Goal: Task Accomplishment & Management: Manage account settings

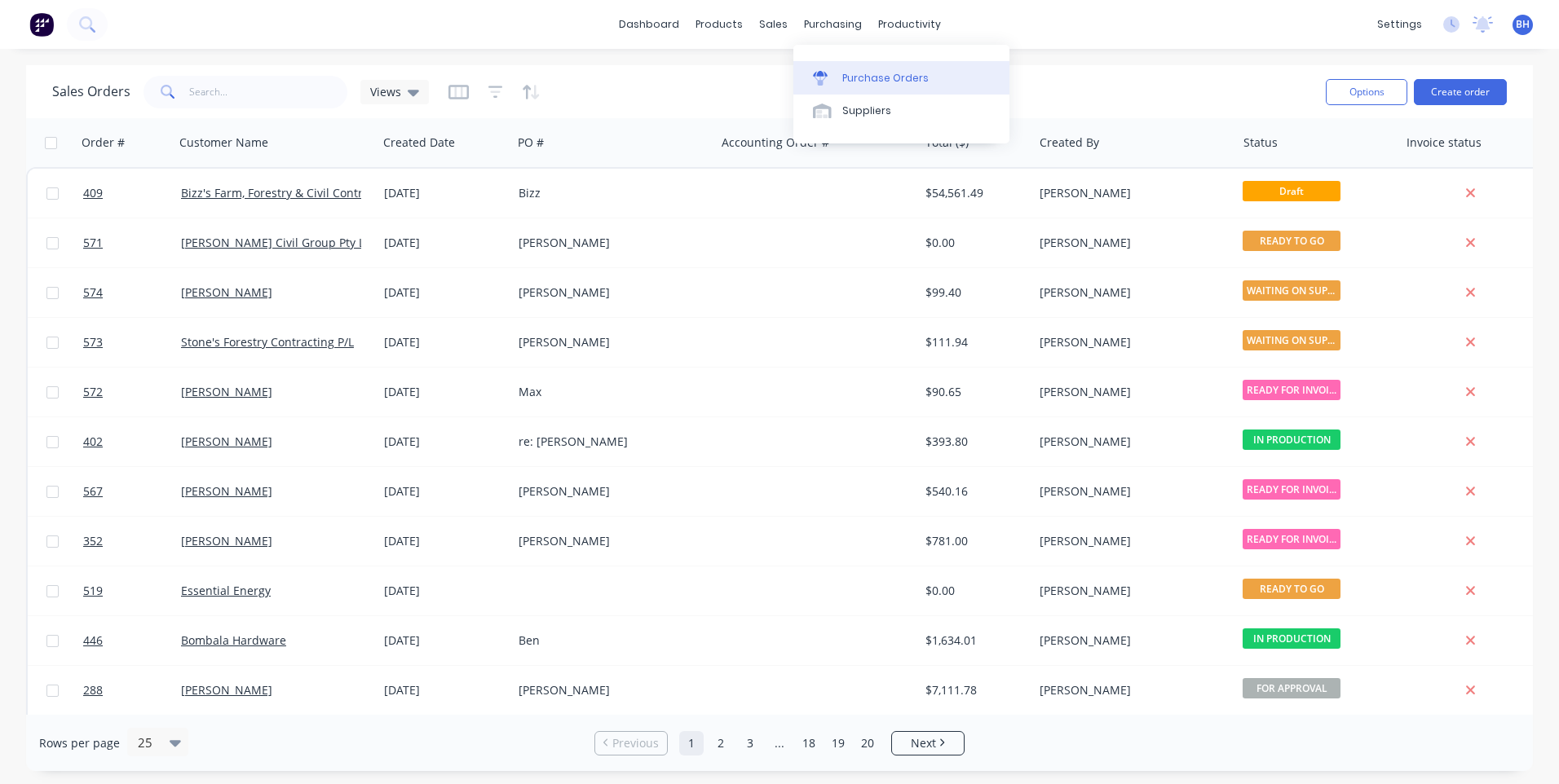
click at [865, 71] on div "Purchase Orders" at bounding box center [885, 78] width 87 height 15
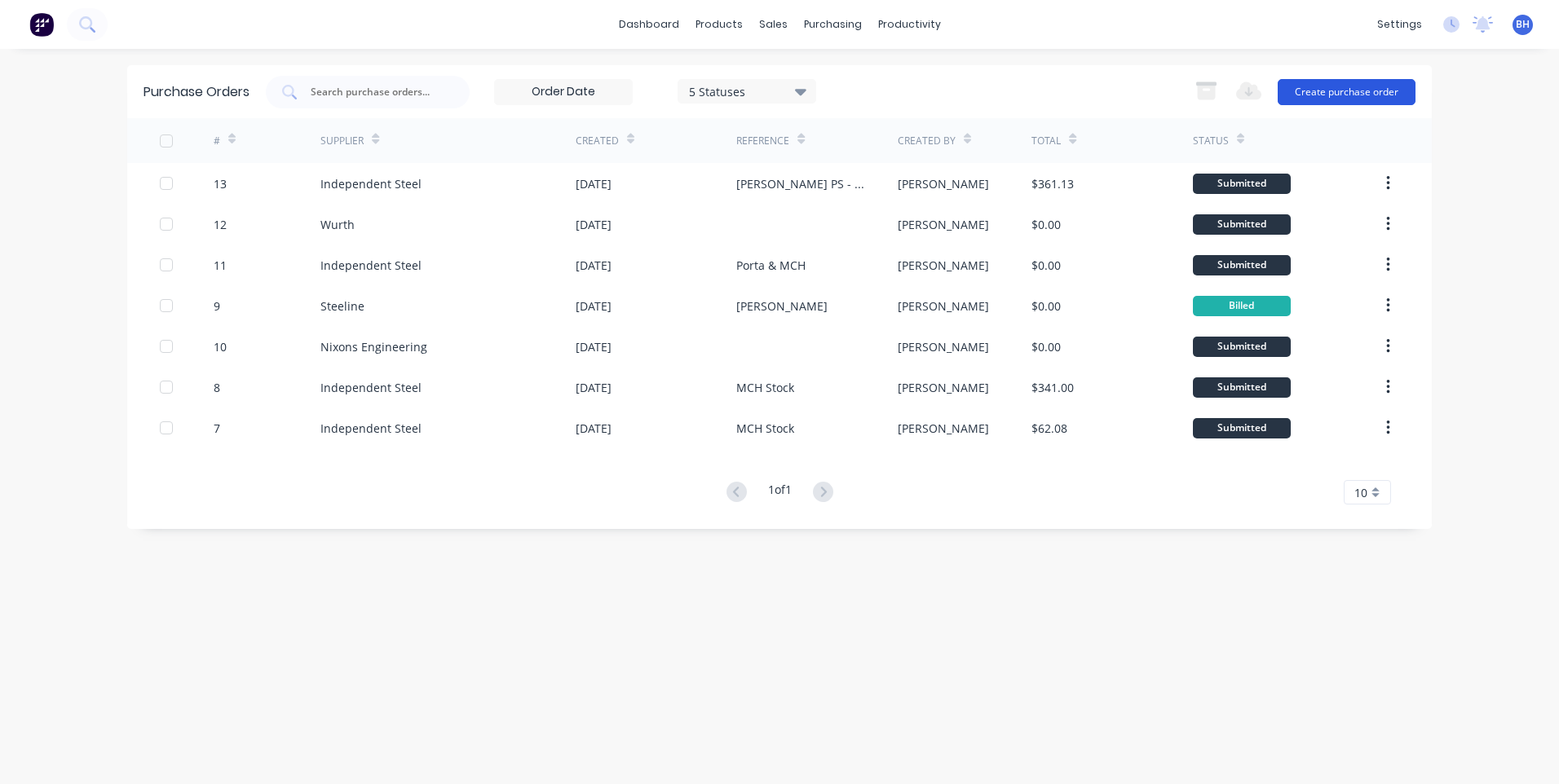
click at [1349, 88] on button "Create purchase order" at bounding box center [1347, 92] width 138 height 26
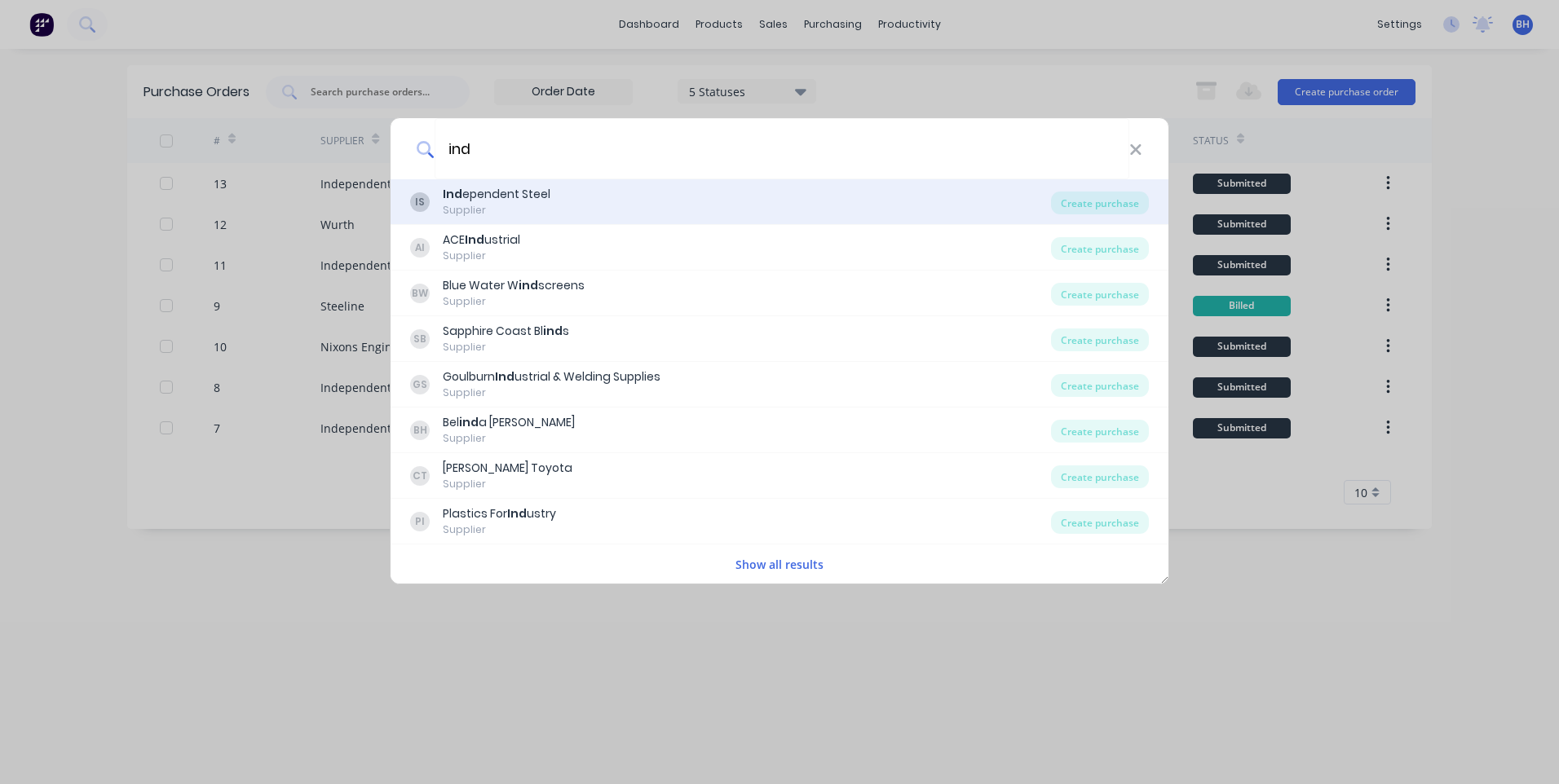
type input "ind"
click at [1049, 194] on div "IS Ind ependent Steel Supplier" at bounding box center [730, 202] width 641 height 32
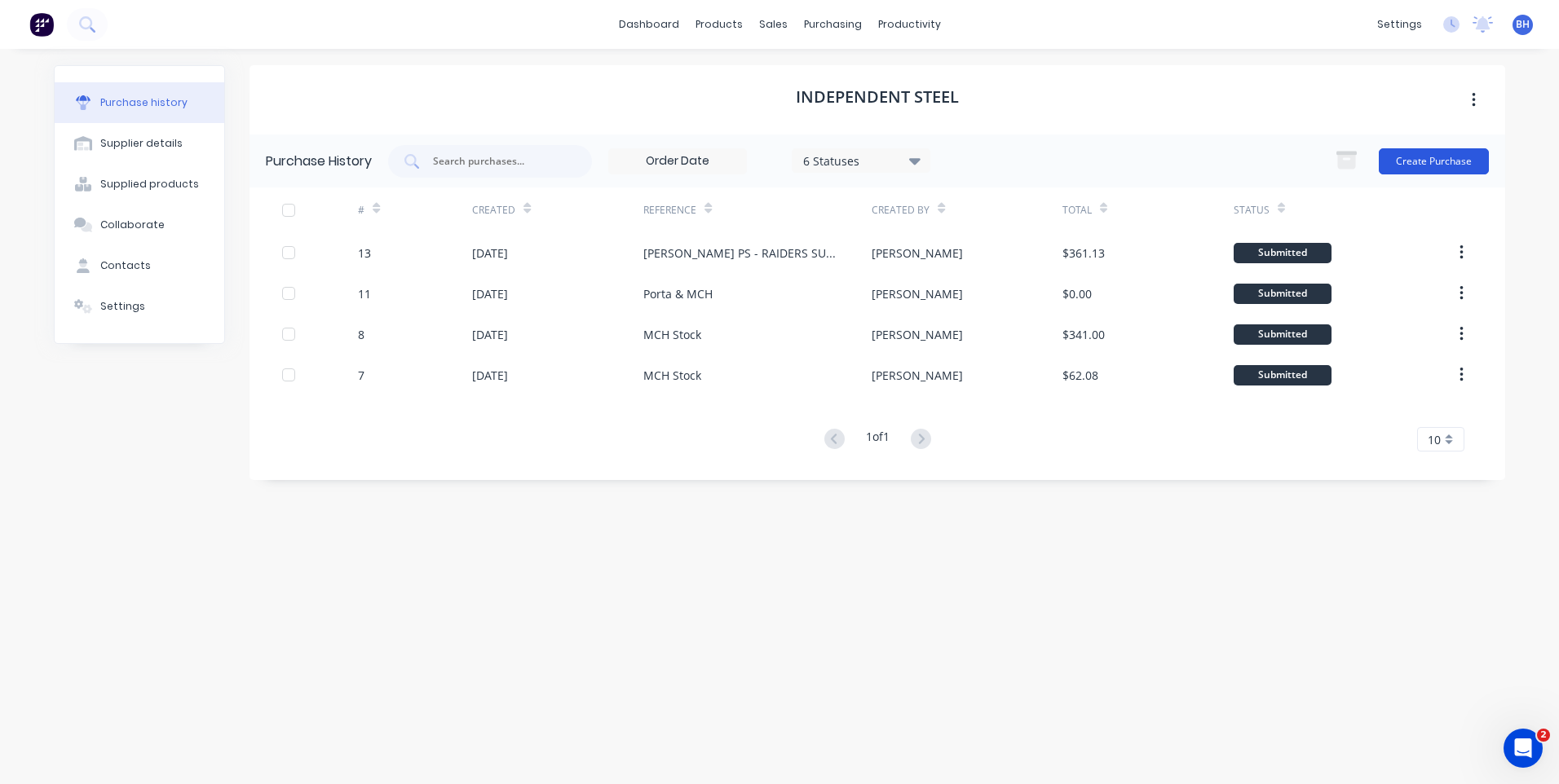
click at [1408, 152] on button "Create Purchase" at bounding box center [1433, 161] width 110 height 26
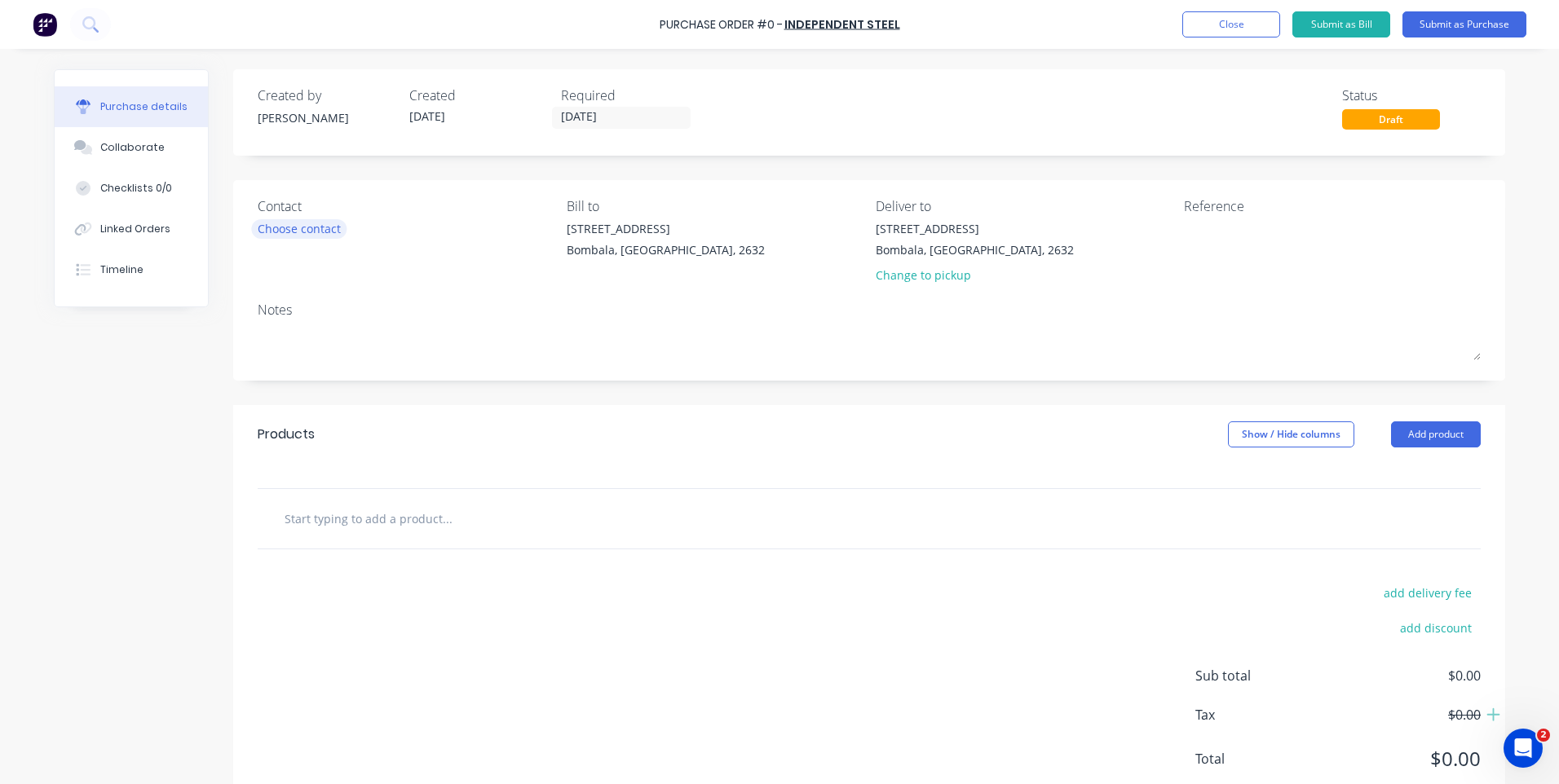
click at [327, 225] on div "Choose contact" at bounding box center [299, 228] width 83 height 17
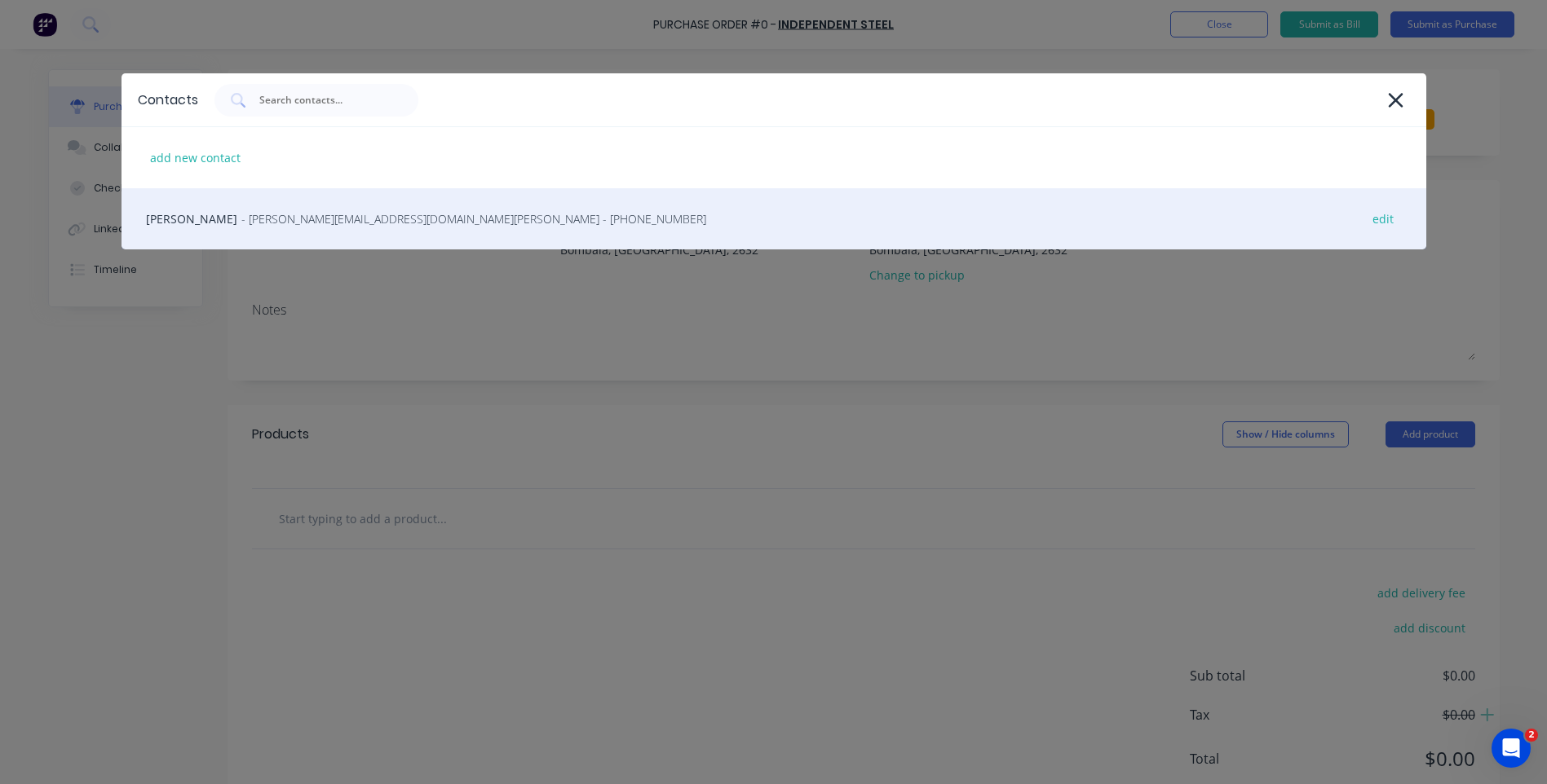
click at [328, 221] on span "- darren@independentsteelcompany.com.au - (02) 6298 2999" at bounding box center [474, 219] width 464 height 17
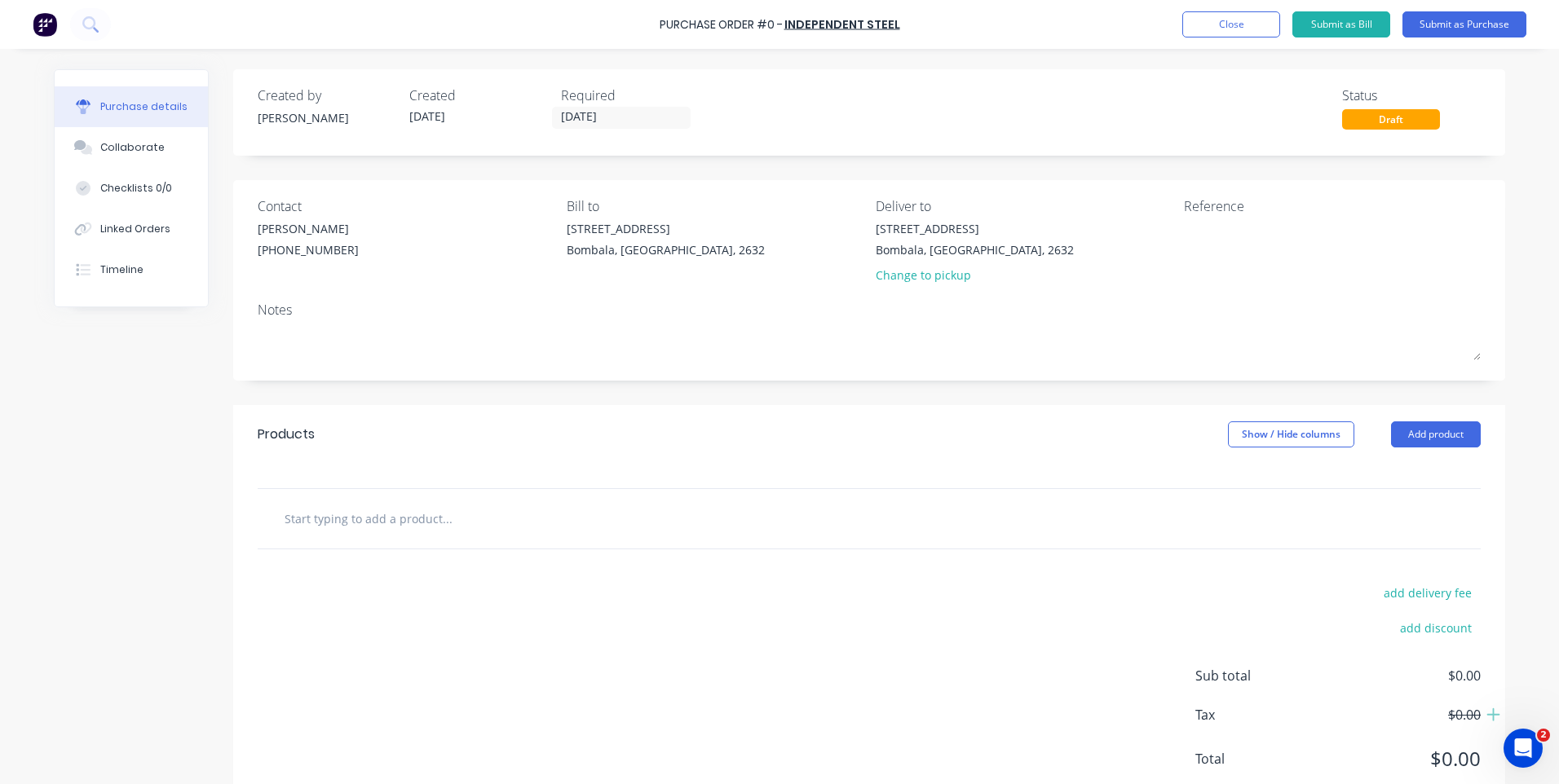
click at [456, 532] on input "text" at bounding box center [447, 518] width 327 height 33
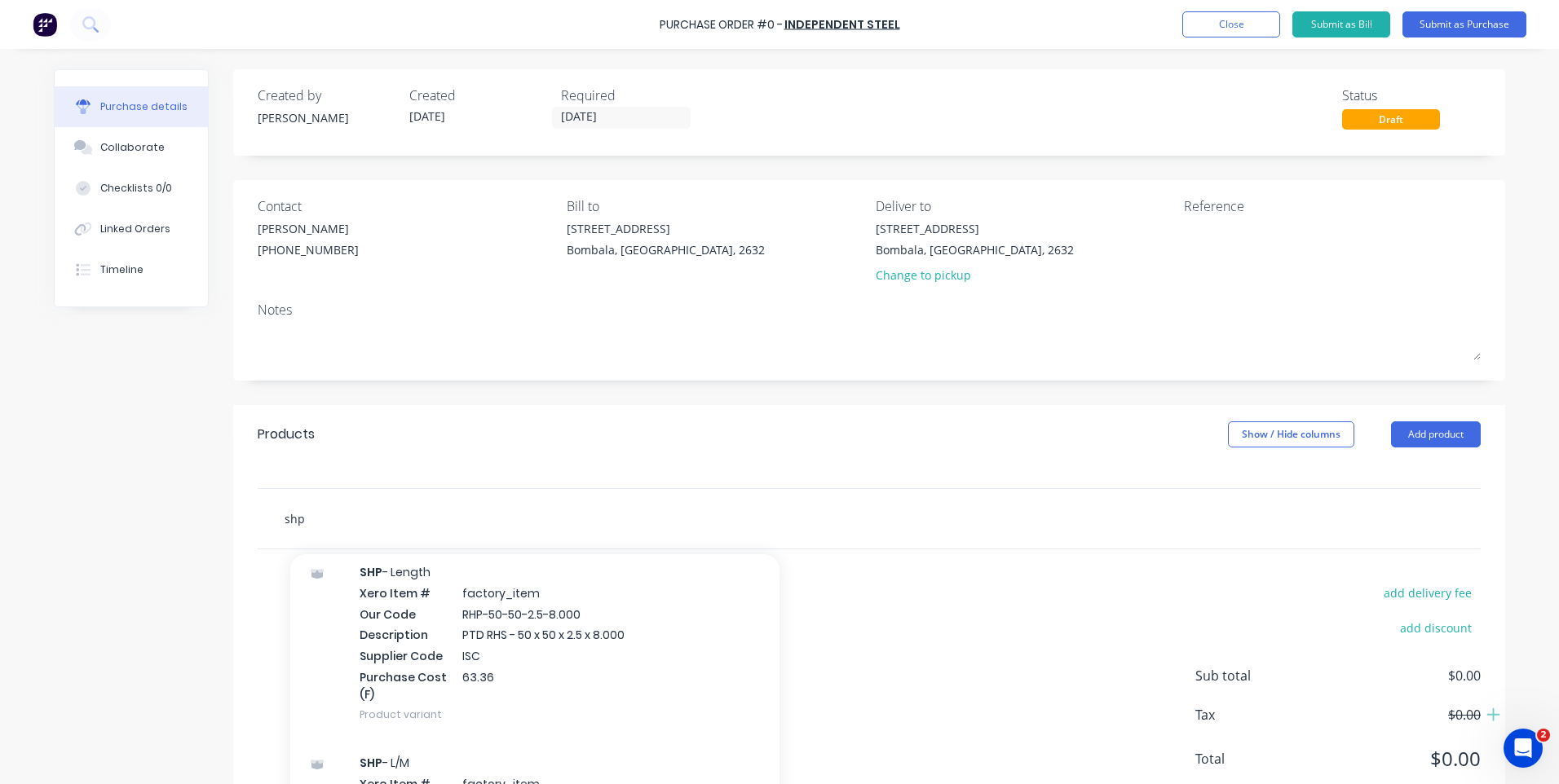
scroll to position [9074, 0]
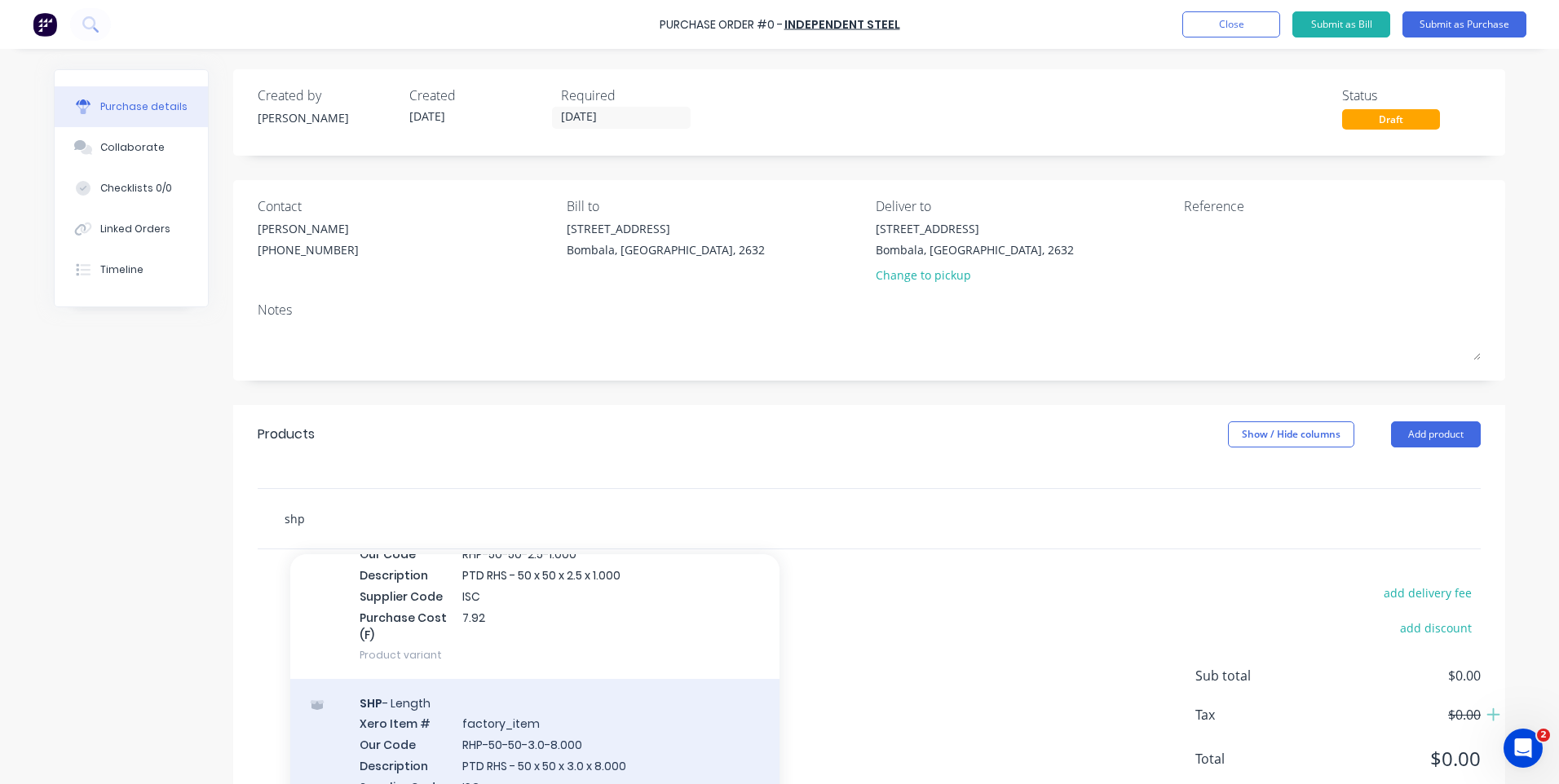
type input "shp"
click at [534, 745] on div "SHP - Length Xero Item # factory_item Our Code RHP-50-50-3.0-8.000 Description …" at bounding box center [535, 775] width 489 height 191
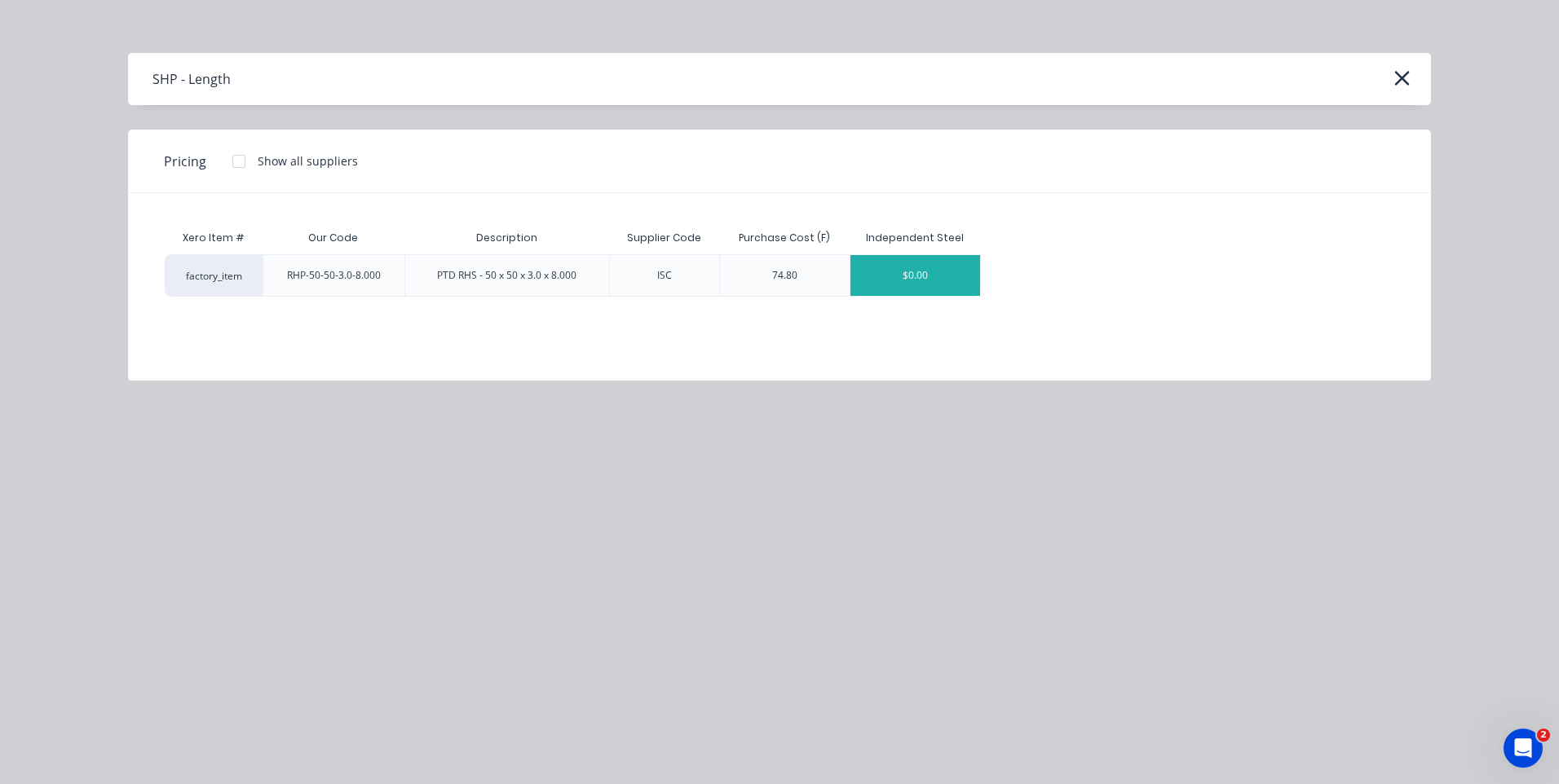
click at [898, 267] on div "$0.00" at bounding box center [914, 275] width 129 height 41
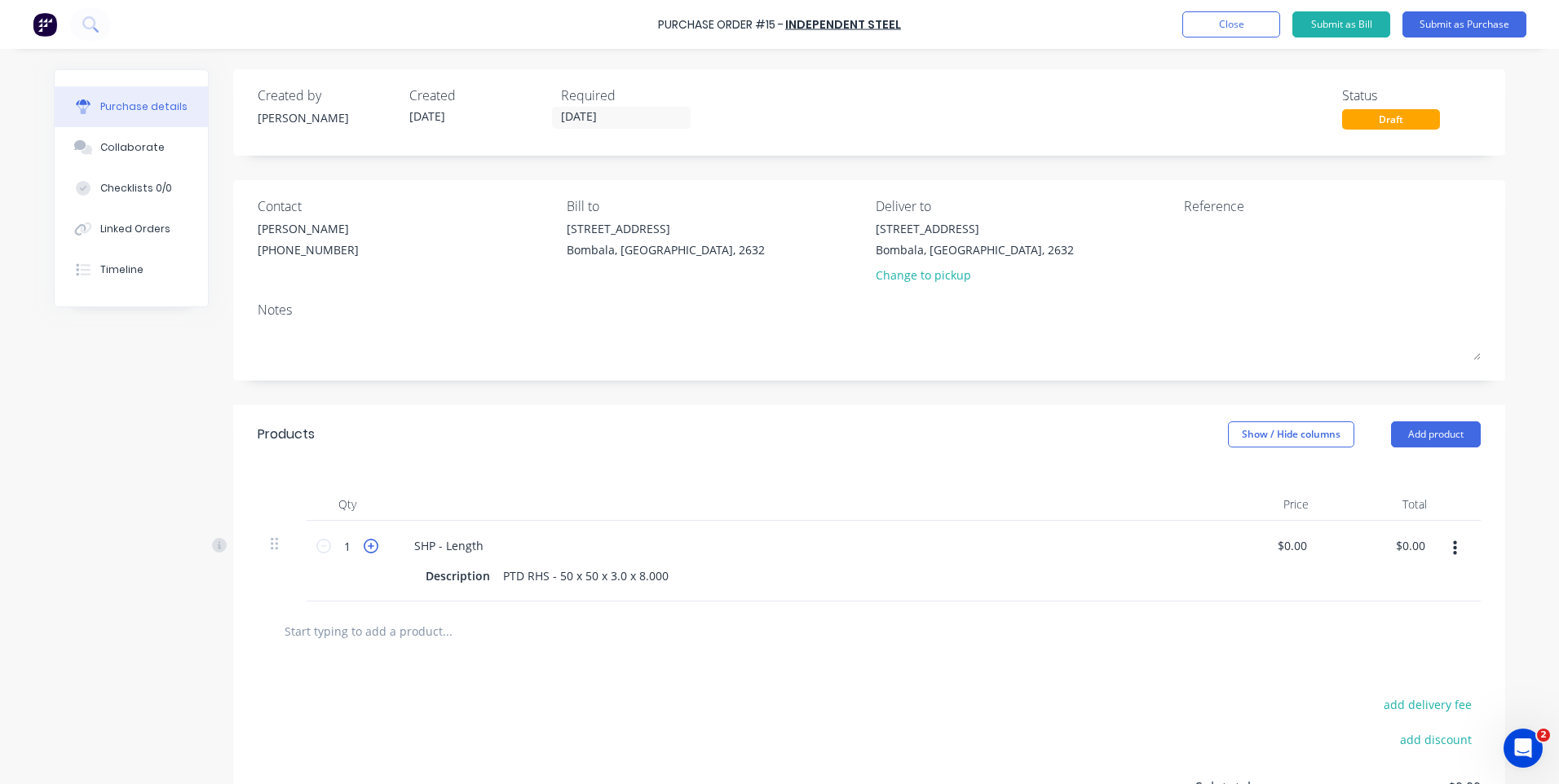
click at [368, 549] on icon at bounding box center [371, 546] width 15 height 15
click at [364, 542] on icon at bounding box center [371, 546] width 15 height 15
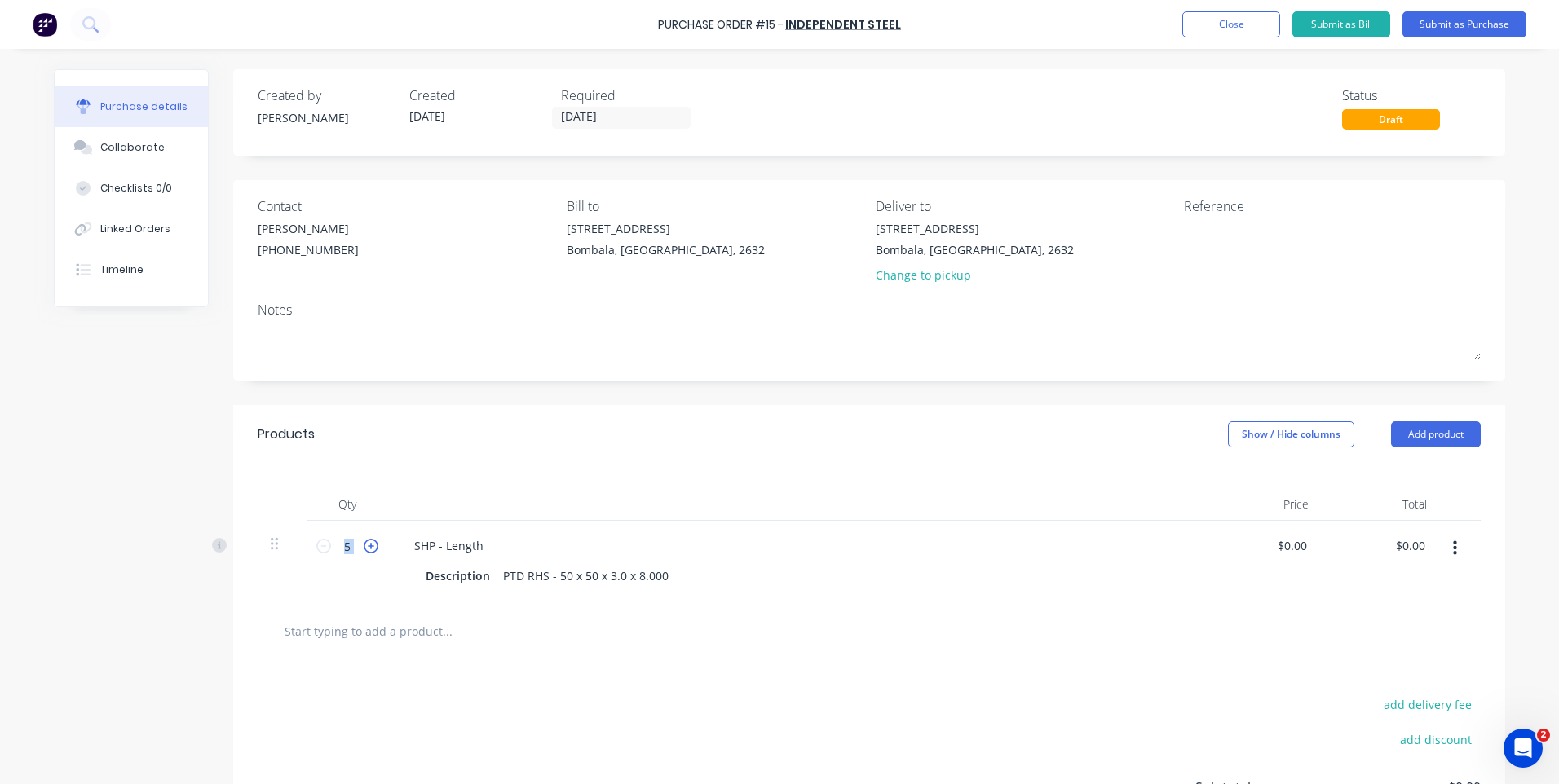
type input "6"
click at [1200, 228] on textarea at bounding box center [1285, 238] width 204 height 37
type textarea "MCH Stock"
type textarea "x"
type textarea "MCH Stock"
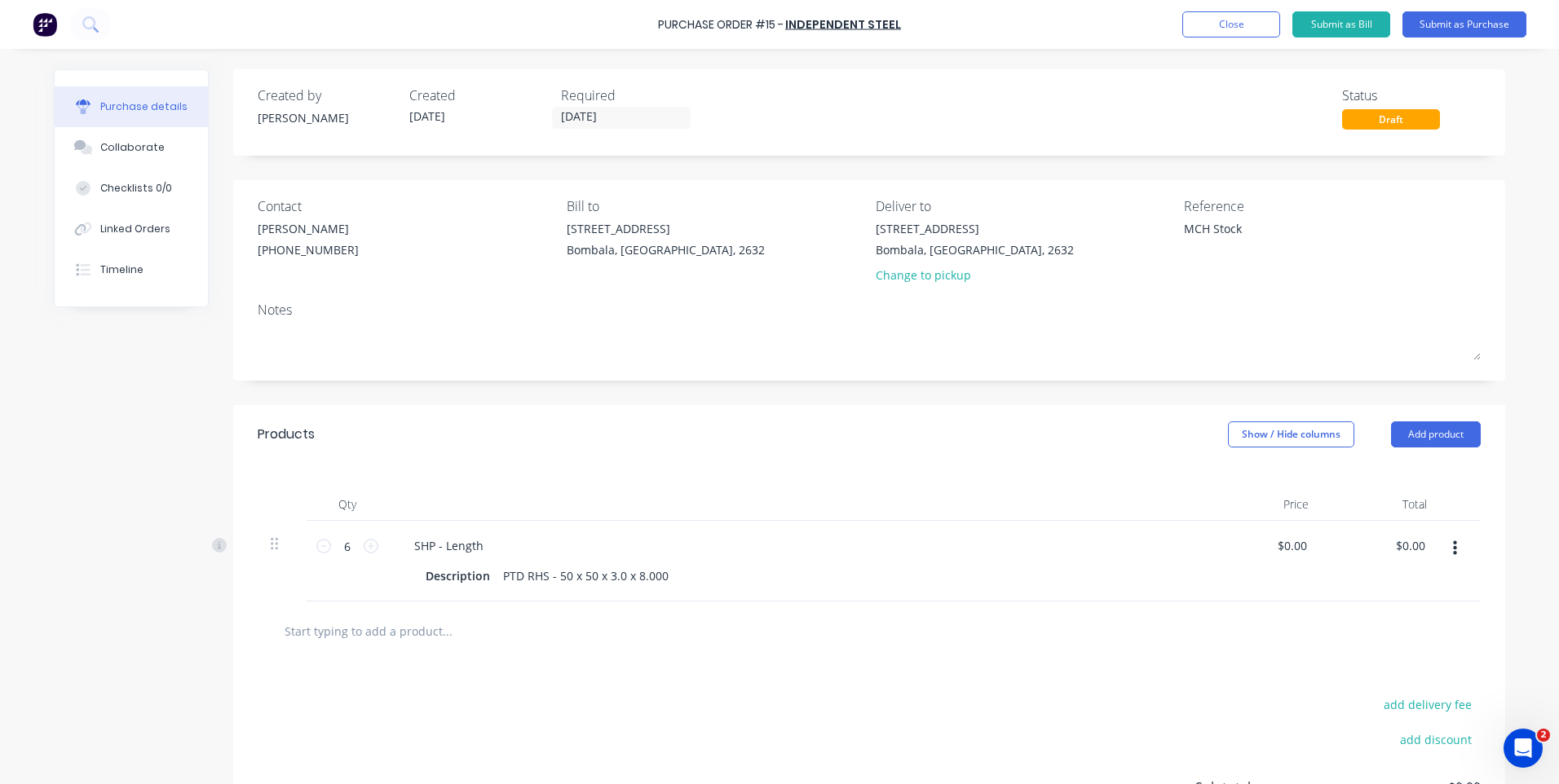
click at [1194, 319] on div "Notes" at bounding box center [869, 309] width 1223 height 20
click at [1440, 18] on button "Submit as Purchase" at bounding box center [1464, 25] width 124 height 26
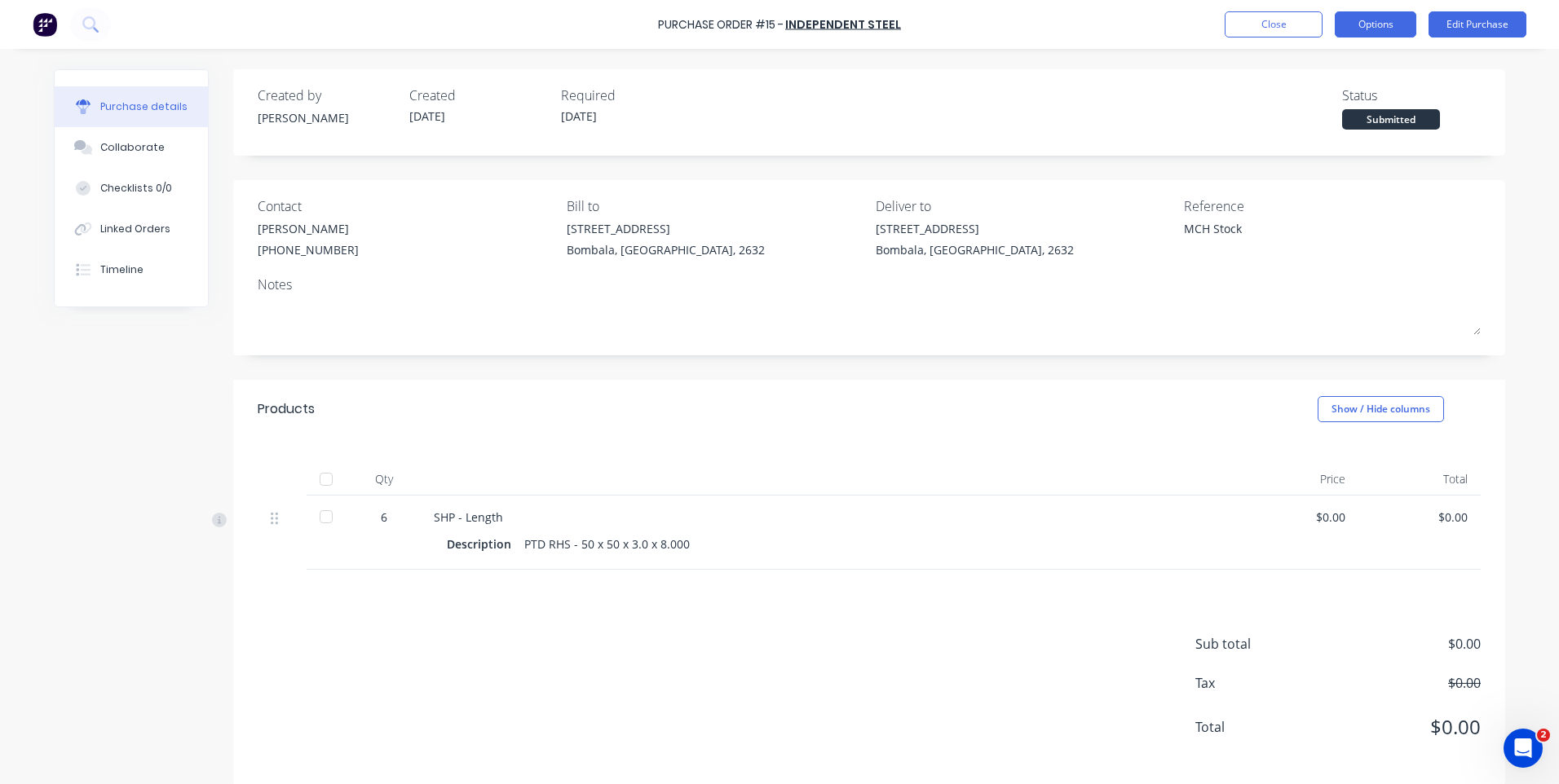
click at [1356, 31] on button "Options" at bounding box center [1375, 25] width 81 height 26
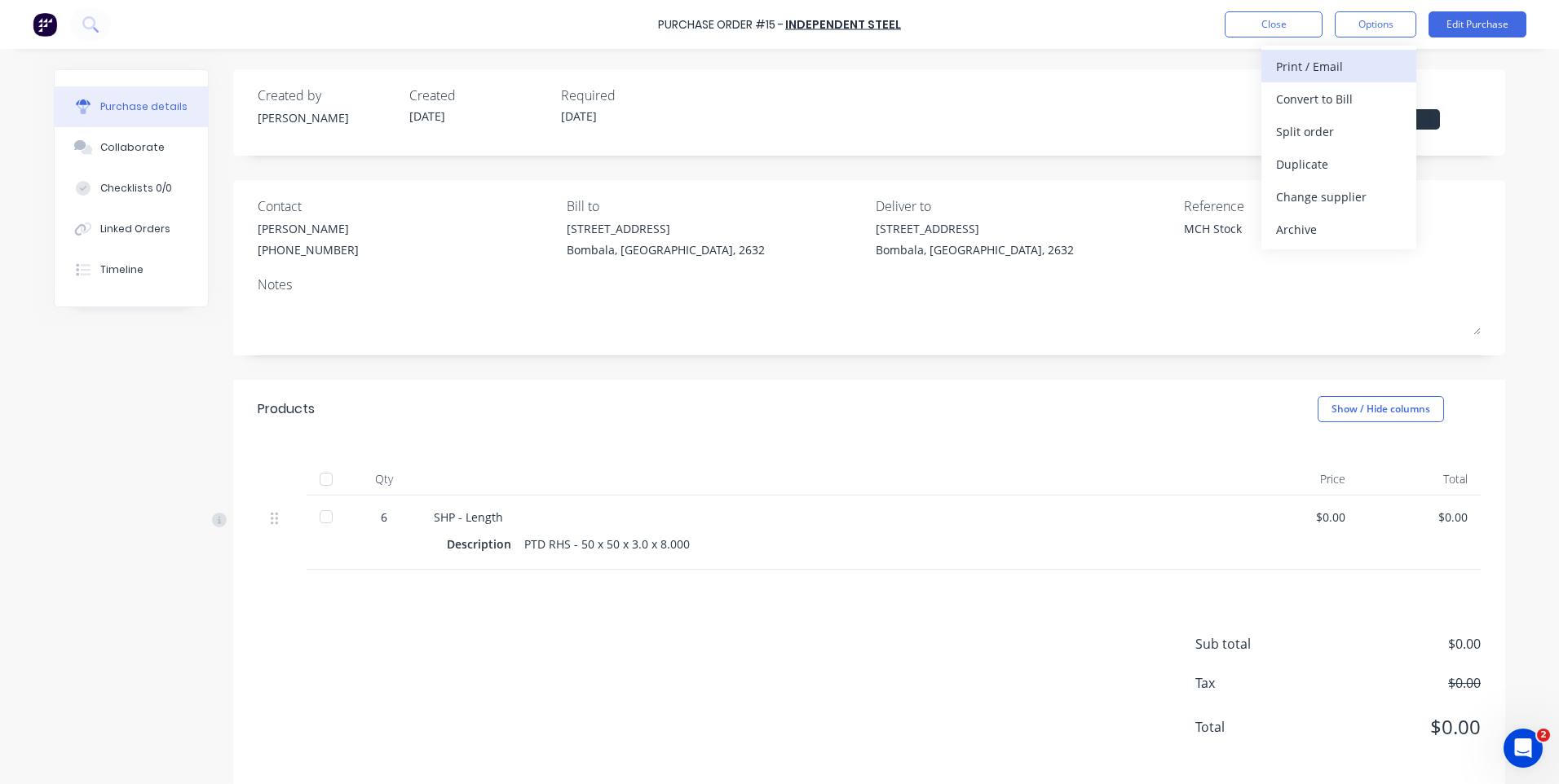
click at [1282, 60] on div "Print / Email" at bounding box center [1338, 66] width 126 height 24
click at [1291, 129] on div "Without pricing" at bounding box center [1338, 131] width 126 height 24
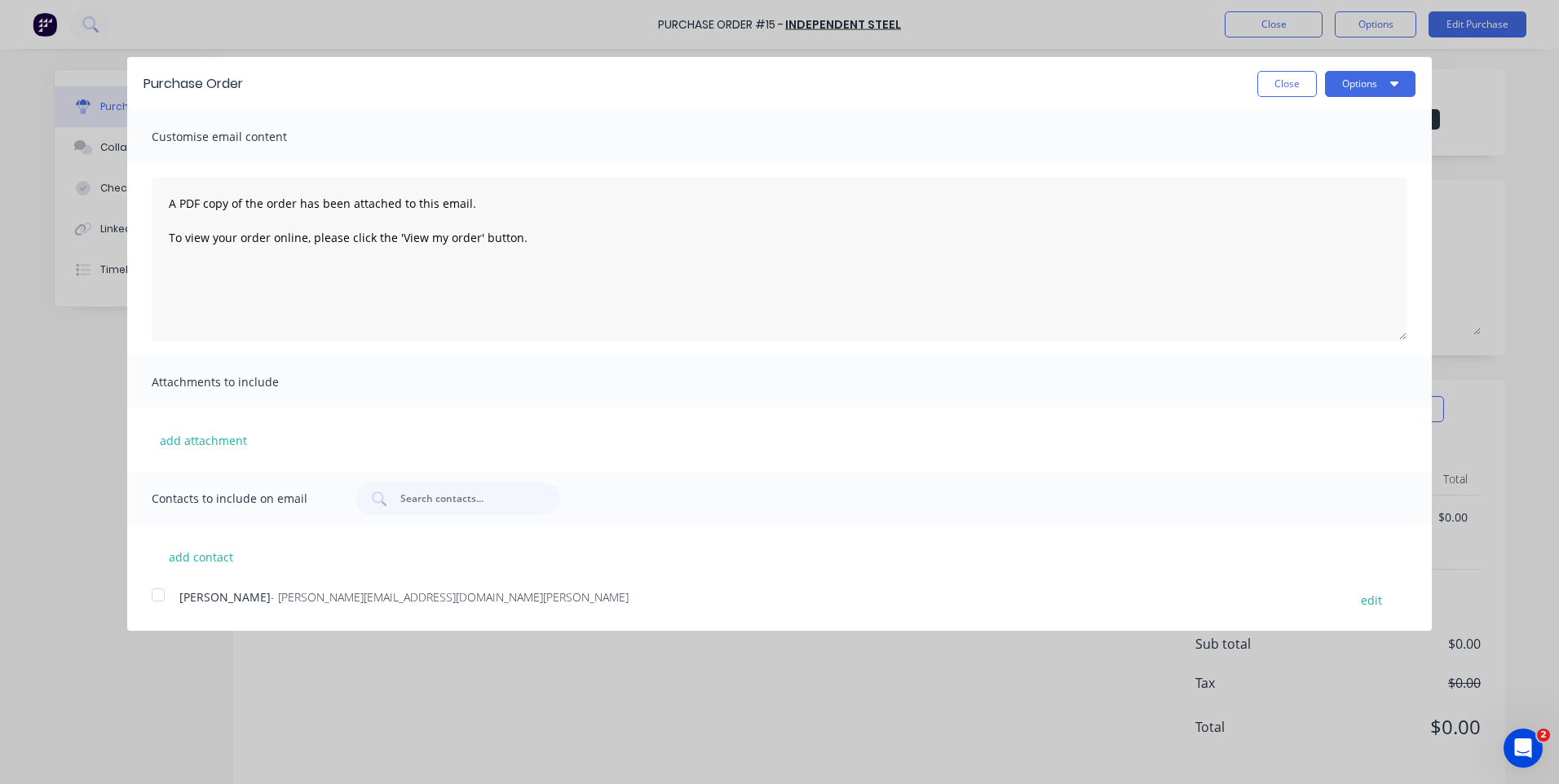
click at [159, 594] on div at bounding box center [158, 594] width 33 height 33
click at [1346, 77] on button "Options" at bounding box center [1370, 84] width 91 height 26
click at [1294, 156] on div "Email" at bounding box center [1337, 158] width 126 height 24
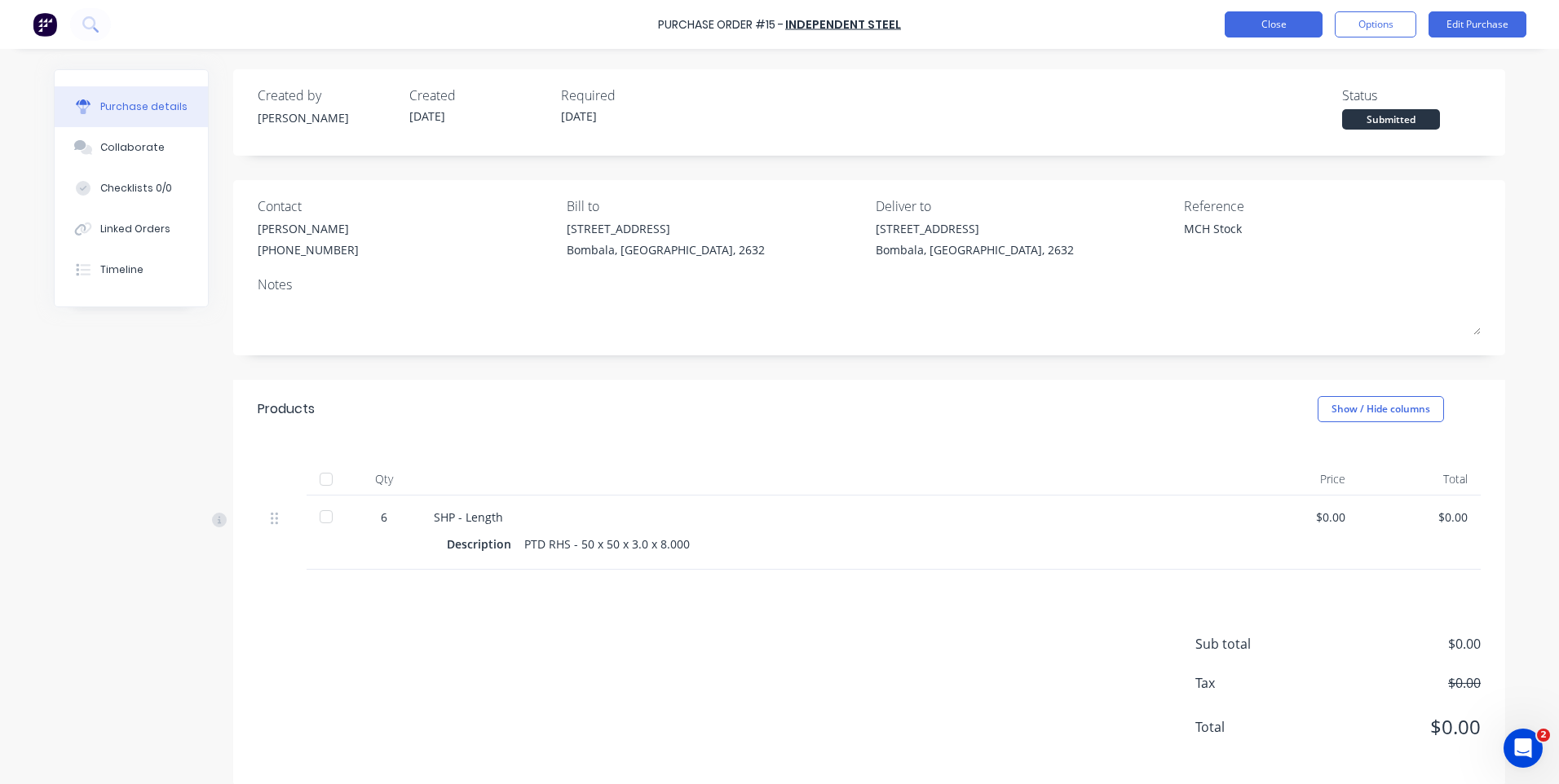
click at [1265, 25] on button "Close" at bounding box center [1274, 25] width 98 height 26
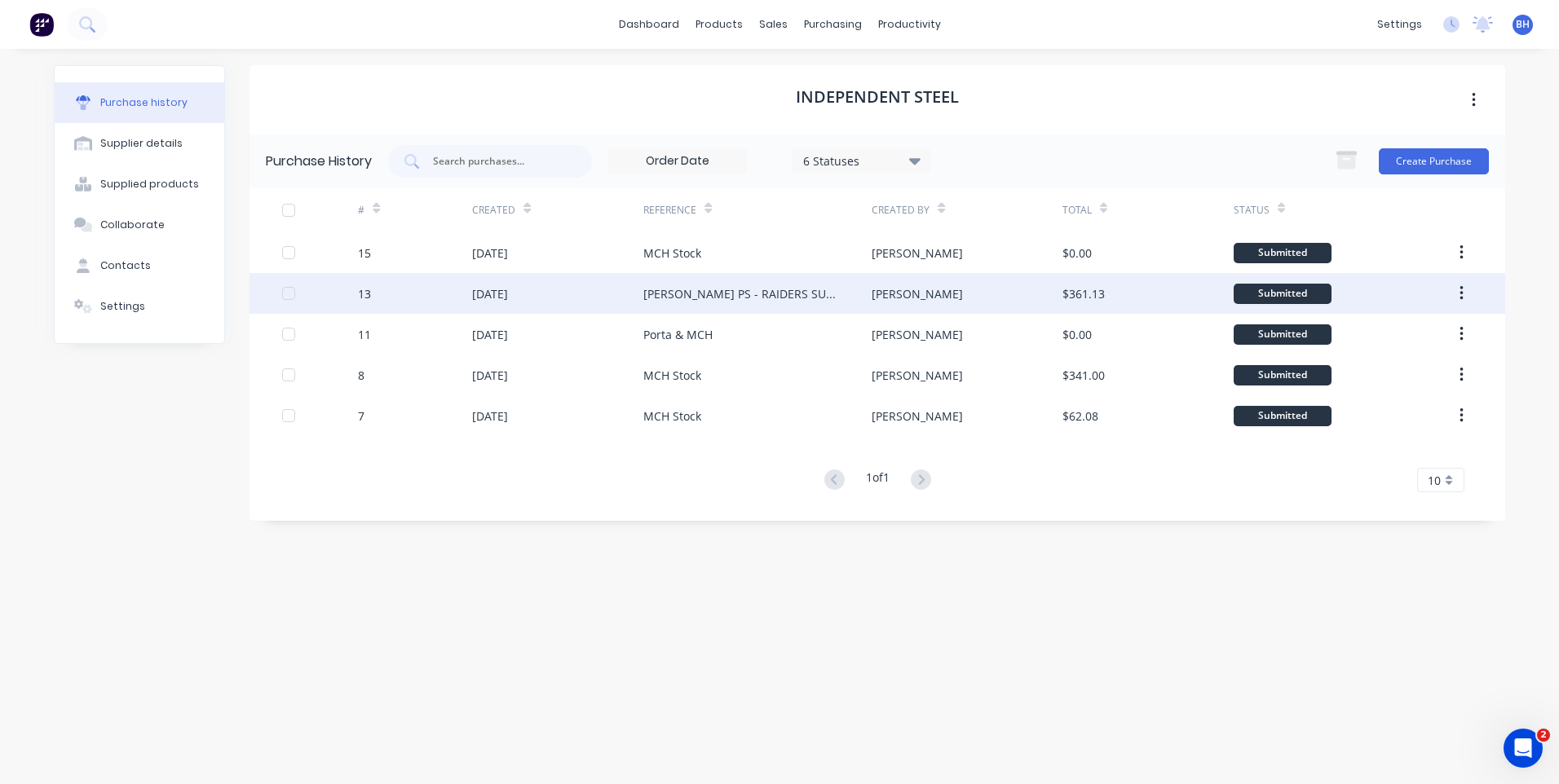
click at [997, 289] on div "[PERSON_NAME]" at bounding box center [965, 292] width 190 height 41
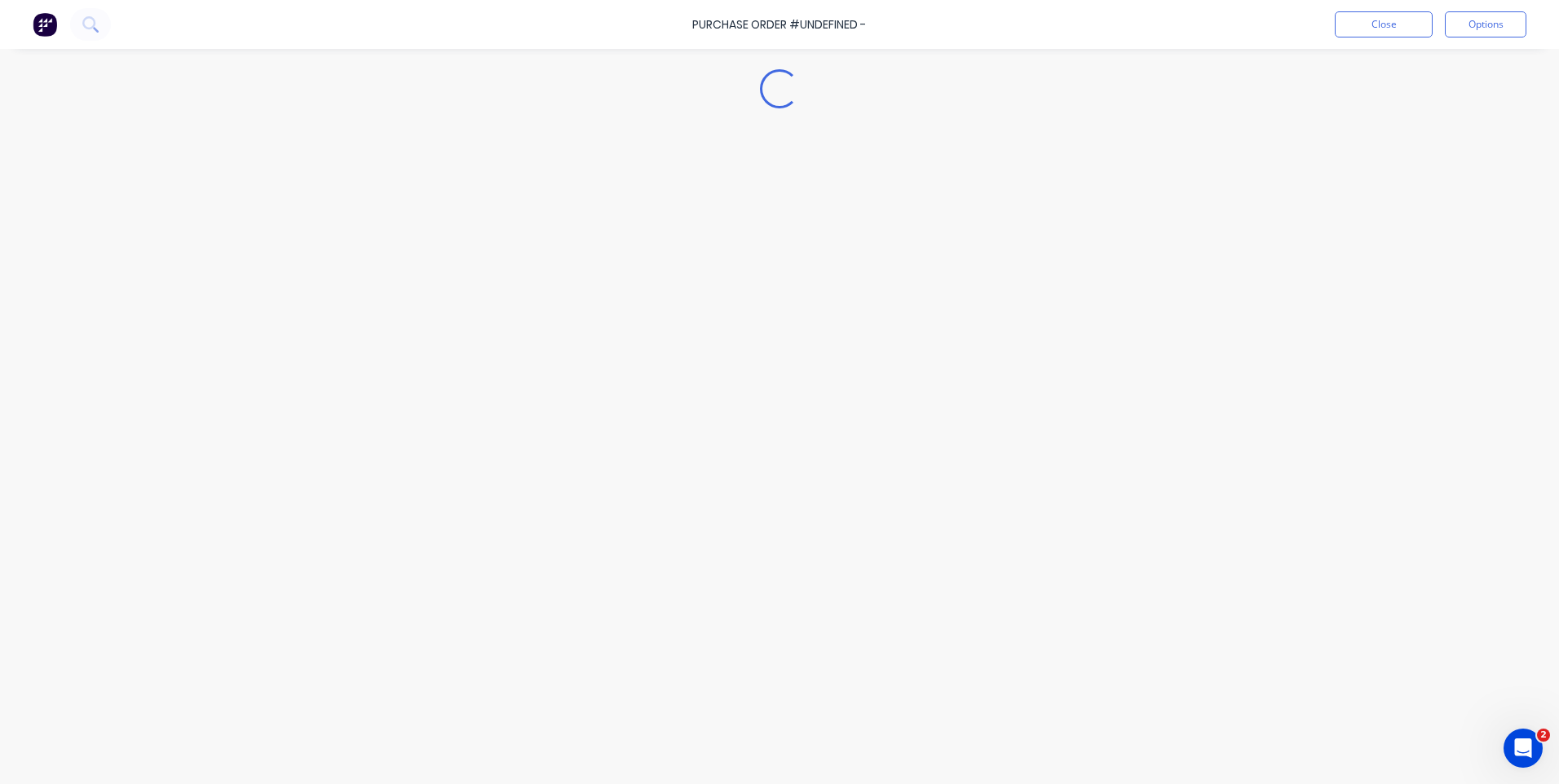
type textarea "x"
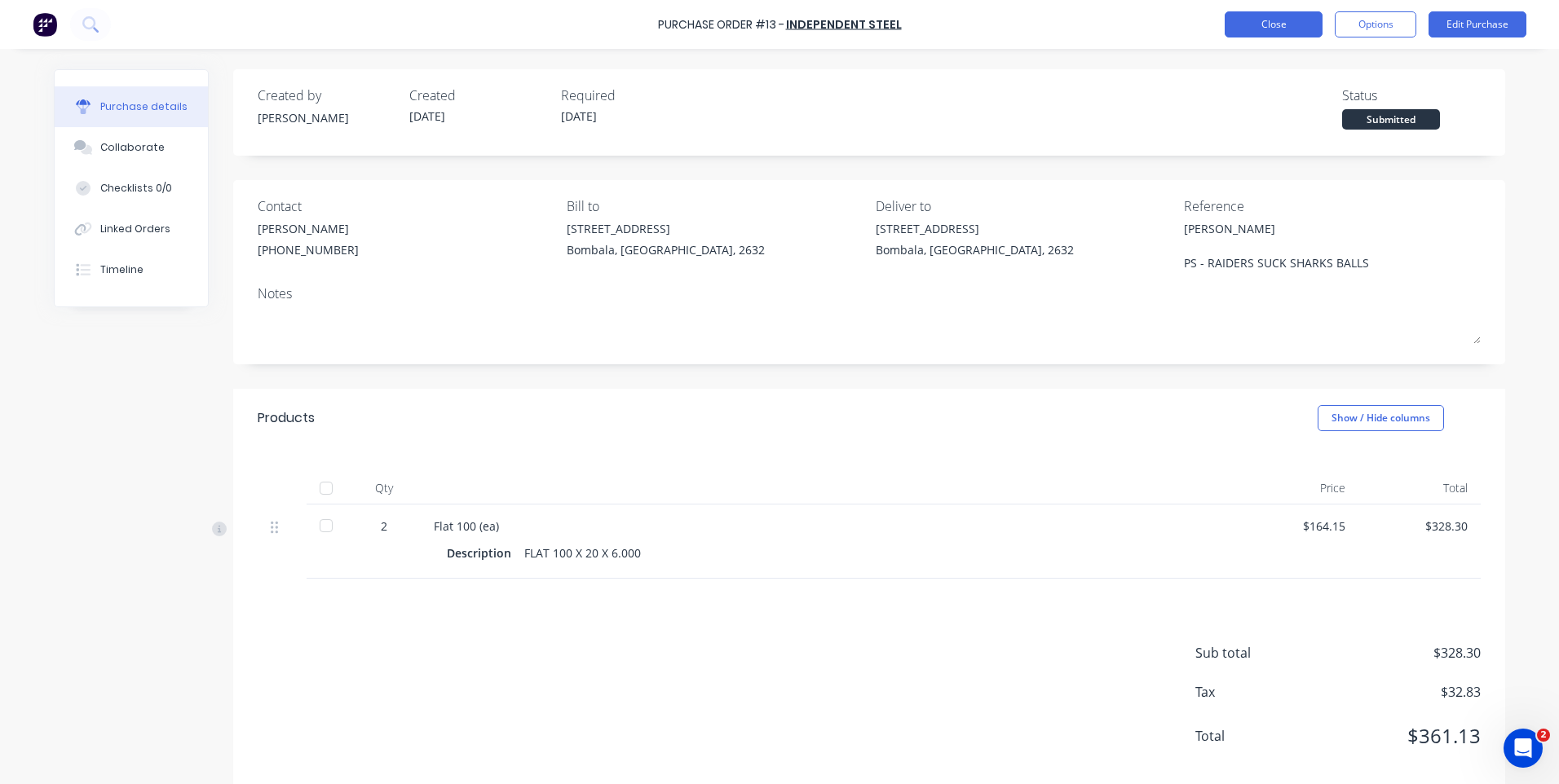
click at [1243, 21] on button "Close" at bounding box center [1274, 25] width 98 height 26
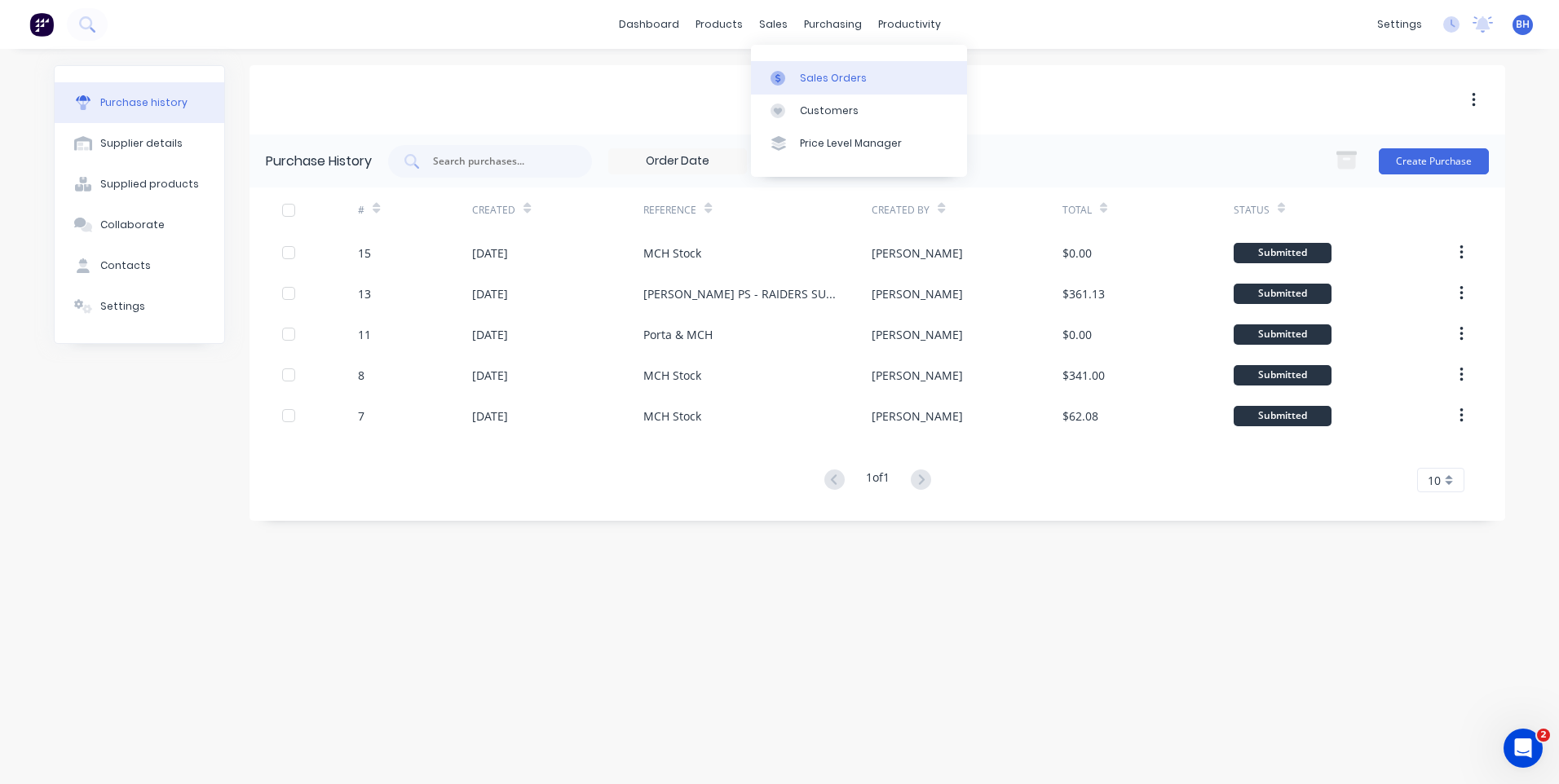
click at [800, 75] on div "Sales Orders" at bounding box center [832, 78] width 67 height 15
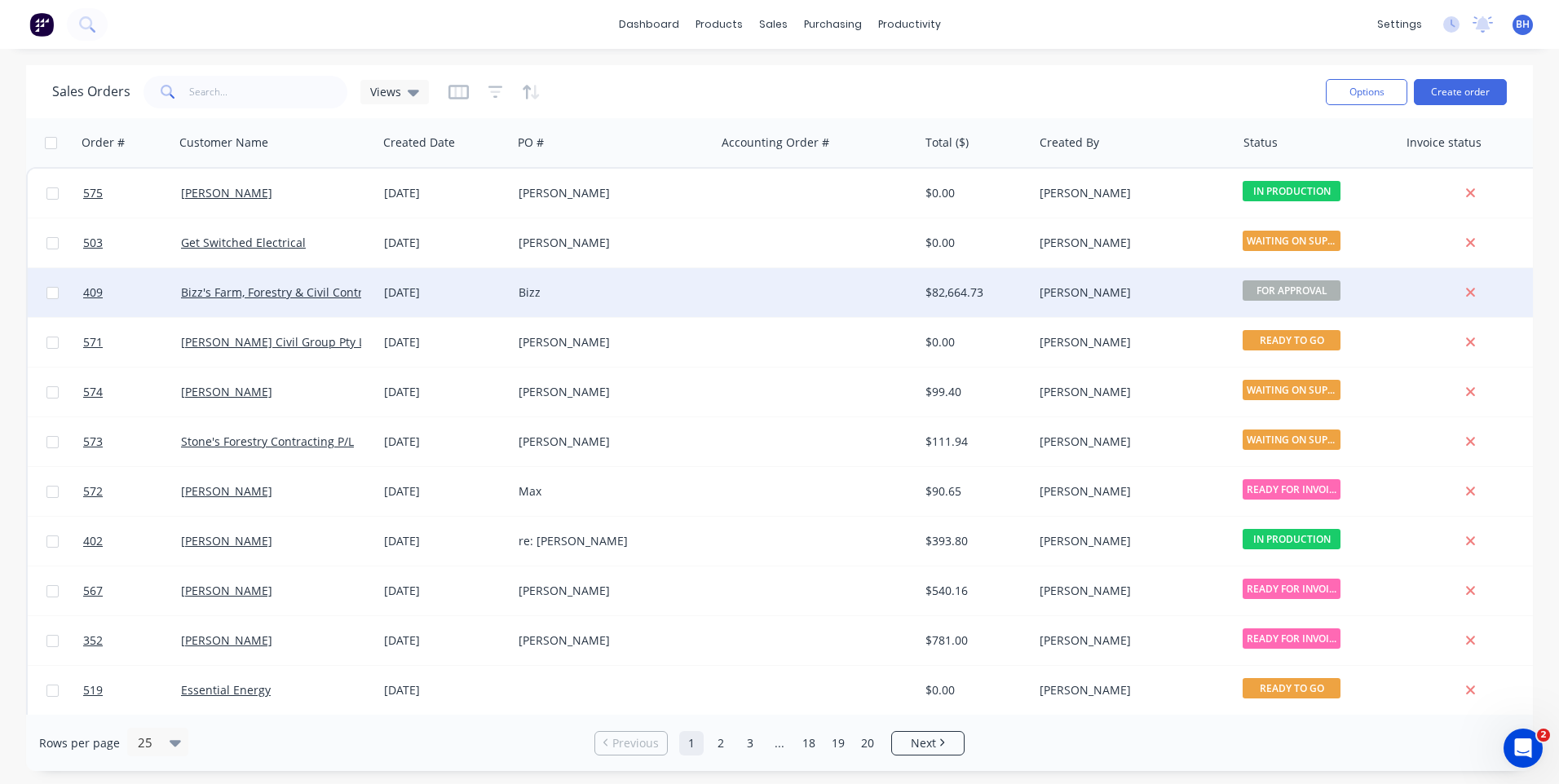
click at [696, 285] on div "Bizz" at bounding box center [609, 292] width 181 height 16
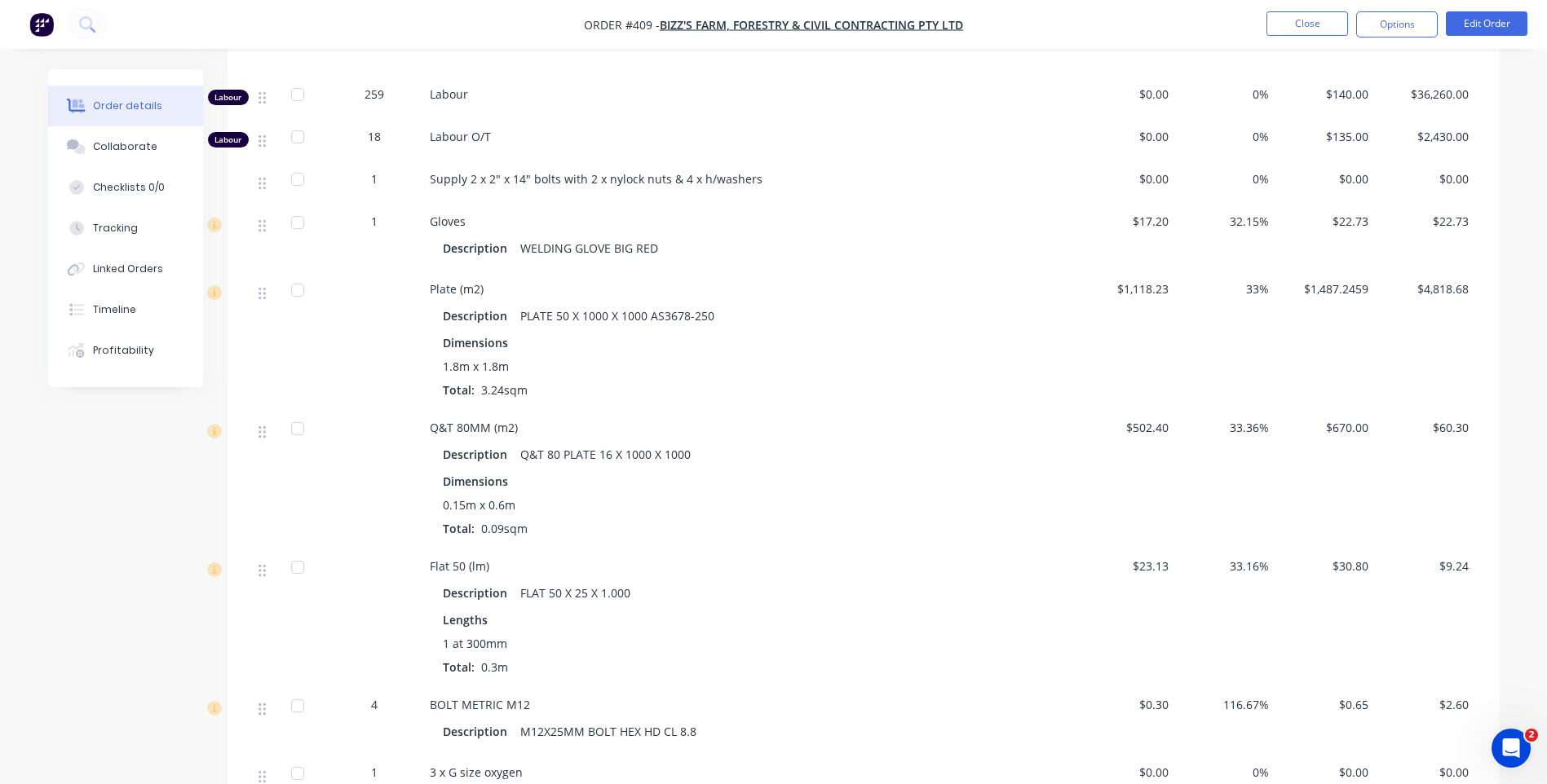
scroll to position [487, 0]
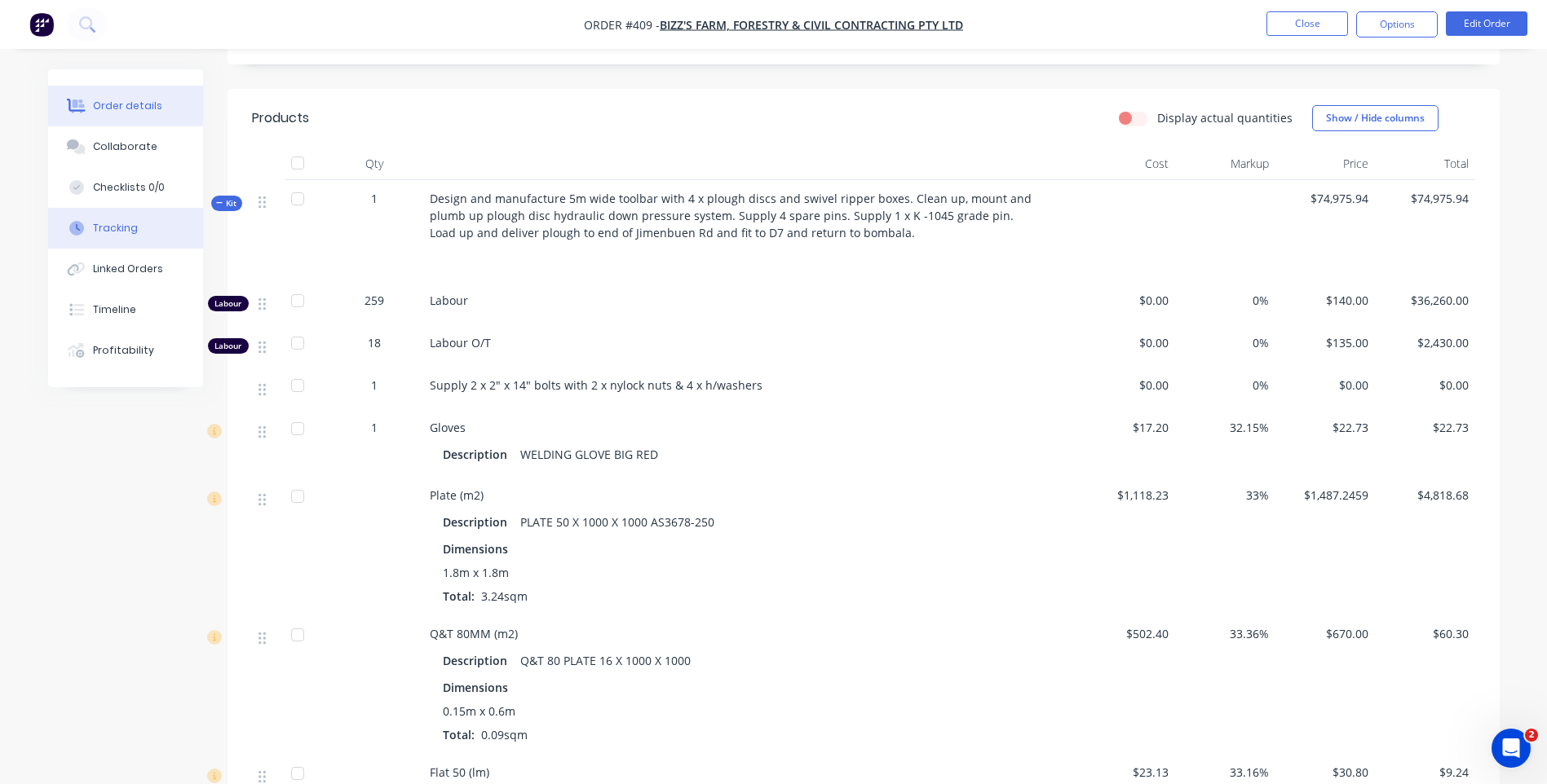
click at [117, 225] on div "Tracking" at bounding box center [115, 228] width 45 height 15
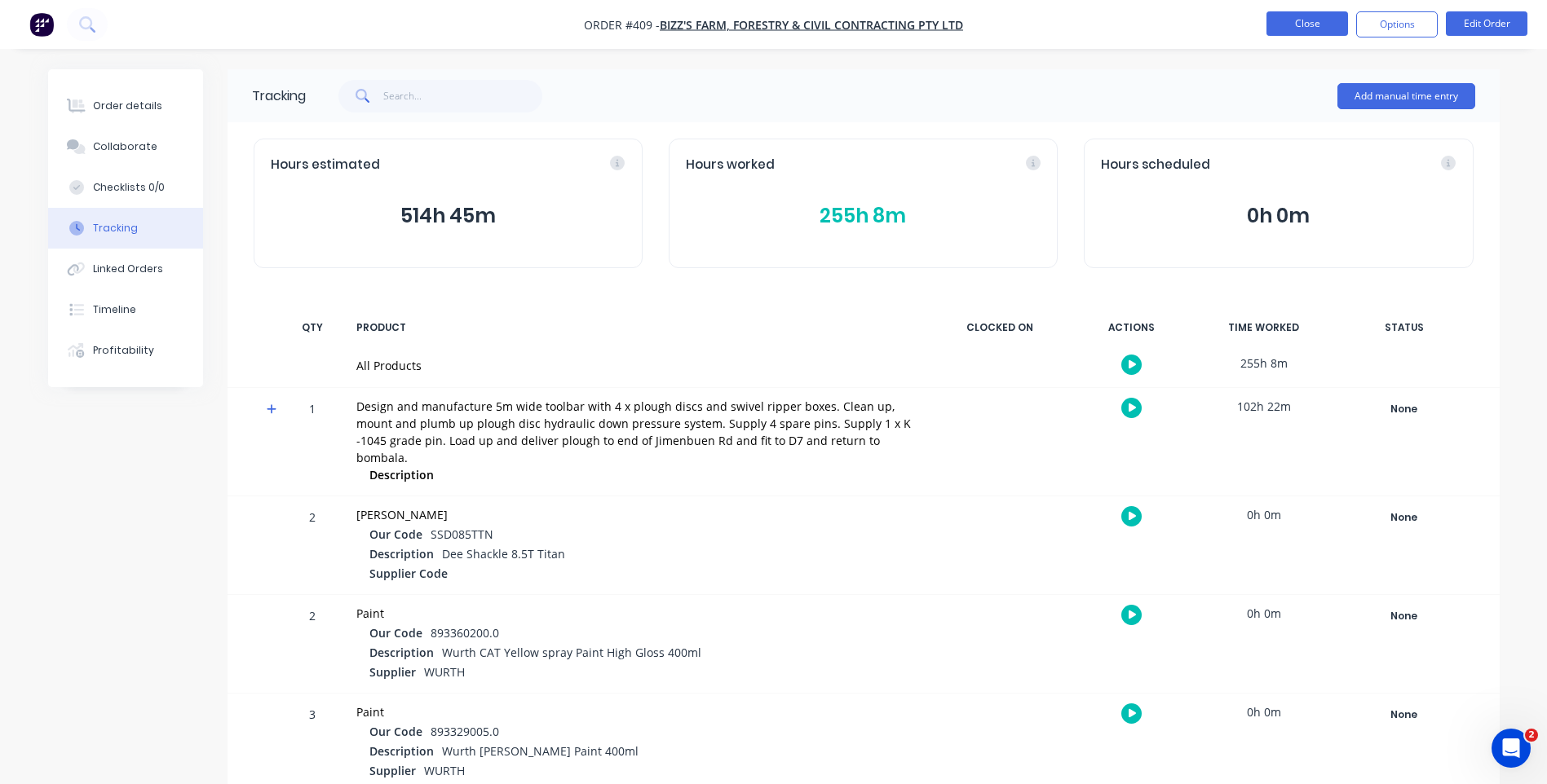
click at [1280, 24] on button "Close" at bounding box center [1307, 24] width 81 height 25
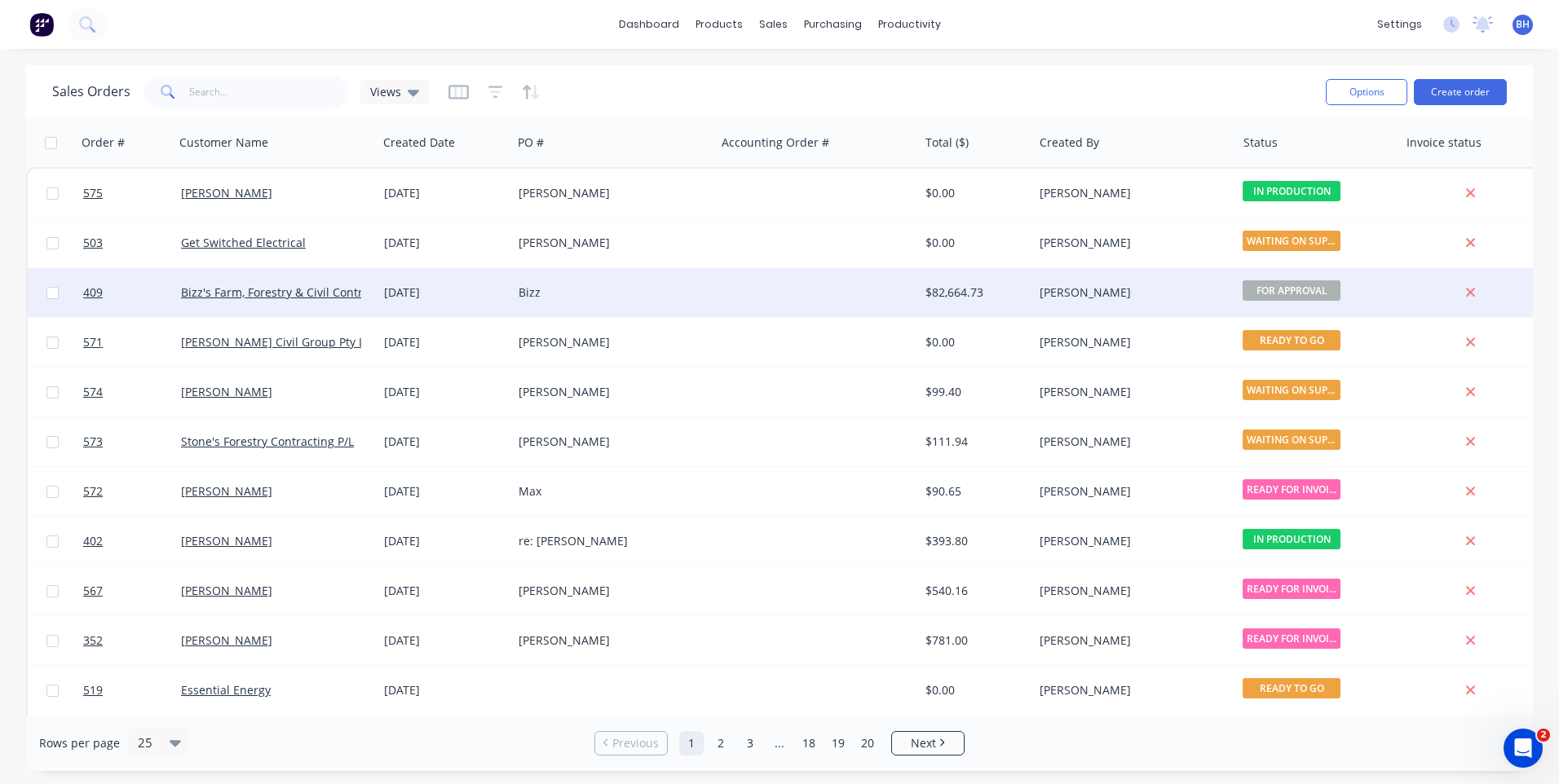
click at [703, 292] on div "Bizz" at bounding box center [612, 292] width 190 height 16
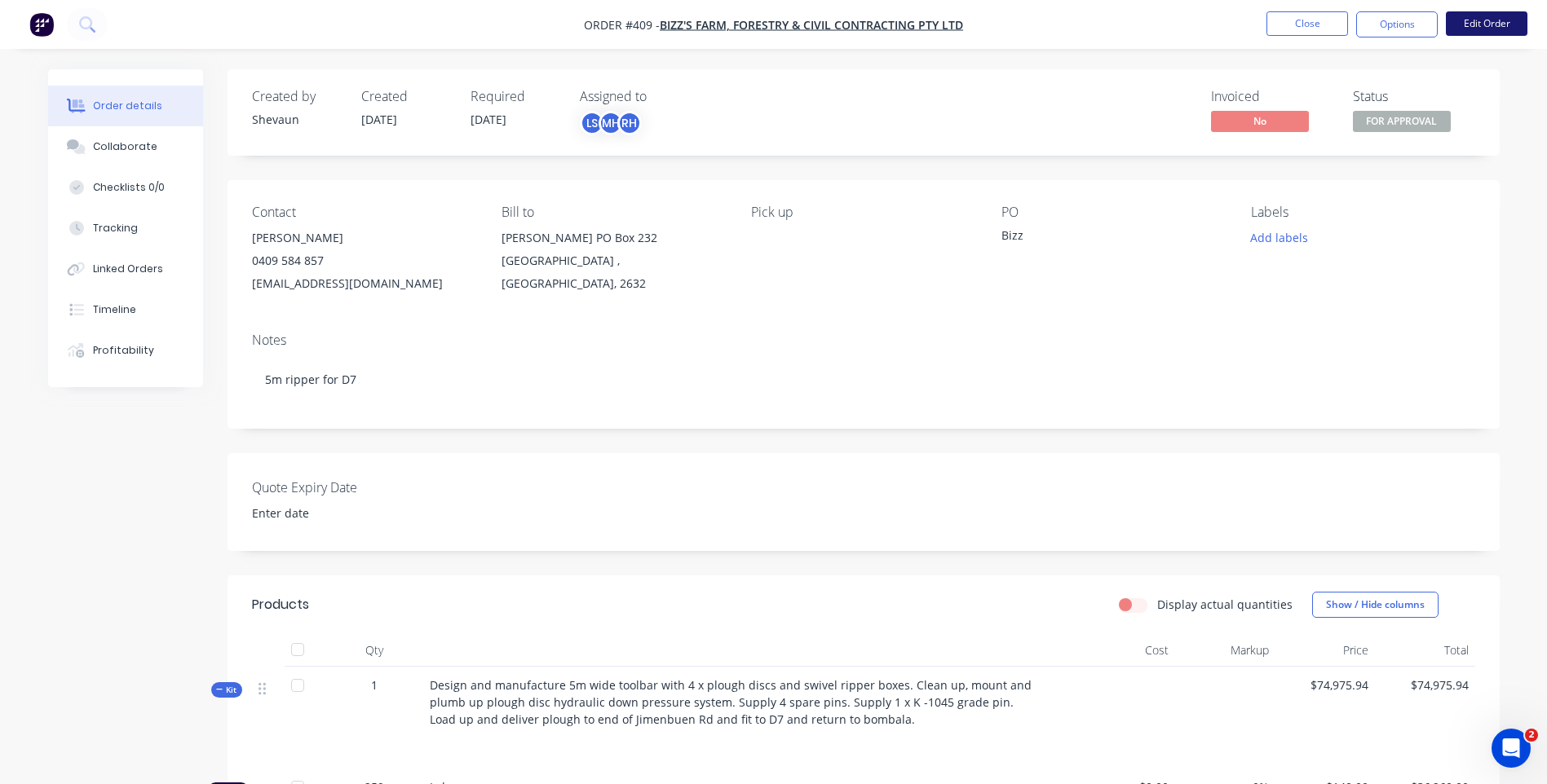
click at [1469, 18] on button "Edit Order" at bounding box center [1487, 24] width 81 height 25
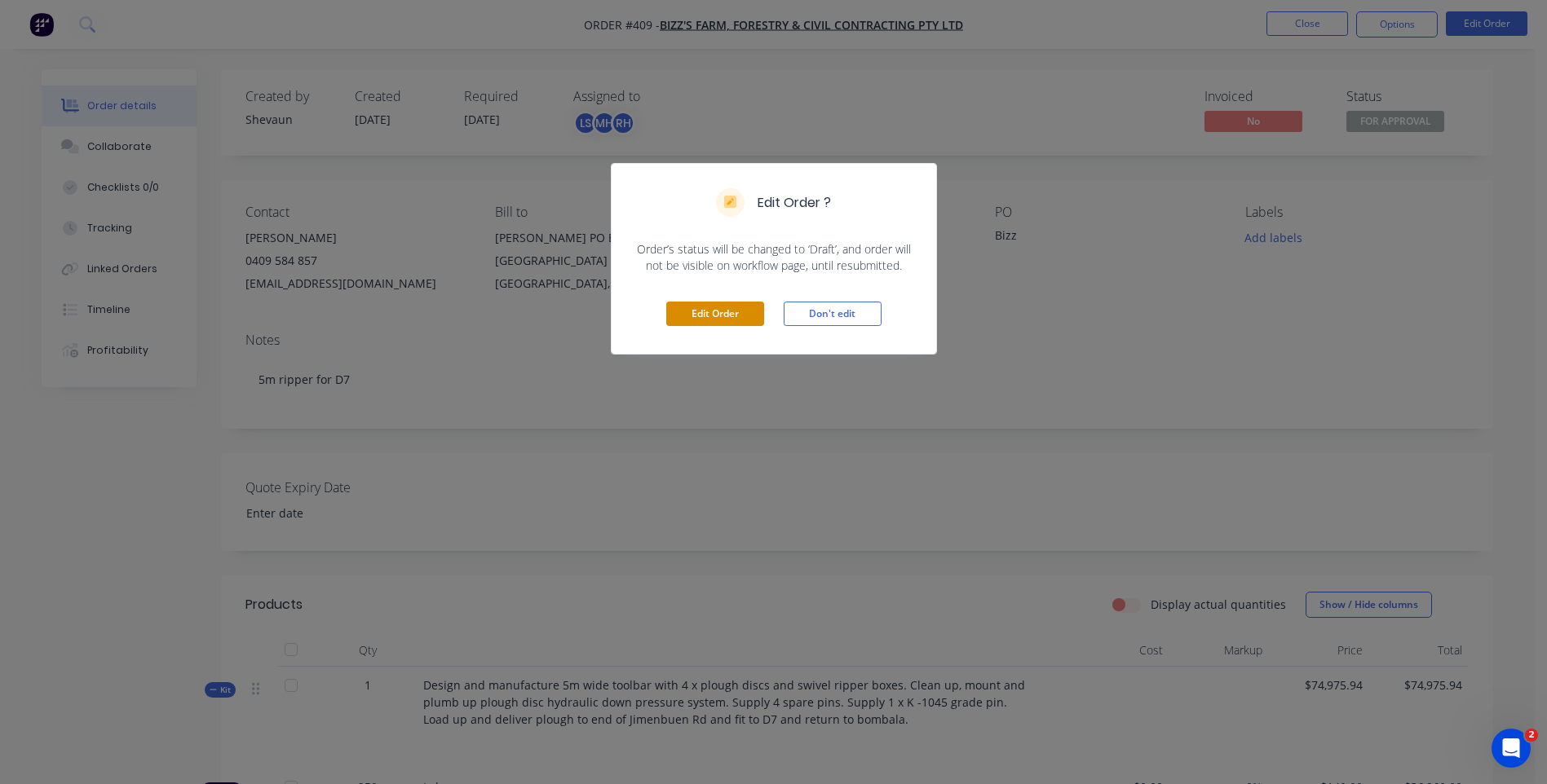
click at [712, 308] on button "Edit Order" at bounding box center [715, 314] width 98 height 25
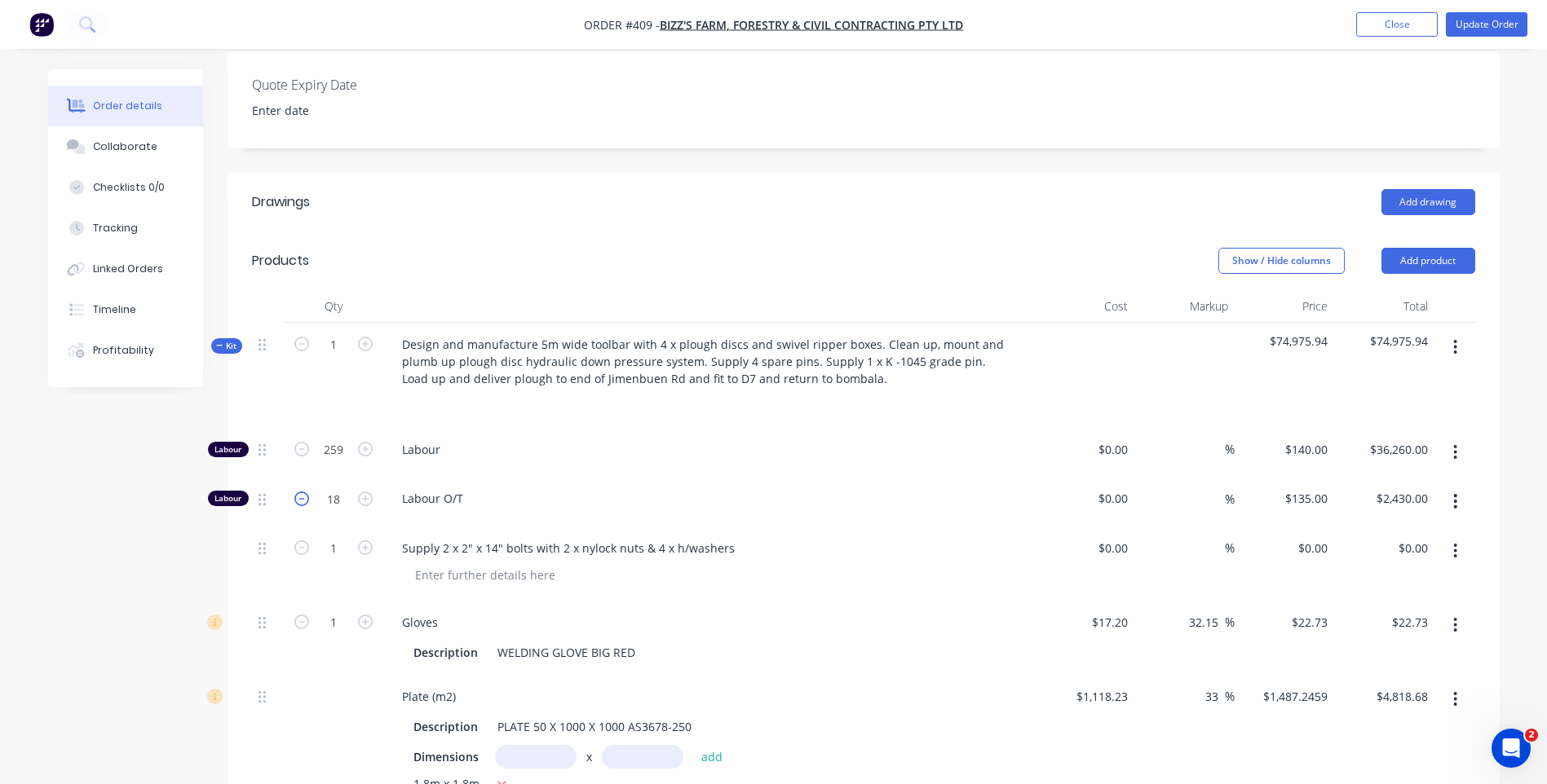
scroll to position [489, 0]
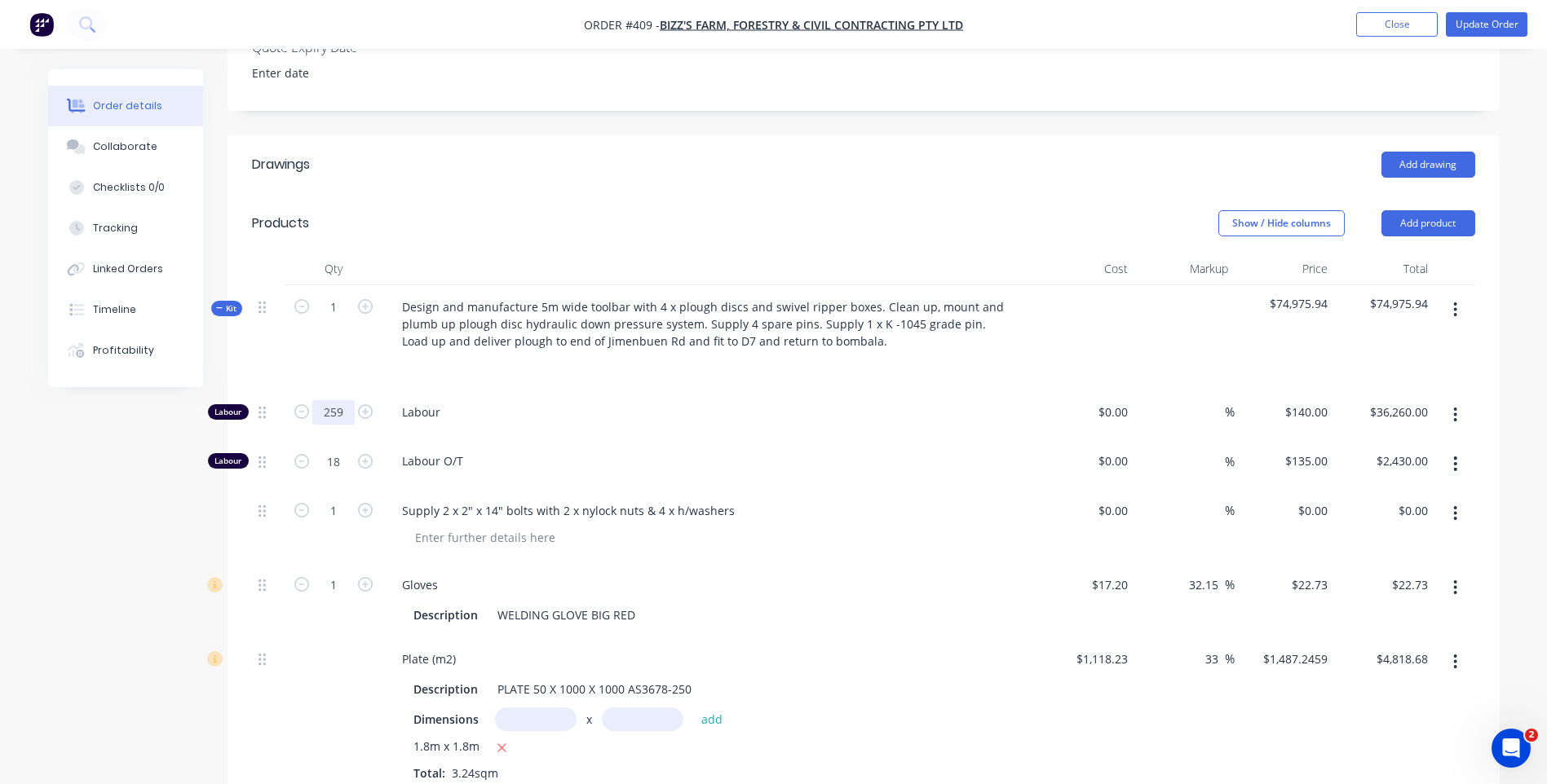
click at [344, 424] on input "259" at bounding box center [333, 412] width 42 height 25
type input "0"
type input "$0.00"
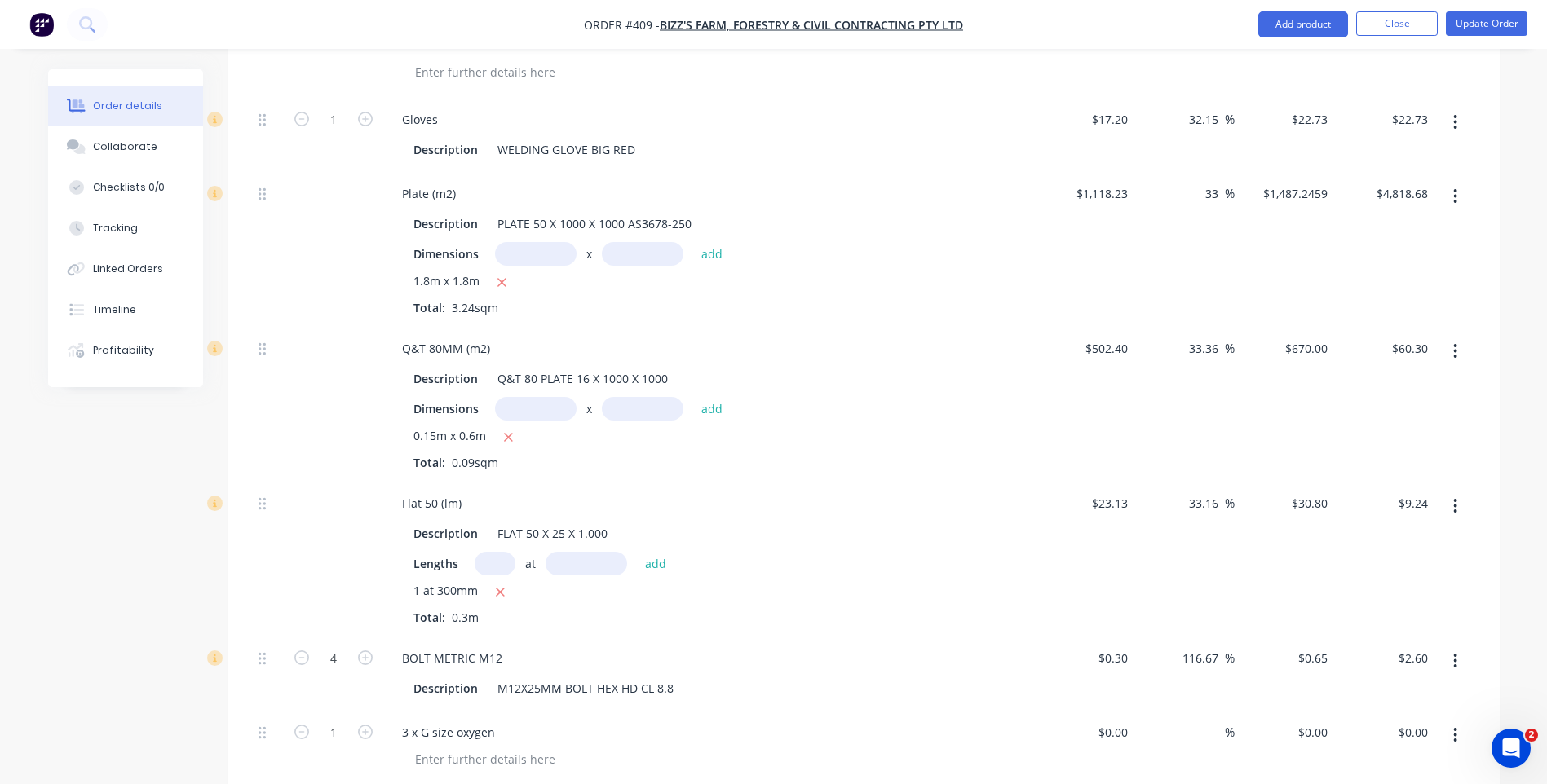
scroll to position [701, 0]
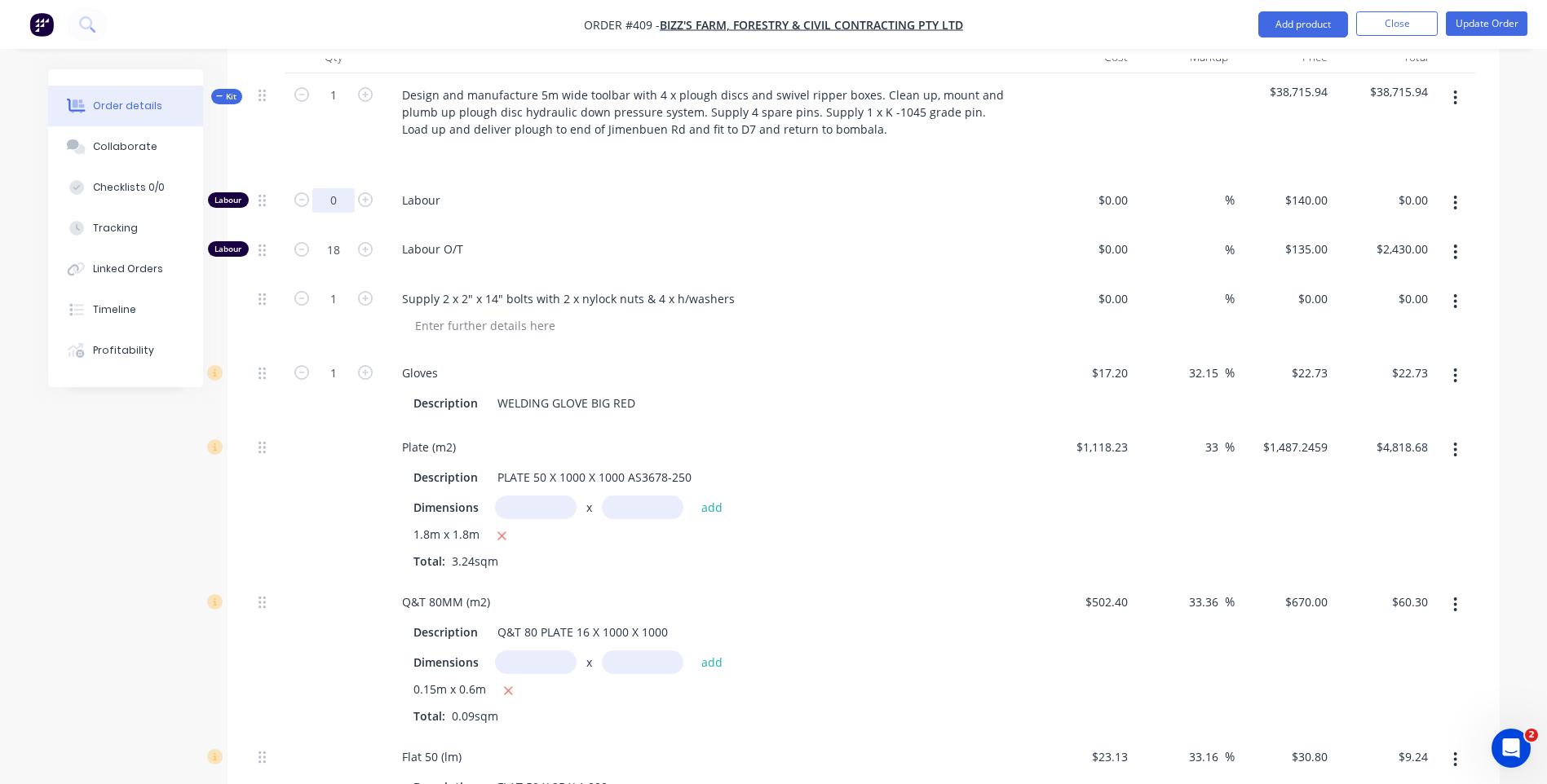
click at [345, 212] on input "0" at bounding box center [333, 201] width 42 height 25
type input "50"
type input "$7,000.00"
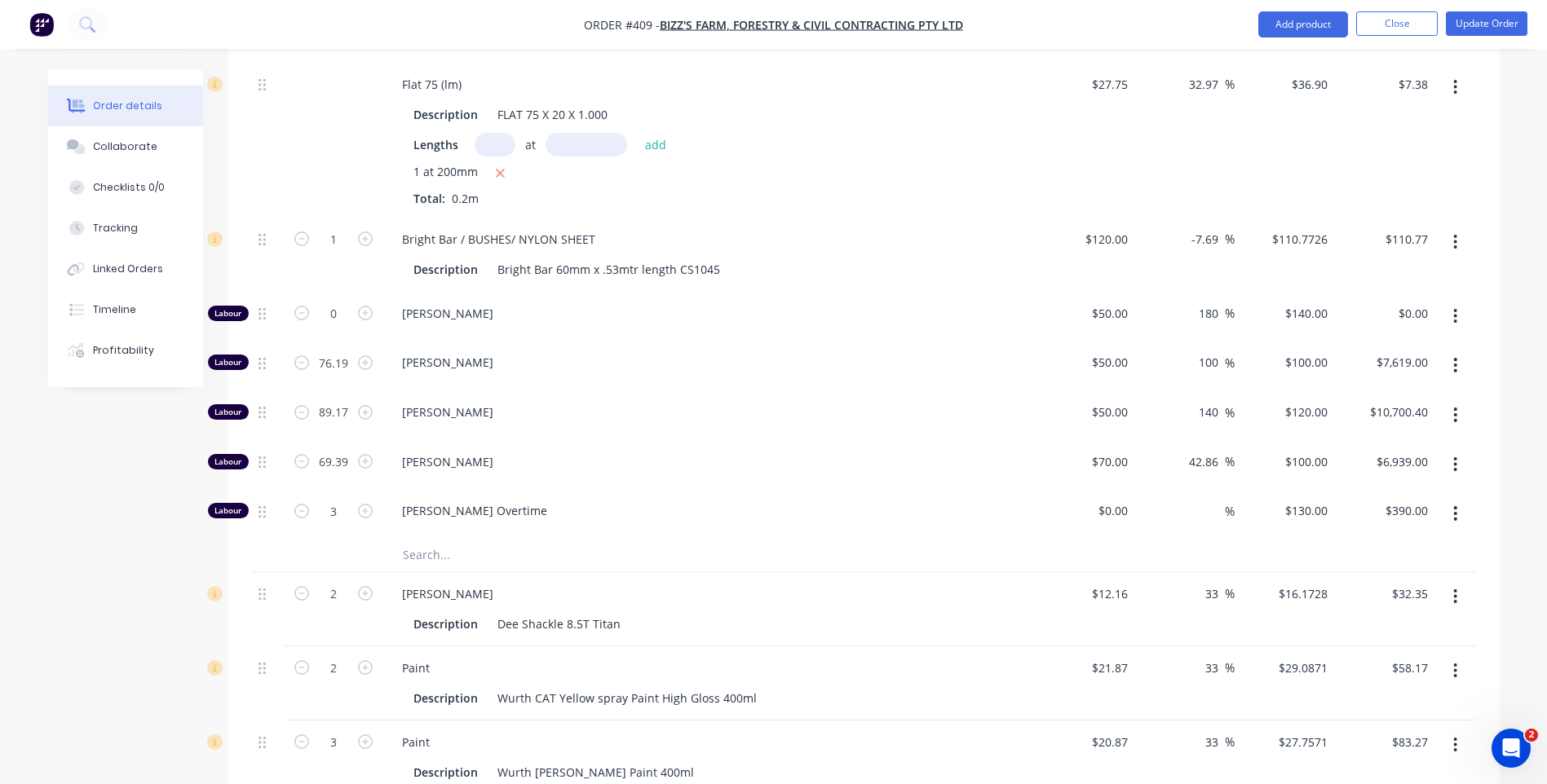
scroll to position [4074, 0]
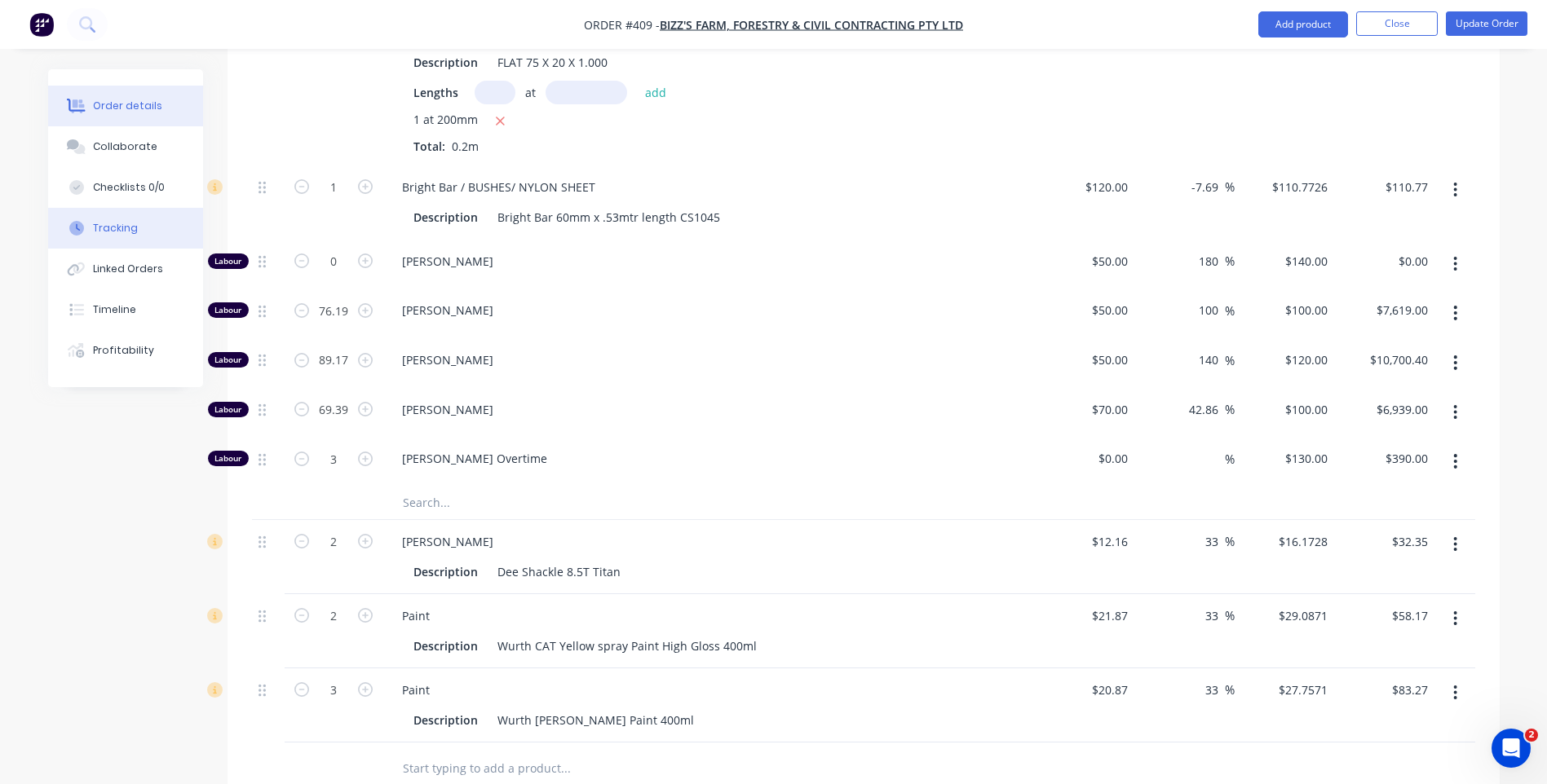
click at [112, 224] on div "Tracking" at bounding box center [115, 228] width 45 height 15
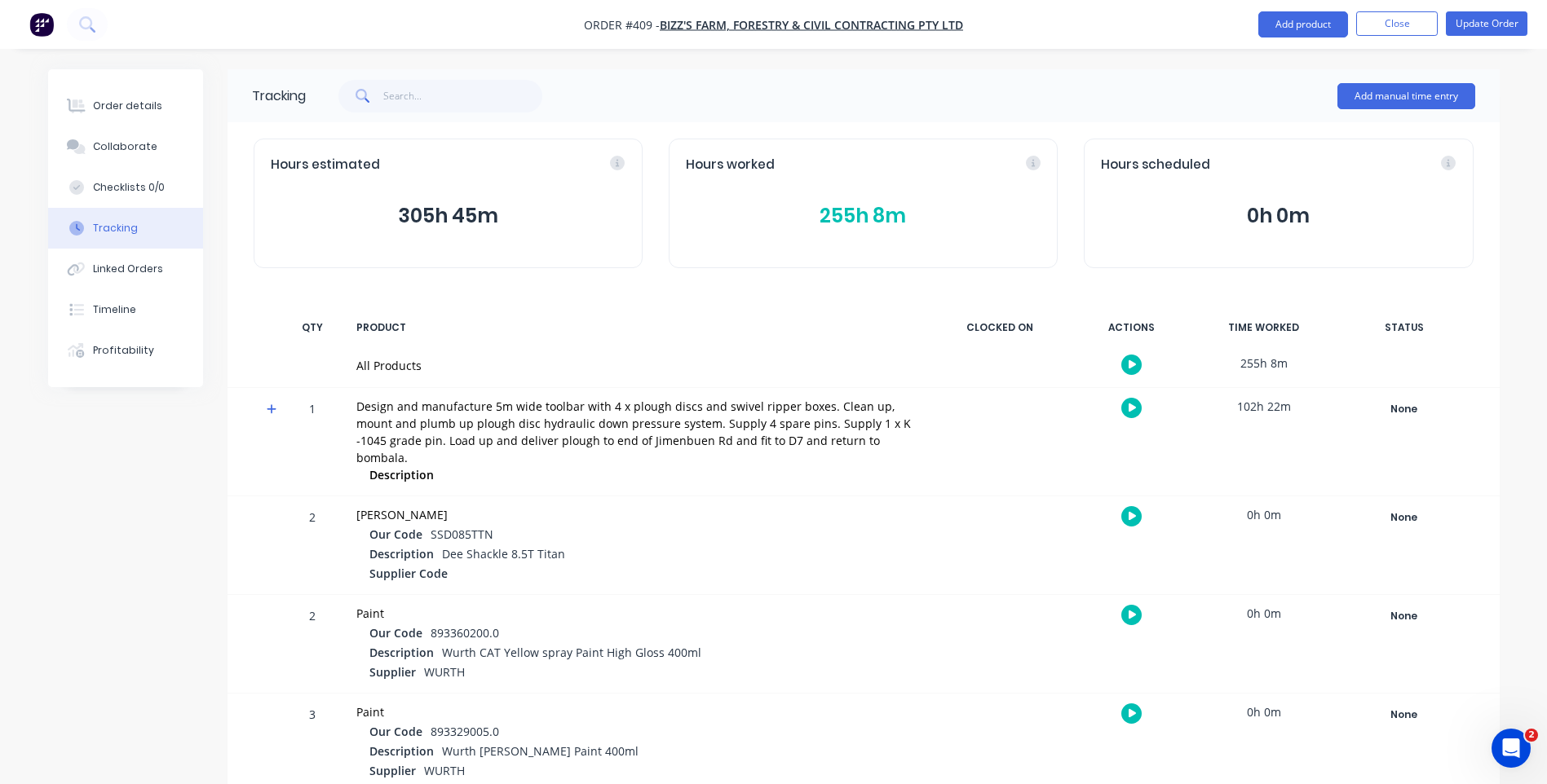
click at [867, 209] on button "255h 8m" at bounding box center [864, 216] width 355 height 31
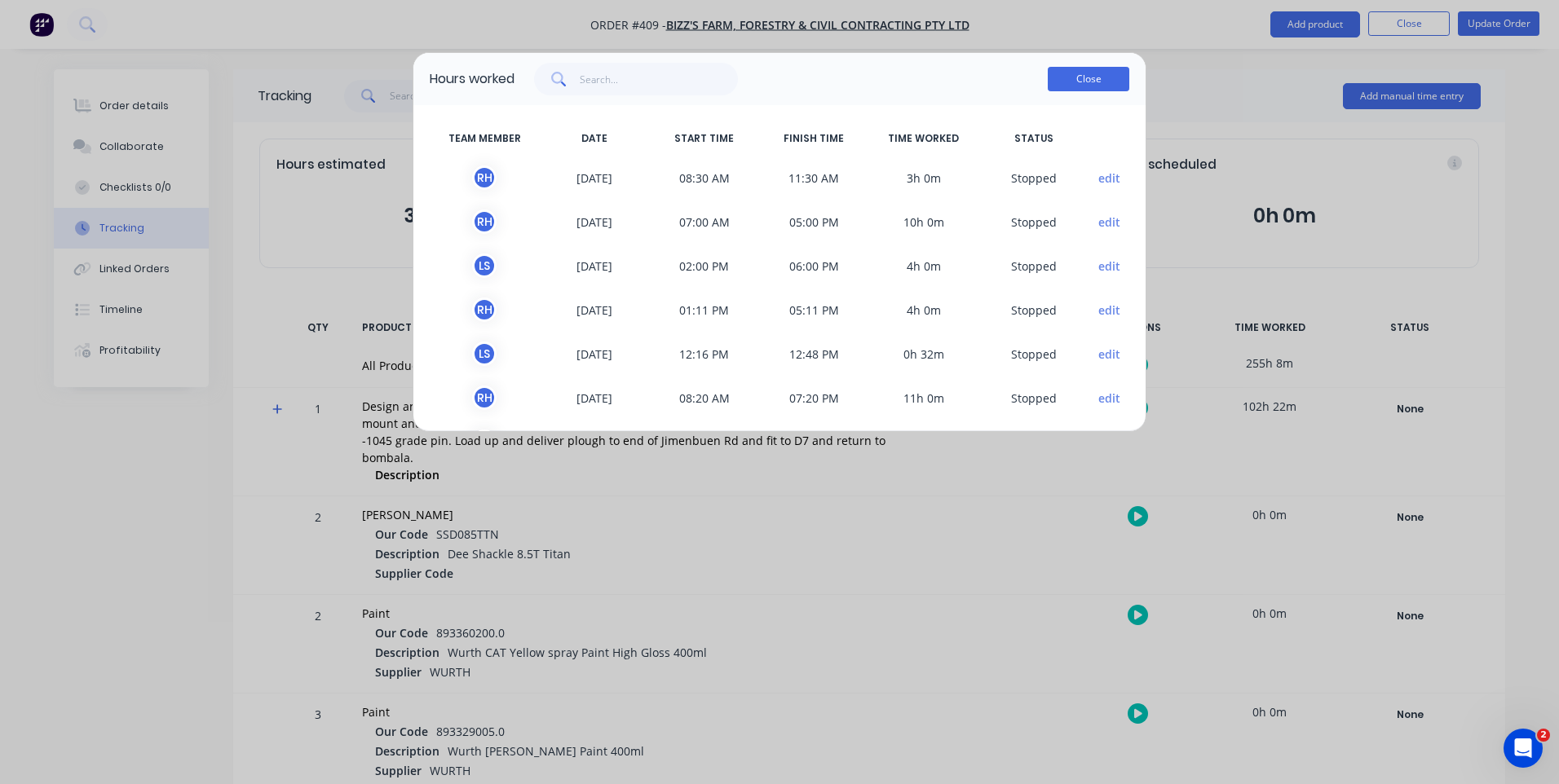
click at [1082, 75] on button "Close" at bounding box center [1088, 79] width 81 height 25
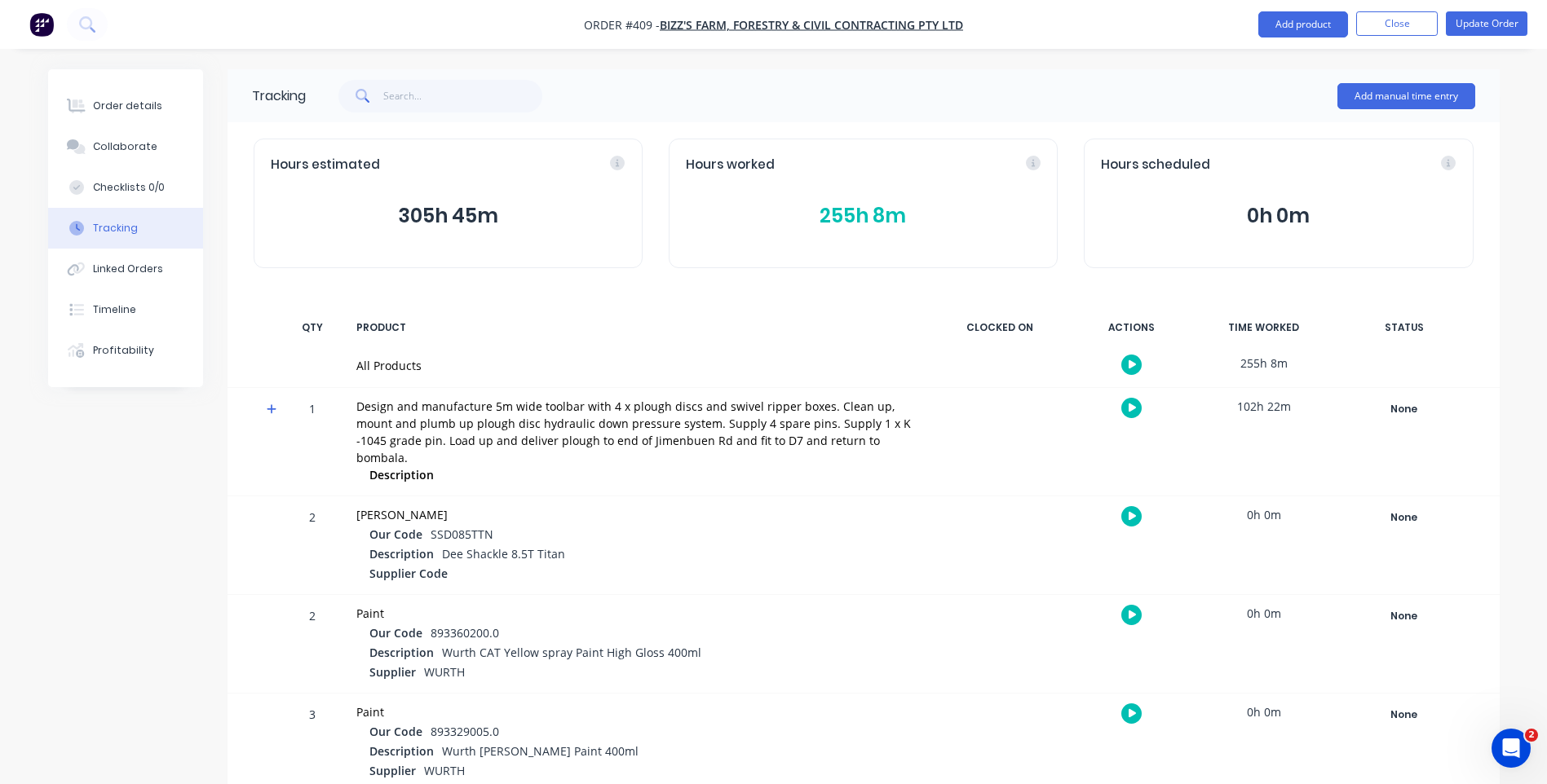
scroll to position [8, 0]
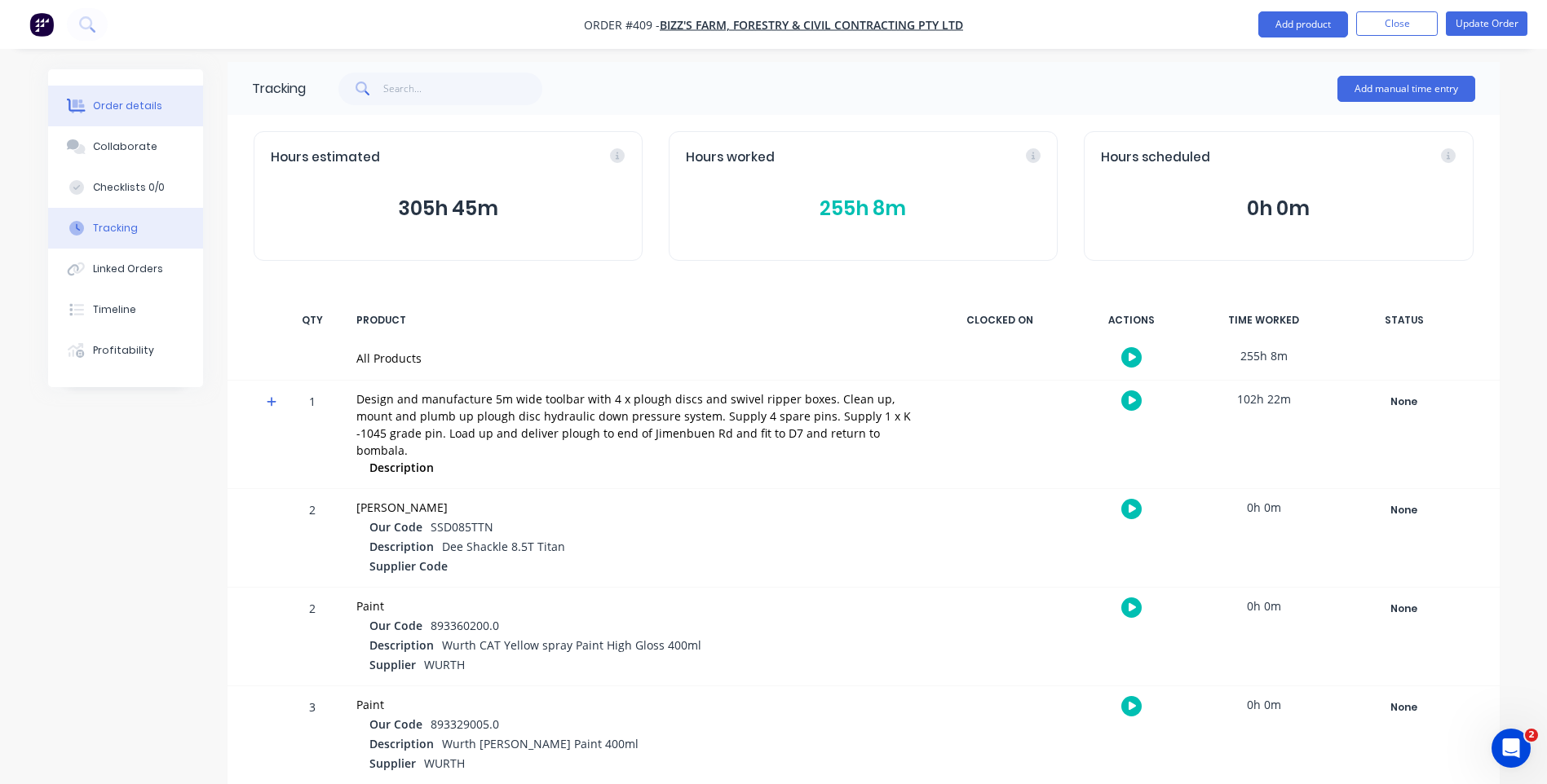
click at [134, 96] on button "Order details" at bounding box center [126, 106] width 155 height 41
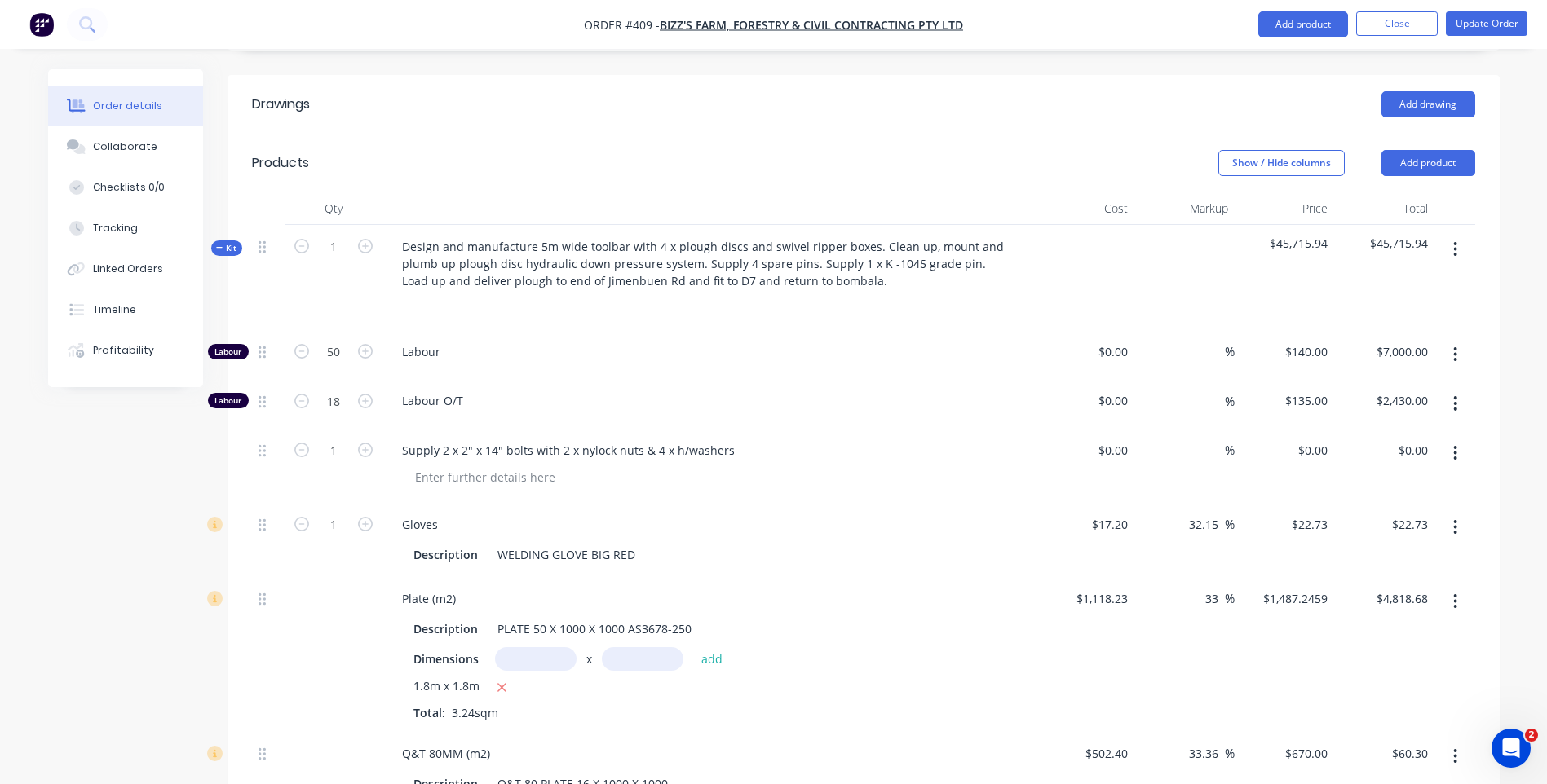
scroll to position [514, 0]
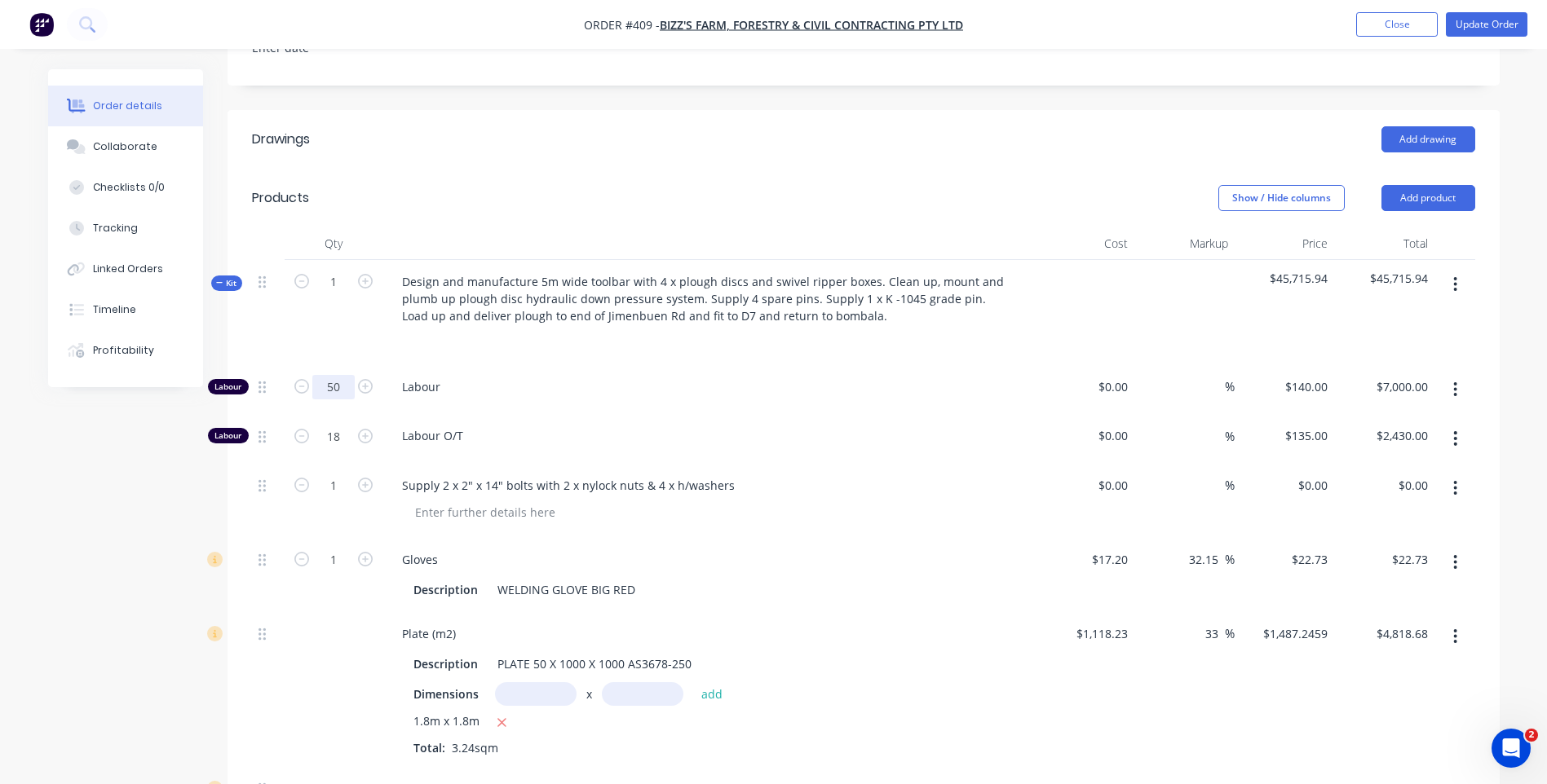
click at [341, 399] on input "50" at bounding box center [333, 387] width 42 height 25
type input "80"
type input "$11,200.00"
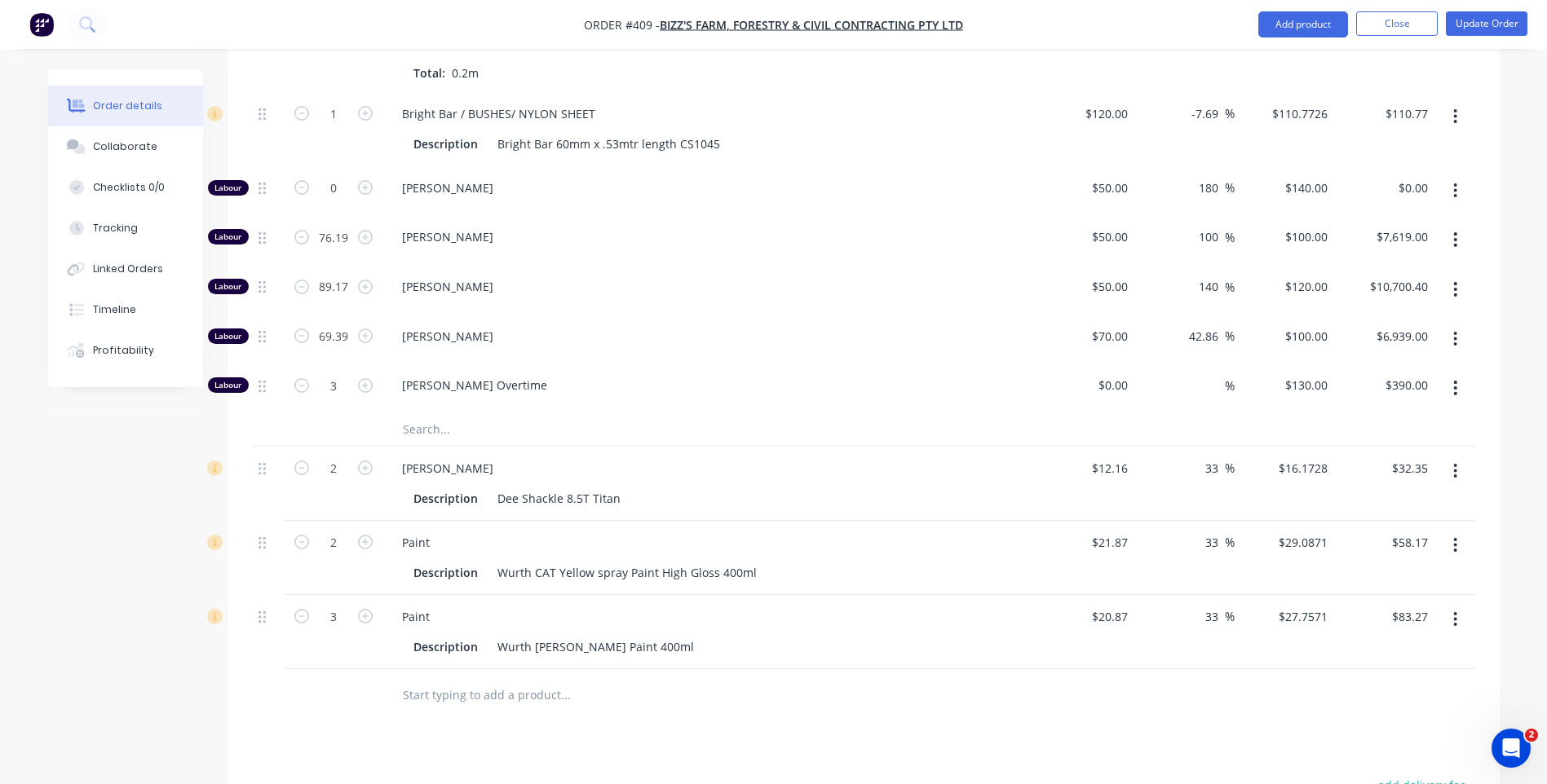
scroll to position [3955, 0]
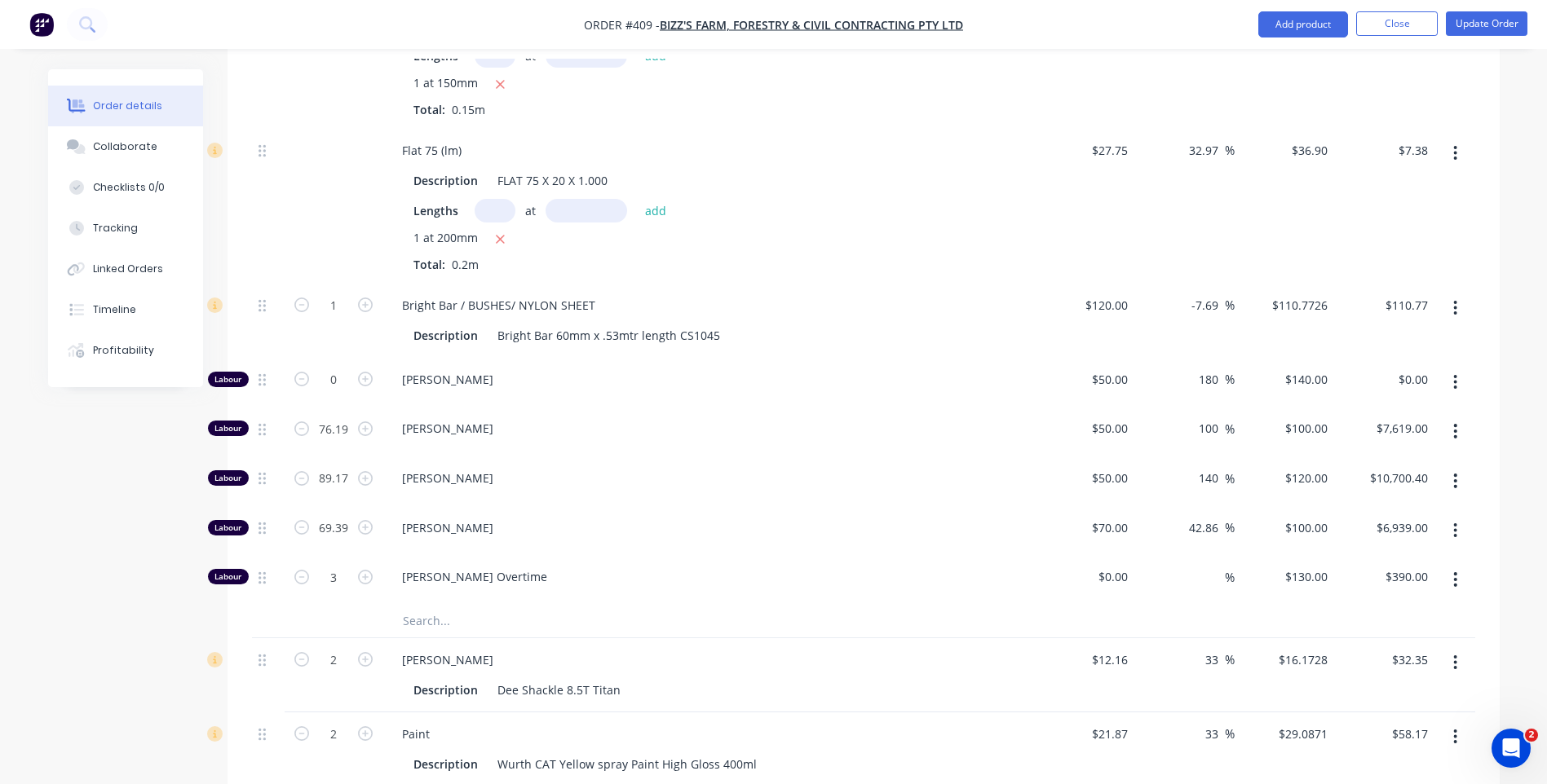
click at [1454, 585] on icon "button" at bounding box center [1455, 579] width 3 height 15
click at [1343, 692] on div "Delete" at bounding box center [1397, 687] width 126 height 24
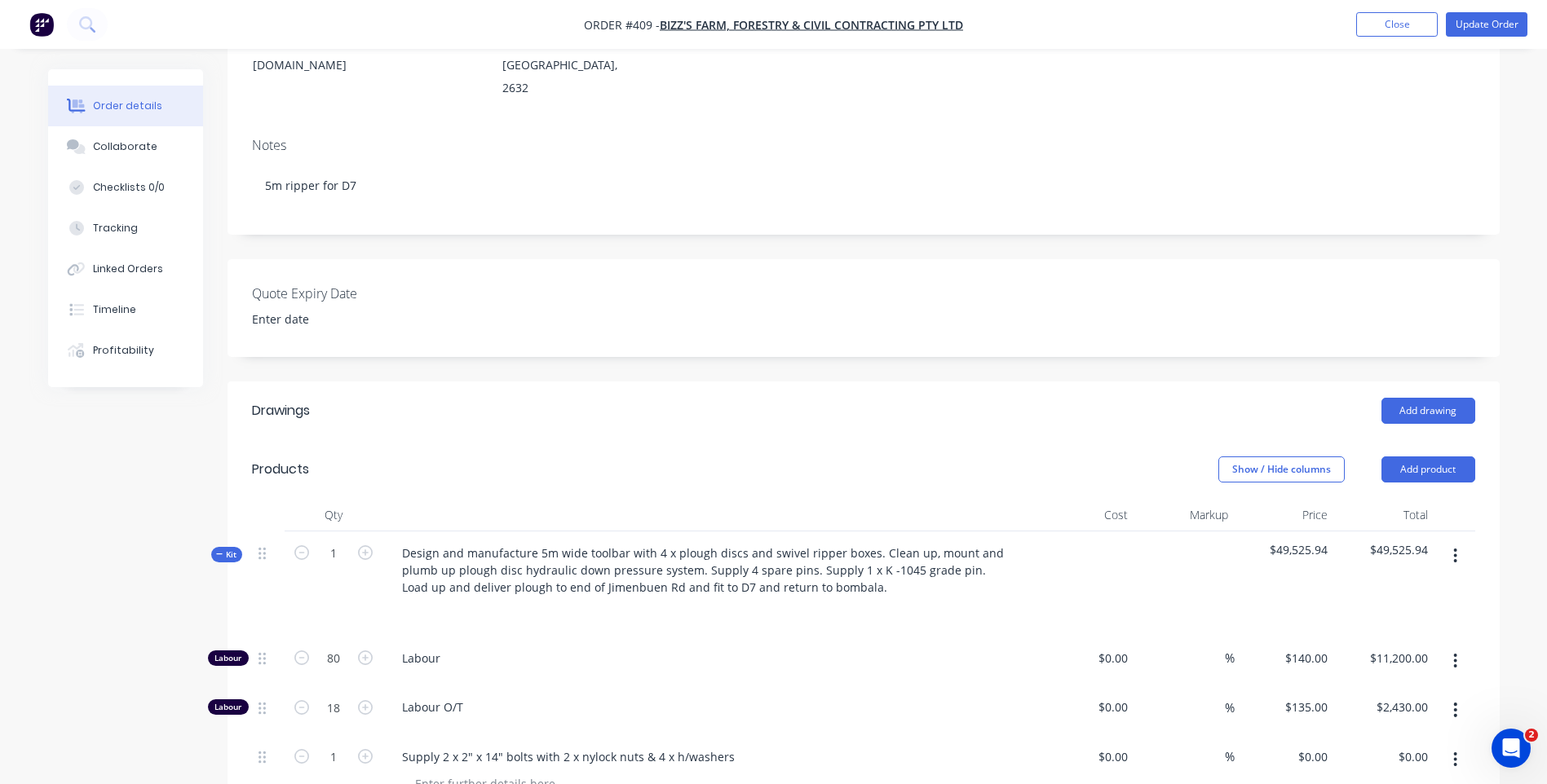
scroll to position [408, 0]
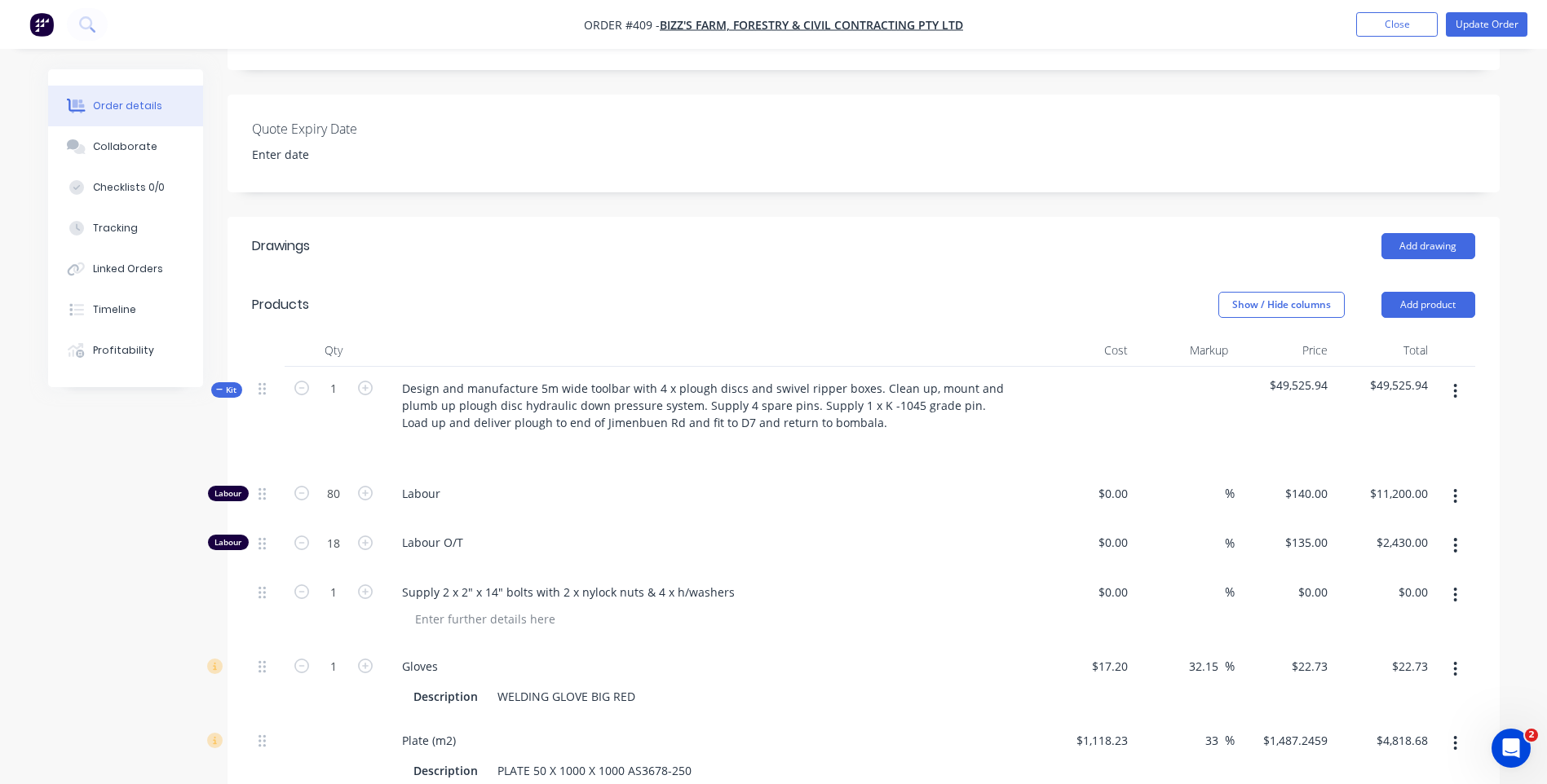
click at [1421, 393] on span "$49,525.94" at bounding box center [1384, 385] width 87 height 17
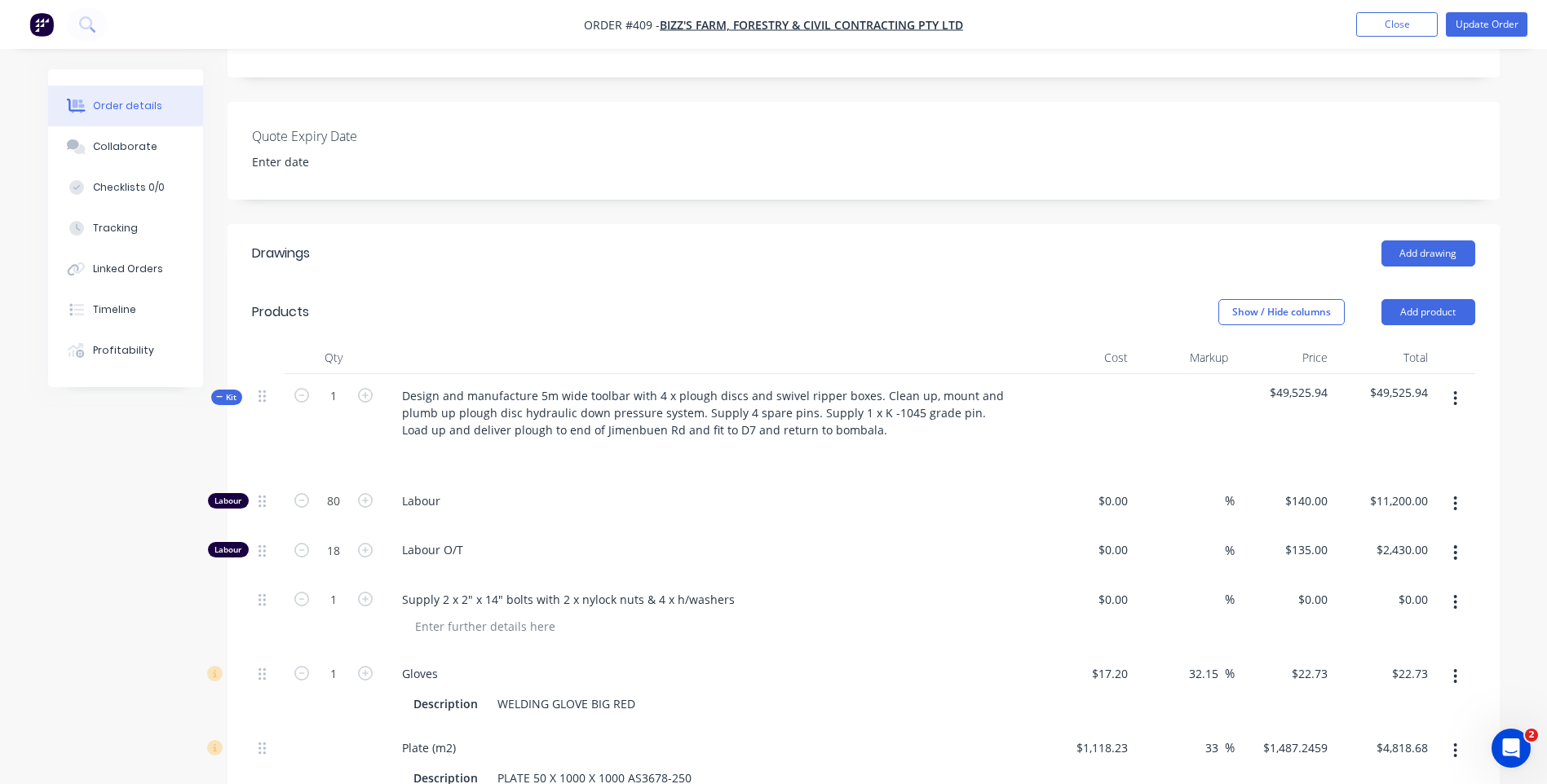
scroll to position [571, 0]
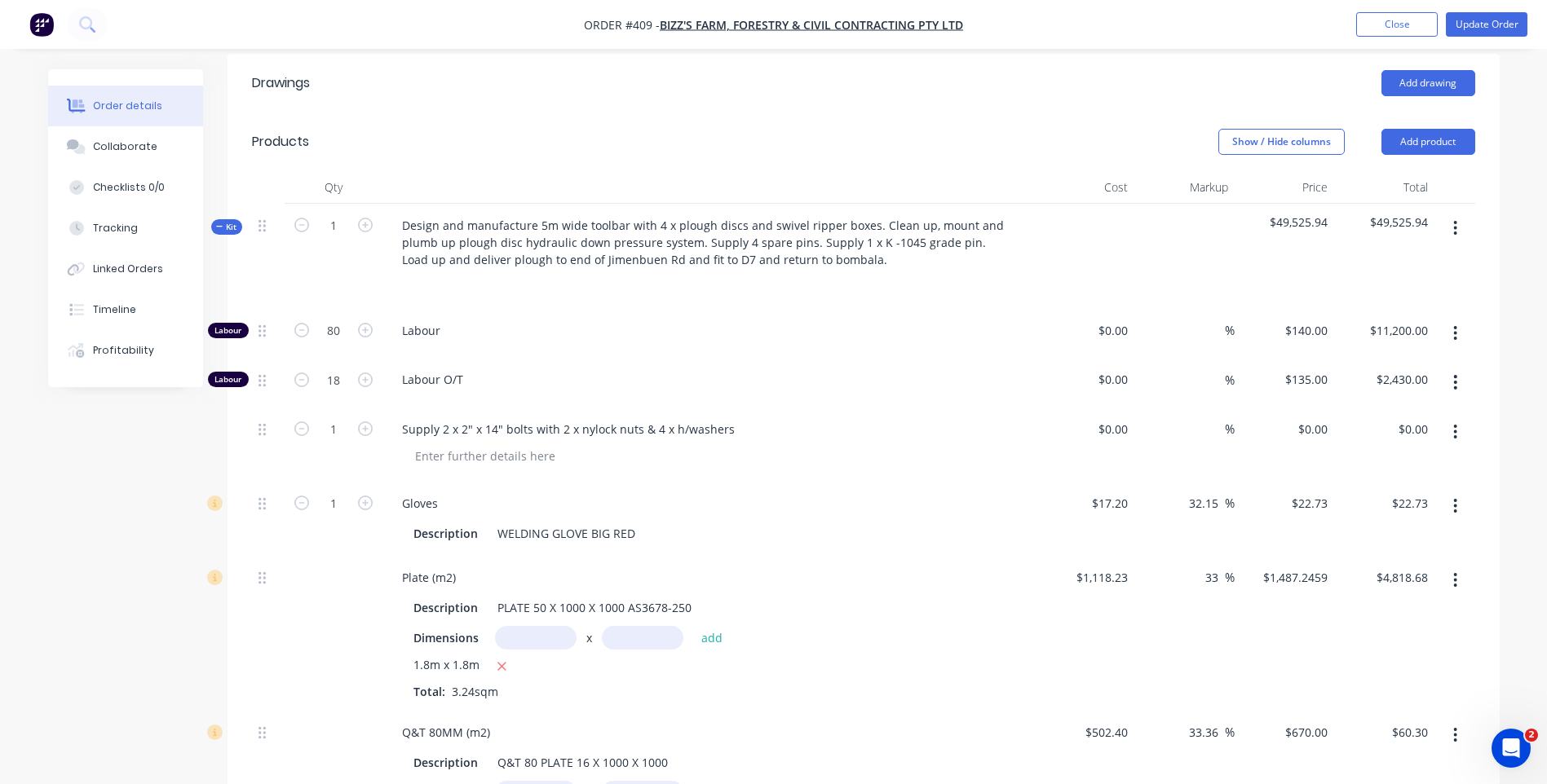
click at [1456, 229] on button "button" at bounding box center [1455, 227] width 39 height 29
click at [1346, 221] on div "$49,525.94" at bounding box center [1384, 256] width 100 height 105
click at [1409, 230] on span "$49,525.94" at bounding box center [1384, 222] width 87 height 17
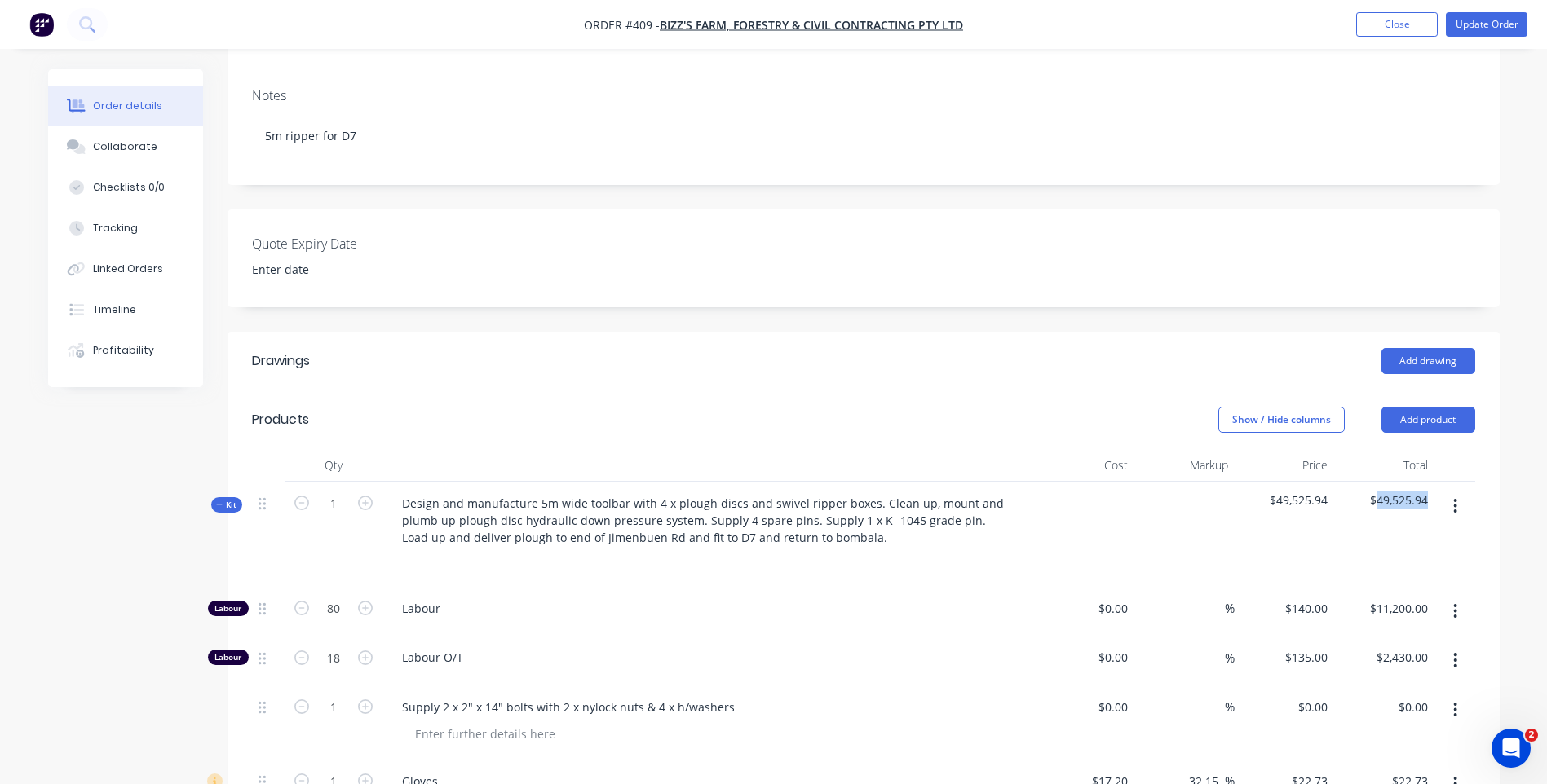
scroll to position [163, 0]
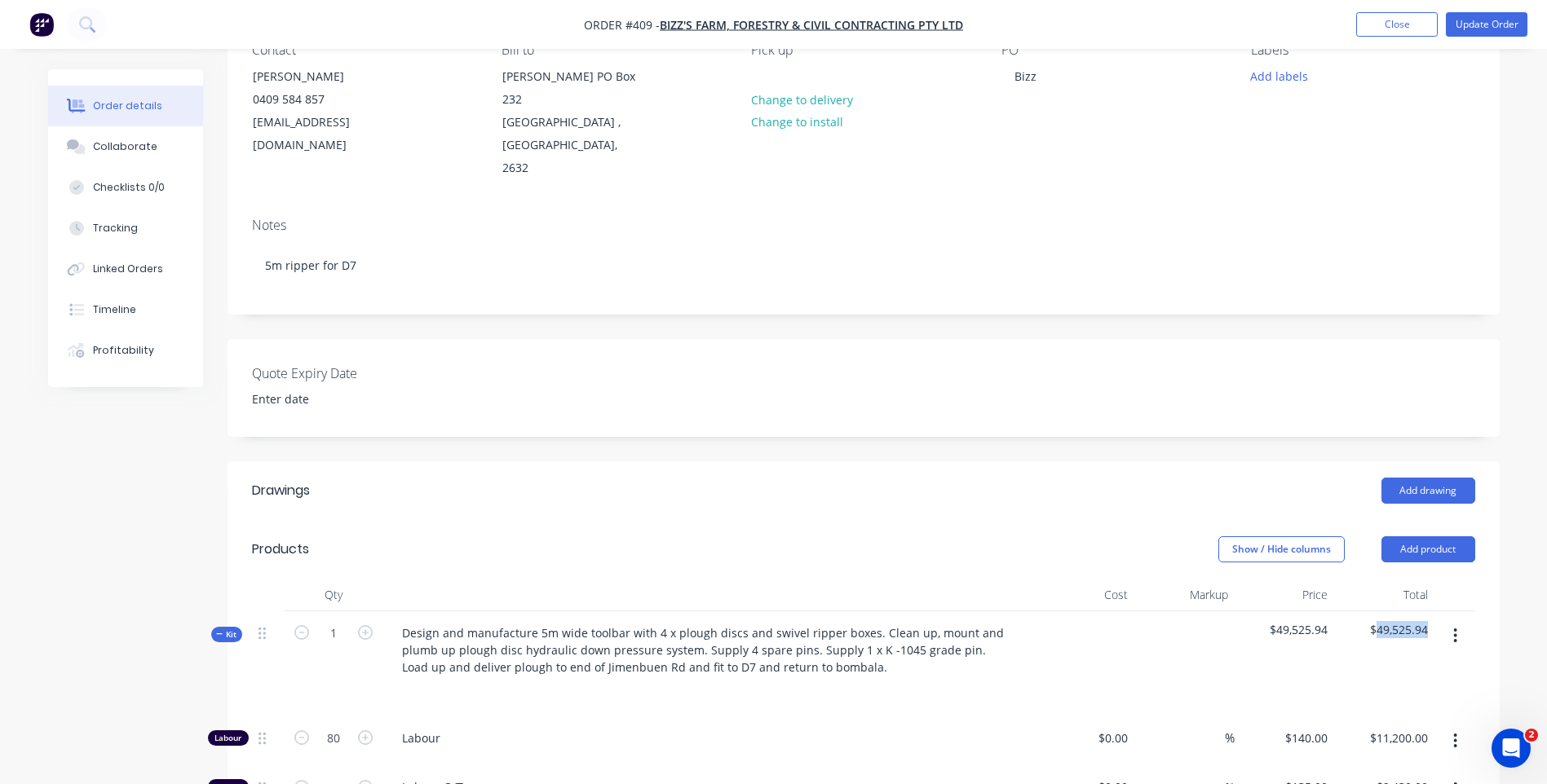
click at [1404, 638] on span "$49,525.94" at bounding box center [1384, 629] width 87 height 17
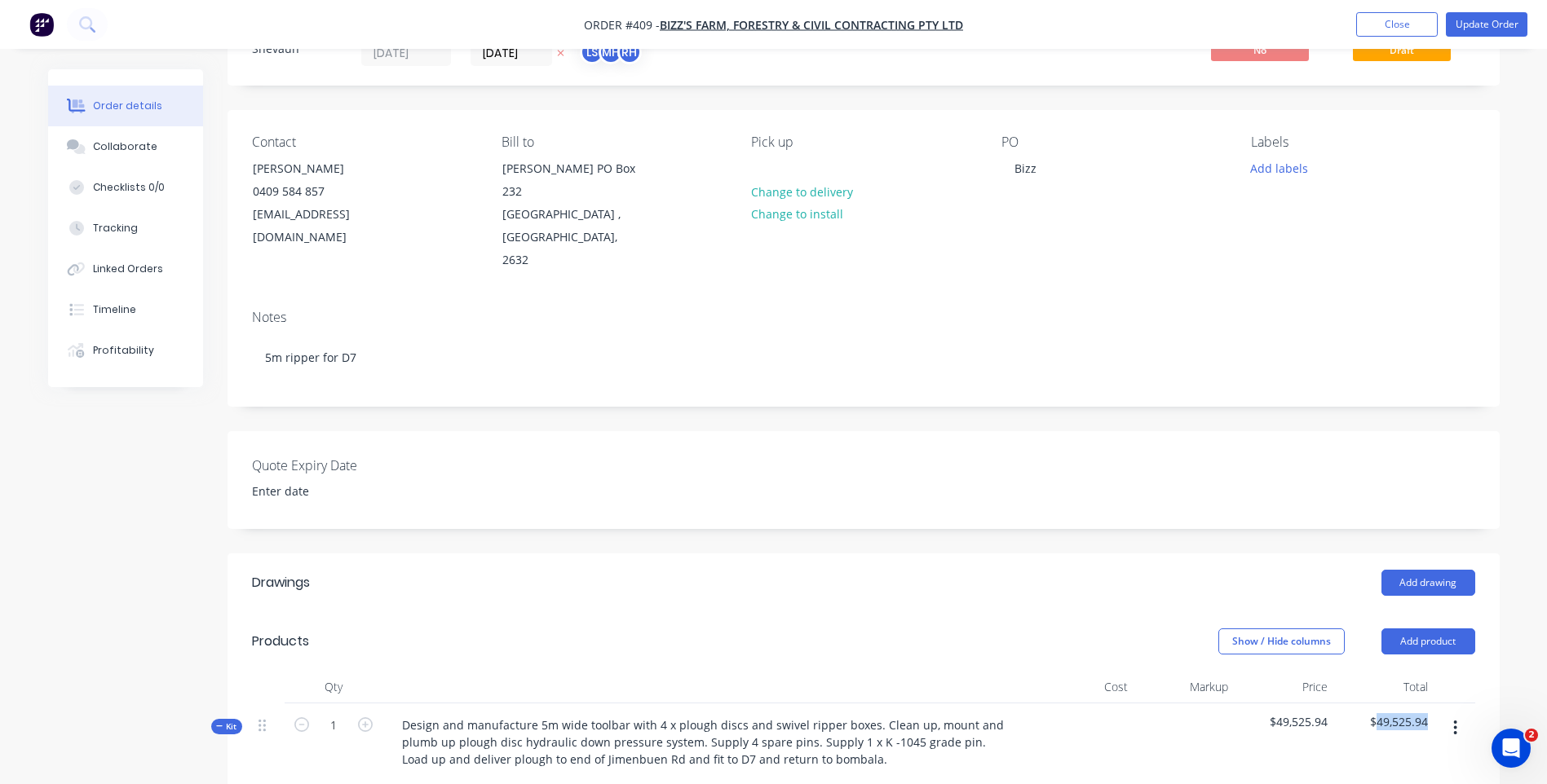
scroll to position [0, 0]
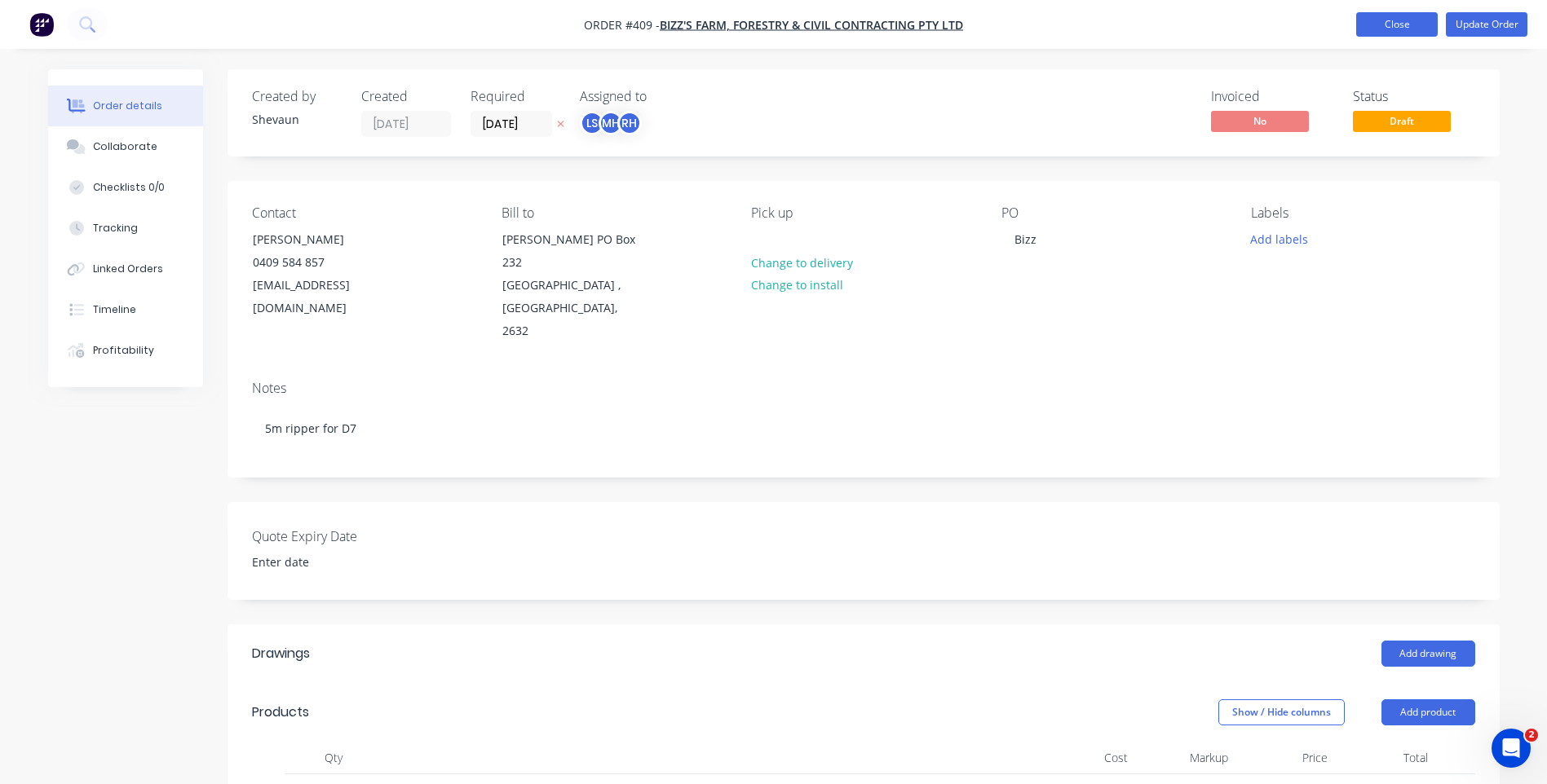
click at [1398, 17] on button "Close" at bounding box center [1397, 25] width 81 height 25
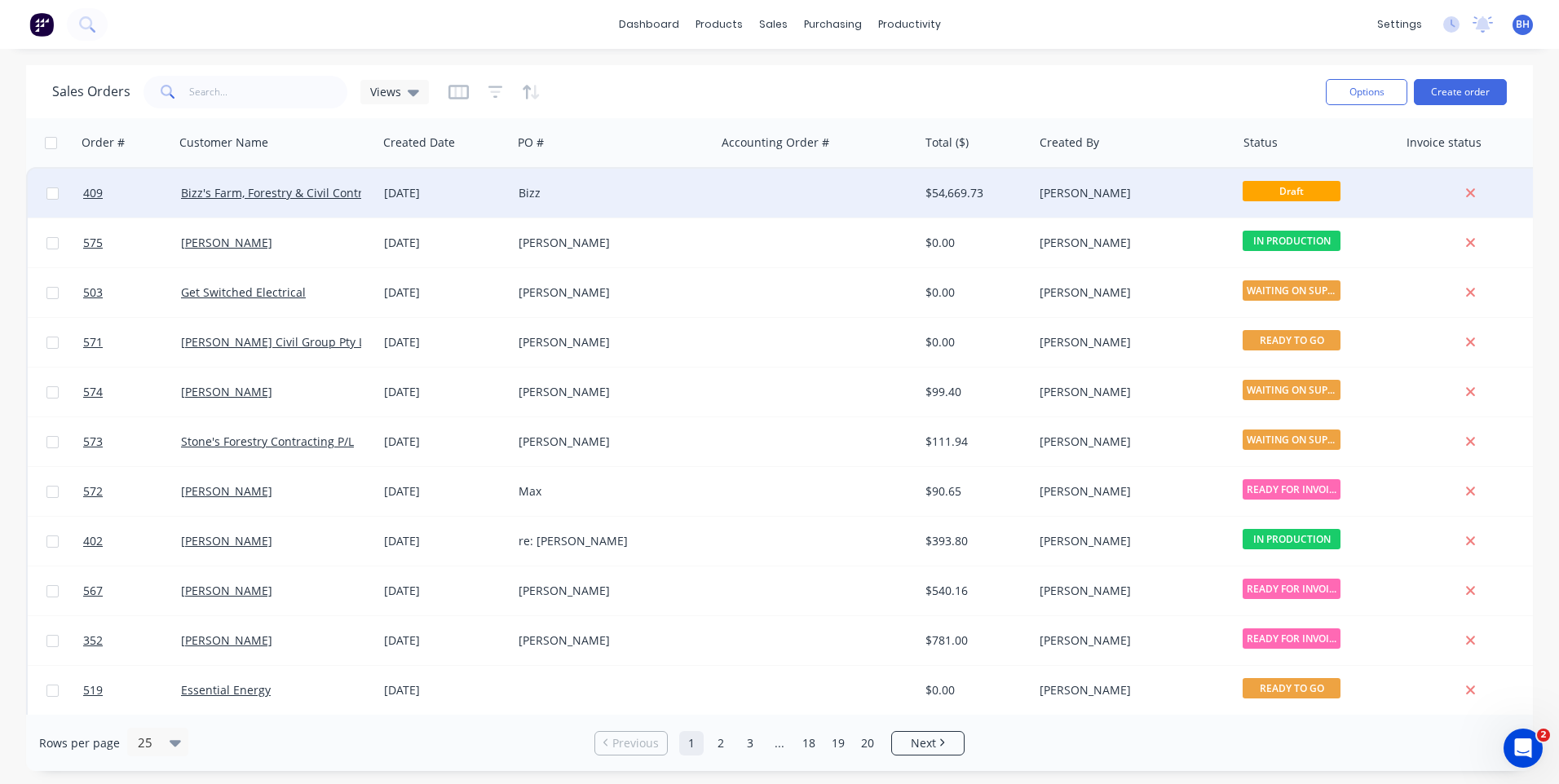
click at [717, 187] on div at bounding box center [816, 193] width 203 height 49
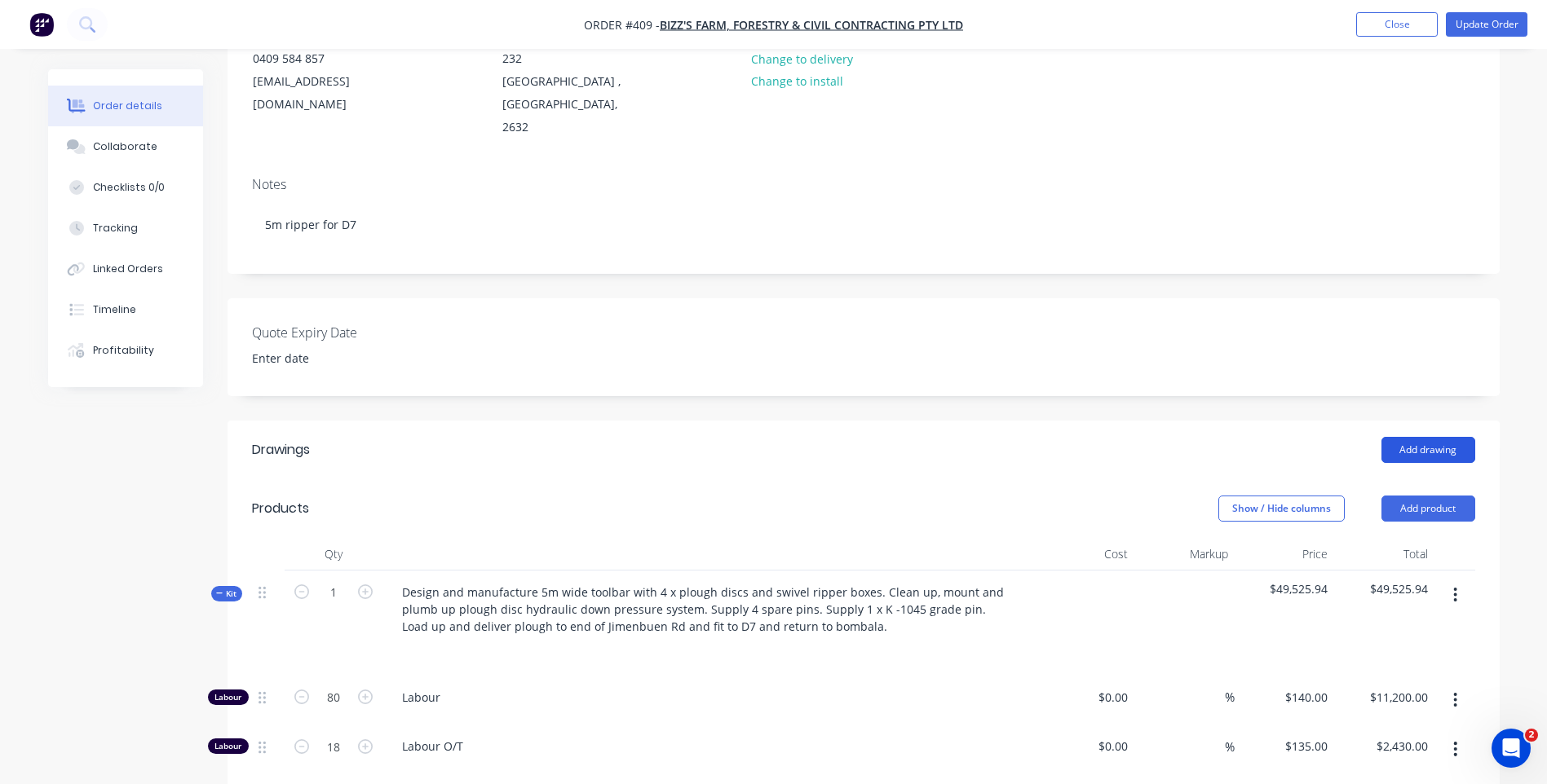
scroll to position [244, 0]
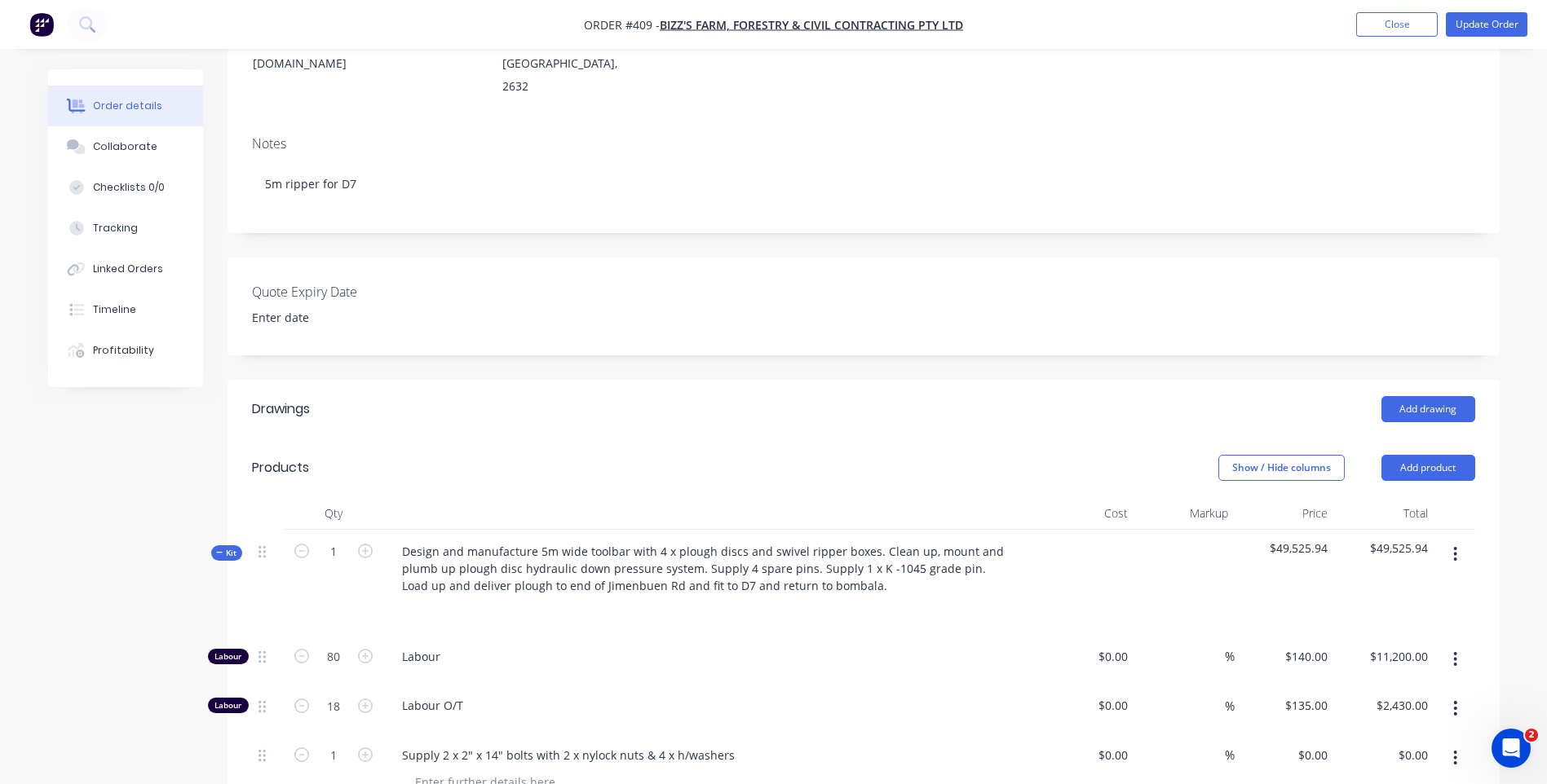
click at [1415, 556] on span "$49,525.94" at bounding box center [1384, 548] width 87 height 17
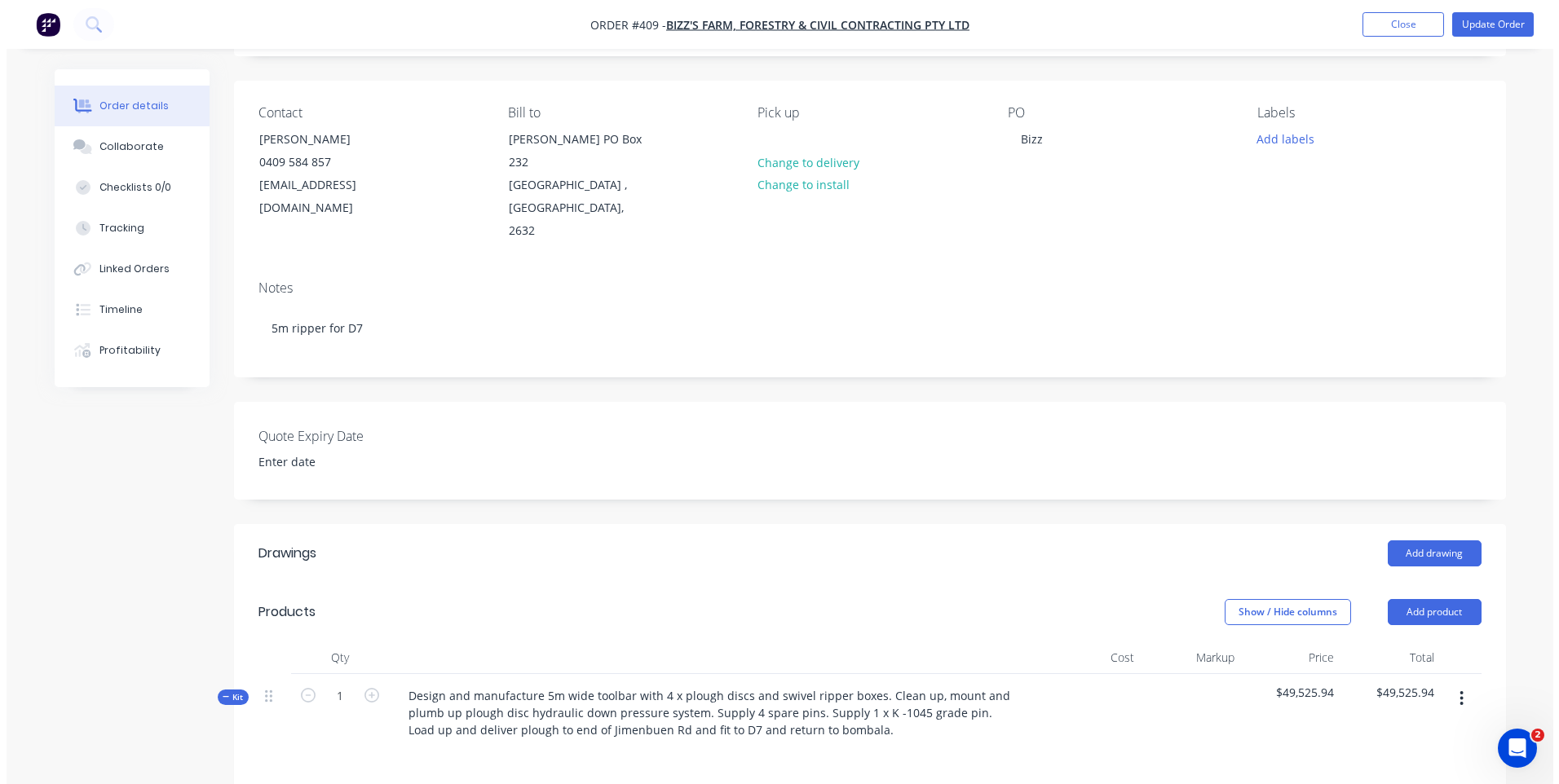
scroll to position [0, 0]
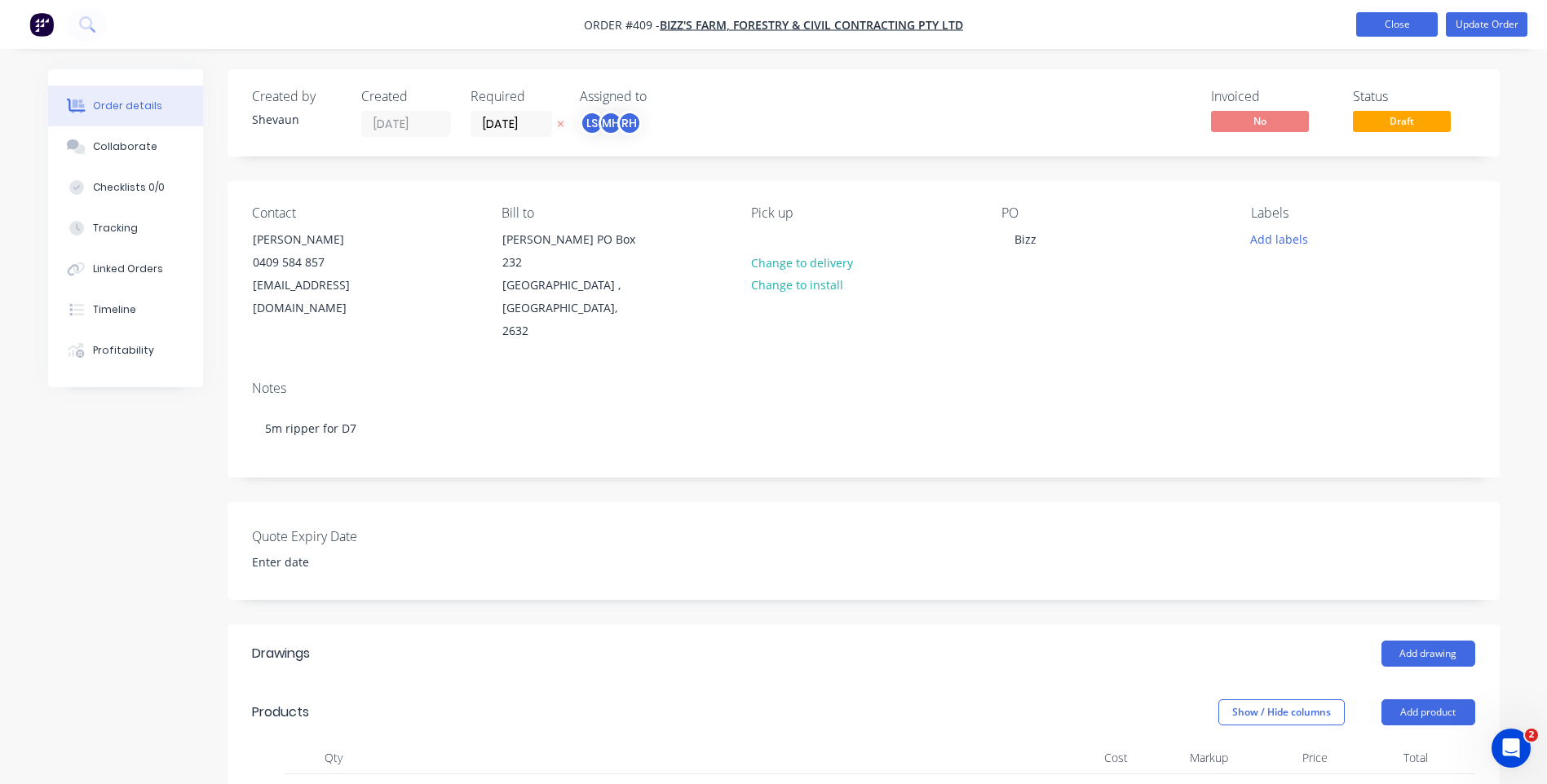
click at [1381, 20] on button "Close" at bounding box center [1397, 25] width 81 height 25
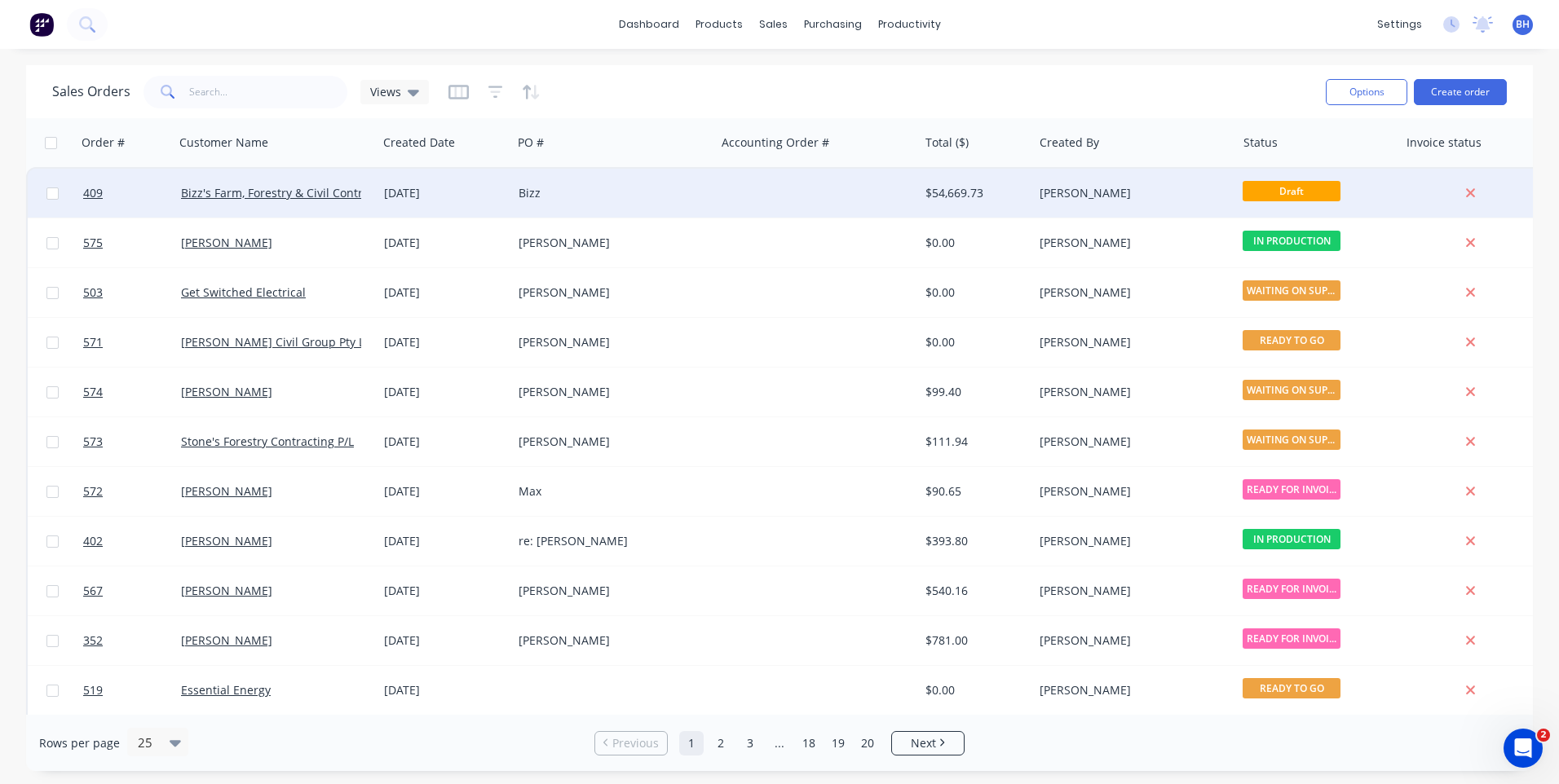
click at [760, 192] on div at bounding box center [816, 193] width 203 height 49
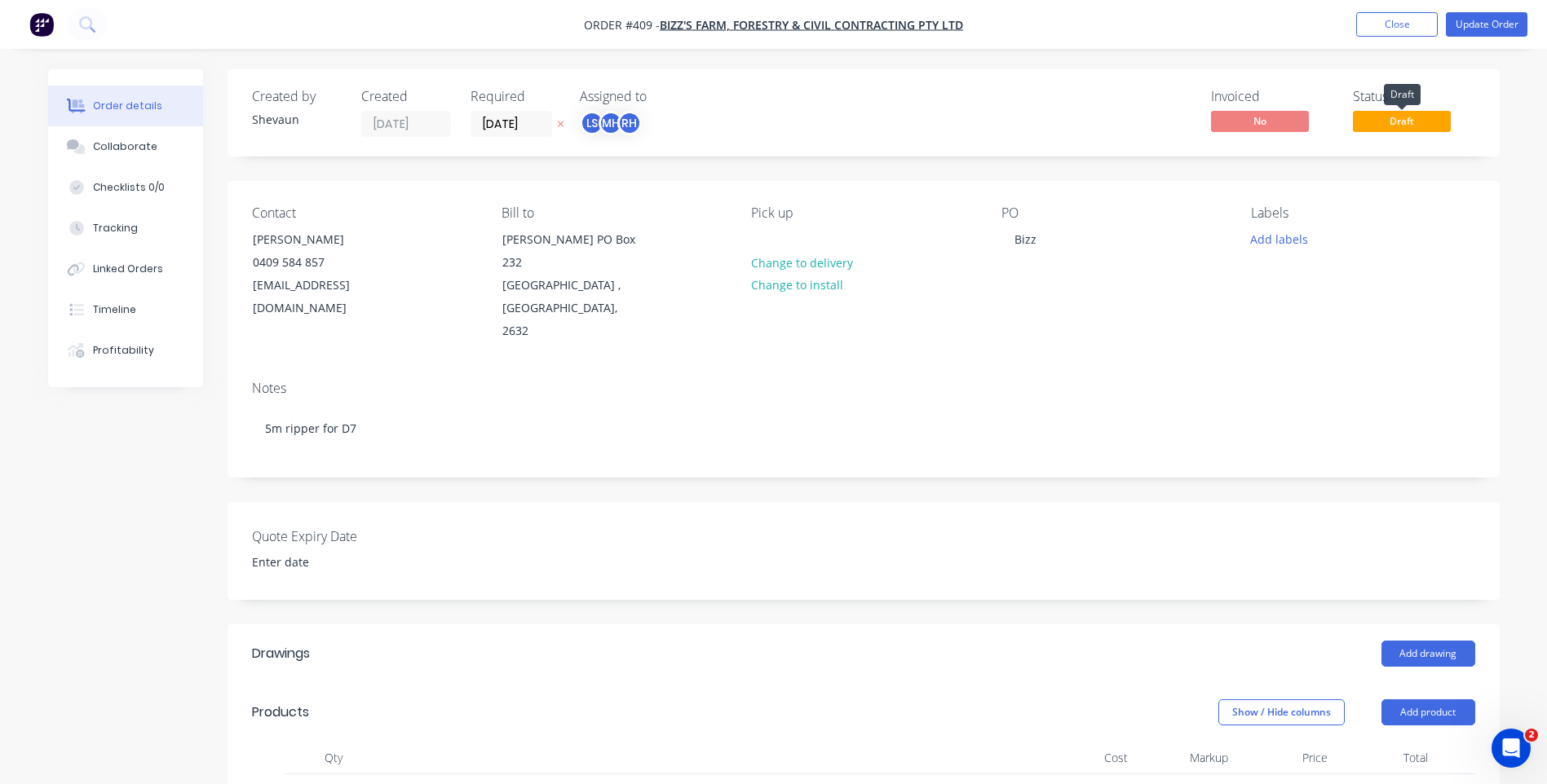
click at [1409, 116] on span "Draft" at bounding box center [1402, 121] width 98 height 21
click at [1371, 21] on button "Close" at bounding box center [1397, 25] width 81 height 25
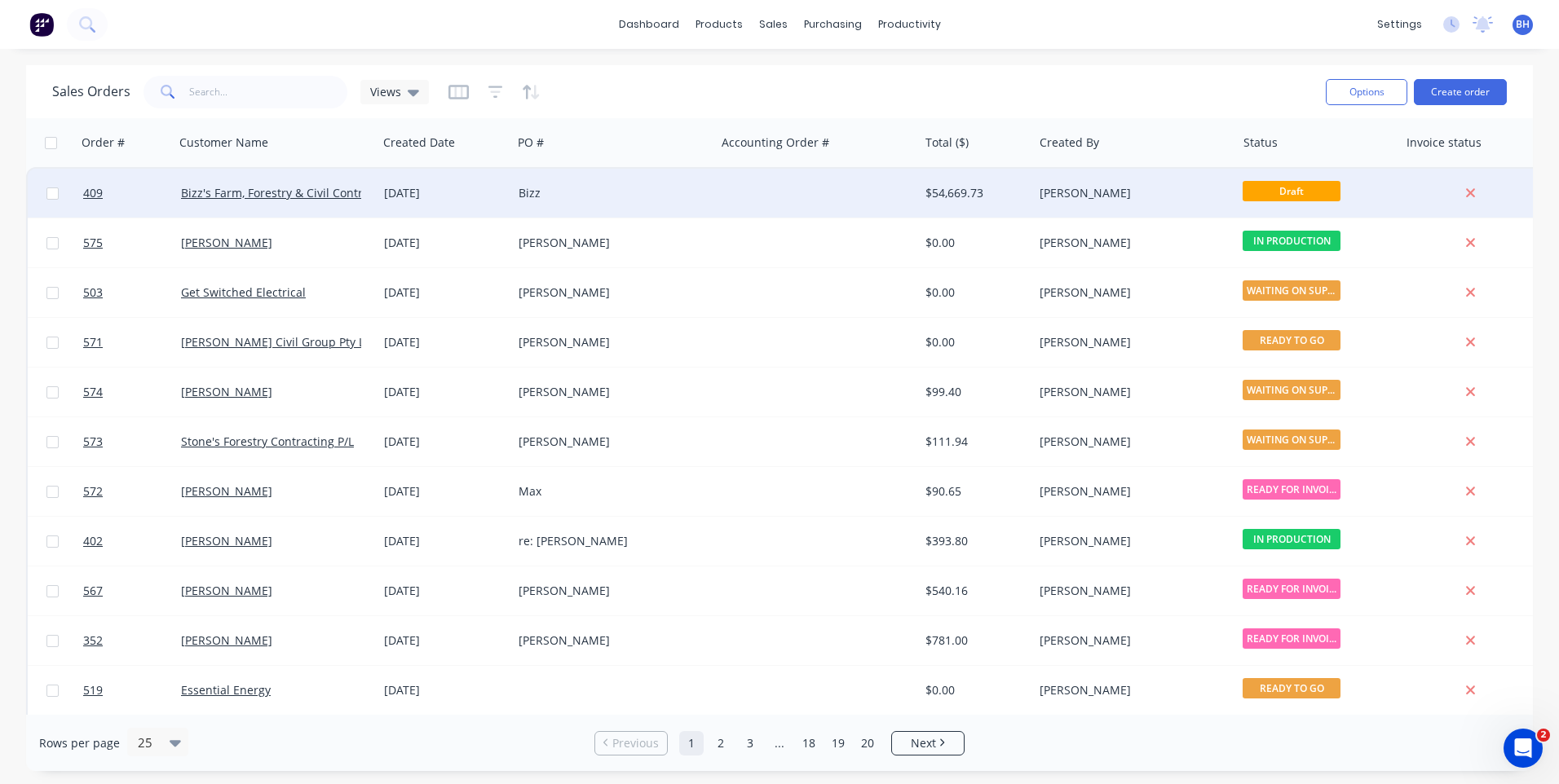
click at [51, 193] on input "checkbox" at bounding box center [52, 193] width 12 height 12
click at [1278, 184] on span "Draft" at bounding box center [1292, 192] width 98 height 21
click at [46, 191] on input "checkbox" at bounding box center [52, 193] width 12 height 12
checkbox input "false"
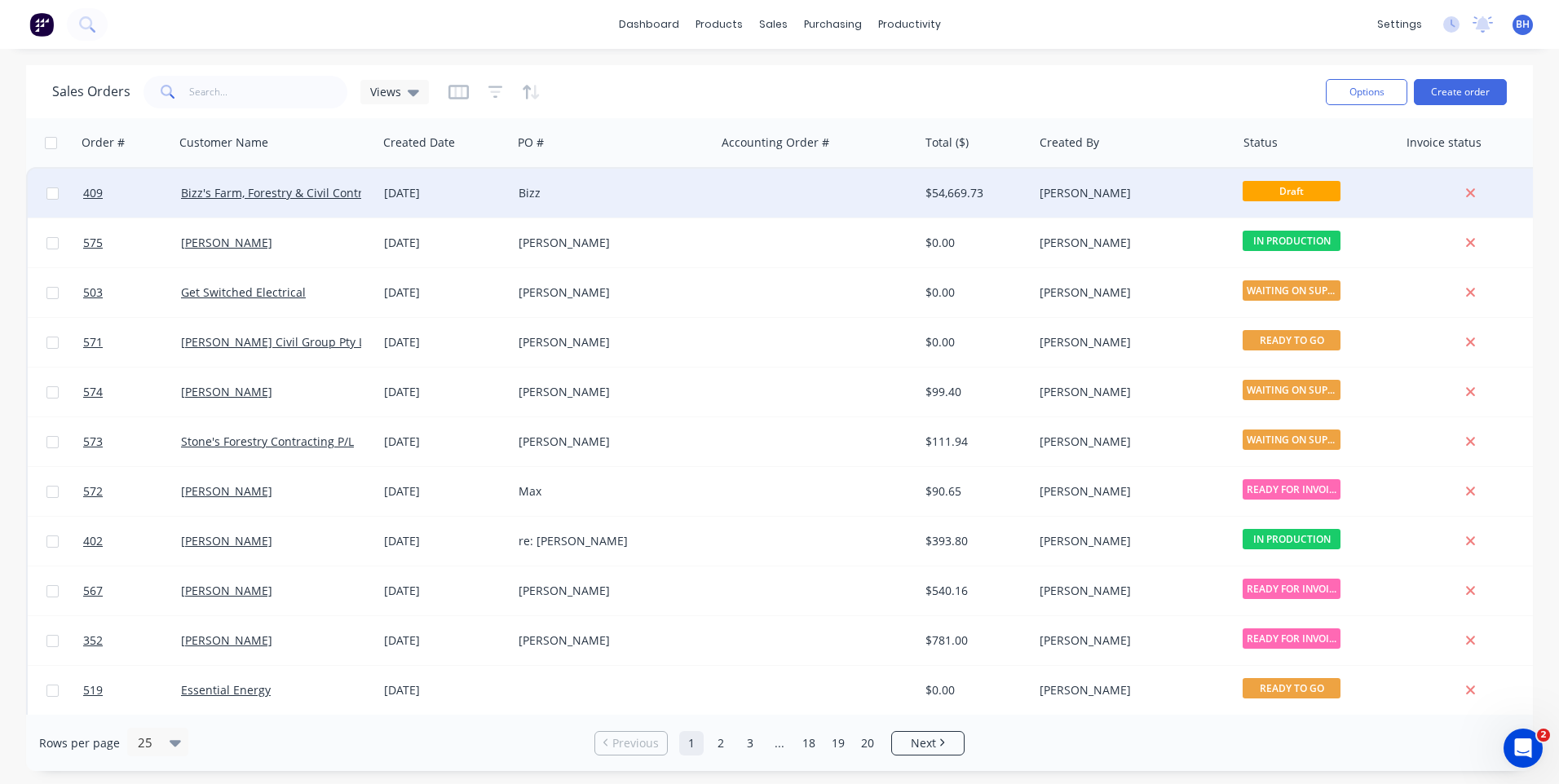
click at [1287, 185] on span "Draft" at bounding box center [1292, 192] width 98 height 21
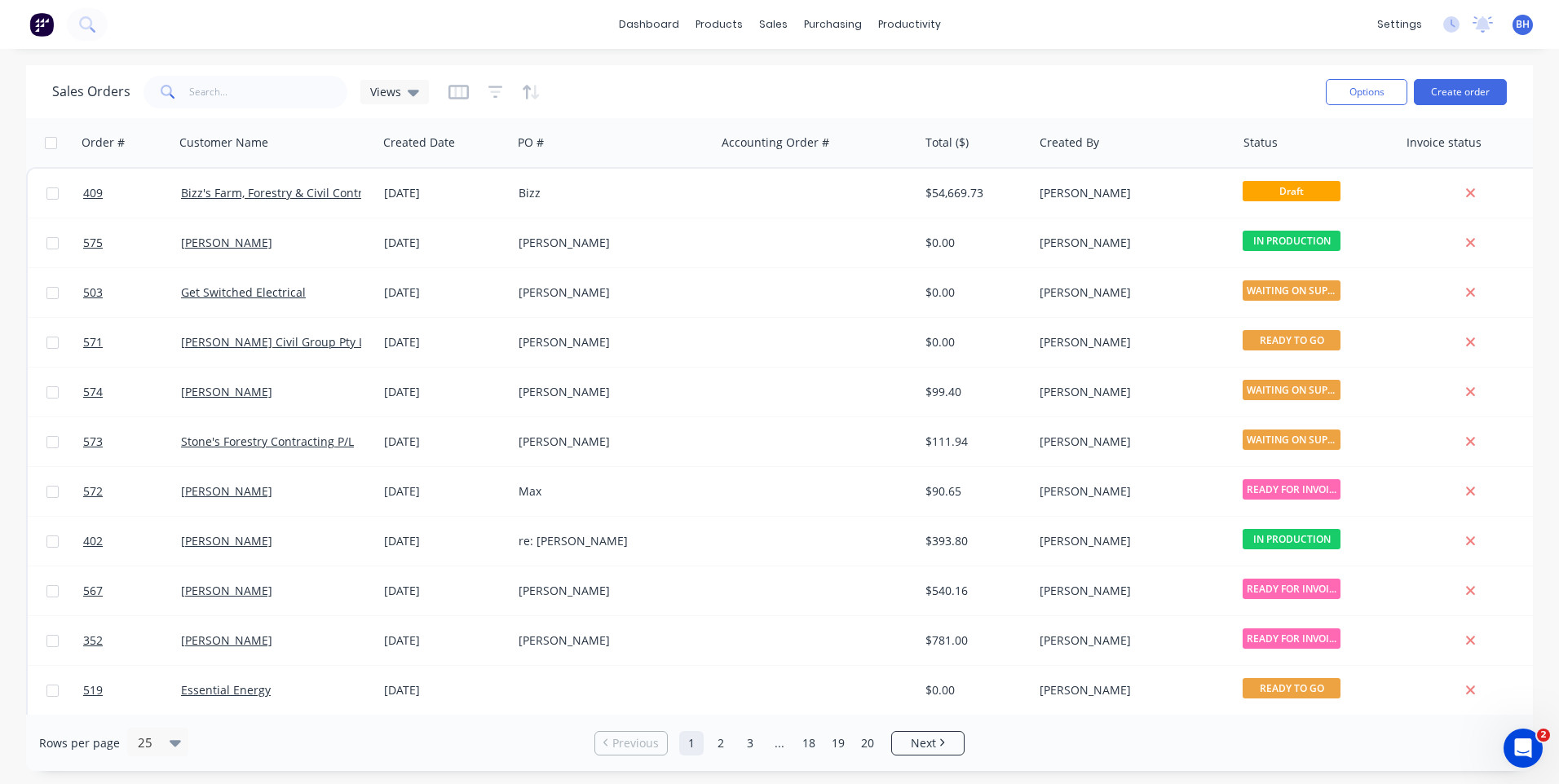
click at [1041, 89] on div "Sales Orders Views" at bounding box center [682, 92] width 1261 height 40
click at [1375, 85] on button "Options" at bounding box center [1366, 92] width 81 height 26
click at [1166, 78] on div "Sales Orders Views" at bounding box center [682, 92] width 1261 height 40
click at [822, 72] on div "Sales Orders" at bounding box center [832, 78] width 67 height 15
click at [825, 71] on div "Sales Orders" at bounding box center [832, 78] width 67 height 15
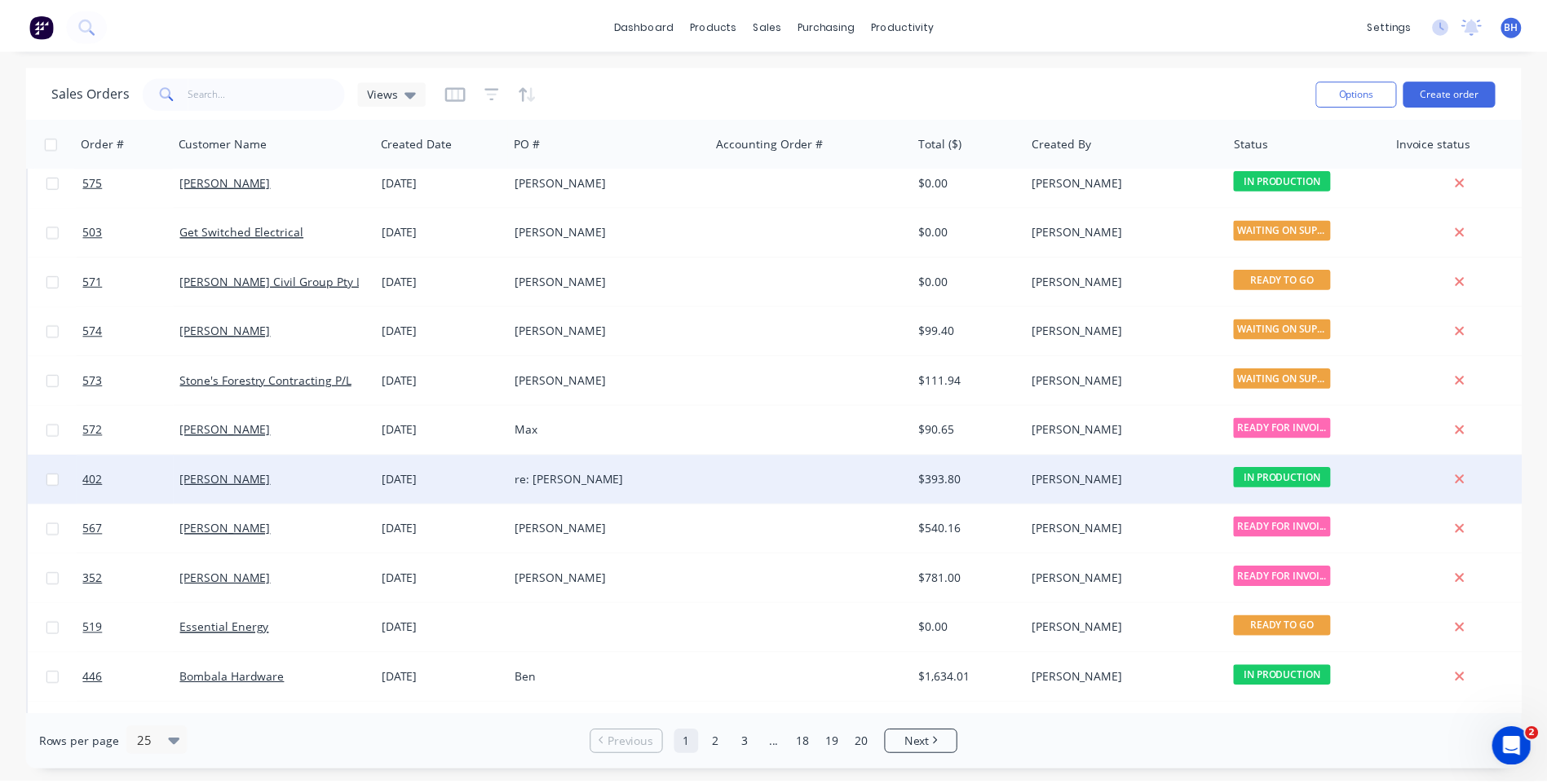
scroll to position [163, 0]
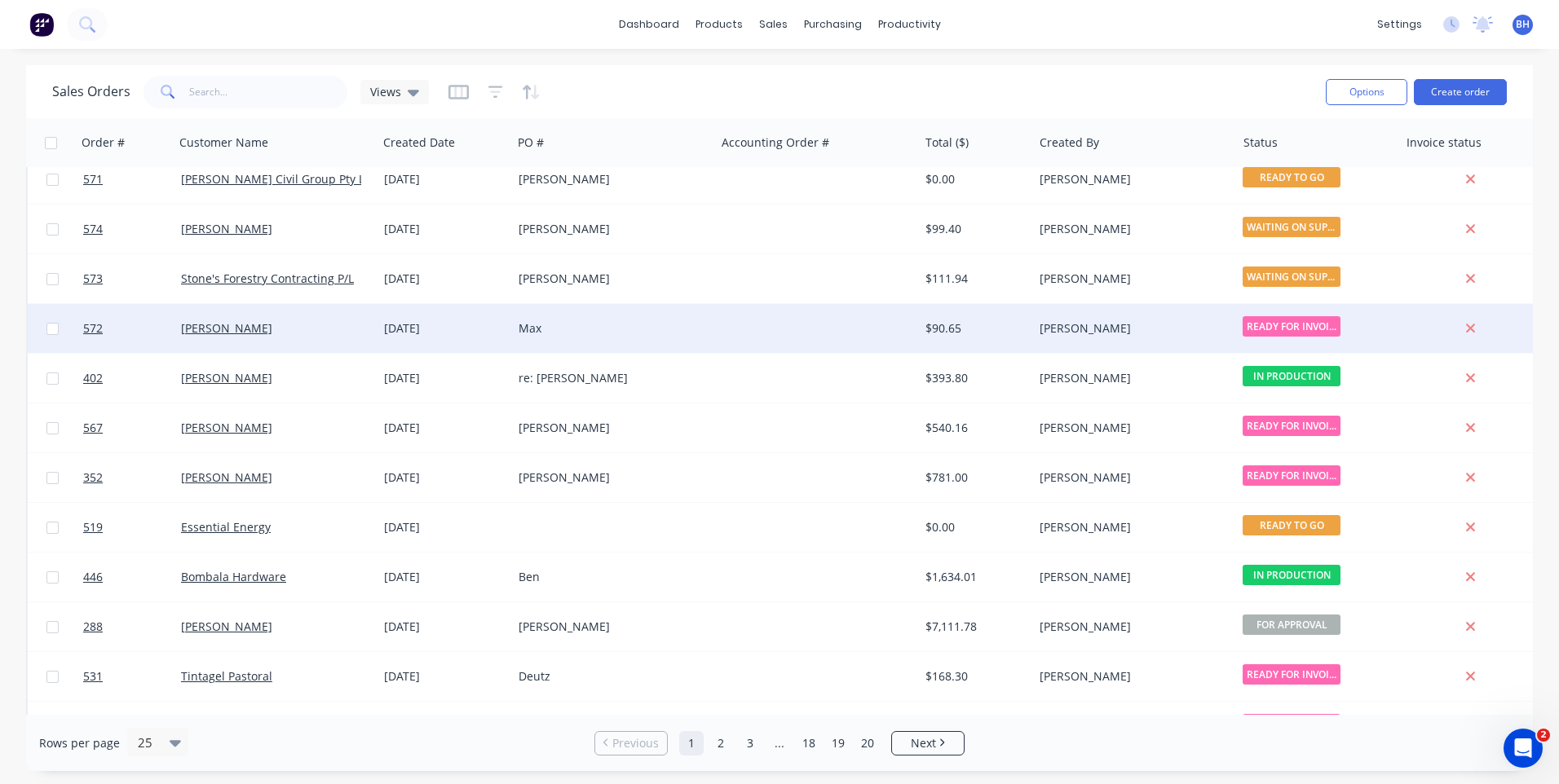
click at [707, 325] on div "Max" at bounding box center [612, 328] width 190 height 16
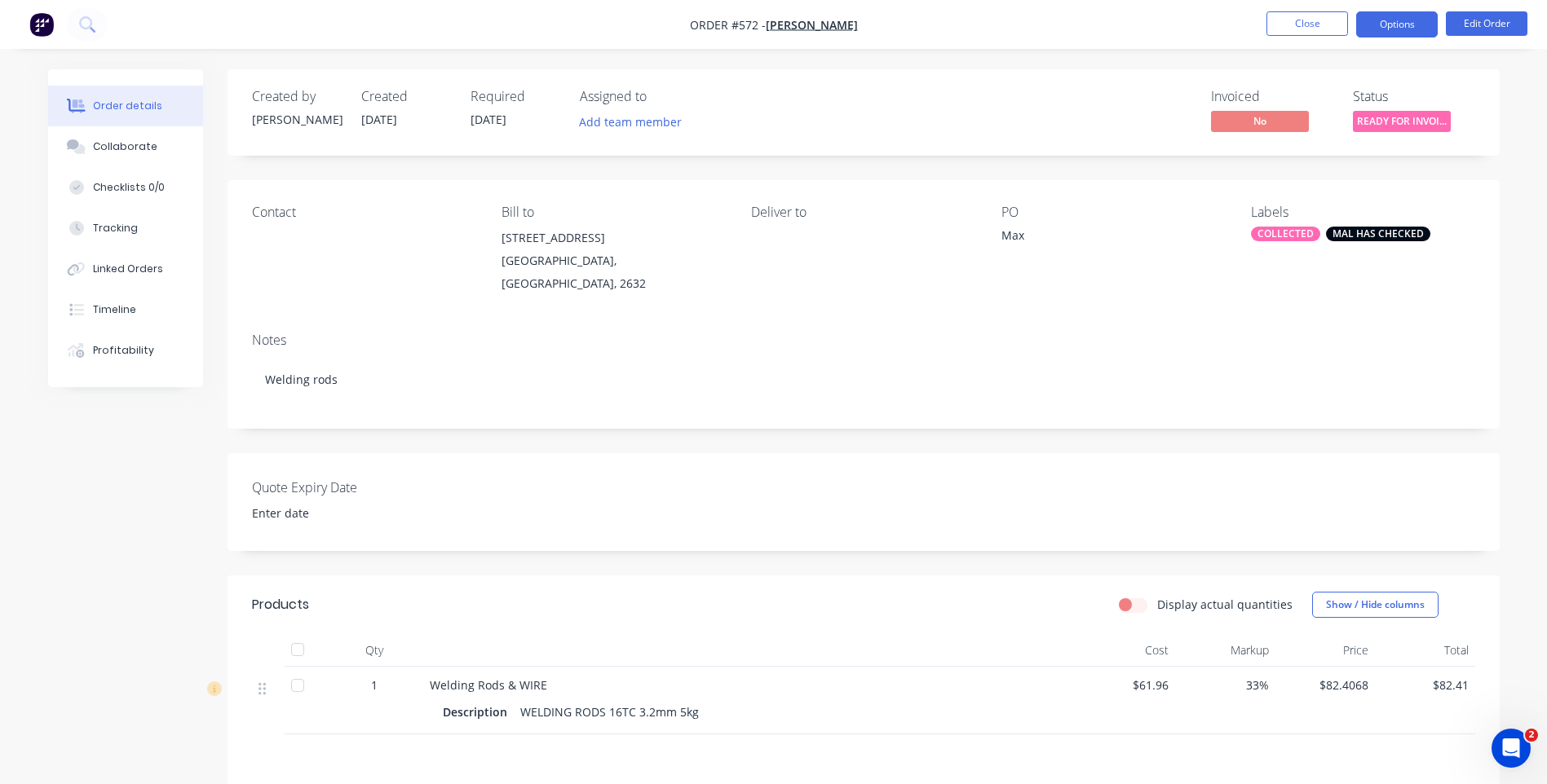
click at [1397, 27] on button "Options" at bounding box center [1397, 25] width 81 height 26
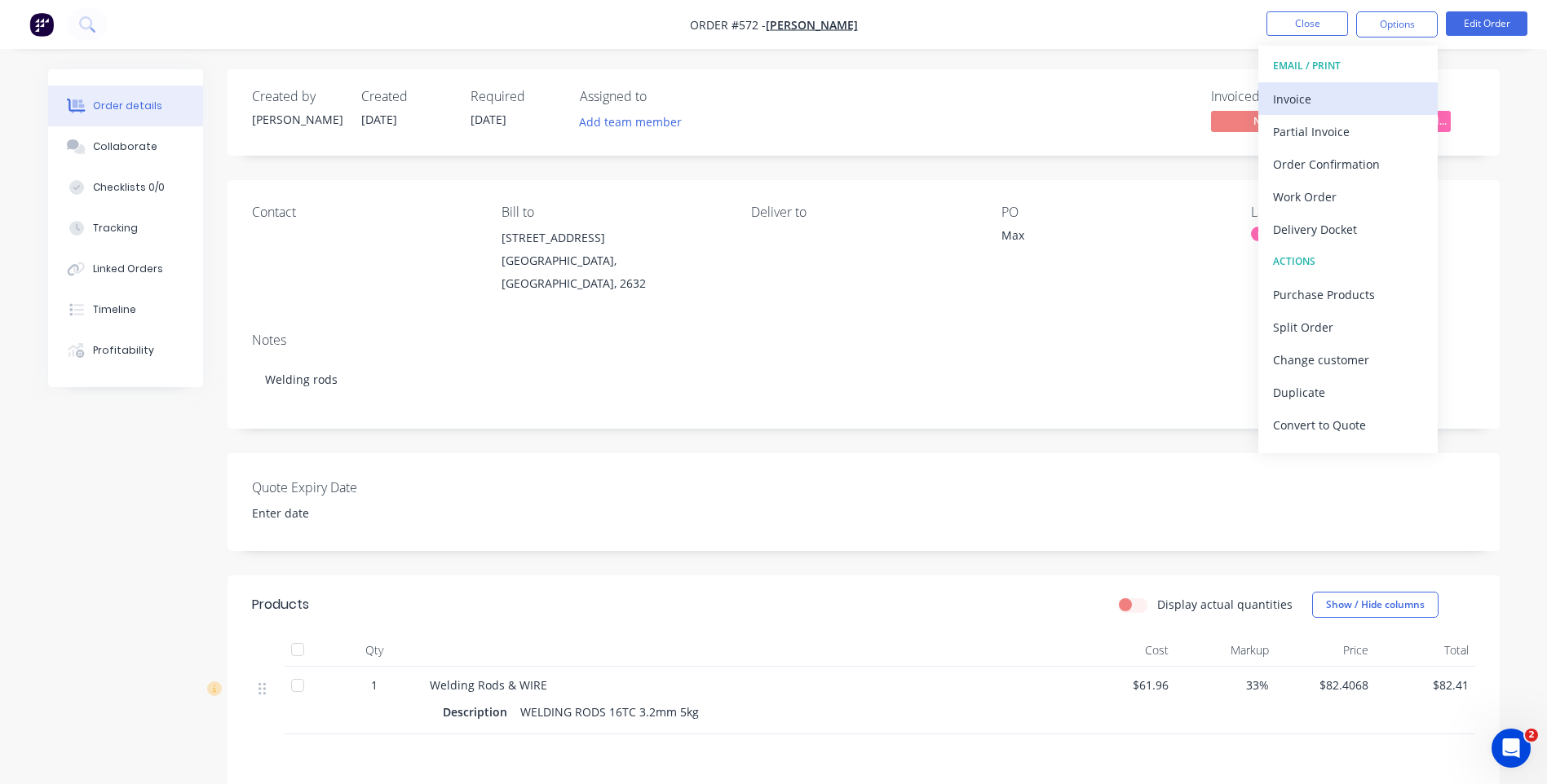
click at [1301, 97] on div "Invoice" at bounding box center [1348, 98] width 150 height 24
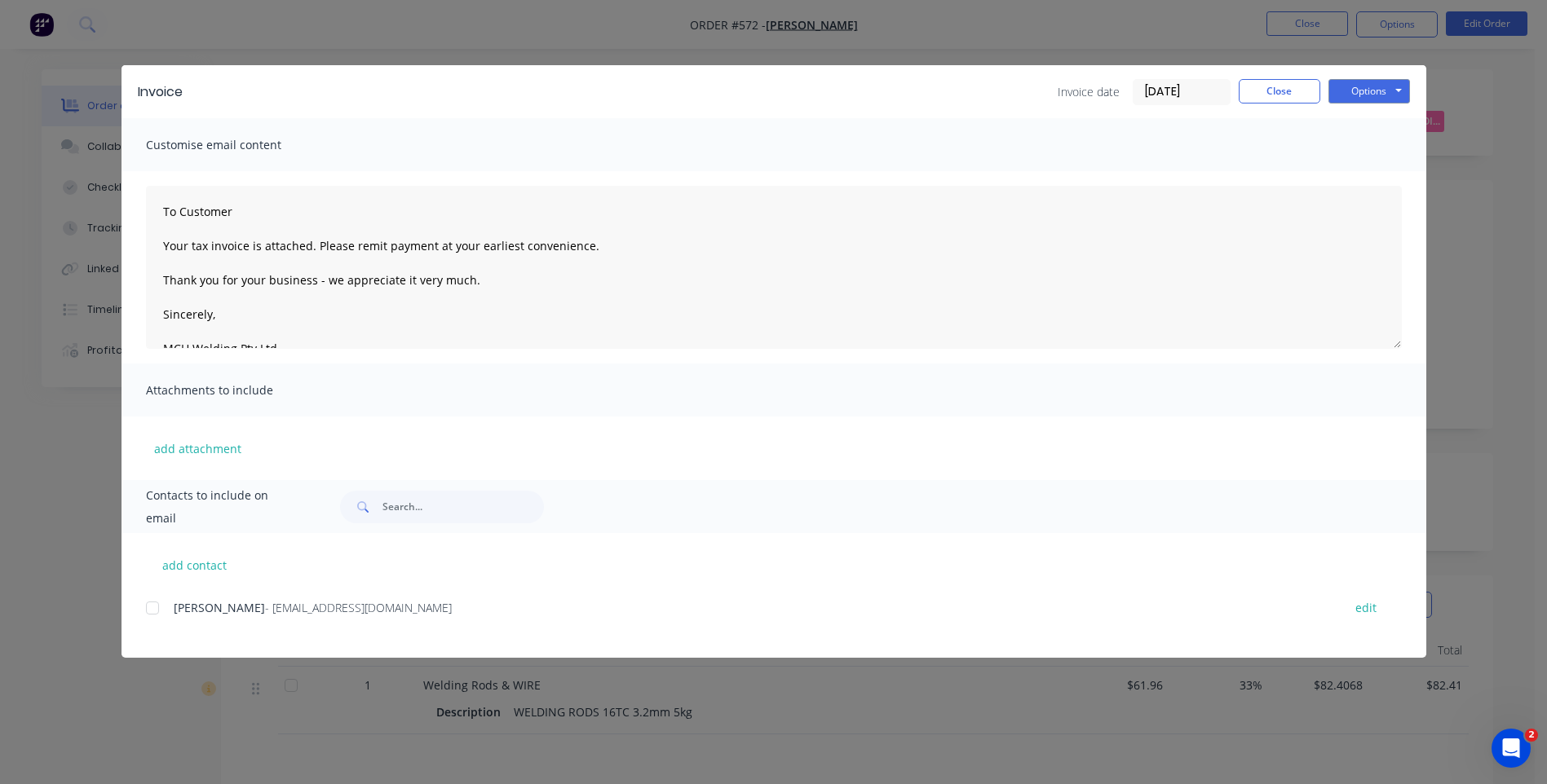
click at [153, 613] on div at bounding box center [152, 608] width 33 height 33
click at [1379, 94] on button "Options" at bounding box center [1369, 92] width 81 height 25
click at [1356, 169] on button "Email" at bounding box center [1380, 174] width 105 height 27
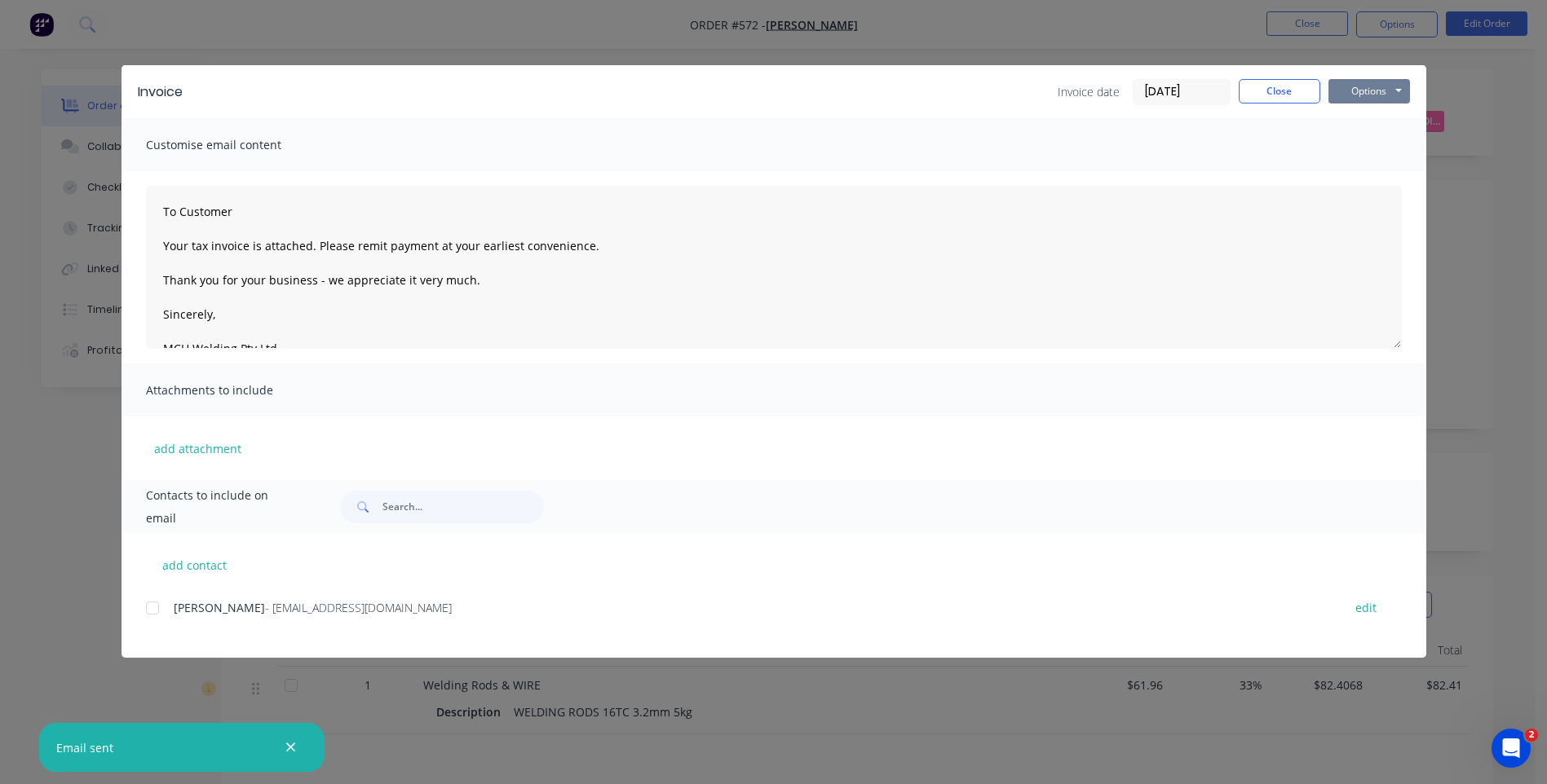
click at [1369, 95] on button "Options" at bounding box center [1369, 92] width 81 height 25
click at [1255, 82] on button "Close" at bounding box center [1279, 92] width 81 height 25
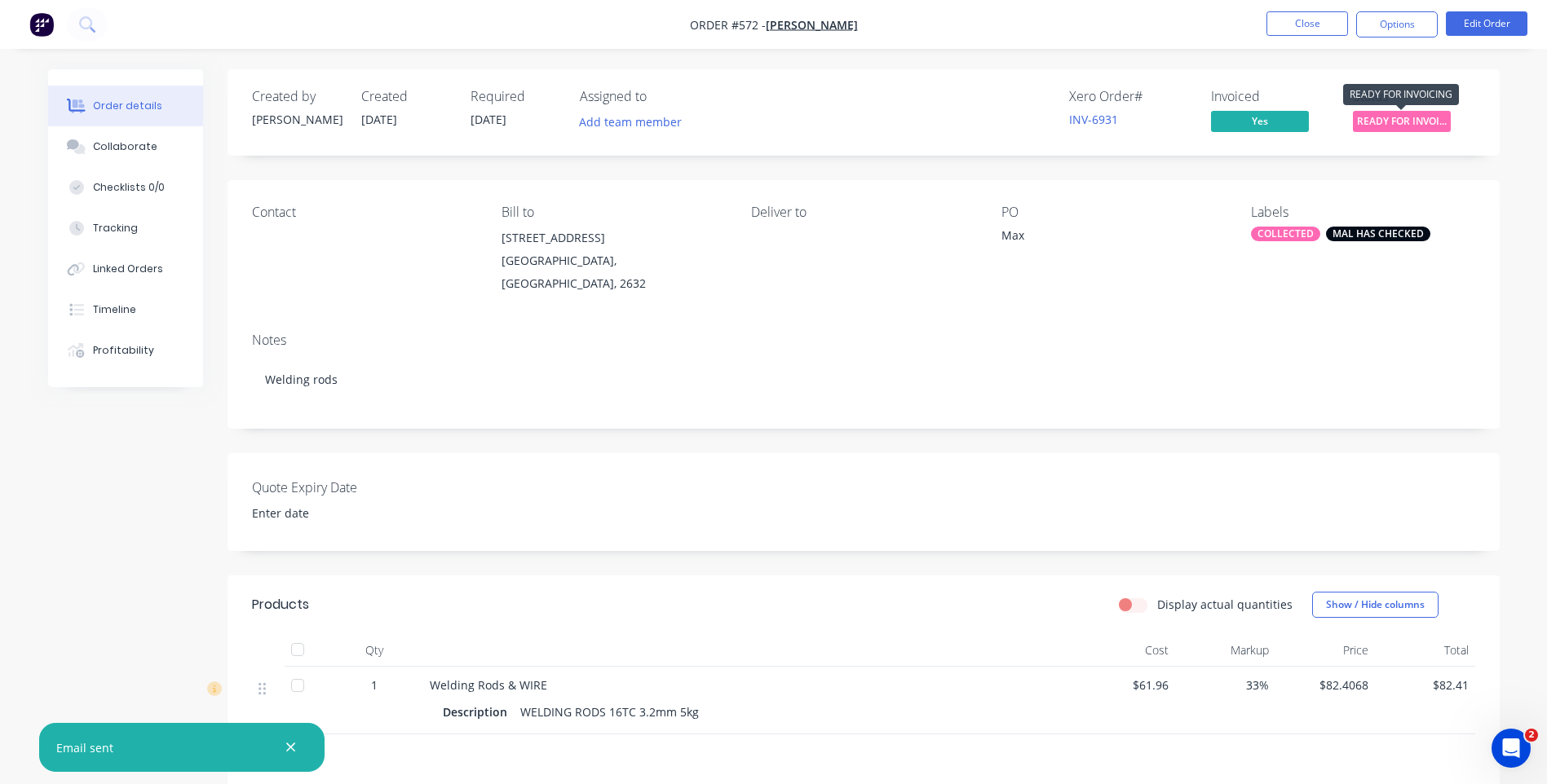
click at [1396, 115] on span "READY FOR INVOI..." at bounding box center [1402, 121] width 98 height 21
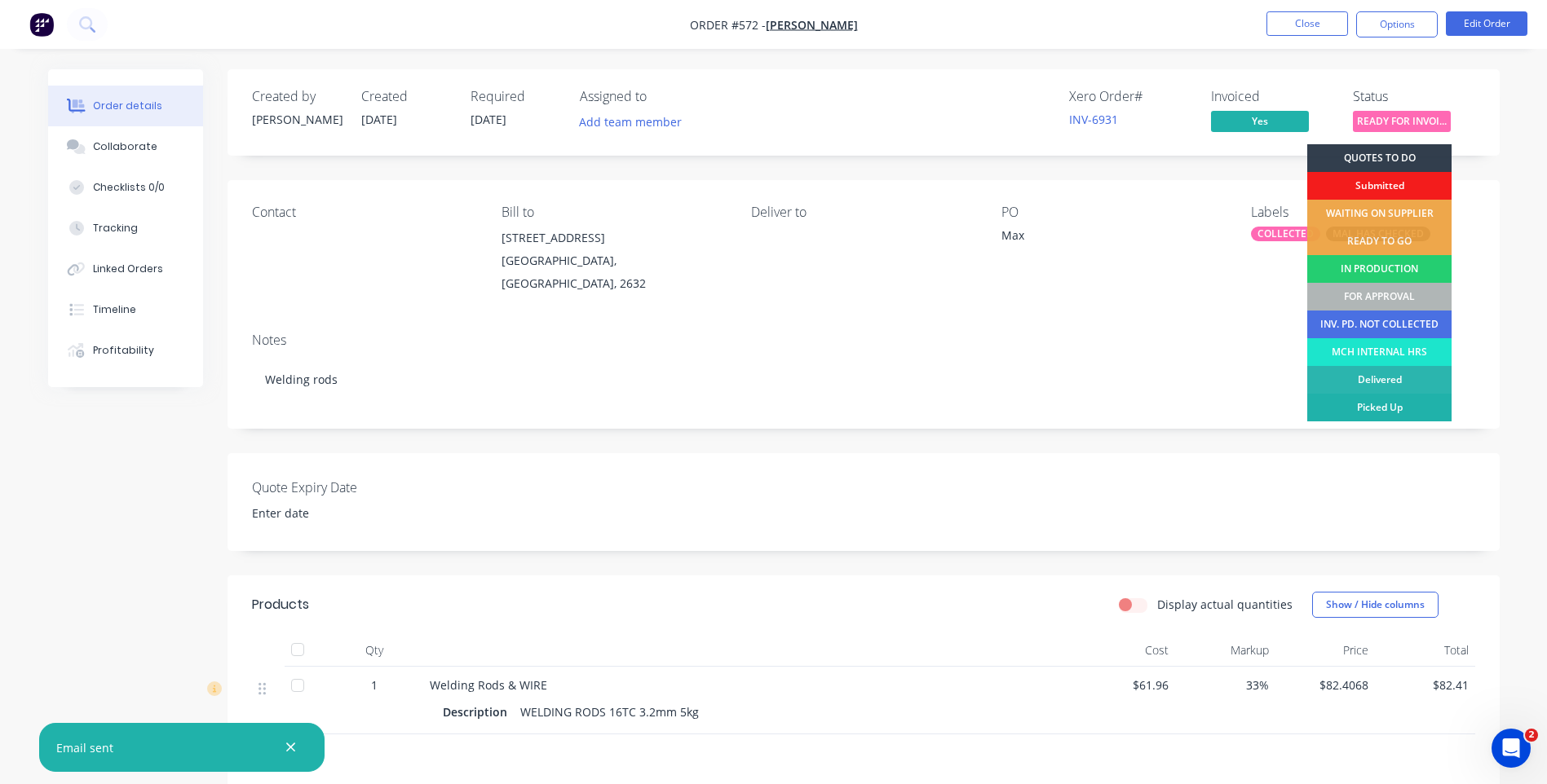
click at [1363, 406] on div "Picked Up" at bounding box center [1379, 407] width 144 height 27
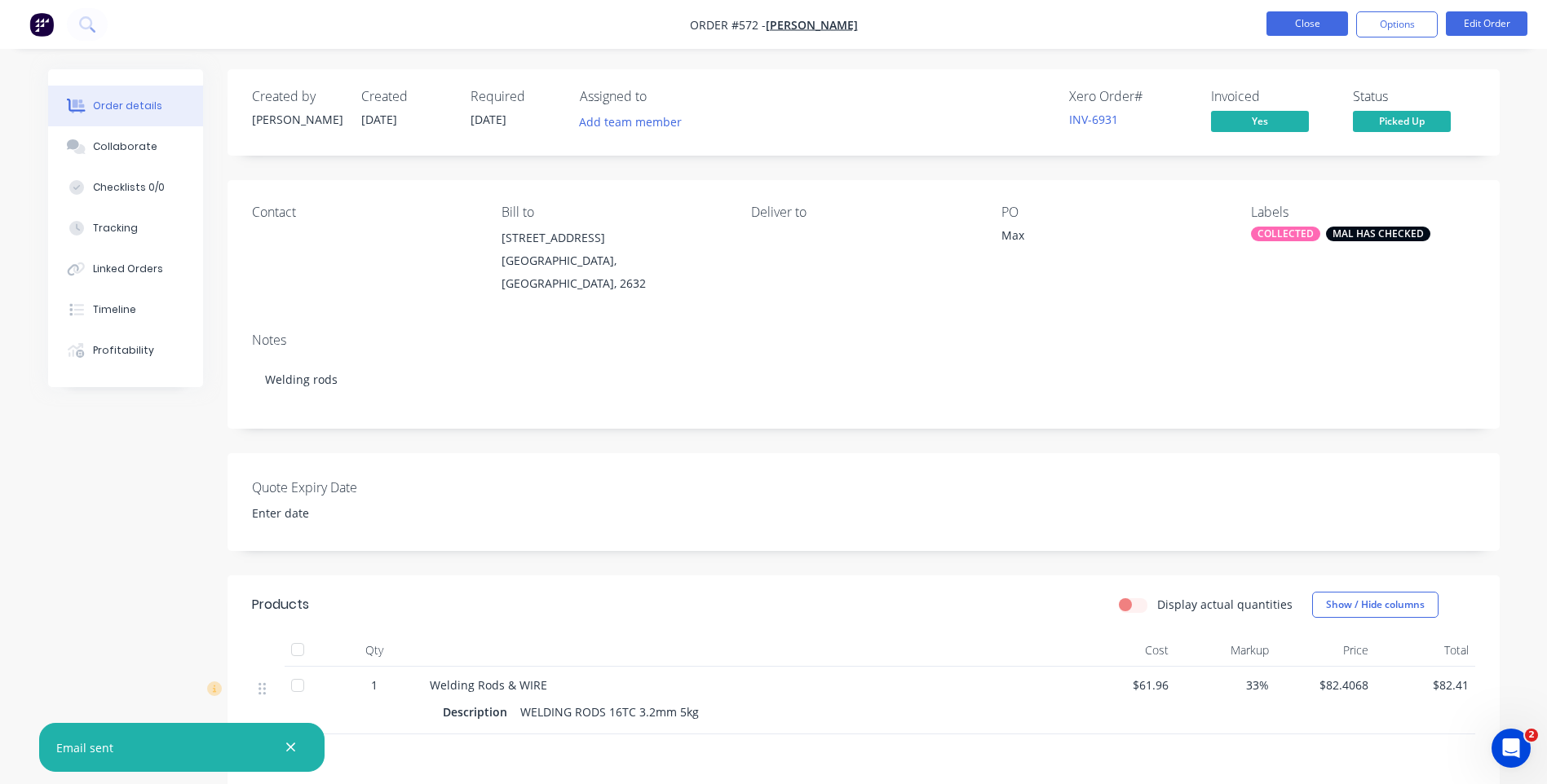
click at [1288, 15] on button "Close" at bounding box center [1307, 24] width 81 height 25
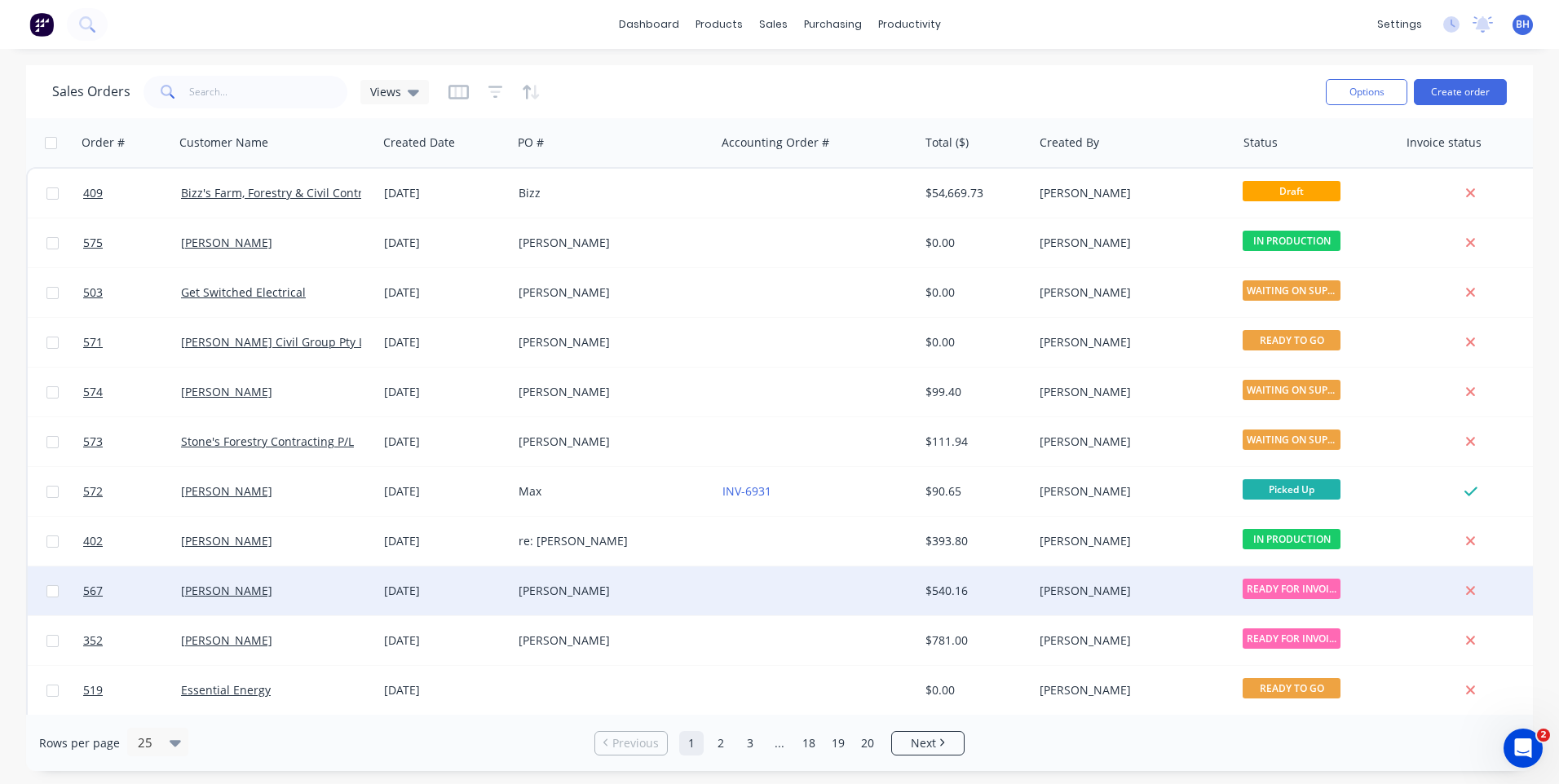
click at [749, 591] on div at bounding box center [816, 591] width 203 height 49
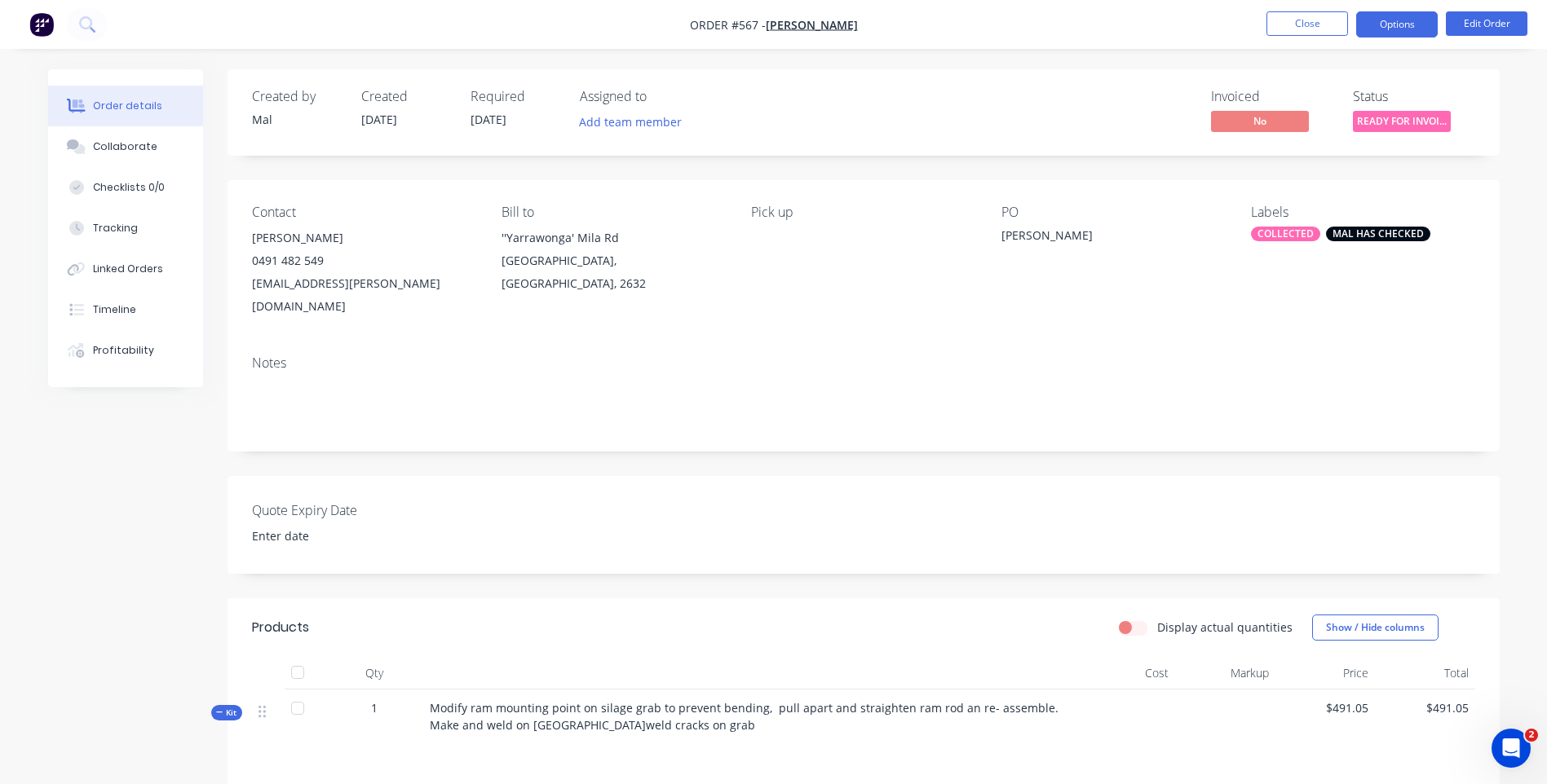
click at [1403, 20] on button "Options" at bounding box center [1397, 25] width 81 height 26
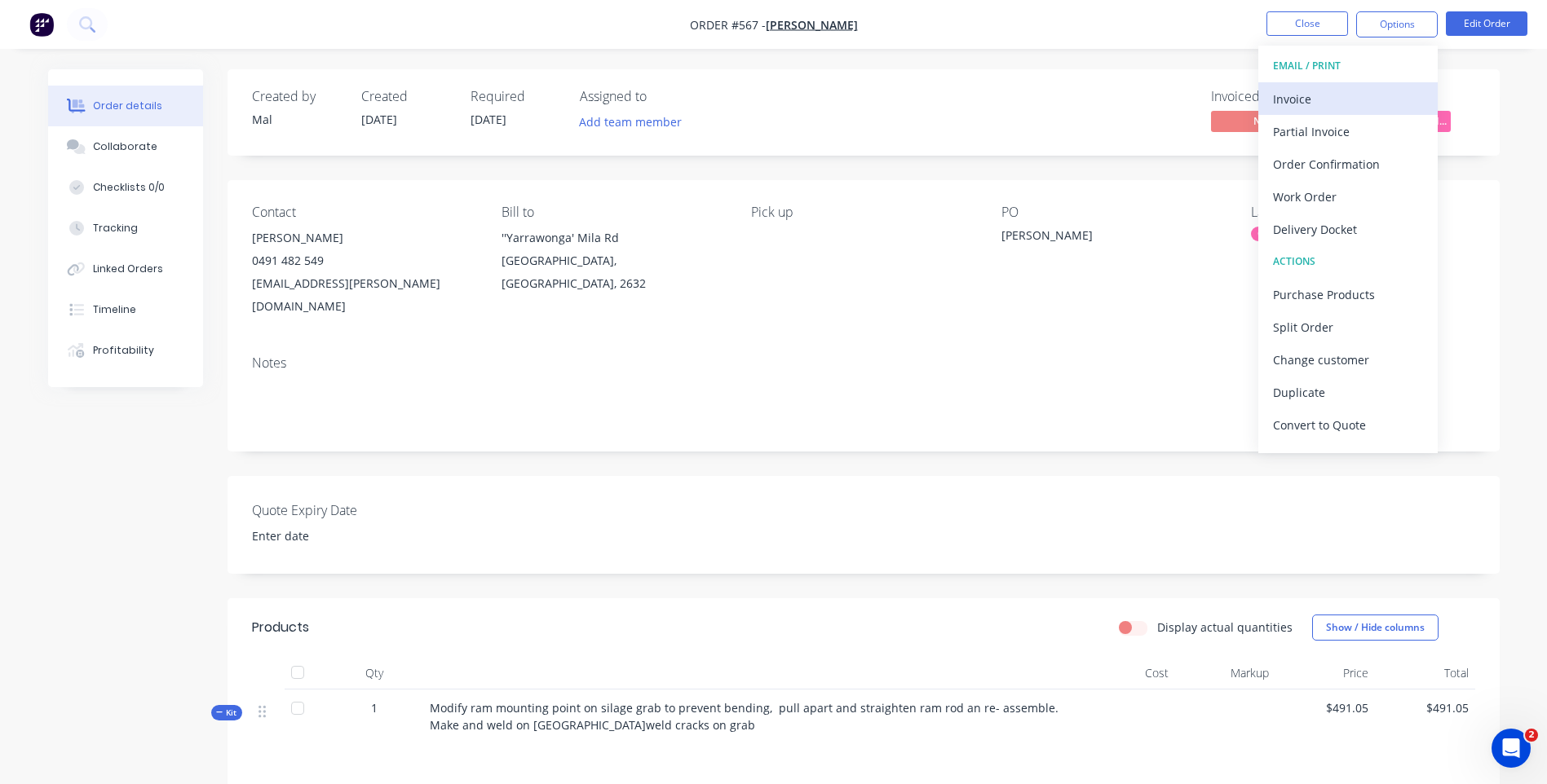
click at [1277, 92] on div "Invoice" at bounding box center [1348, 98] width 150 height 24
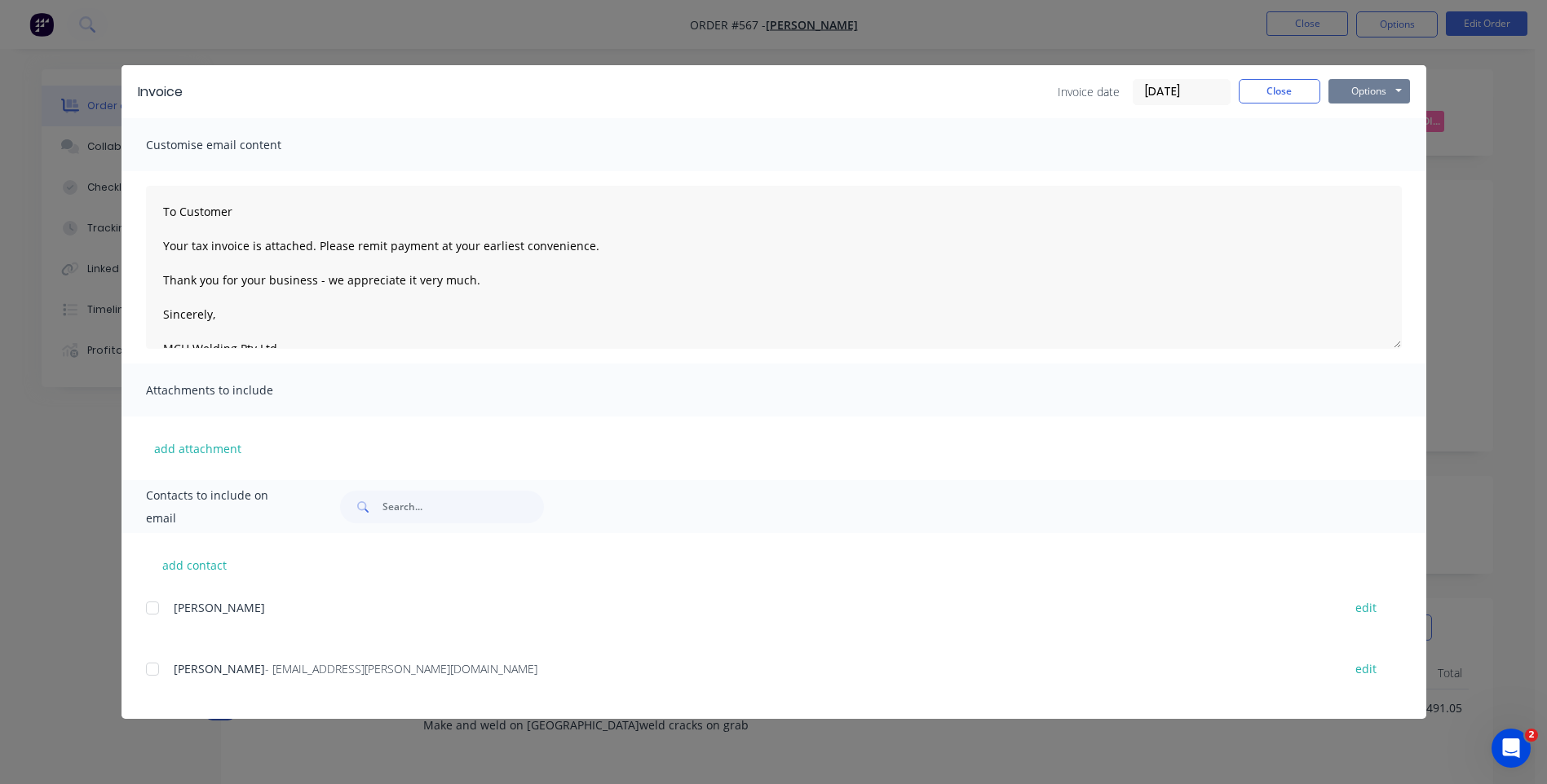
click at [1371, 92] on button "Options" at bounding box center [1369, 92] width 81 height 25
click at [1367, 108] on button "Preview" at bounding box center [1380, 120] width 105 height 27
click at [151, 667] on div at bounding box center [152, 669] width 33 height 33
click at [1356, 92] on button "Options" at bounding box center [1369, 92] width 81 height 25
click at [1345, 168] on button "Email" at bounding box center [1380, 174] width 105 height 27
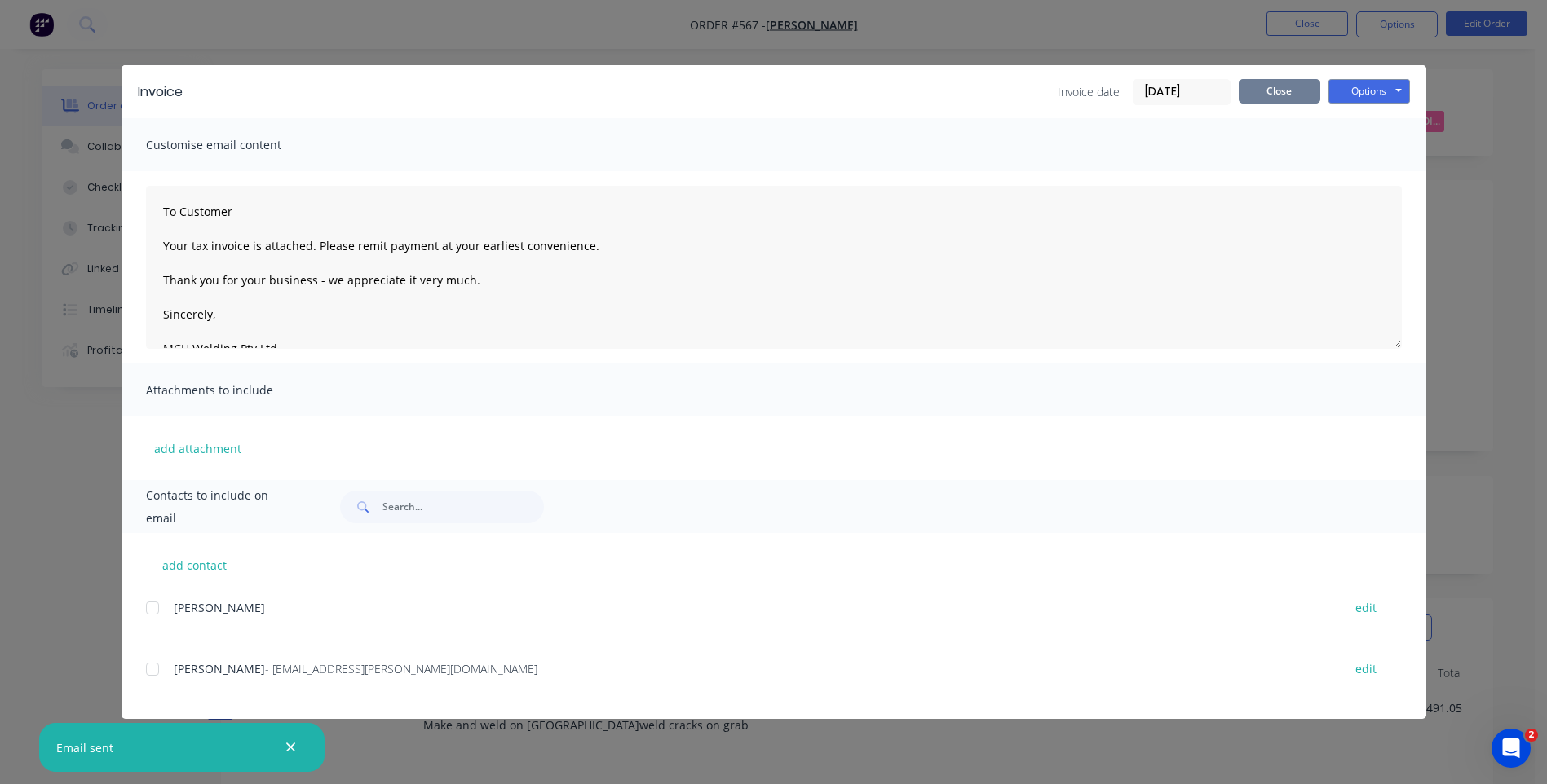
click at [1261, 81] on button "Close" at bounding box center [1279, 92] width 81 height 25
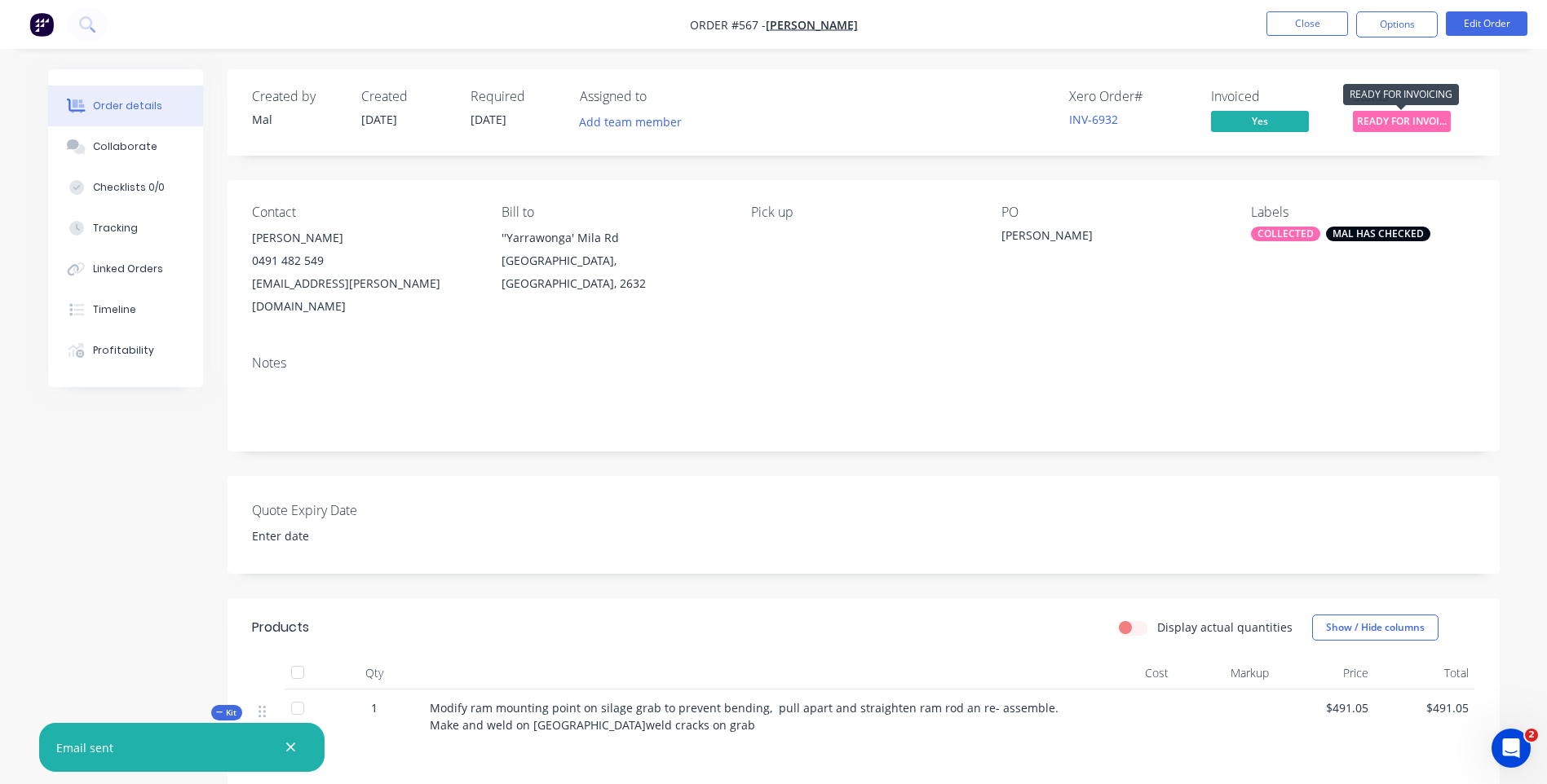
click at [1388, 113] on span "READY FOR INVOI..." at bounding box center [1402, 121] width 98 height 21
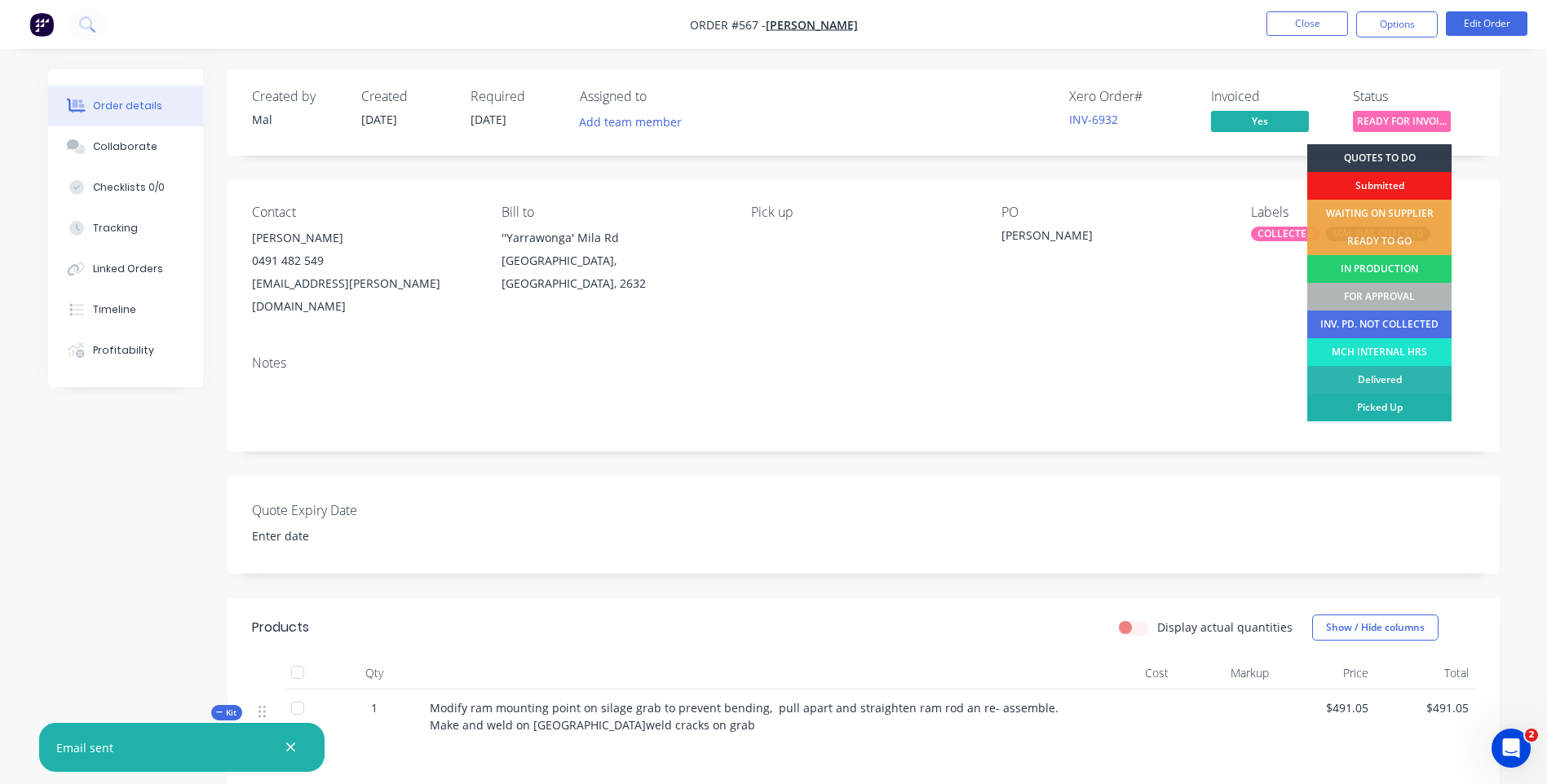
click at [1365, 400] on div "Picked Up" at bounding box center [1379, 407] width 144 height 27
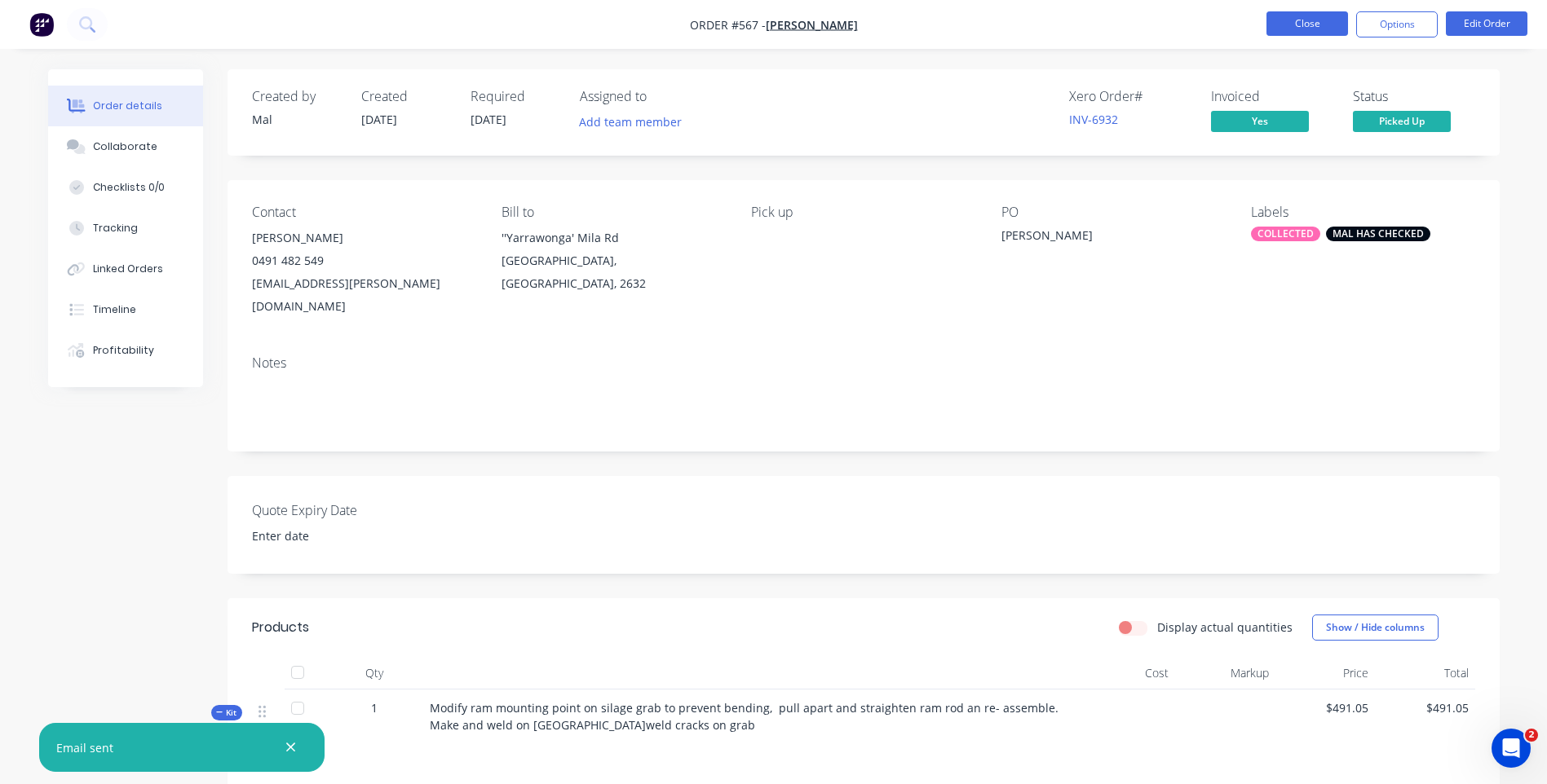
click at [1285, 20] on button "Close" at bounding box center [1307, 24] width 81 height 25
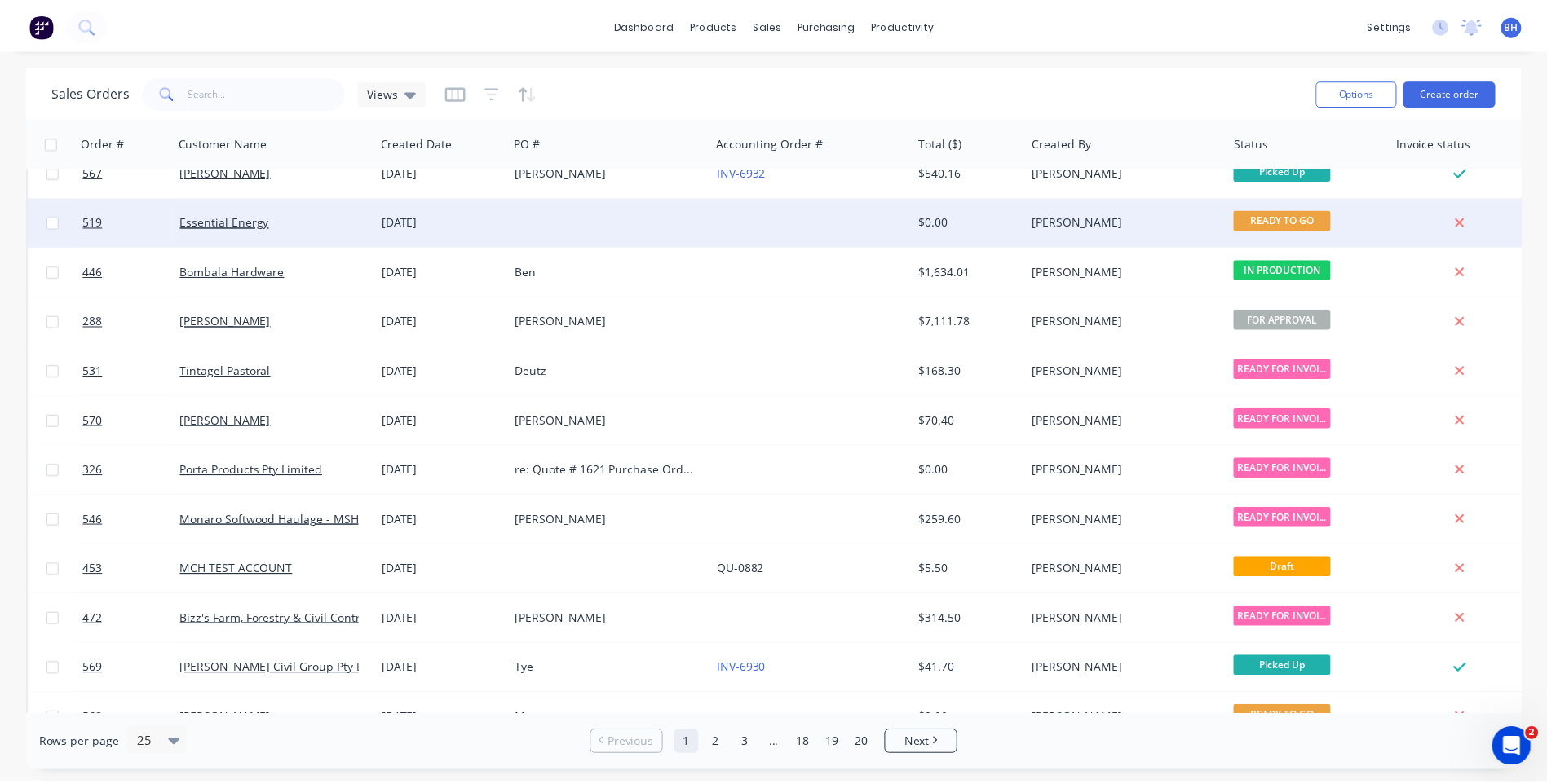
scroll to position [489, 0]
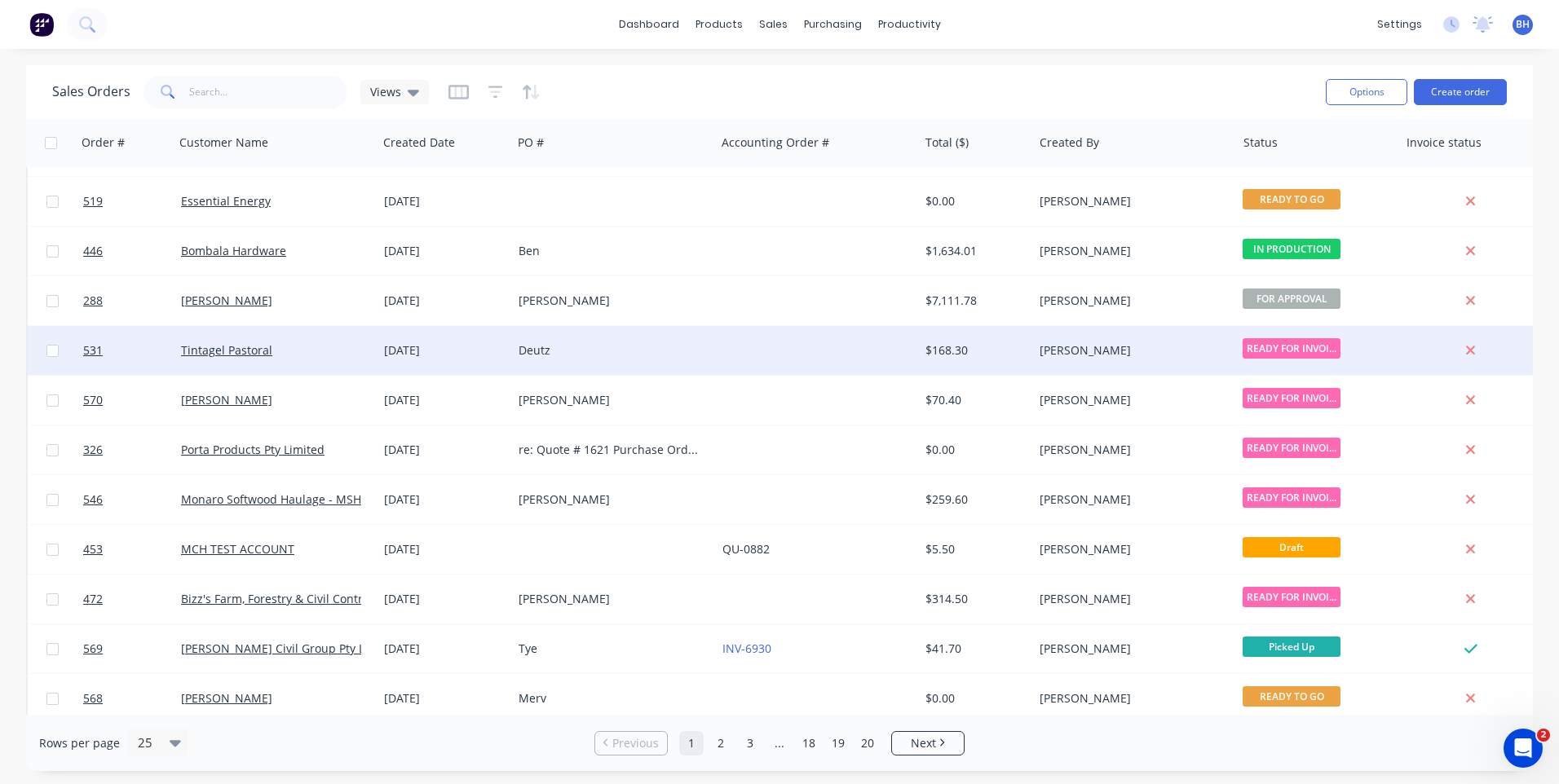
click at [678, 346] on div "Deutz" at bounding box center [609, 350] width 181 height 16
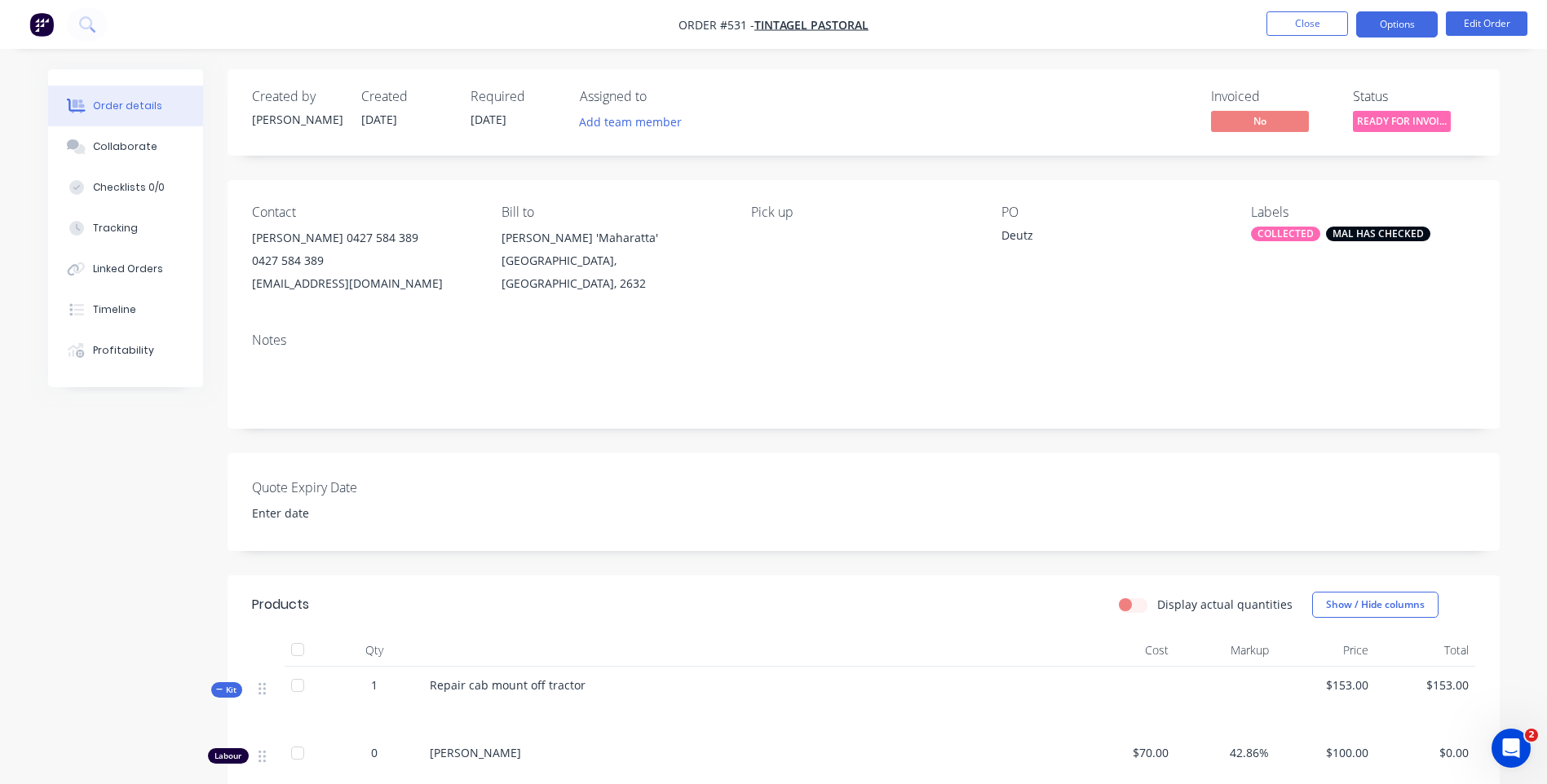
click at [1396, 25] on button "Options" at bounding box center [1397, 25] width 81 height 26
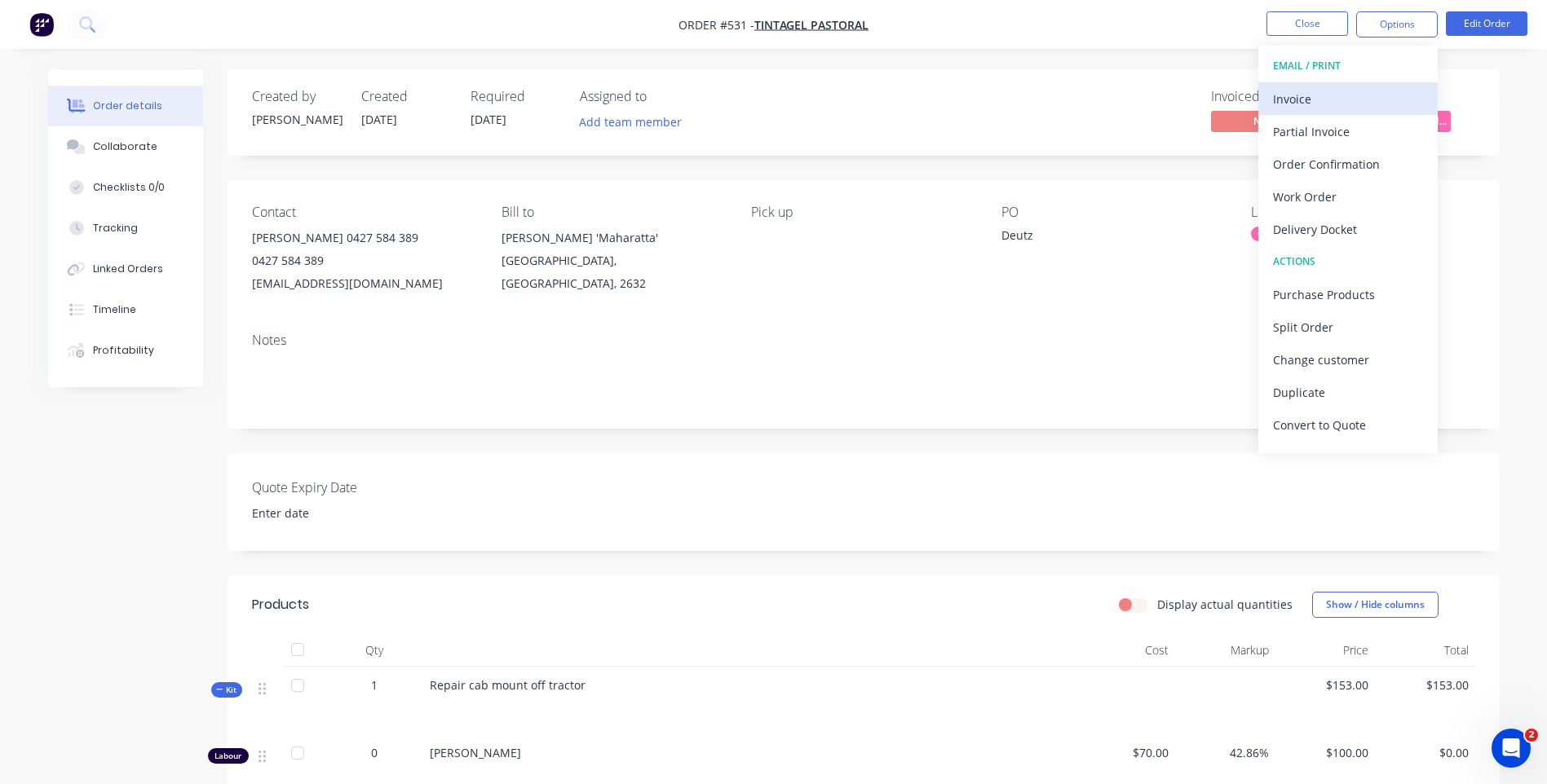
click at [1293, 90] on div "Invoice" at bounding box center [1348, 98] width 150 height 24
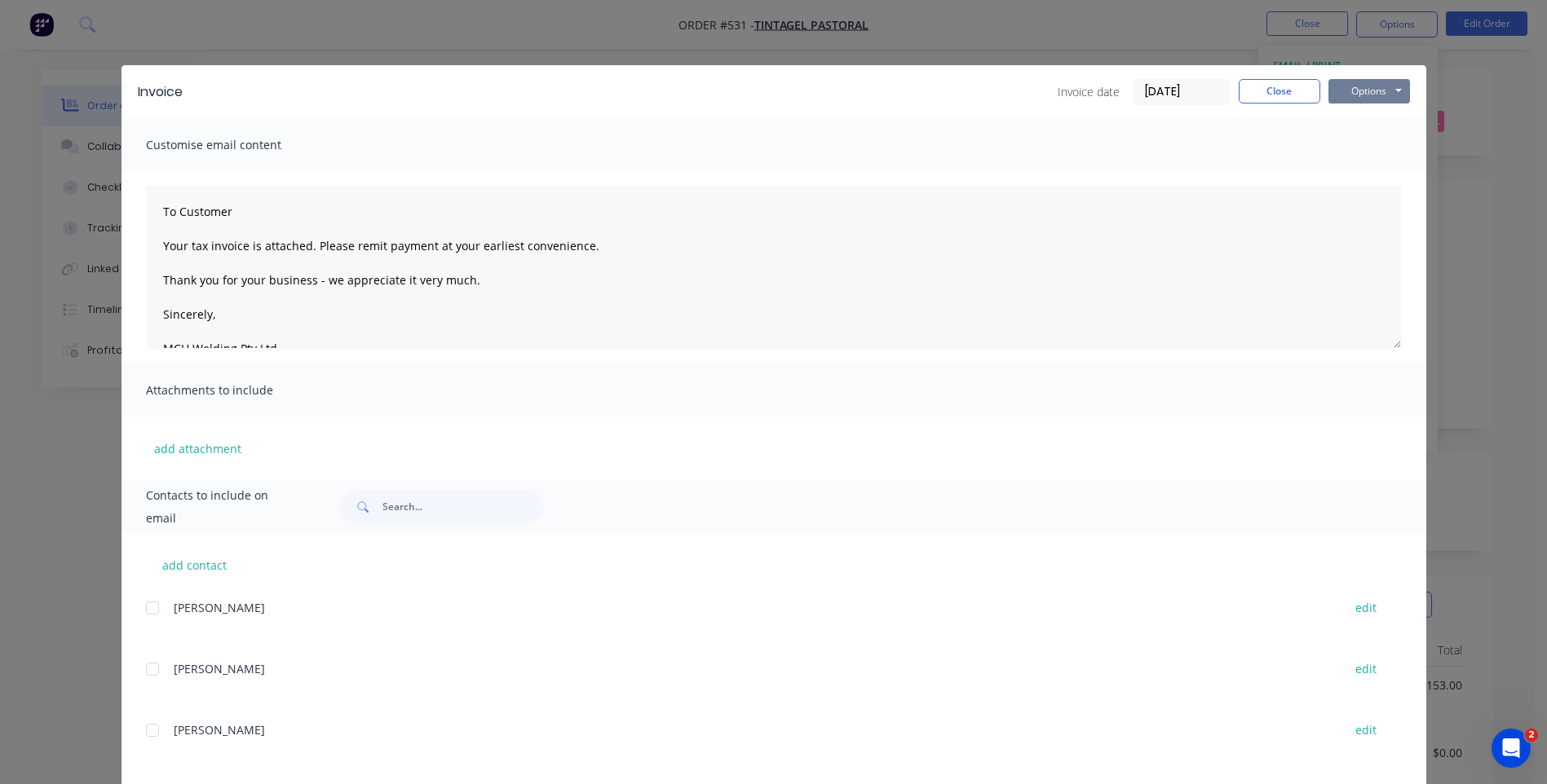
click at [1370, 90] on button "Options" at bounding box center [1369, 92] width 81 height 25
click at [1354, 117] on button "Preview" at bounding box center [1380, 120] width 105 height 27
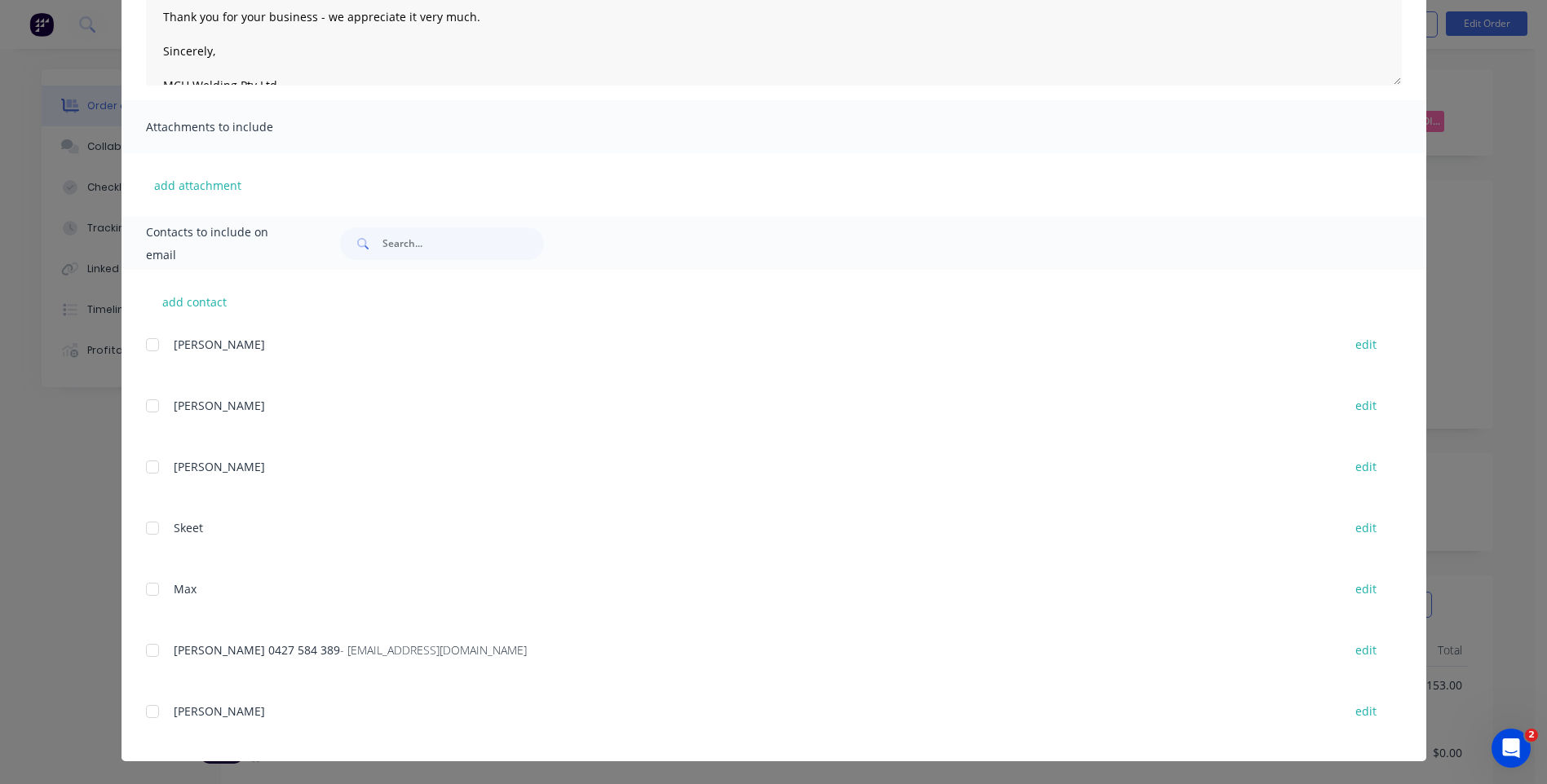
click at [142, 651] on div at bounding box center [152, 650] width 33 height 33
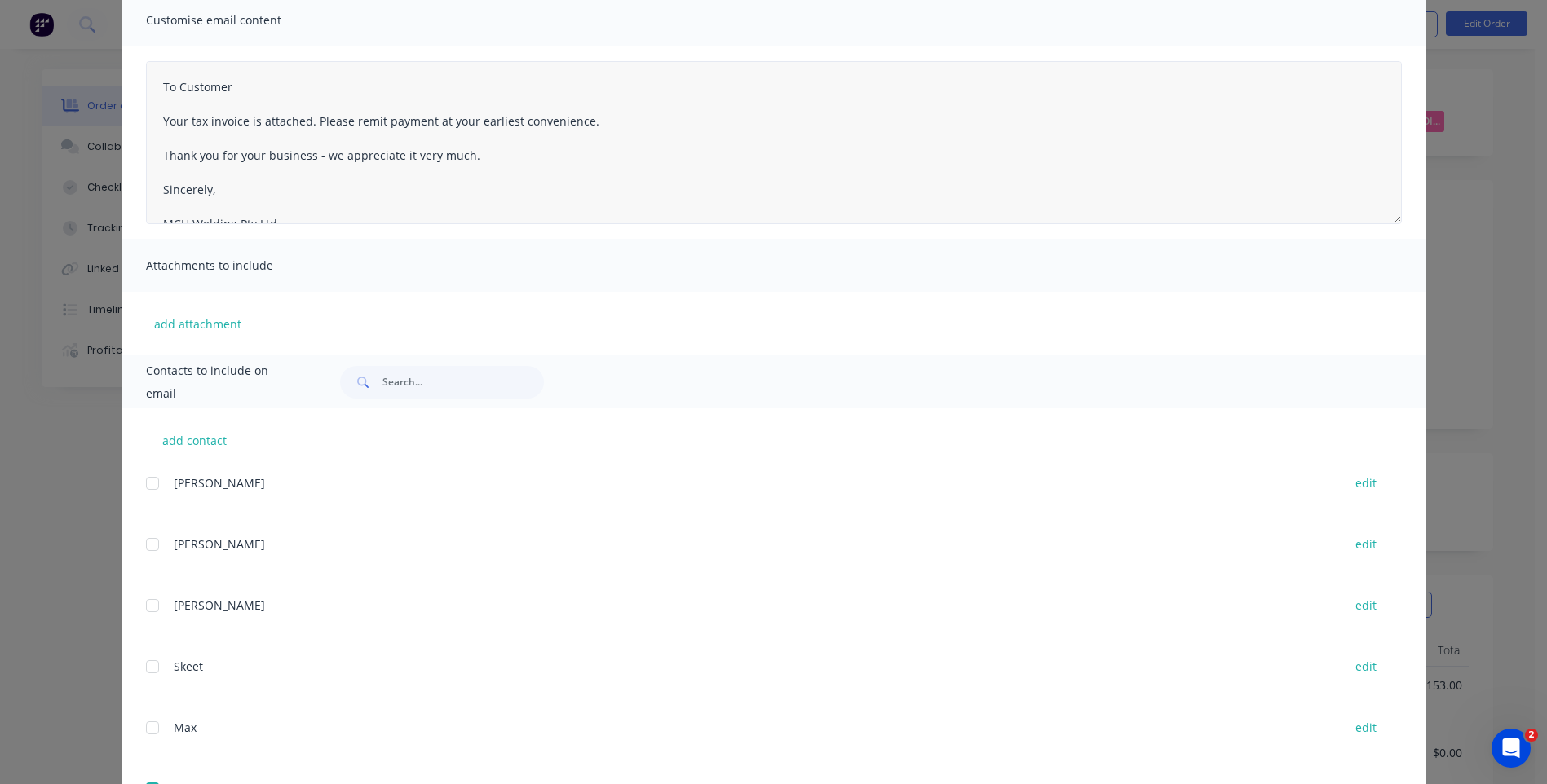
scroll to position [0, 0]
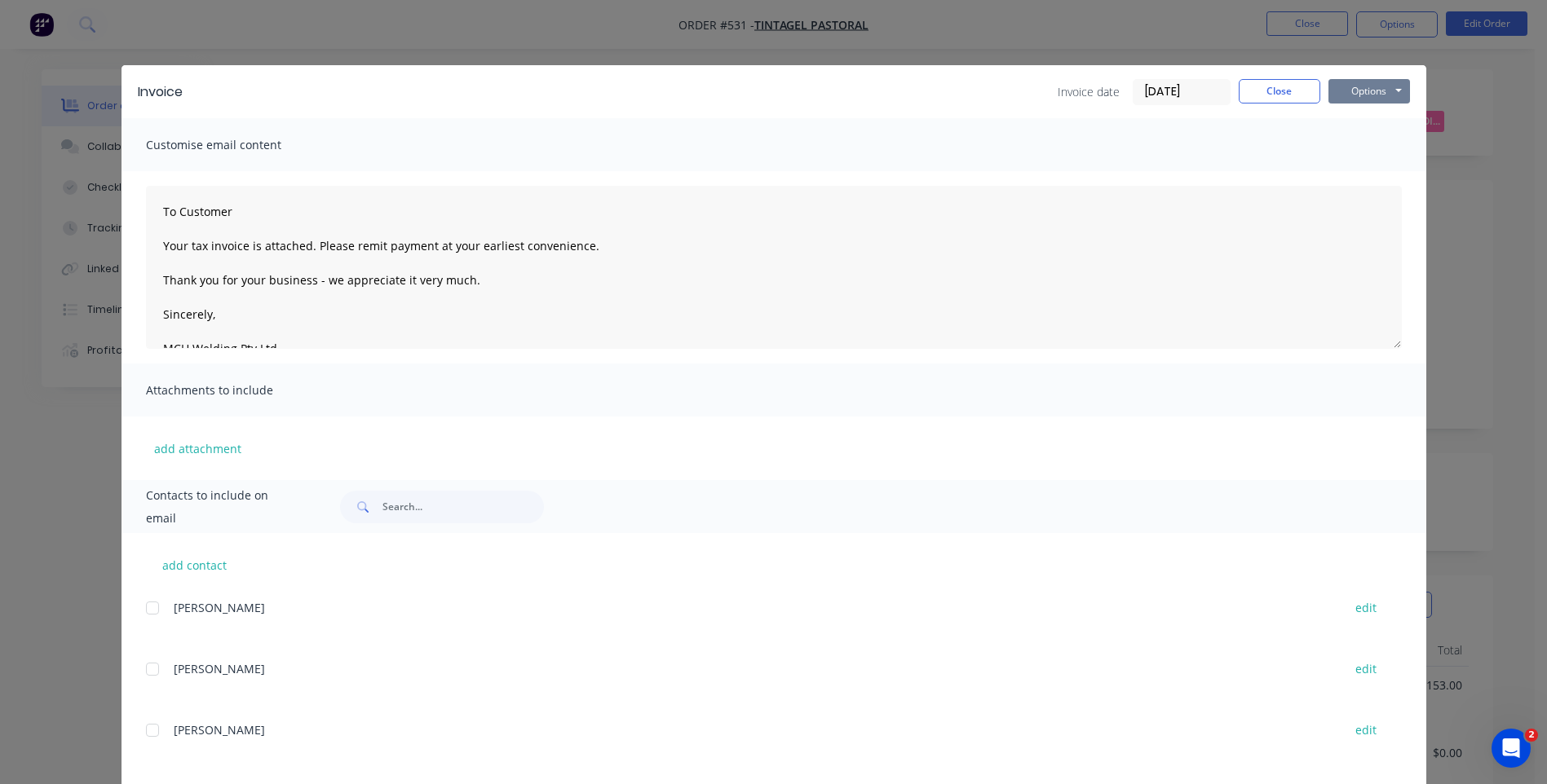
click at [1369, 92] on button "Options" at bounding box center [1369, 92] width 81 height 25
click at [1348, 165] on button "Email" at bounding box center [1380, 174] width 105 height 27
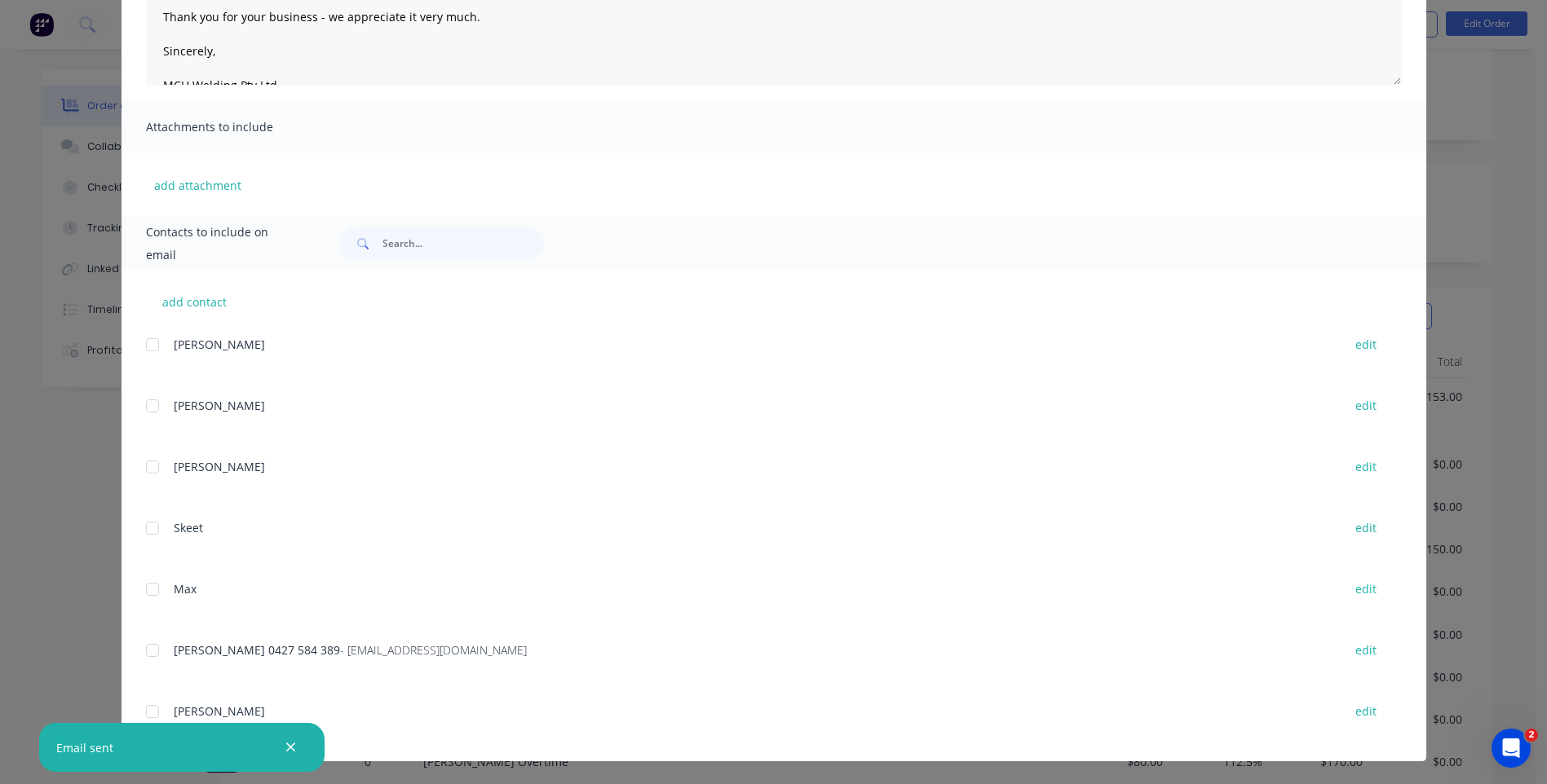
scroll to position [326, 0]
click at [143, 651] on div at bounding box center [152, 650] width 33 height 33
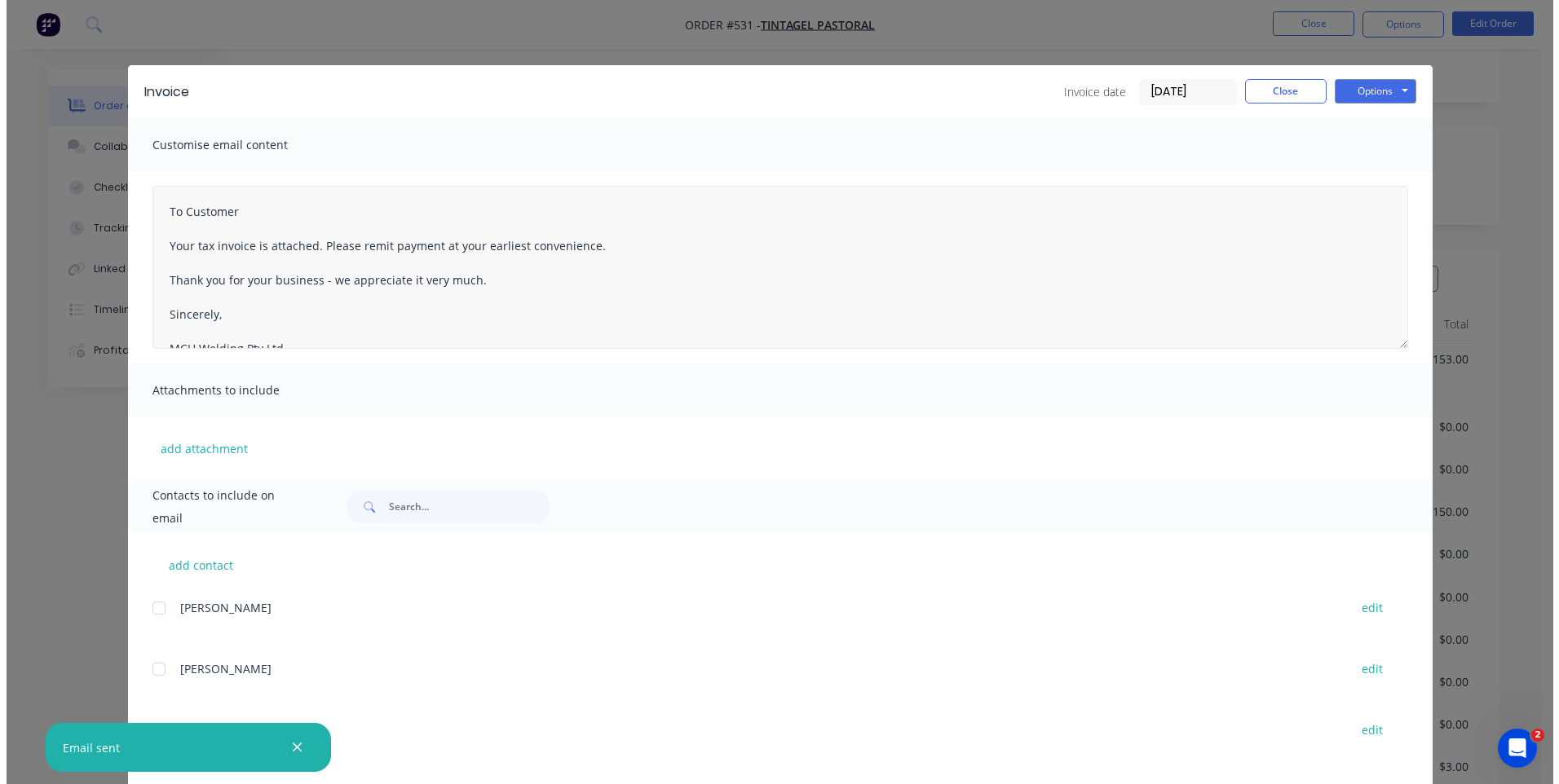
scroll to position [0, 0]
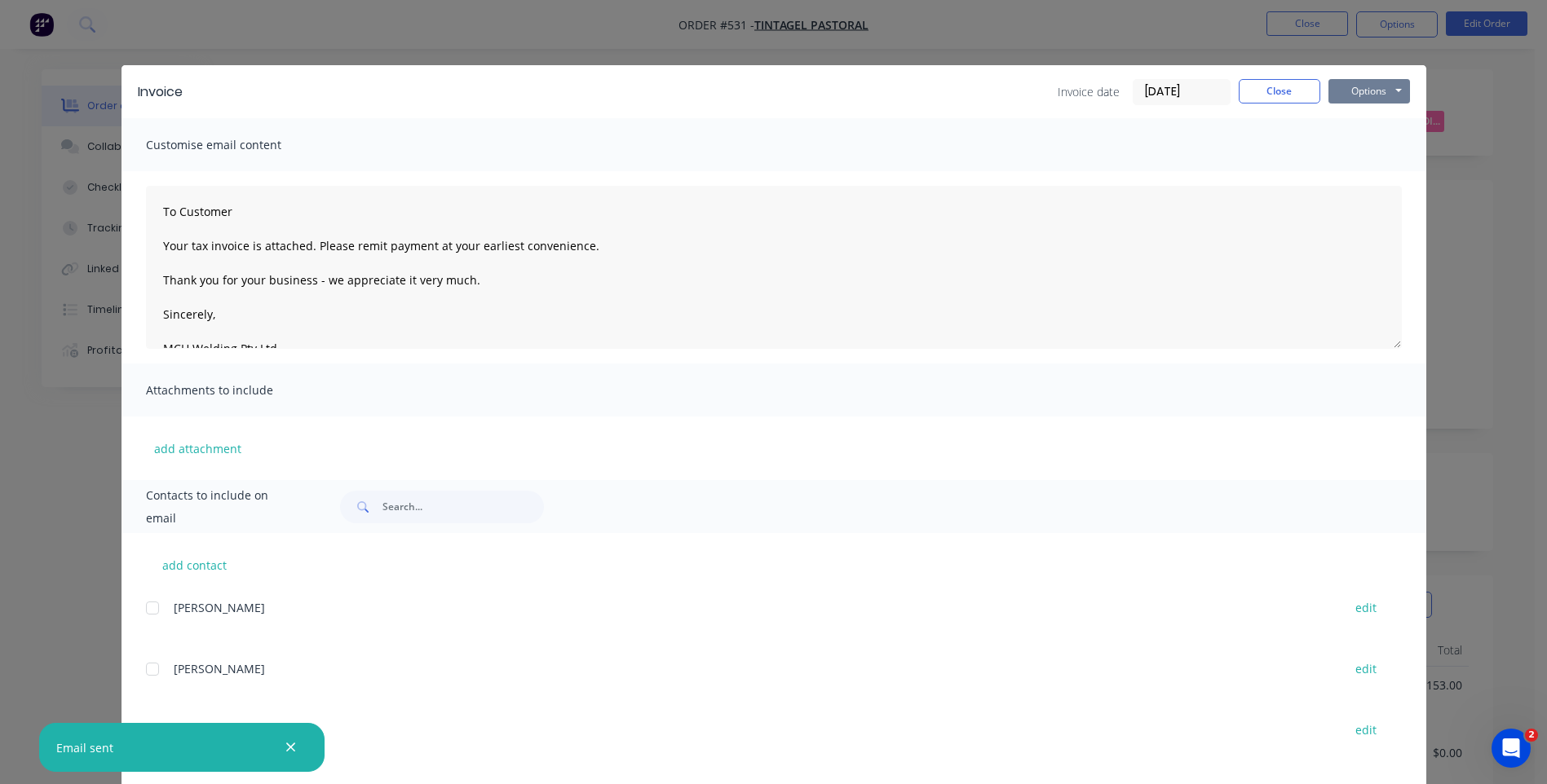
click at [1345, 95] on button "Options" at bounding box center [1369, 92] width 81 height 25
click at [1253, 81] on button "Close" at bounding box center [1279, 92] width 81 height 25
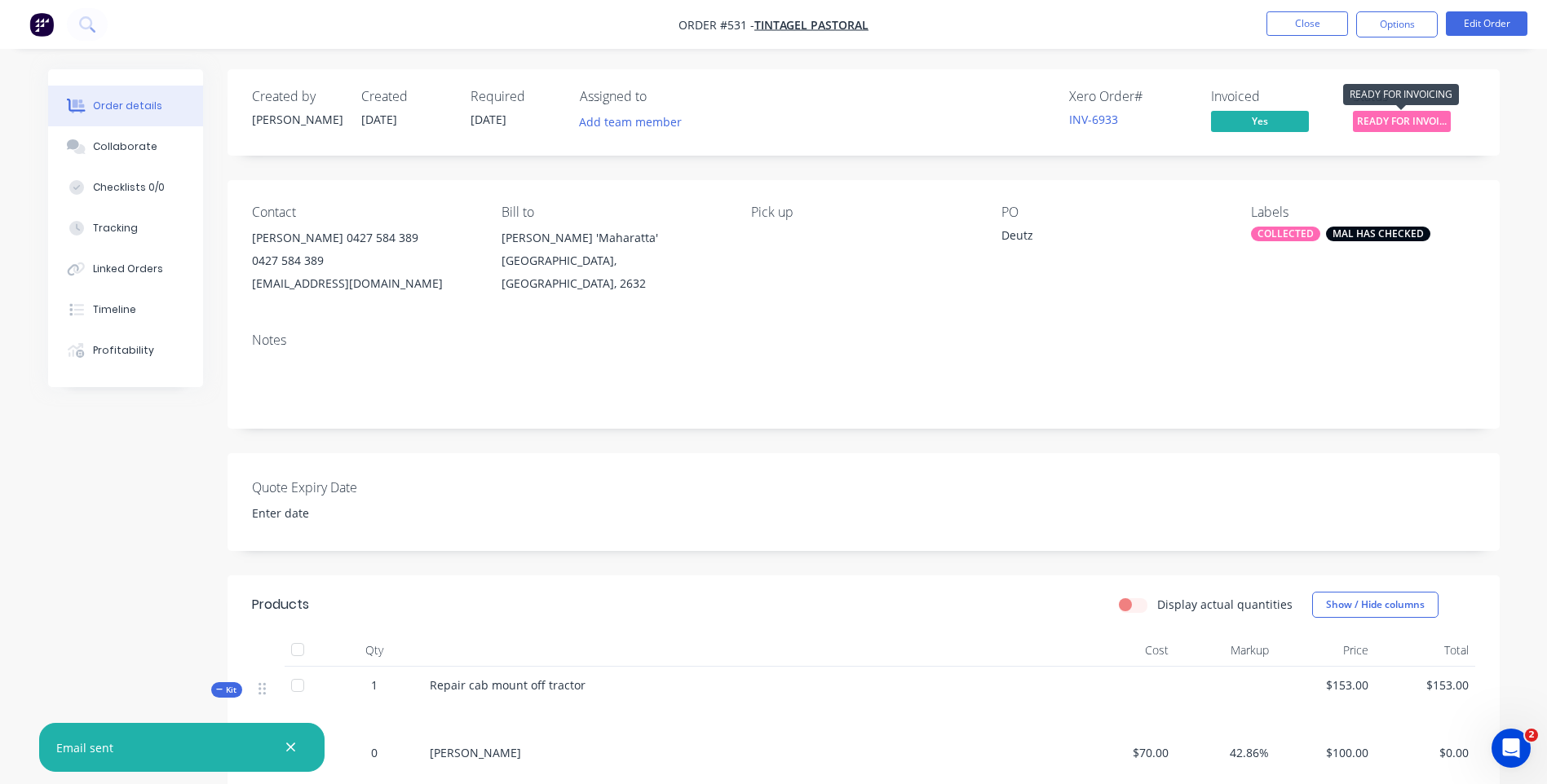
click at [1393, 124] on span "READY FOR INVOI..." at bounding box center [1402, 121] width 98 height 21
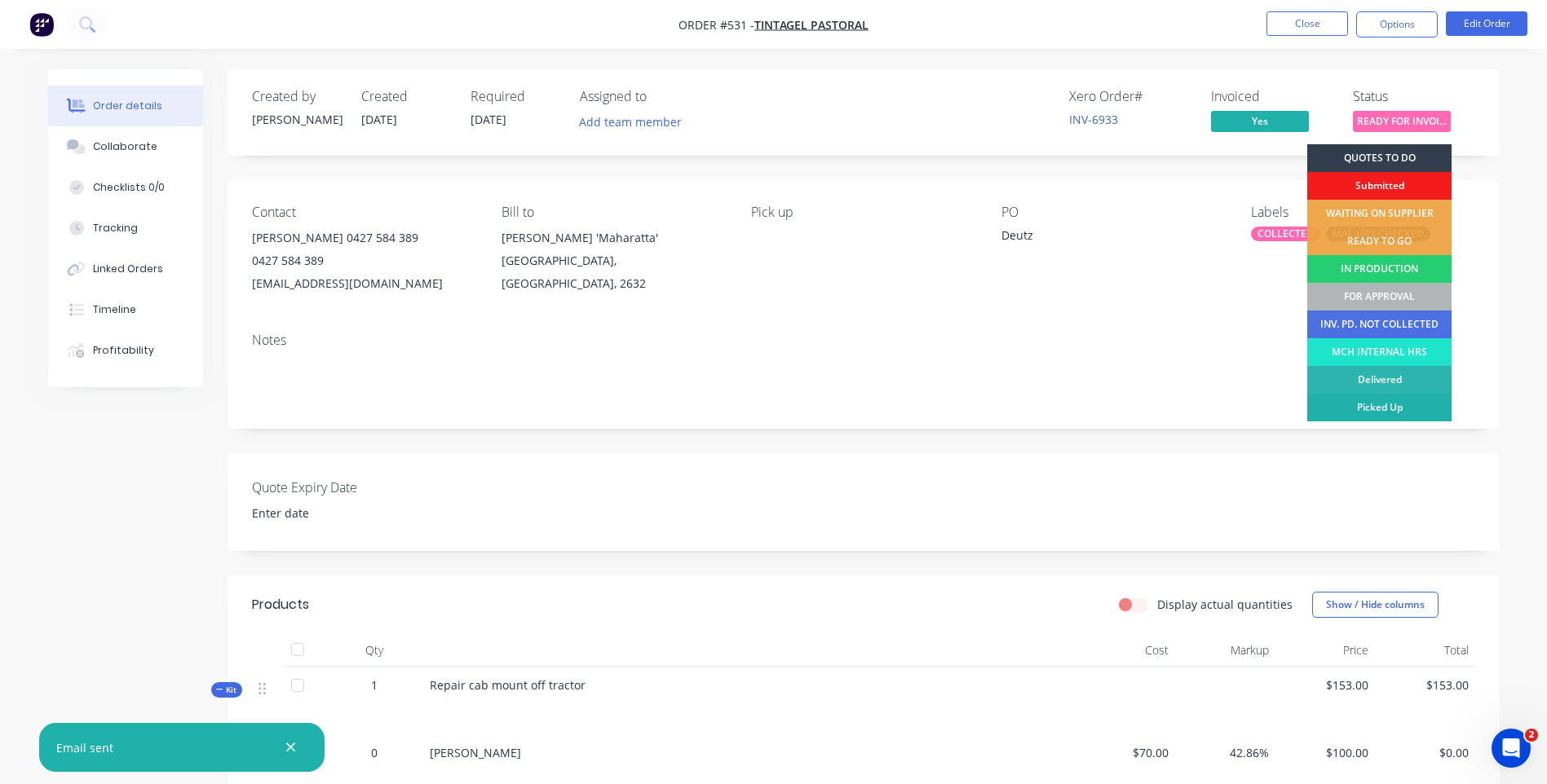
click at [1355, 404] on div "Picked Up" at bounding box center [1379, 407] width 144 height 27
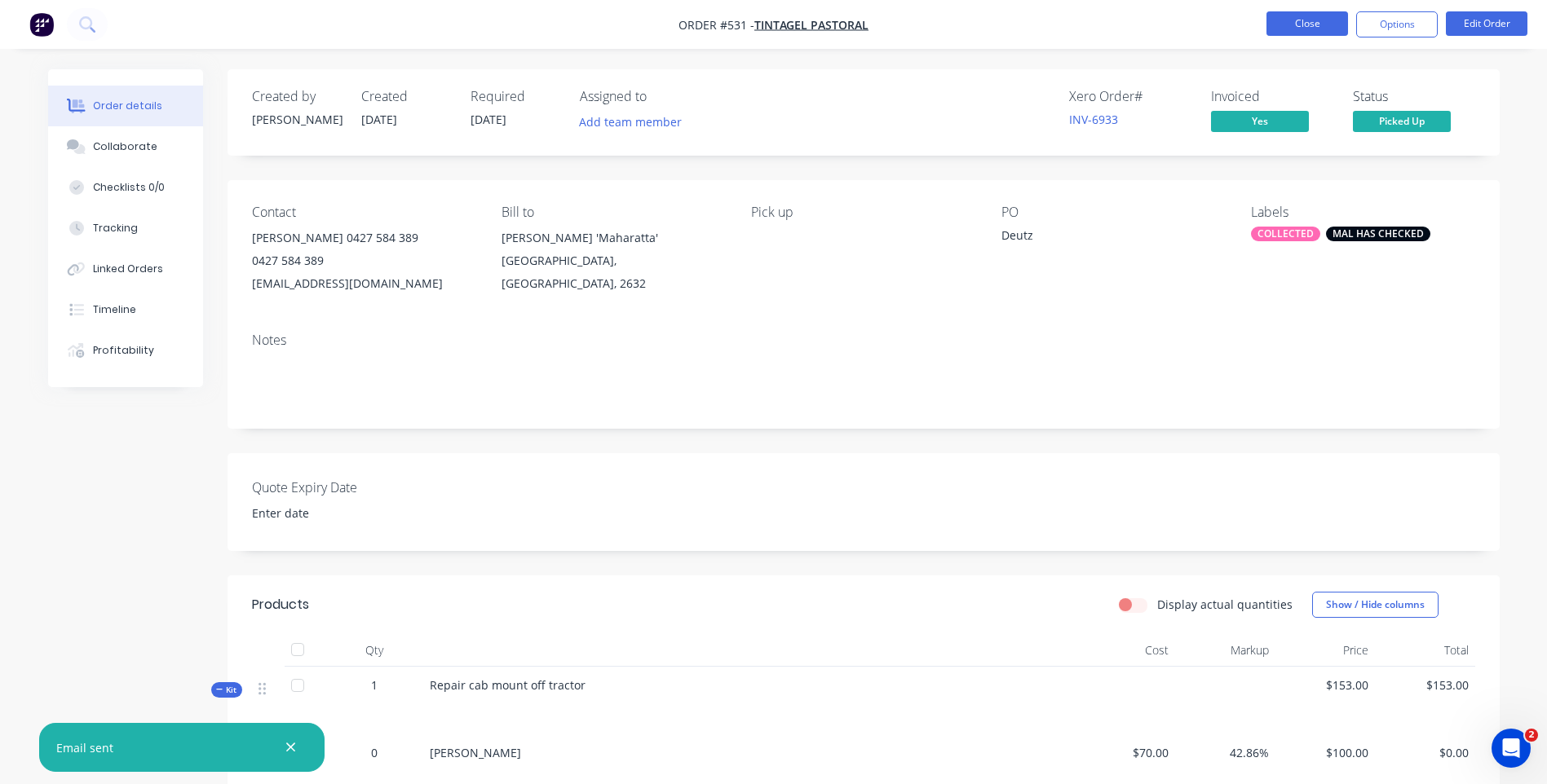
click at [1301, 19] on button "Close" at bounding box center [1307, 24] width 81 height 25
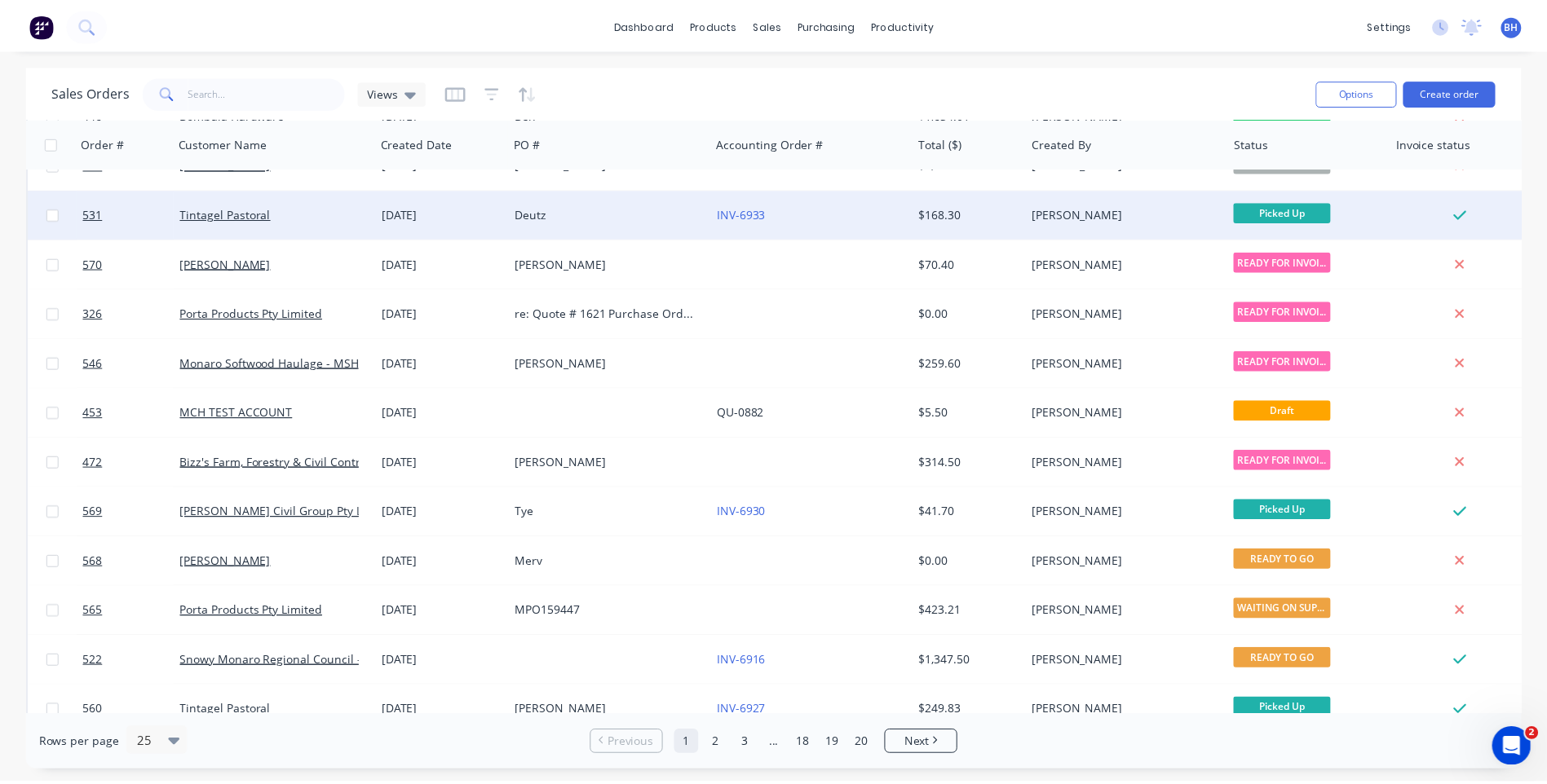
scroll to position [704, 0]
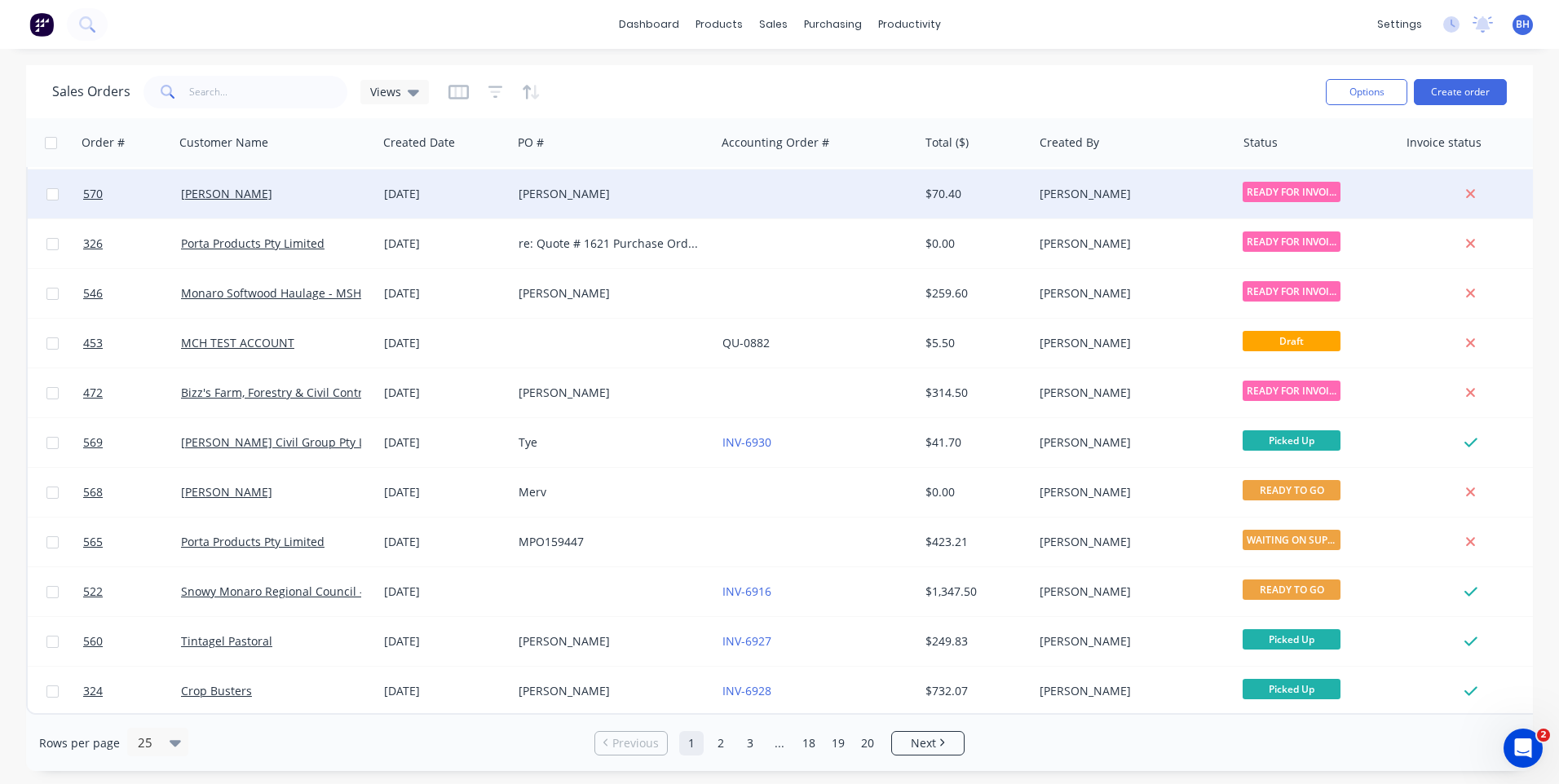
click at [736, 187] on div at bounding box center [816, 194] width 203 height 49
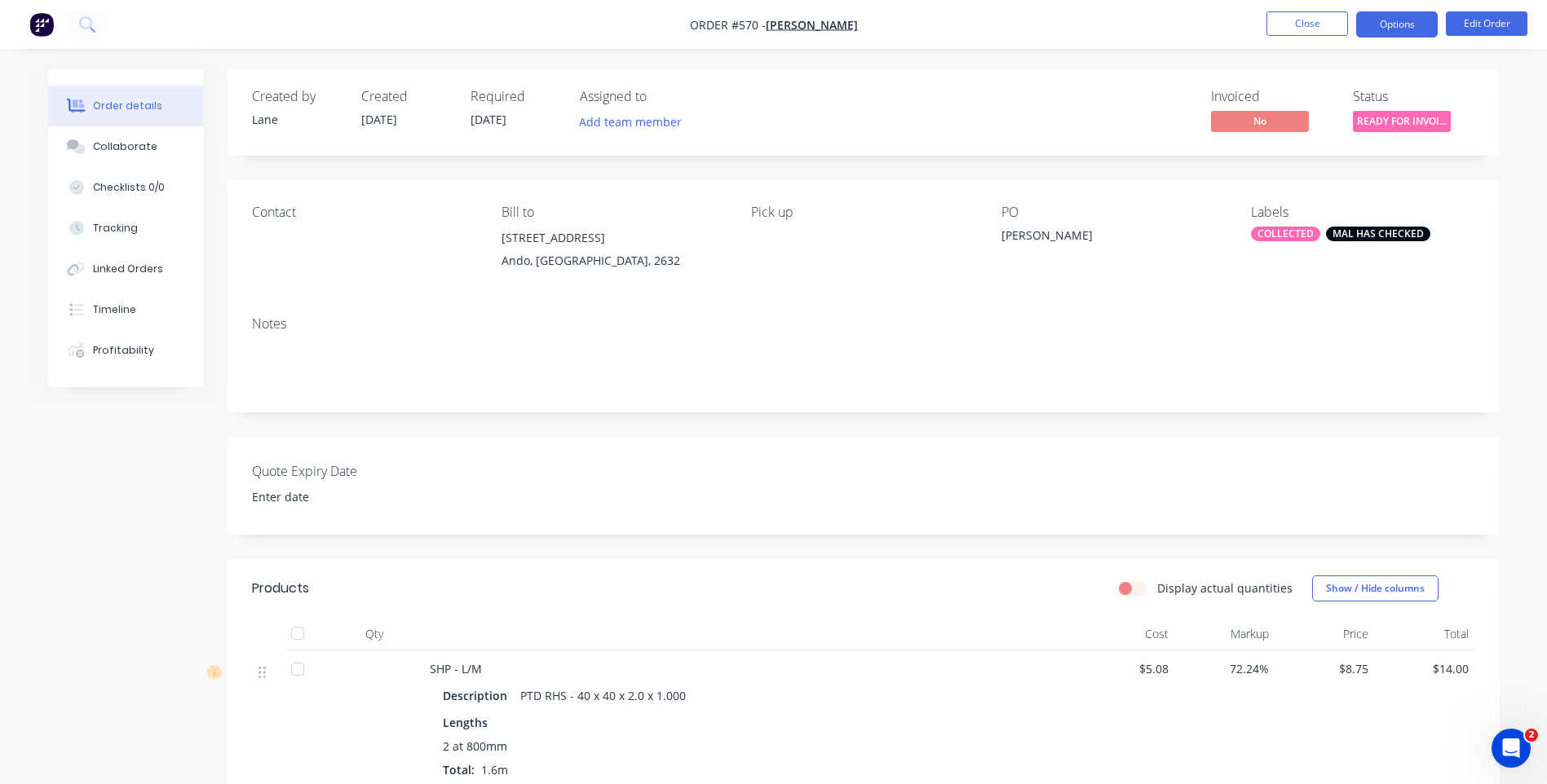
click at [1392, 17] on button "Options" at bounding box center [1397, 25] width 81 height 26
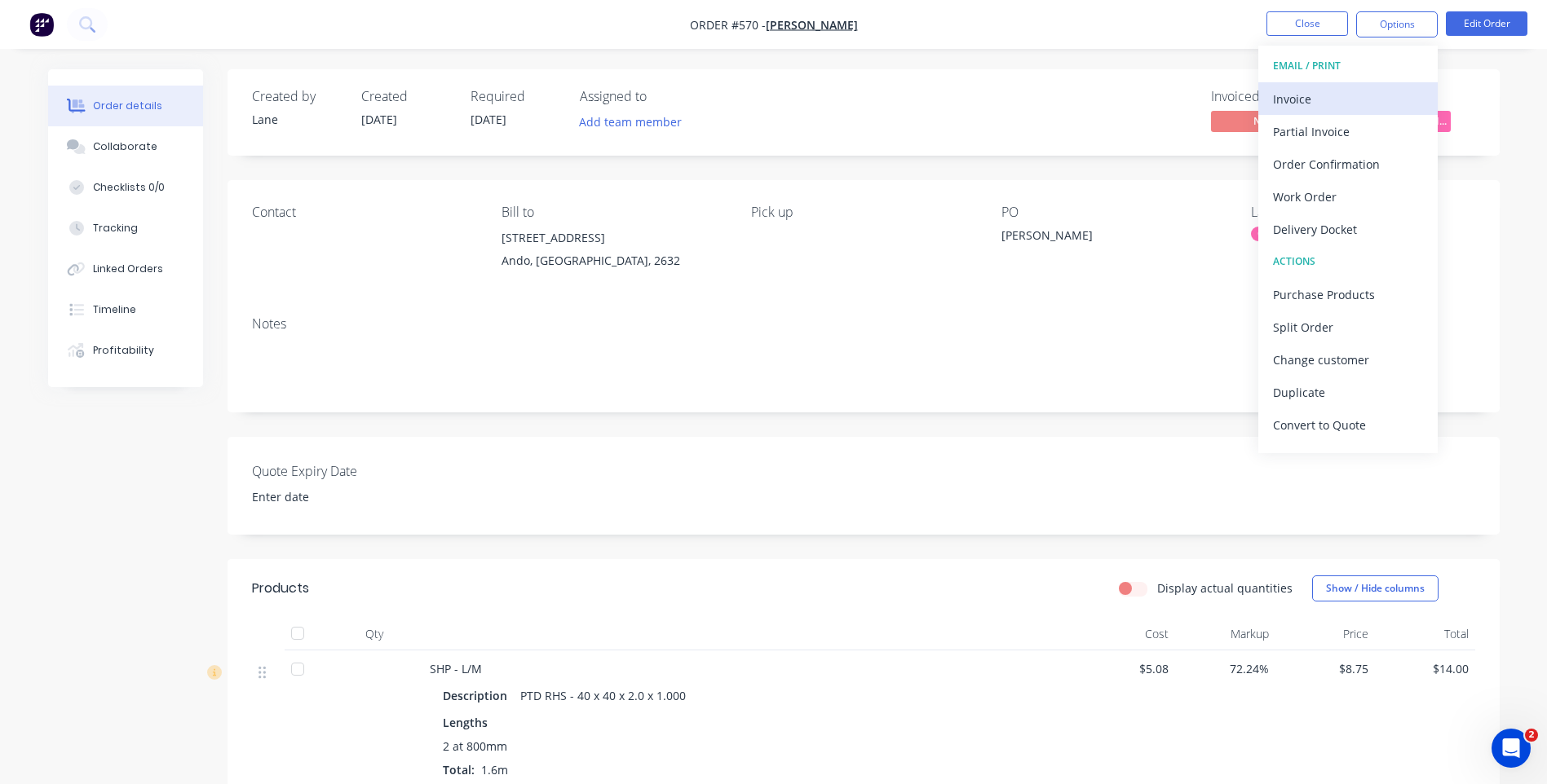
click at [1301, 92] on div "Invoice" at bounding box center [1348, 98] width 150 height 24
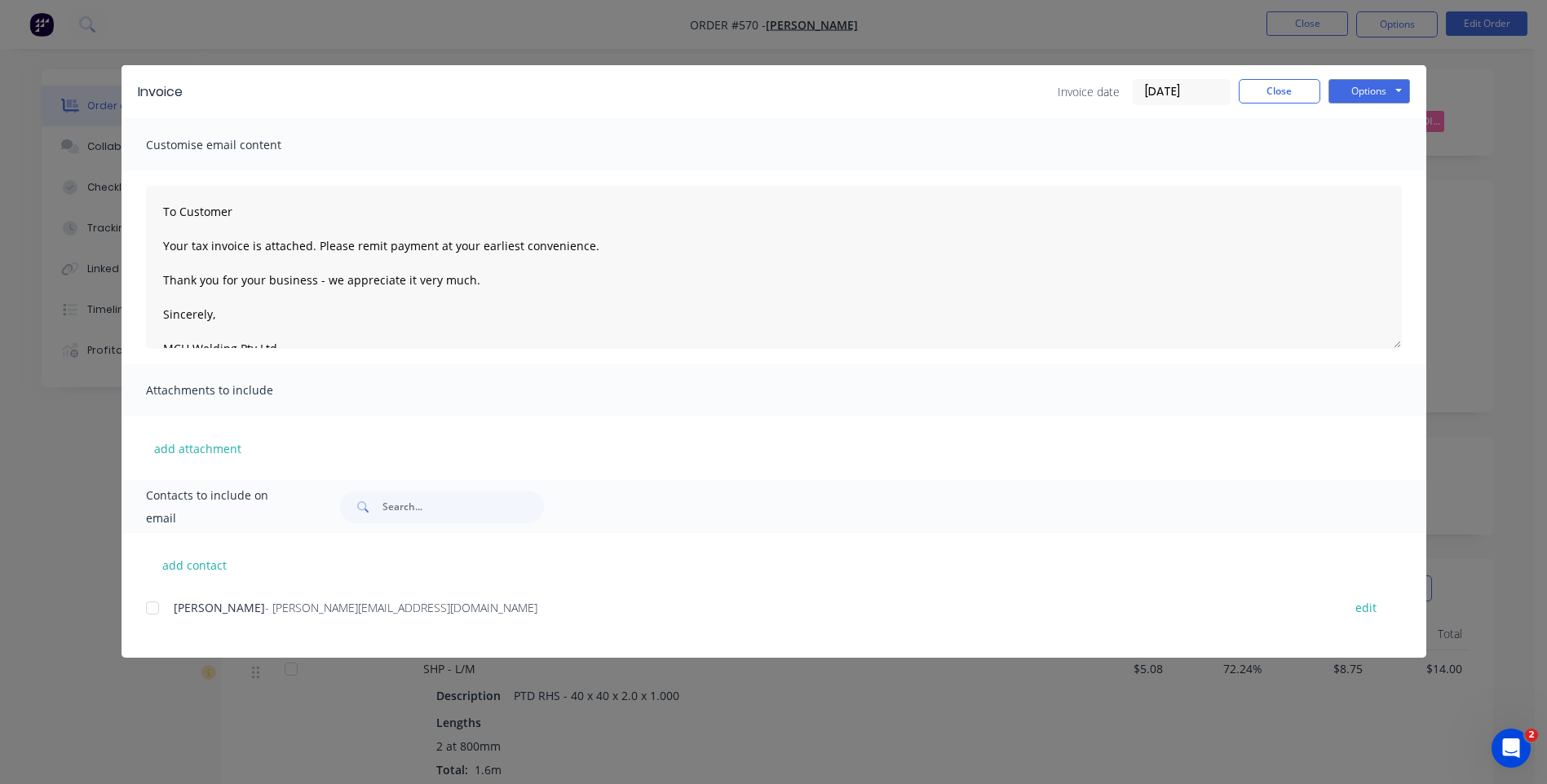
click at [152, 612] on div at bounding box center [152, 608] width 33 height 33
click at [1363, 92] on button "Options" at bounding box center [1369, 92] width 81 height 25
click at [1349, 176] on button "Email" at bounding box center [1380, 174] width 105 height 27
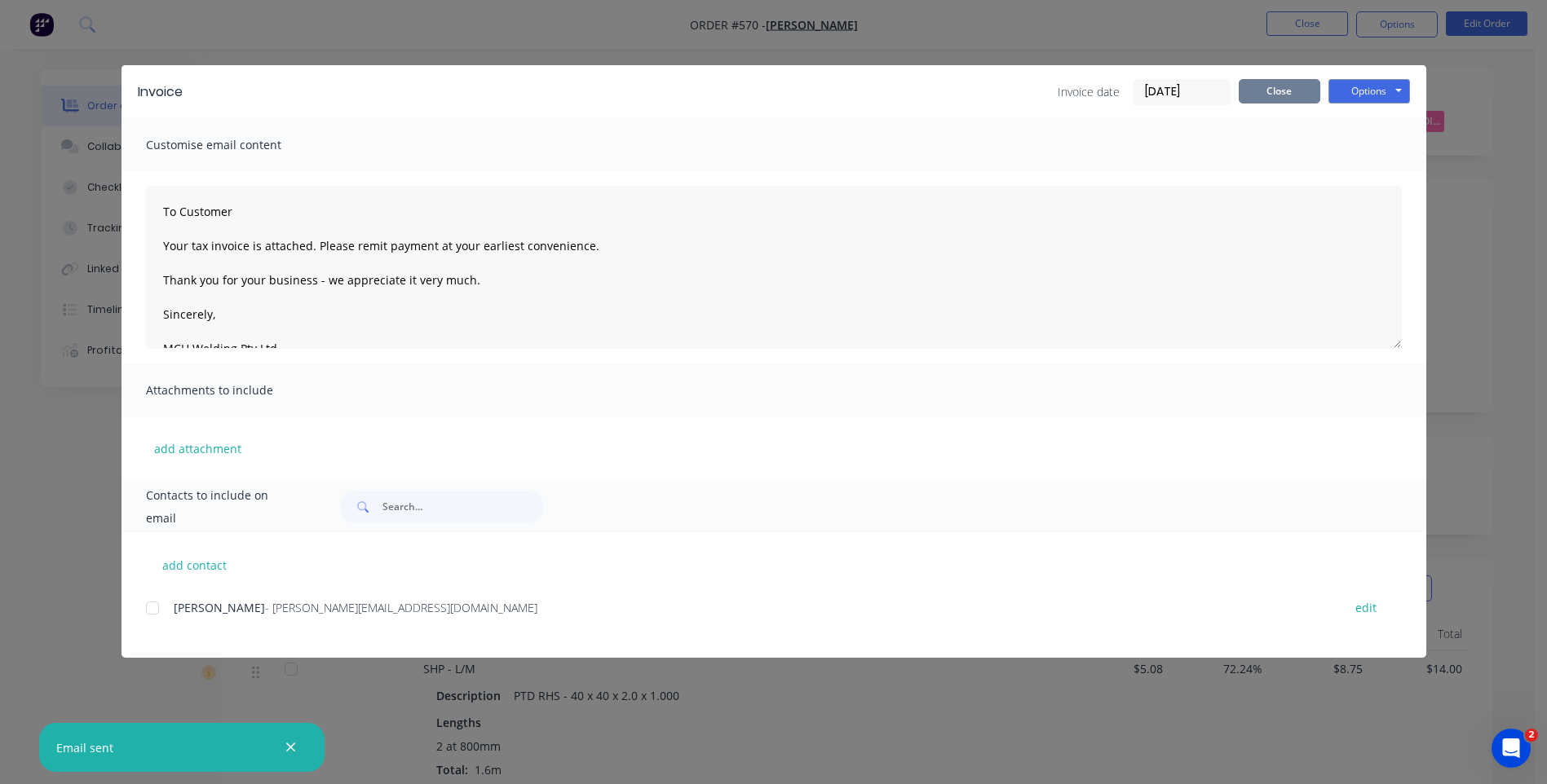
click at [1255, 89] on button "Close" at bounding box center [1279, 92] width 81 height 25
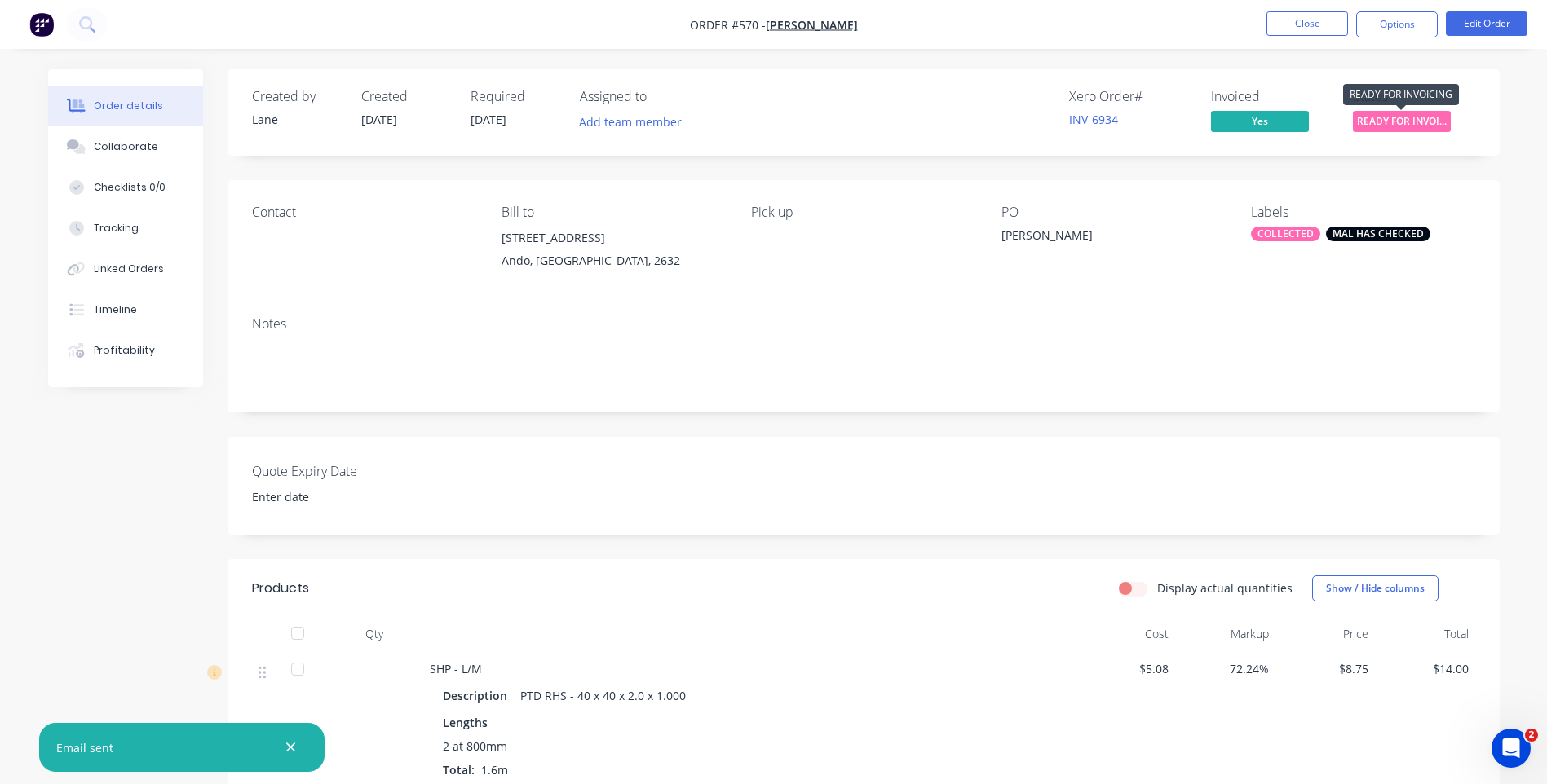
click at [1402, 116] on span "READY FOR INVOI..." at bounding box center [1402, 121] width 98 height 21
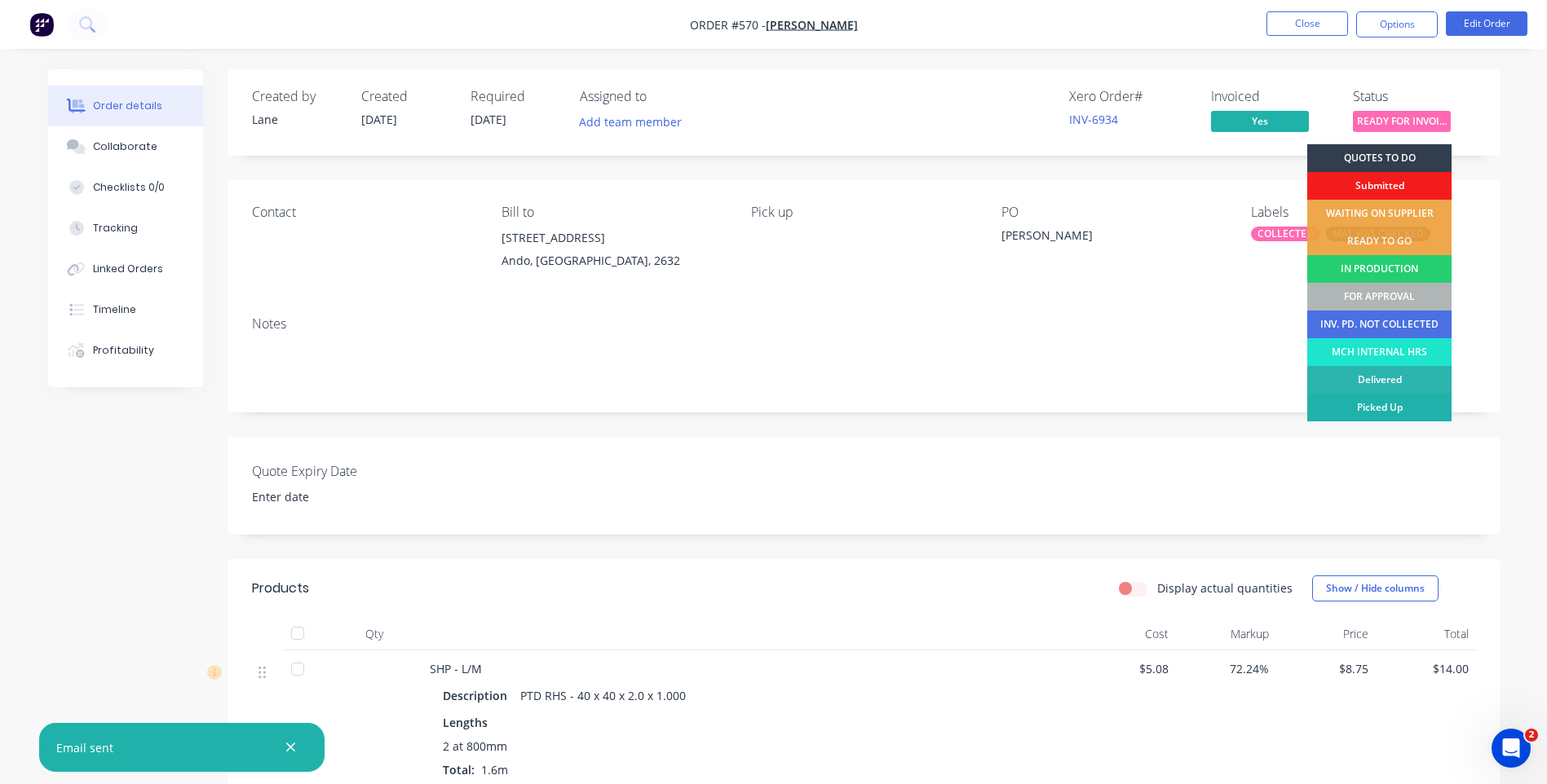
click at [1370, 399] on div "Picked Up" at bounding box center [1379, 407] width 144 height 27
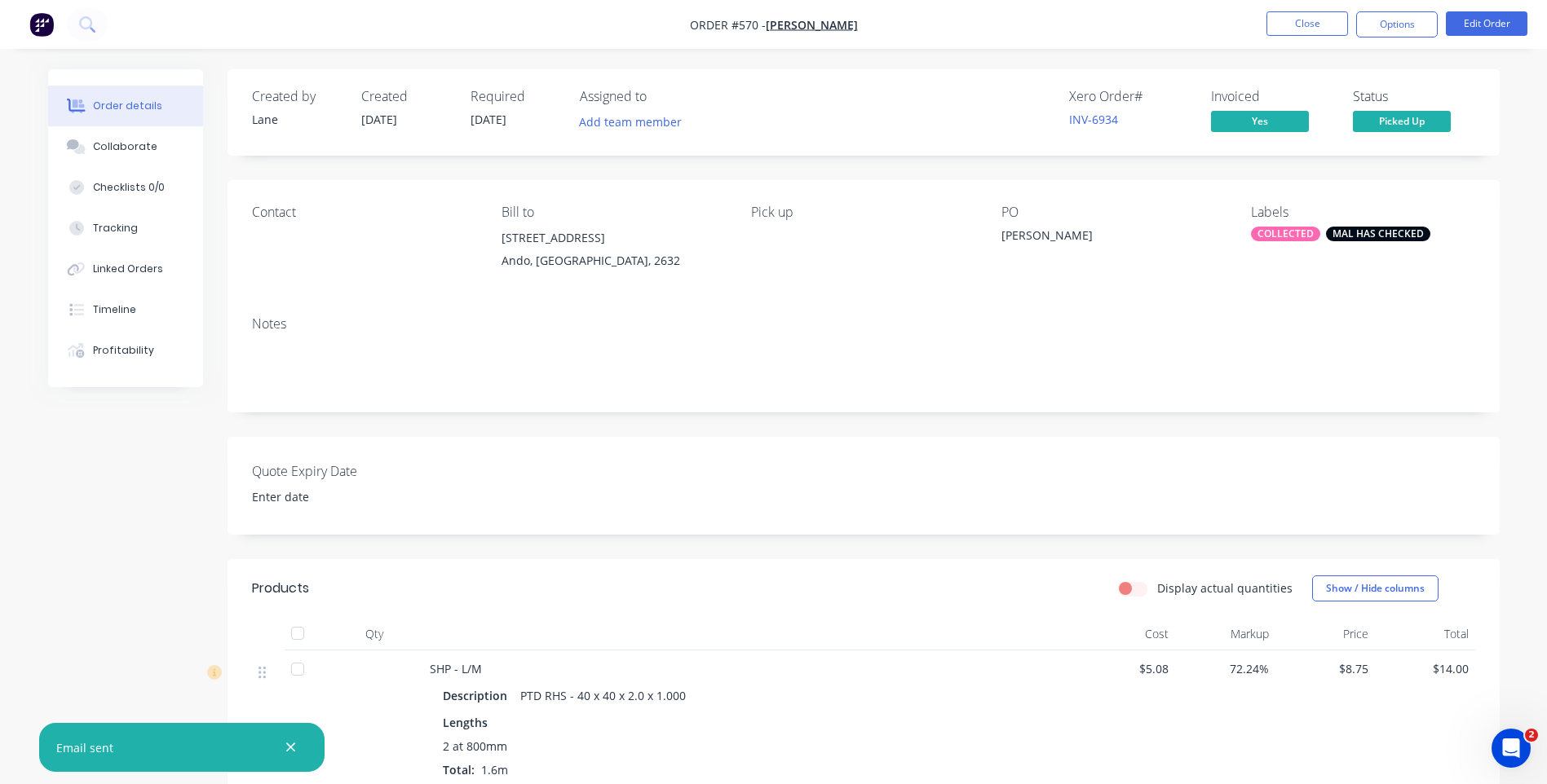
click at [1280, 9] on nav "Order #570 - Slade Newton Close Options Edit Order" at bounding box center [773, 25] width 1547 height 49
click at [1280, 20] on button "Close" at bounding box center [1307, 24] width 81 height 25
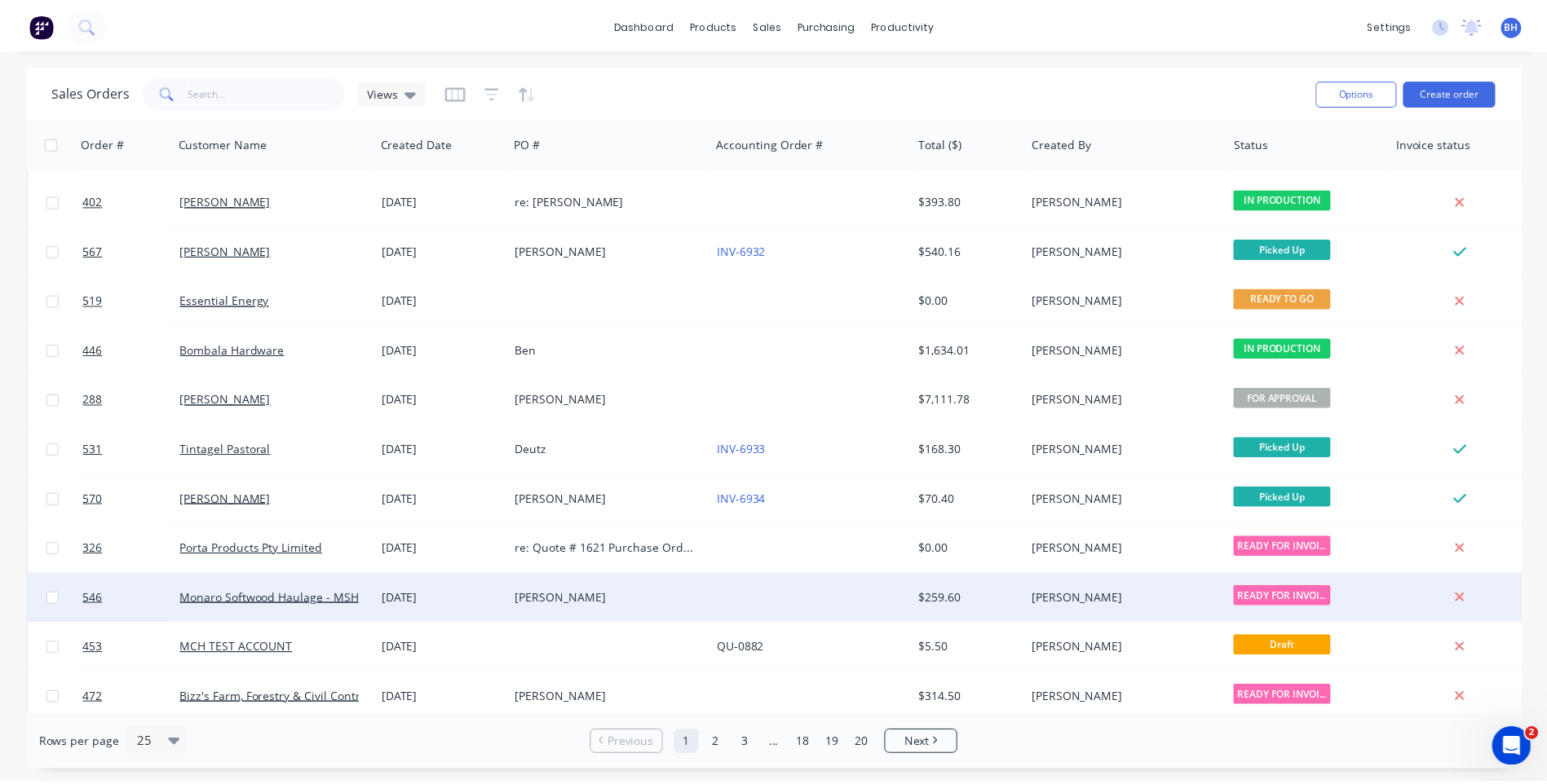
scroll to position [377, 0]
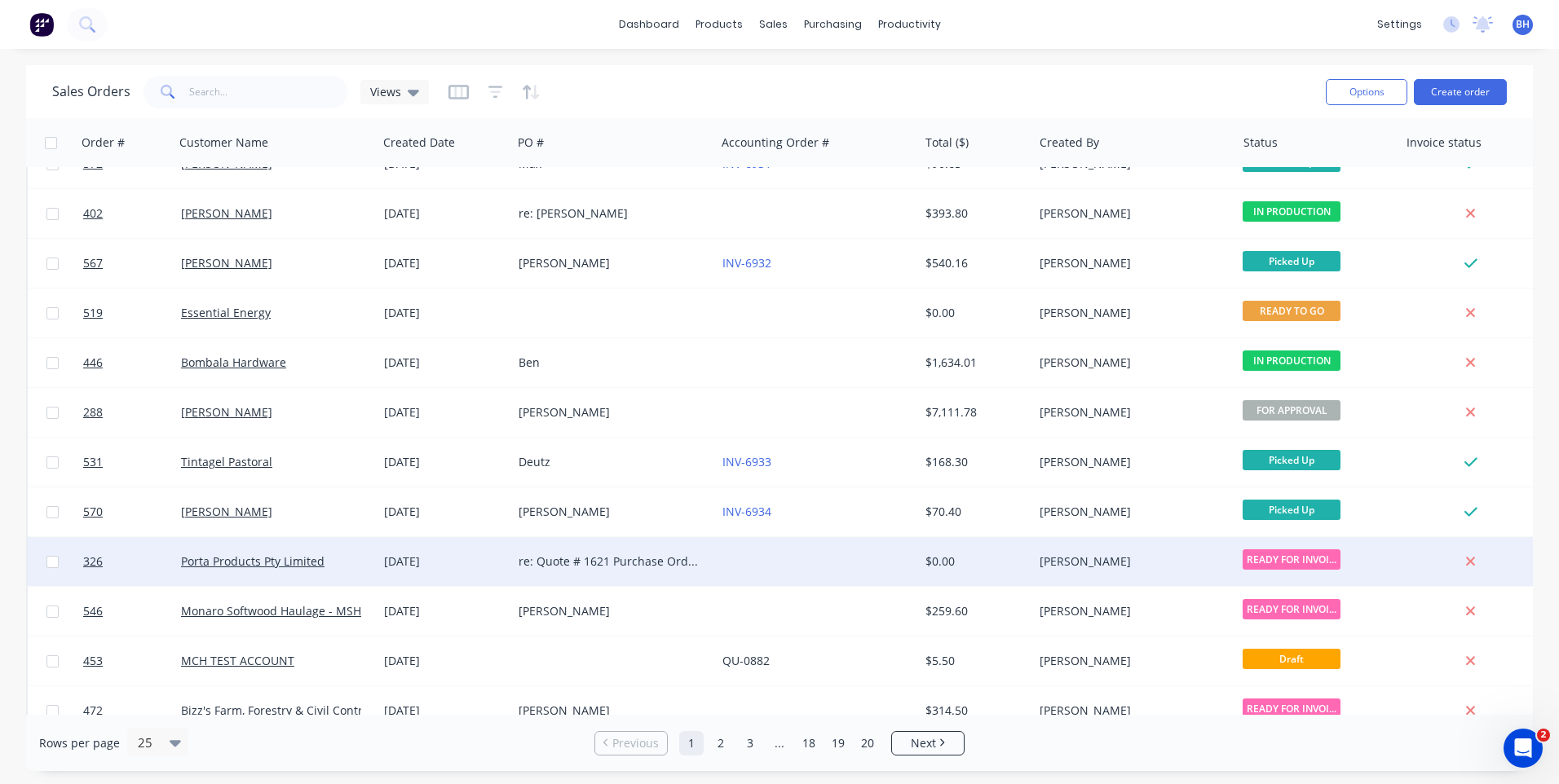
click at [789, 555] on div at bounding box center [816, 561] width 203 height 49
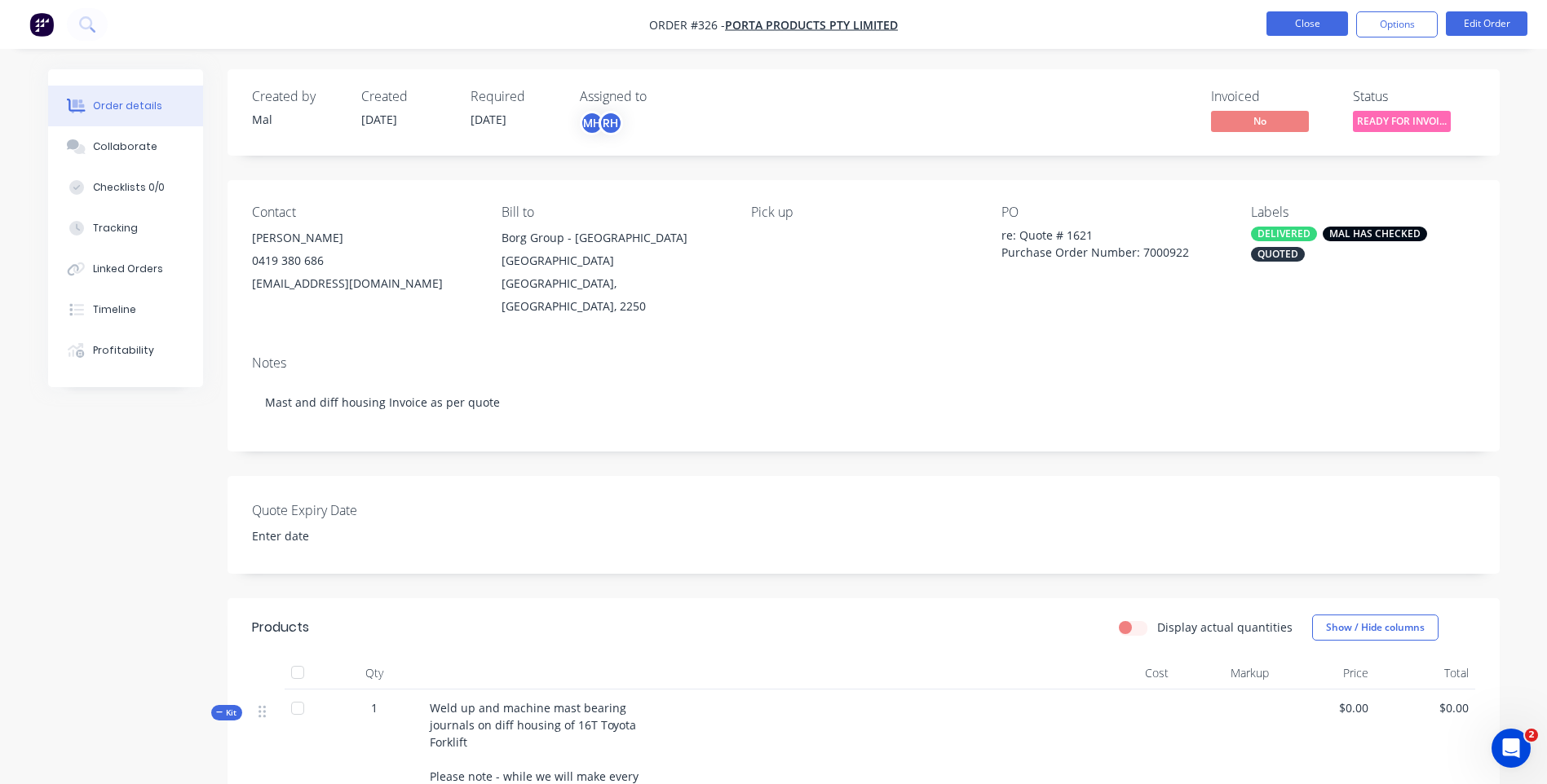
click at [1325, 17] on button "Close" at bounding box center [1307, 24] width 81 height 25
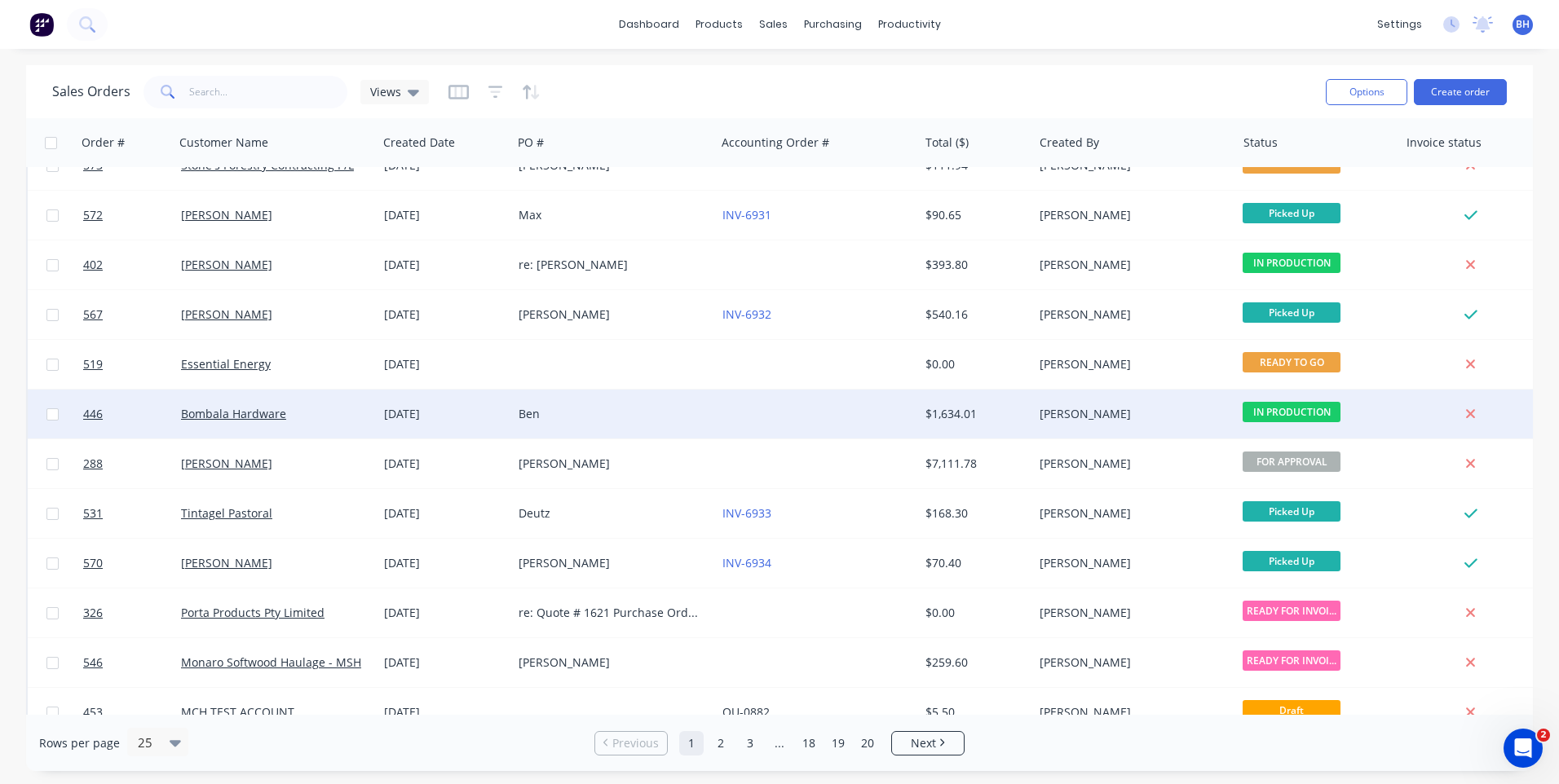
scroll to position [571, 0]
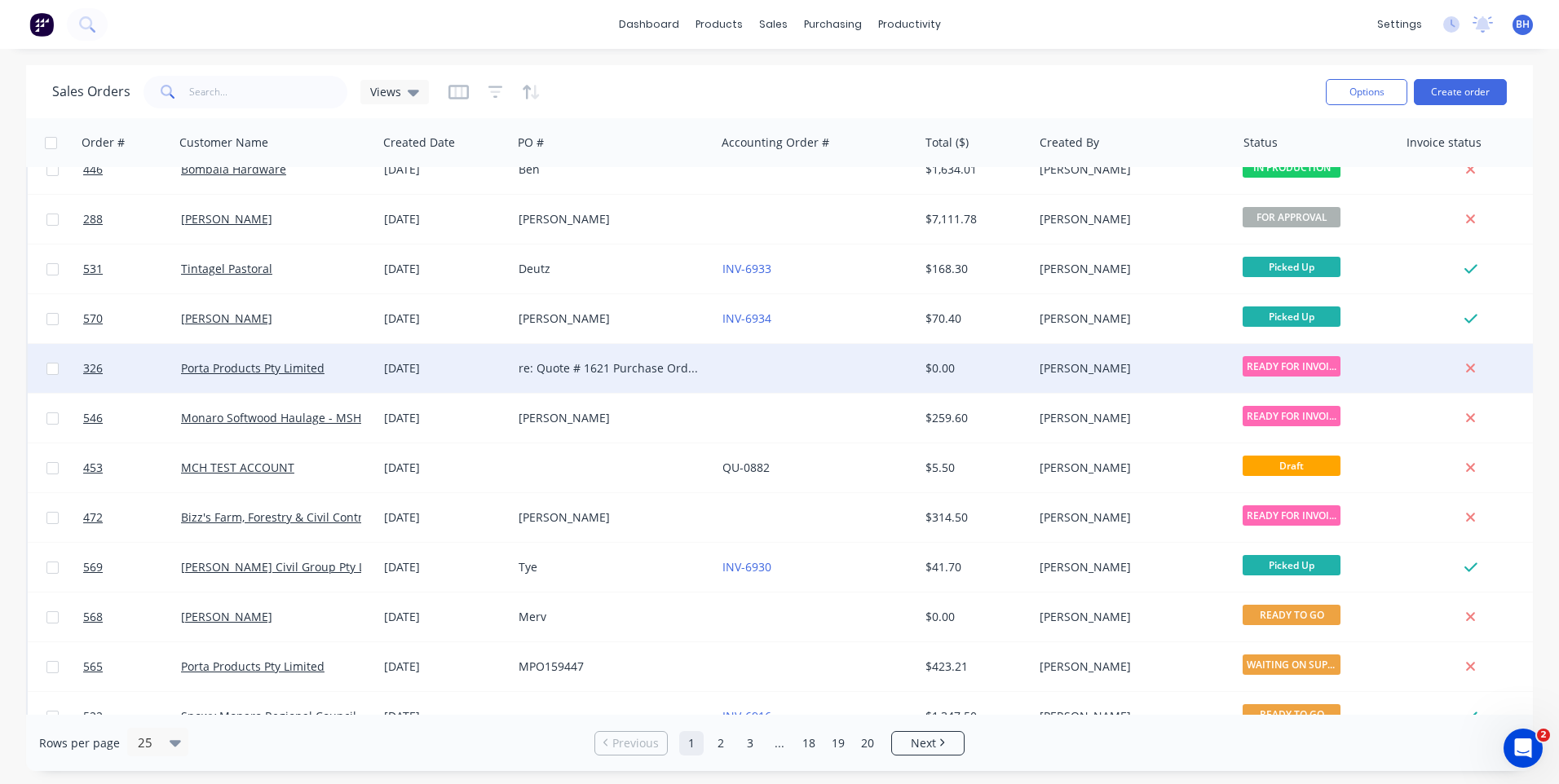
click at [772, 362] on div at bounding box center [816, 369] width 203 height 49
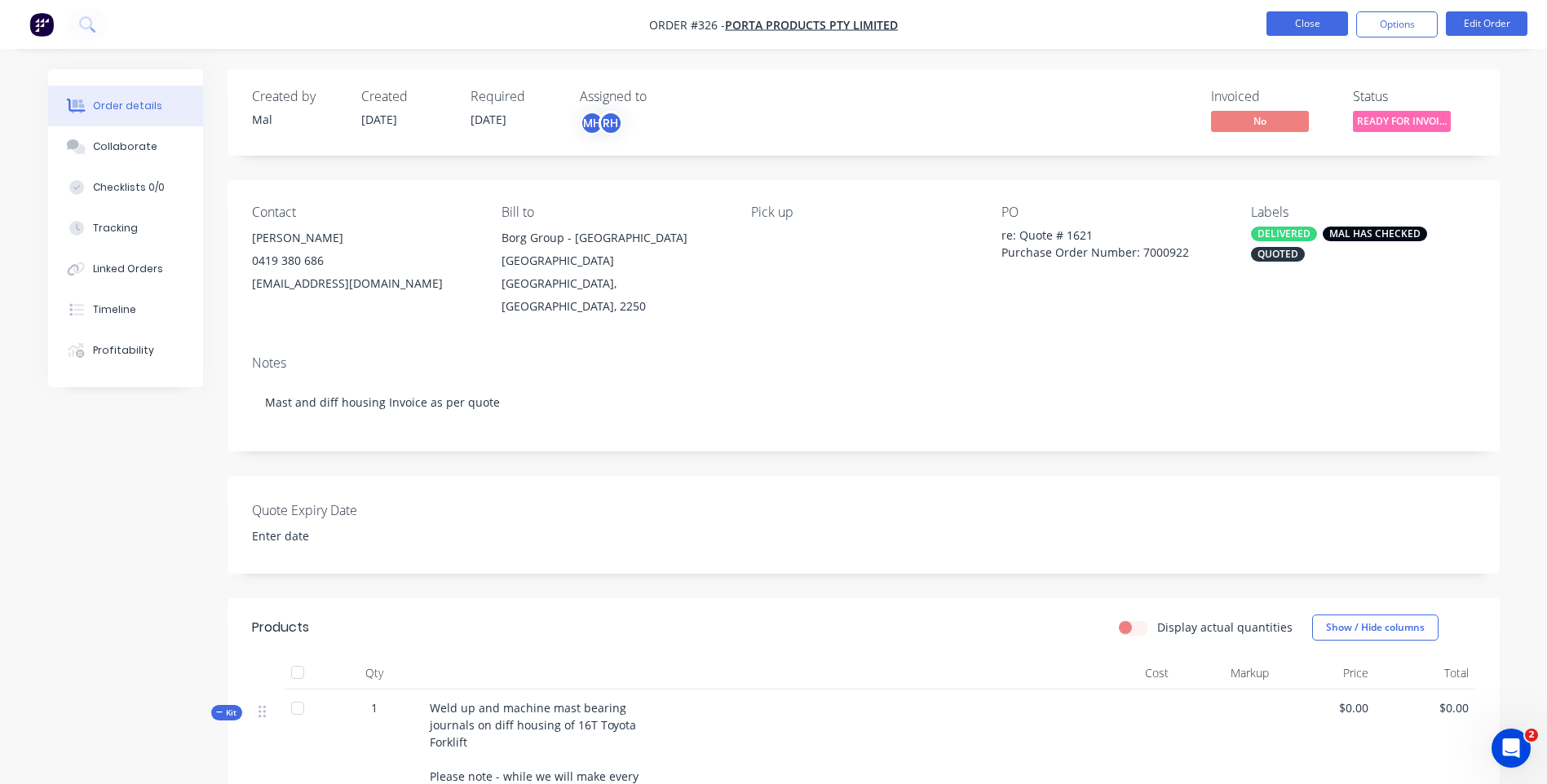
click at [1273, 20] on button "Close" at bounding box center [1307, 24] width 81 height 25
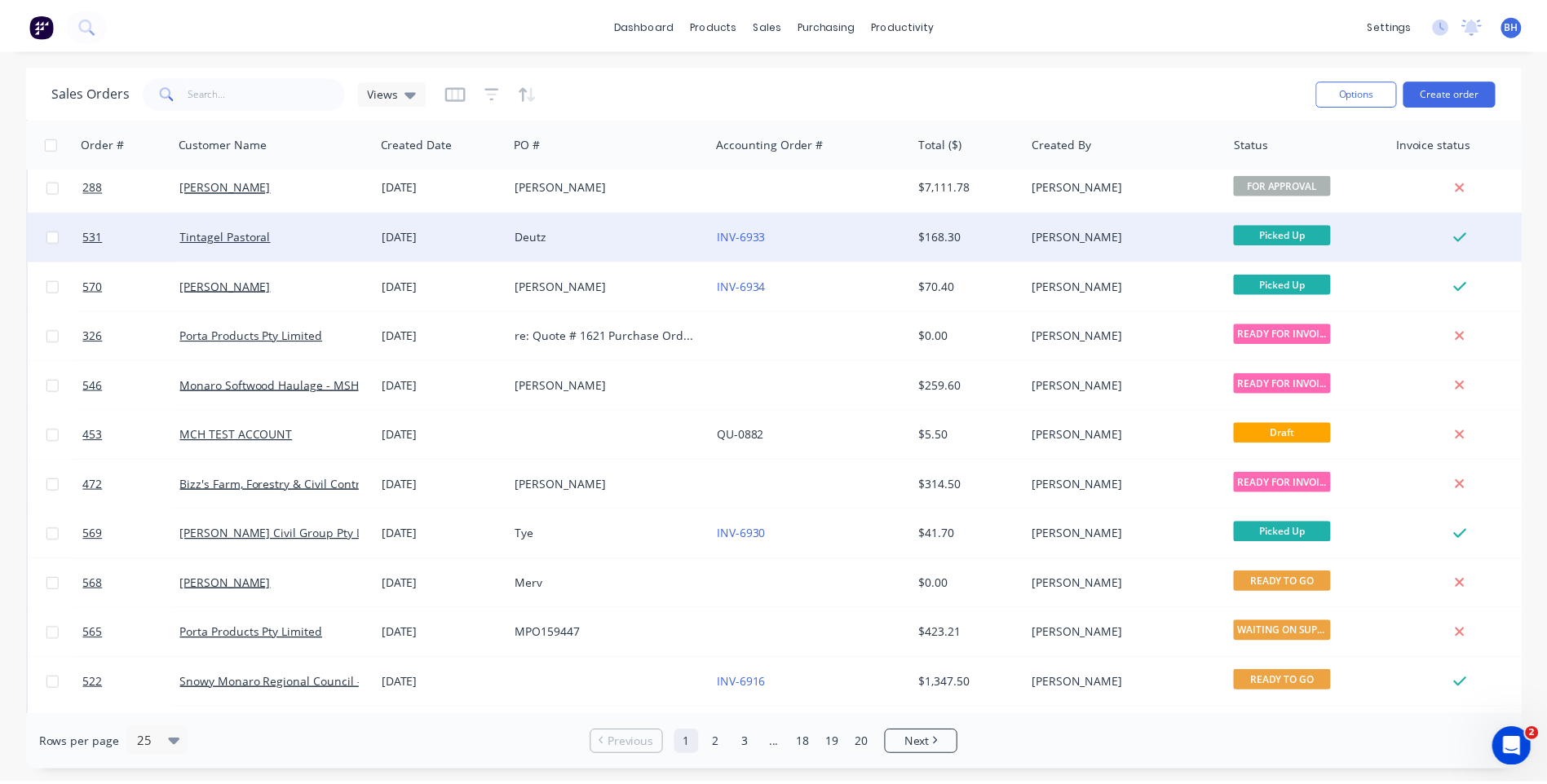
scroll to position [704, 0]
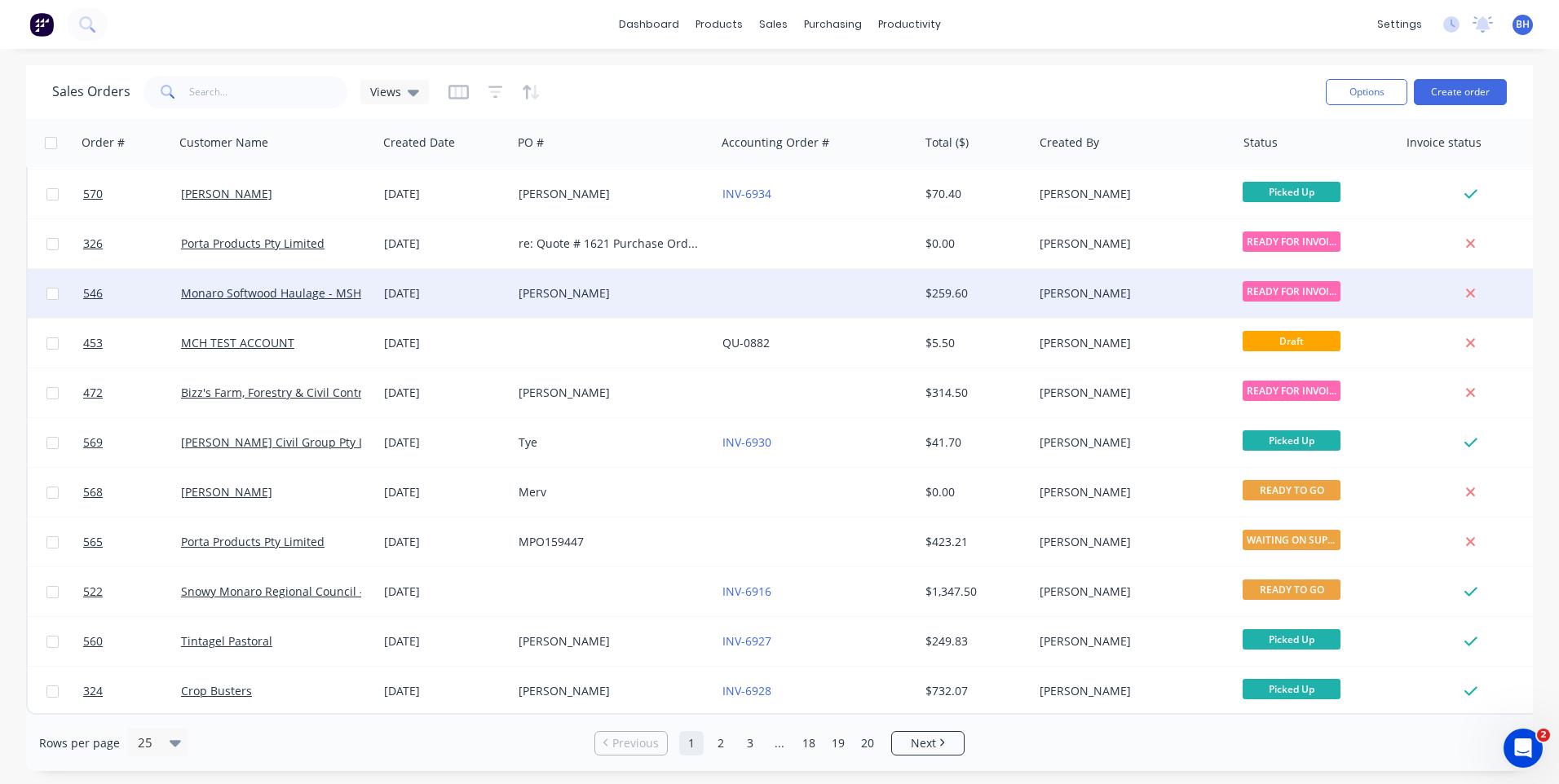
click at [692, 274] on div "[PERSON_NAME]" at bounding box center [613, 293] width 203 height 49
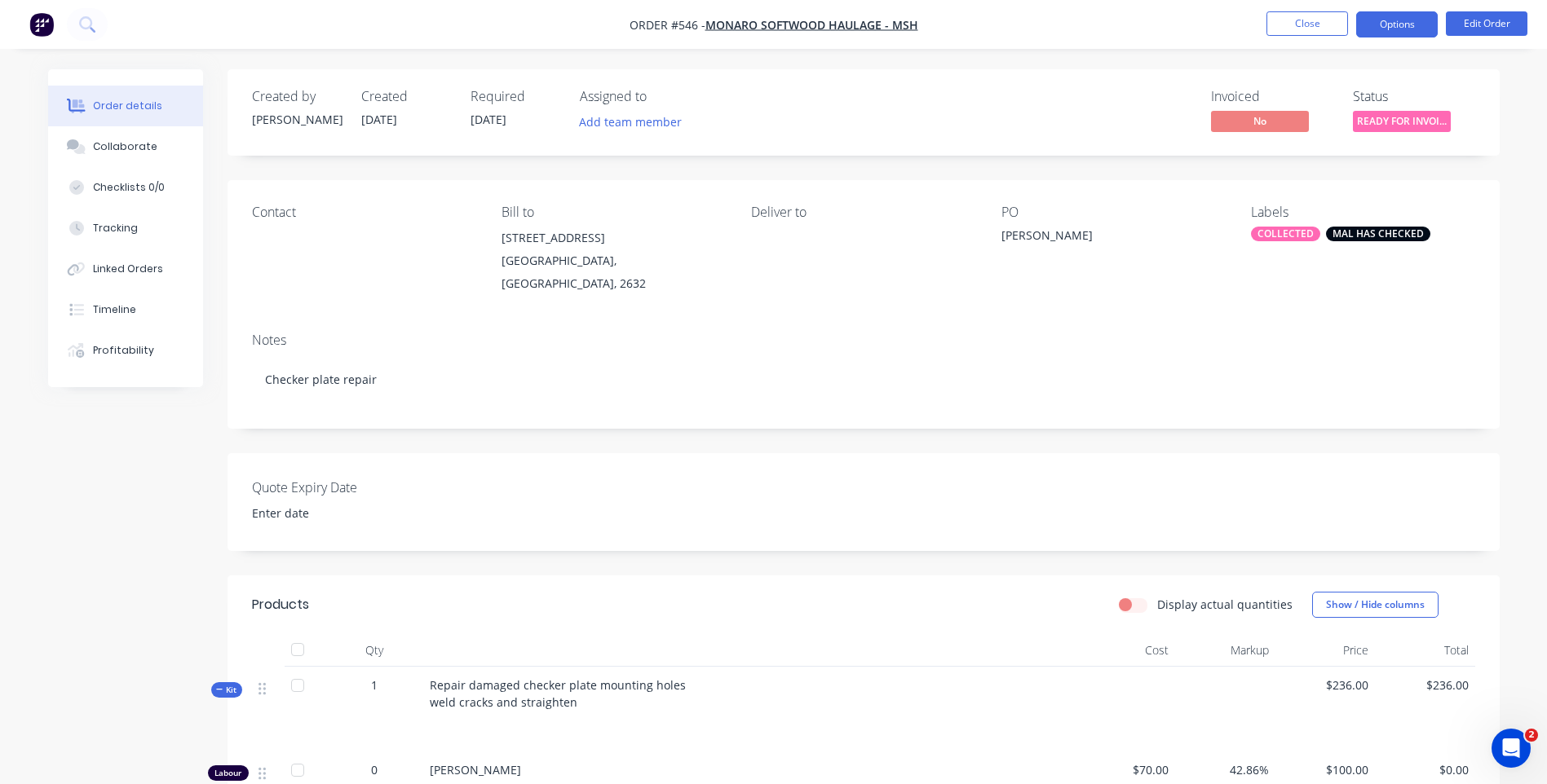
click at [1397, 27] on button "Options" at bounding box center [1397, 25] width 81 height 26
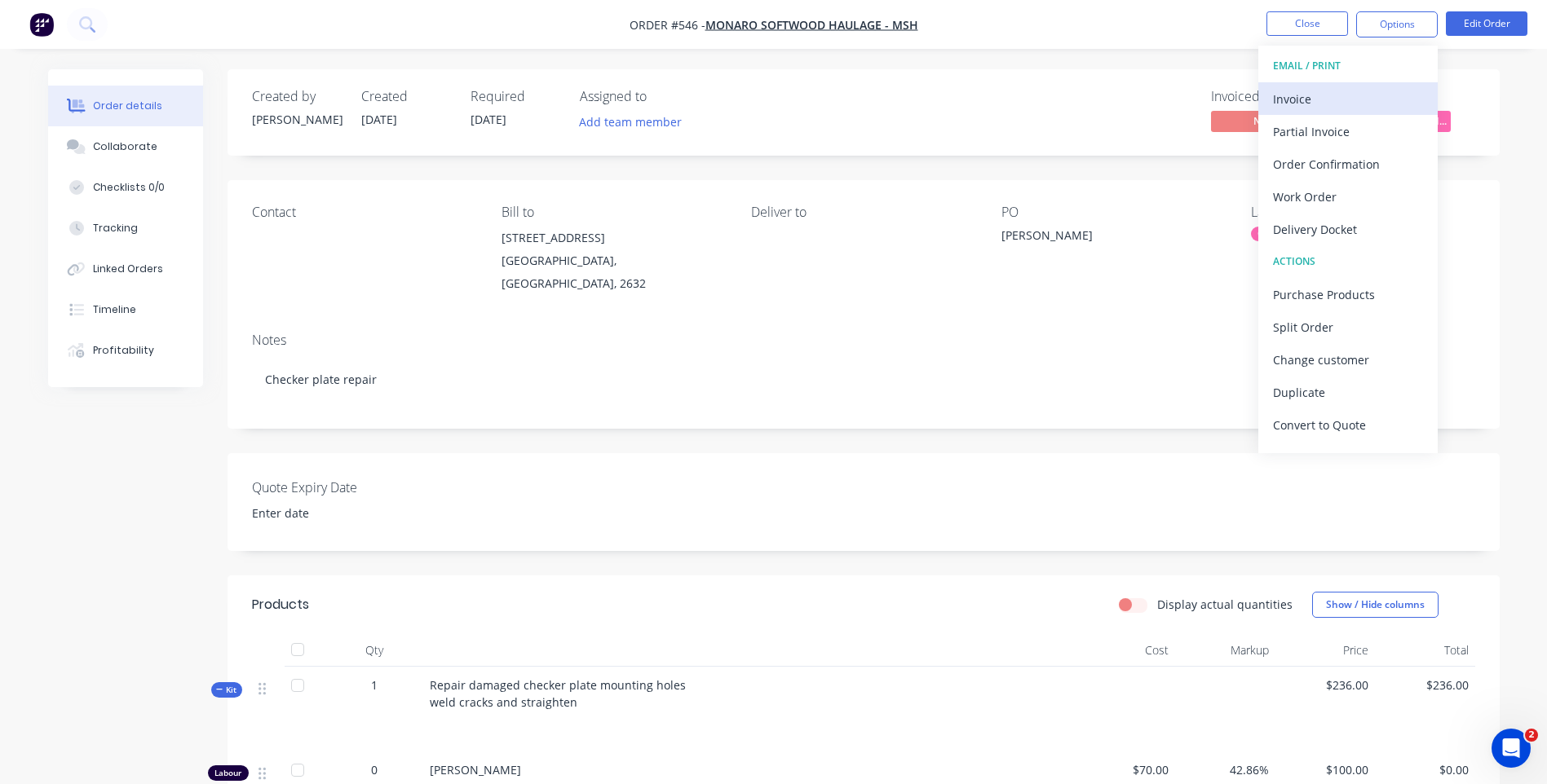
click at [1309, 93] on div "Invoice" at bounding box center [1348, 98] width 150 height 24
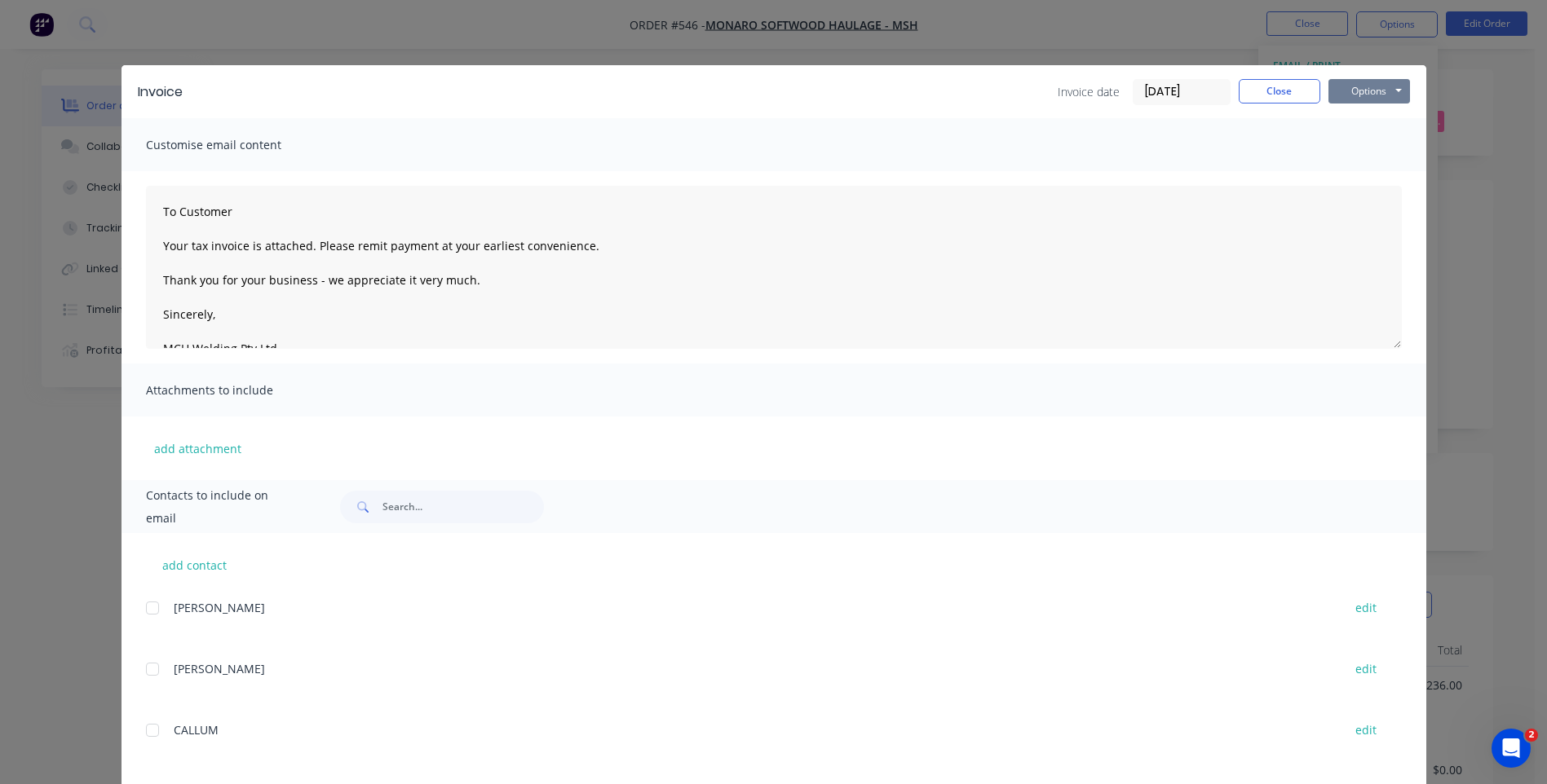
click at [1346, 89] on button "Options" at bounding box center [1369, 92] width 81 height 25
click at [1355, 116] on button "Preview" at bounding box center [1380, 120] width 105 height 27
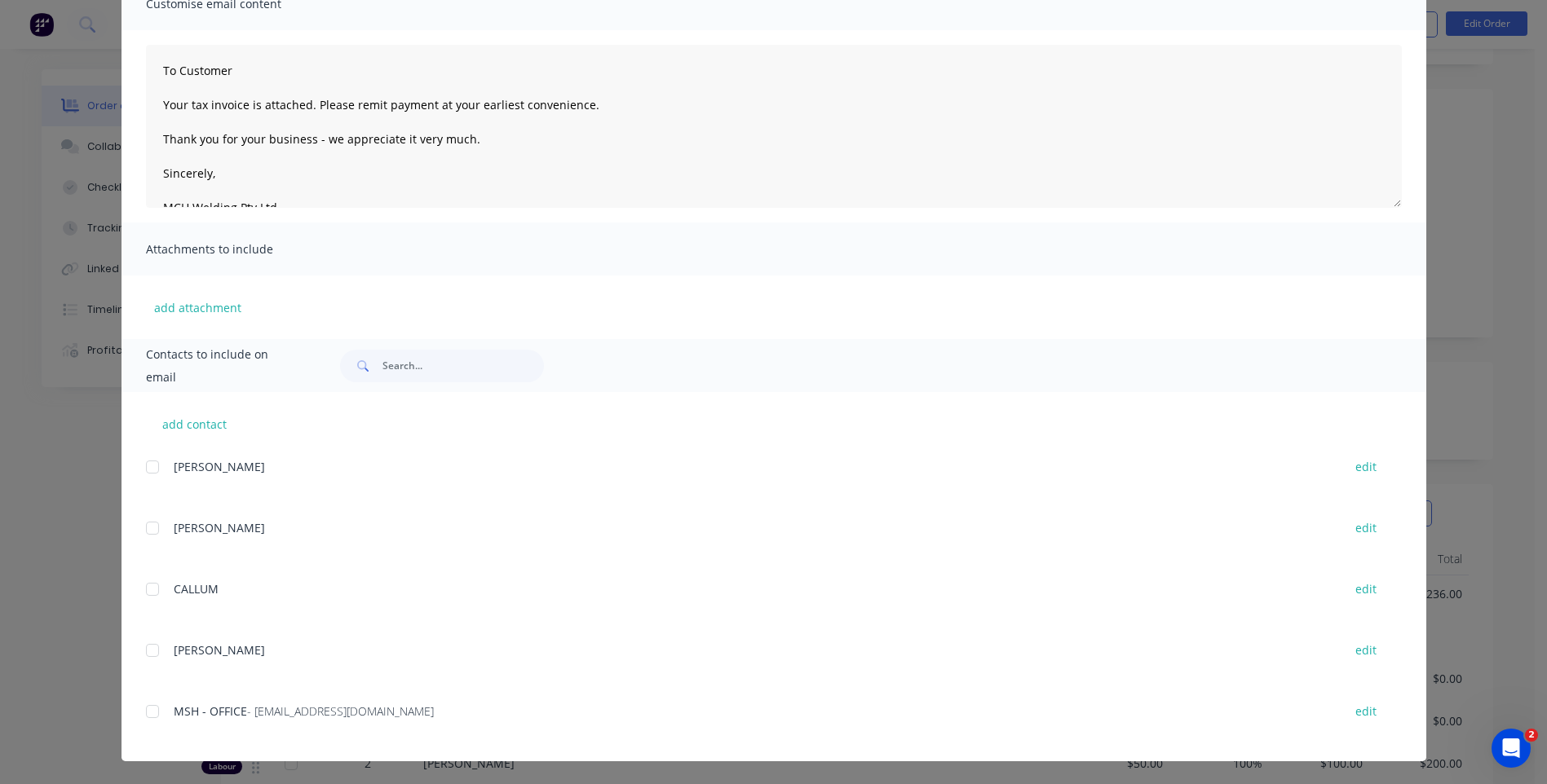
scroll to position [244, 0]
click at [151, 713] on div at bounding box center [152, 711] width 33 height 33
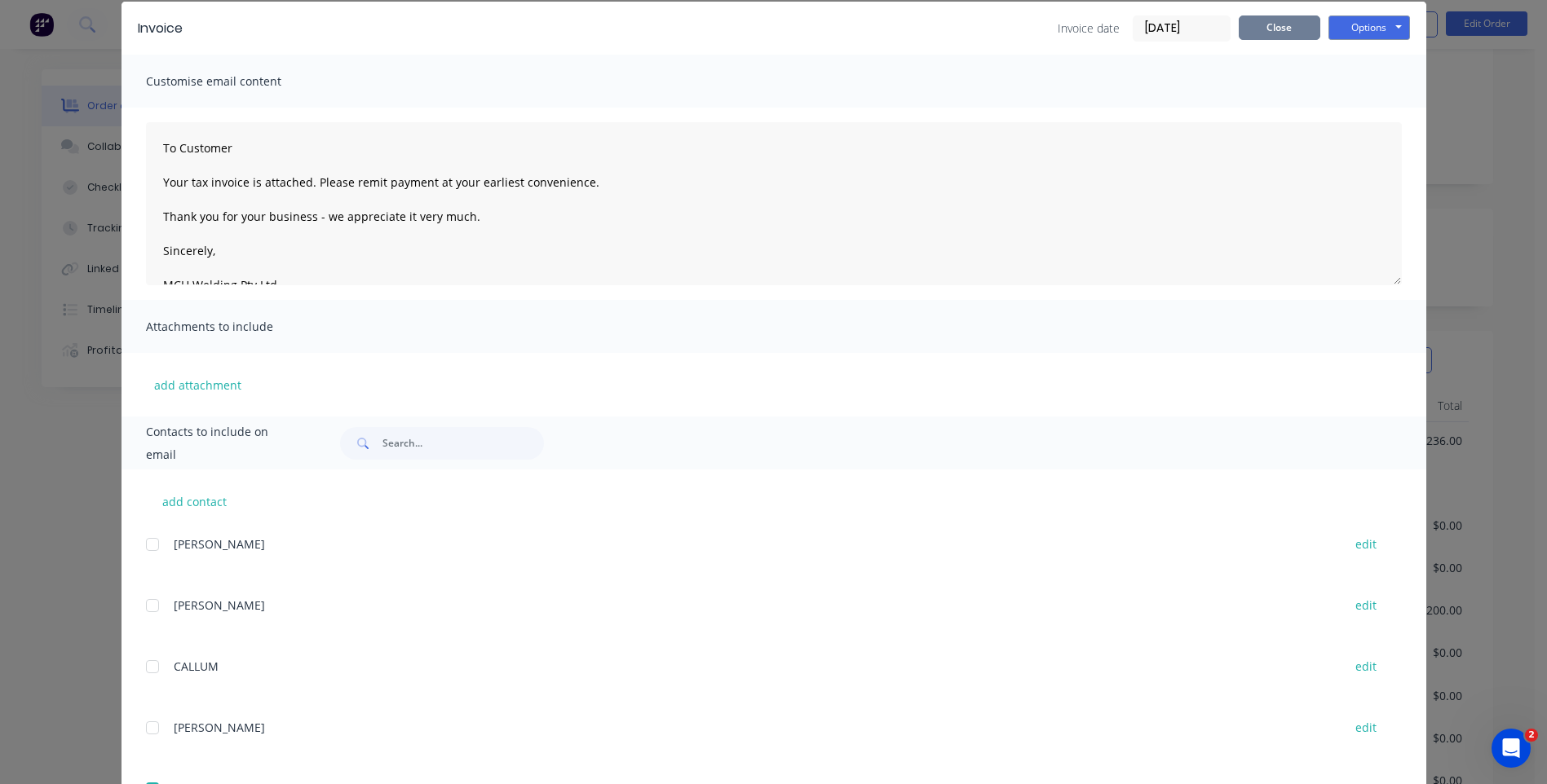
scroll to position [0, 0]
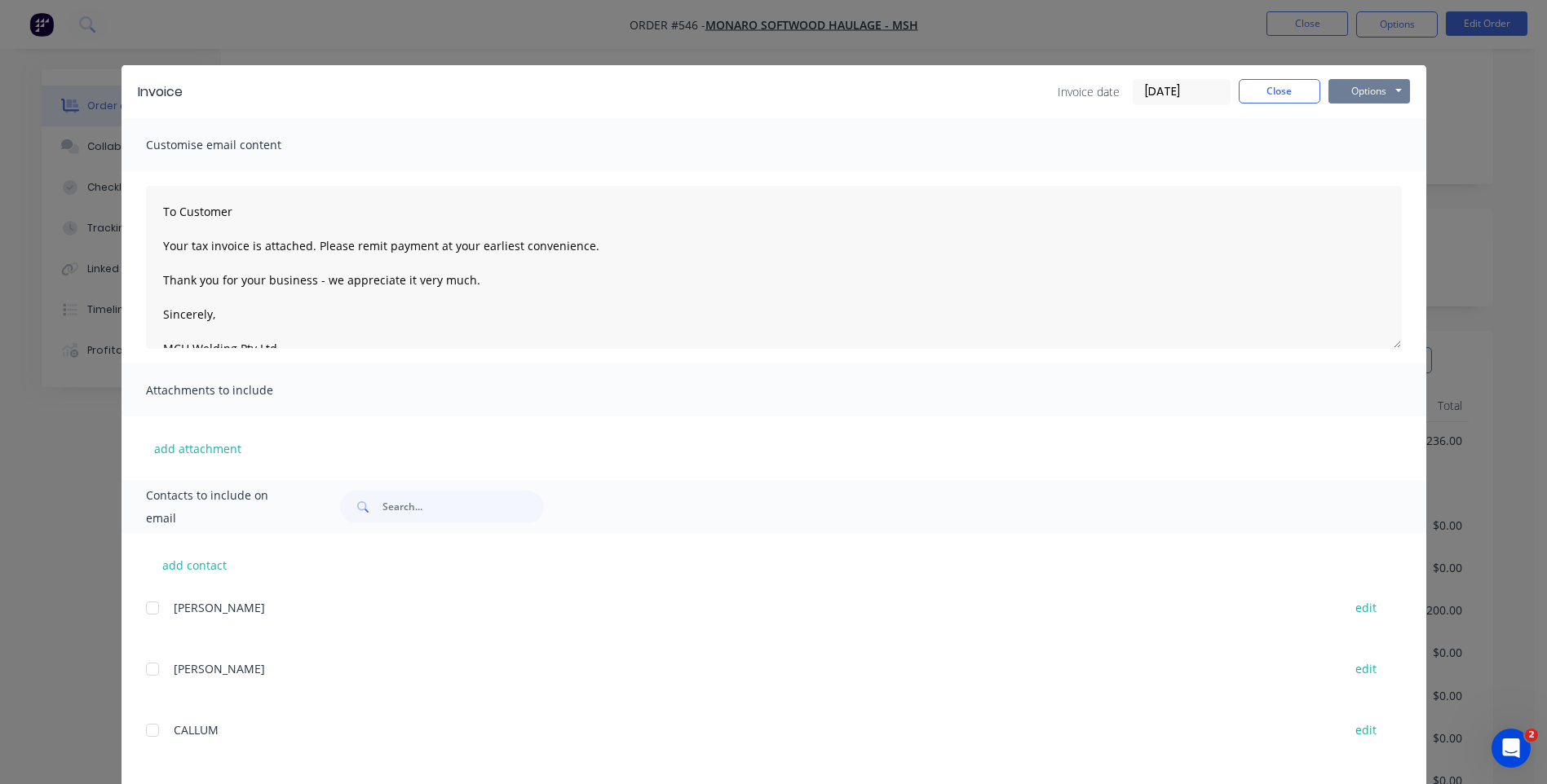
click at [1348, 82] on button "Options" at bounding box center [1369, 92] width 81 height 25
click at [1360, 171] on button "Email" at bounding box center [1380, 174] width 105 height 27
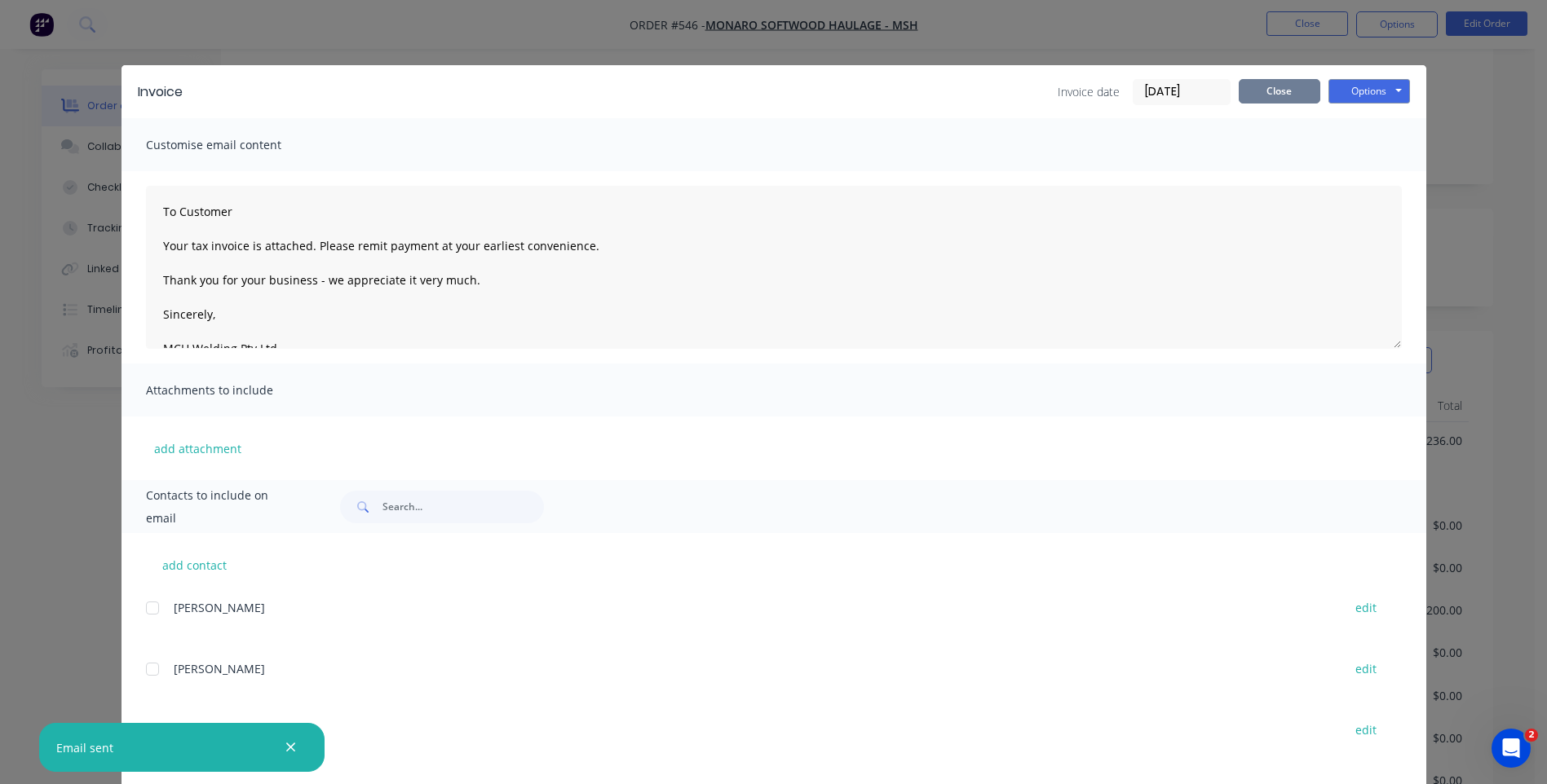
click at [1270, 85] on button "Close" at bounding box center [1279, 92] width 81 height 25
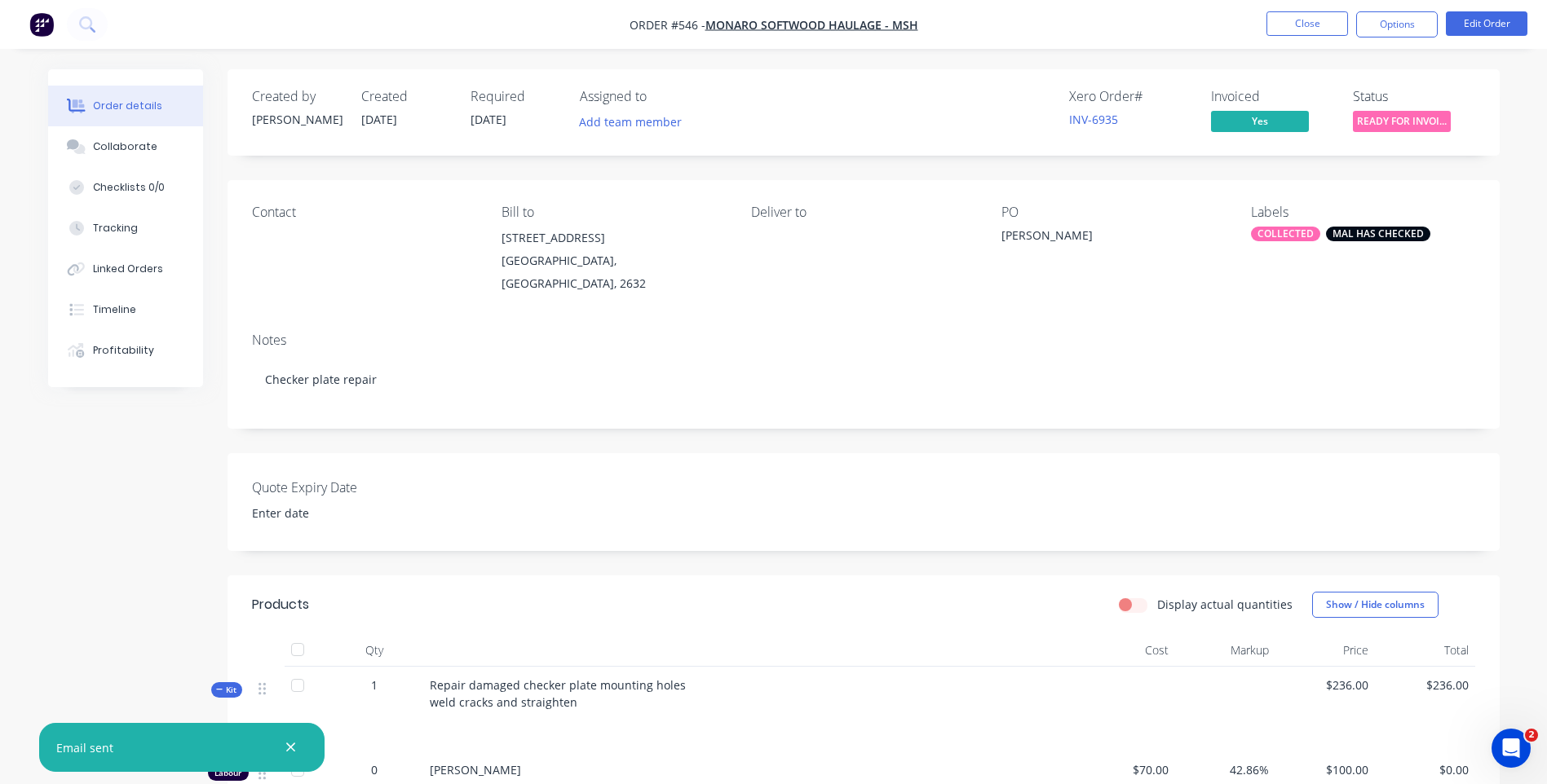
click at [1405, 117] on span "READY FOR INVOI..." at bounding box center [1402, 121] width 98 height 21
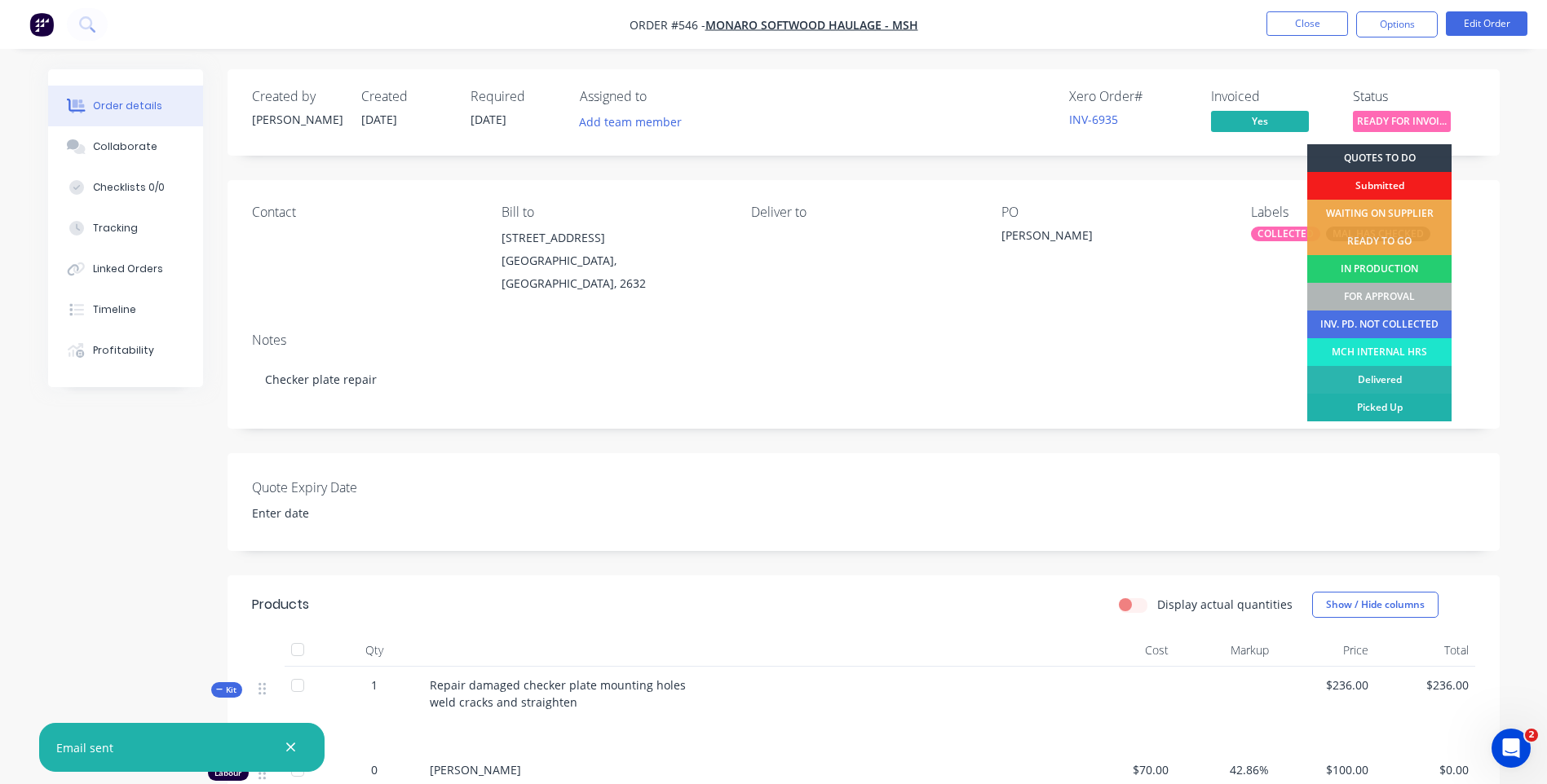
click at [1352, 399] on div "Picked Up" at bounding box center [1379, 407] width 144 height 27
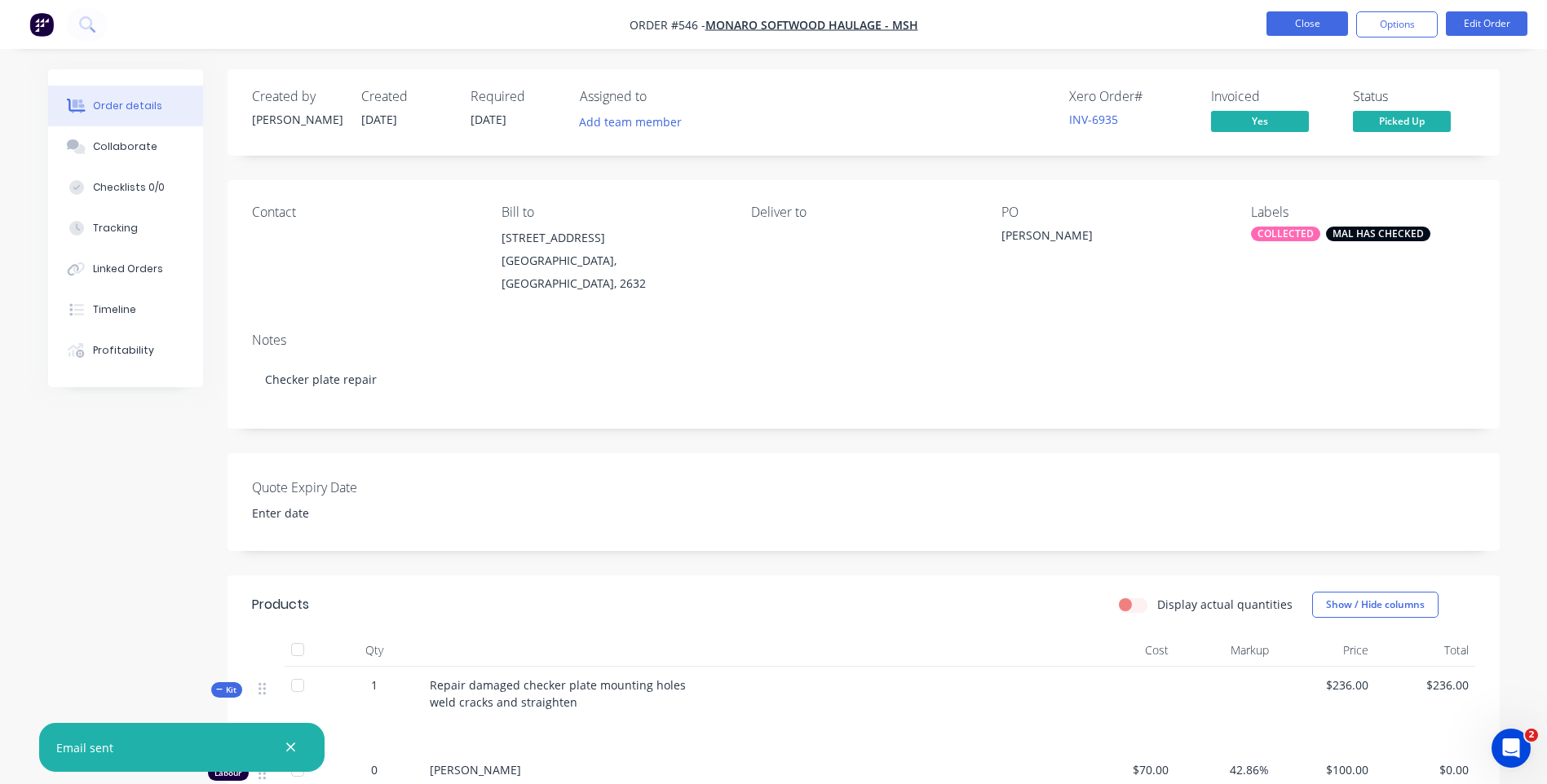
click at [1279, 18] on button "Close" at bounding box center [1307, 24] width 81 height 25
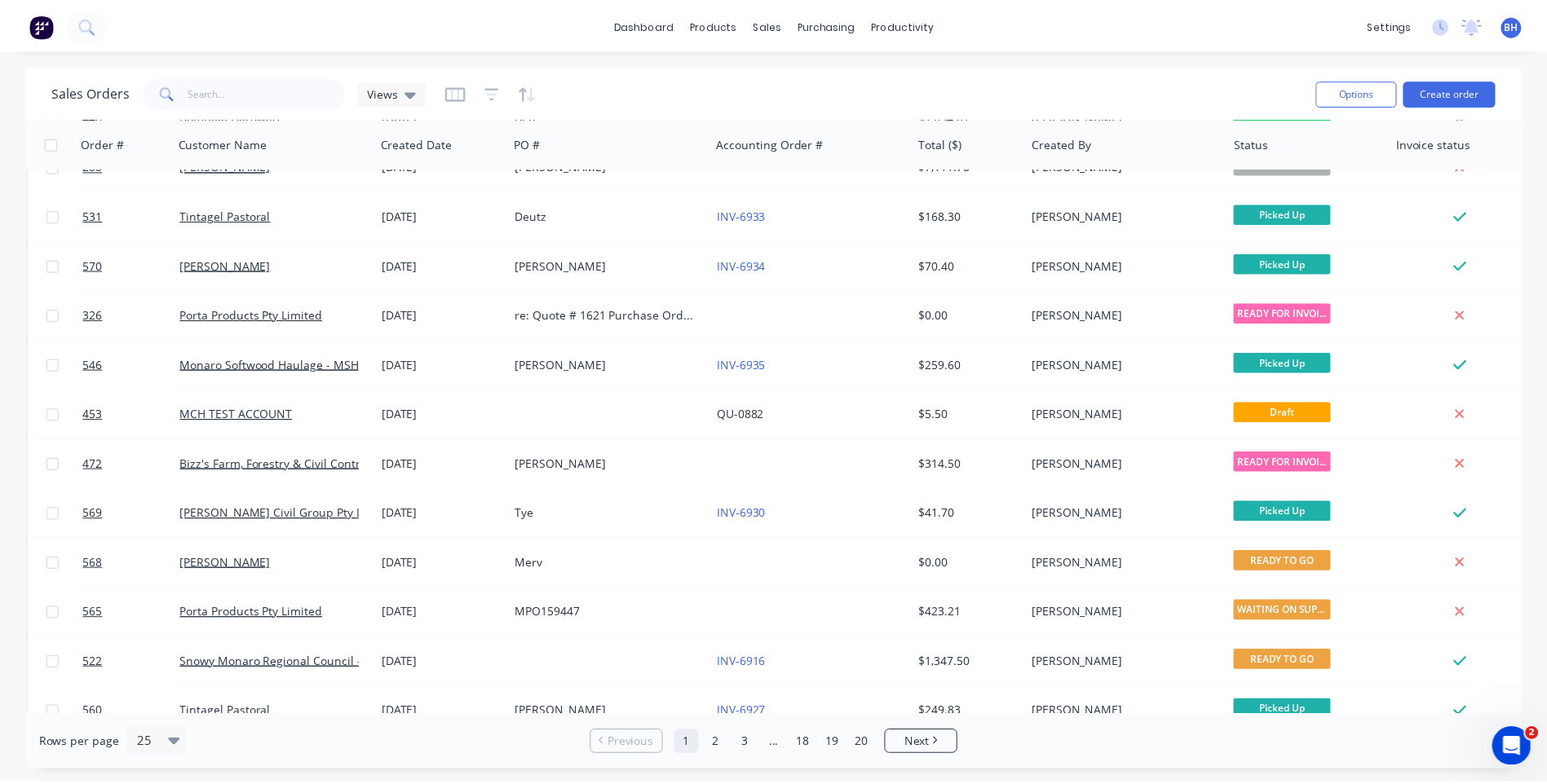
scroll to position [638, 0]
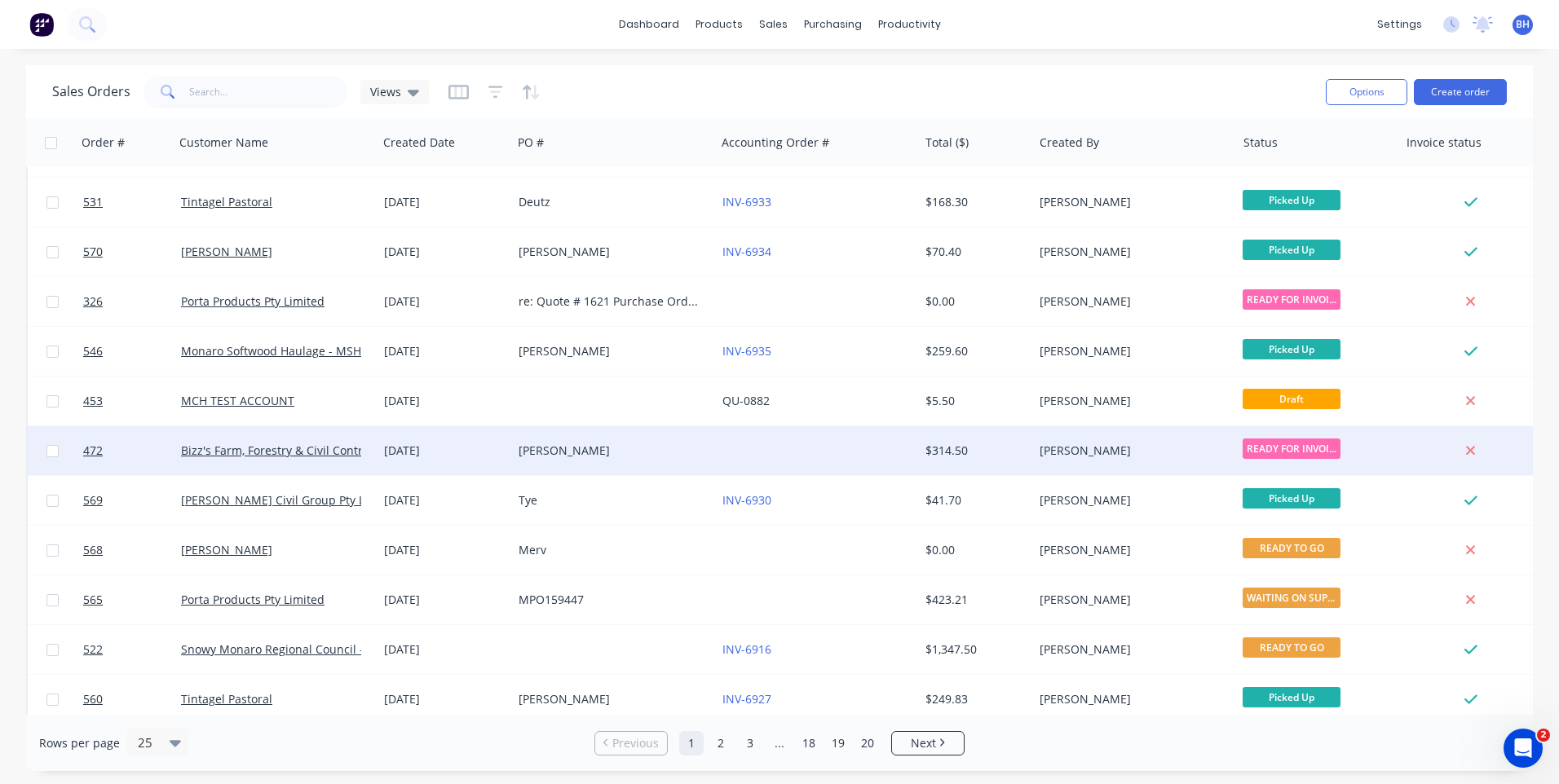
click at [673, 449] on div "[PERSON_NAME]" at bounding box center [609, 450] width 181 height 16
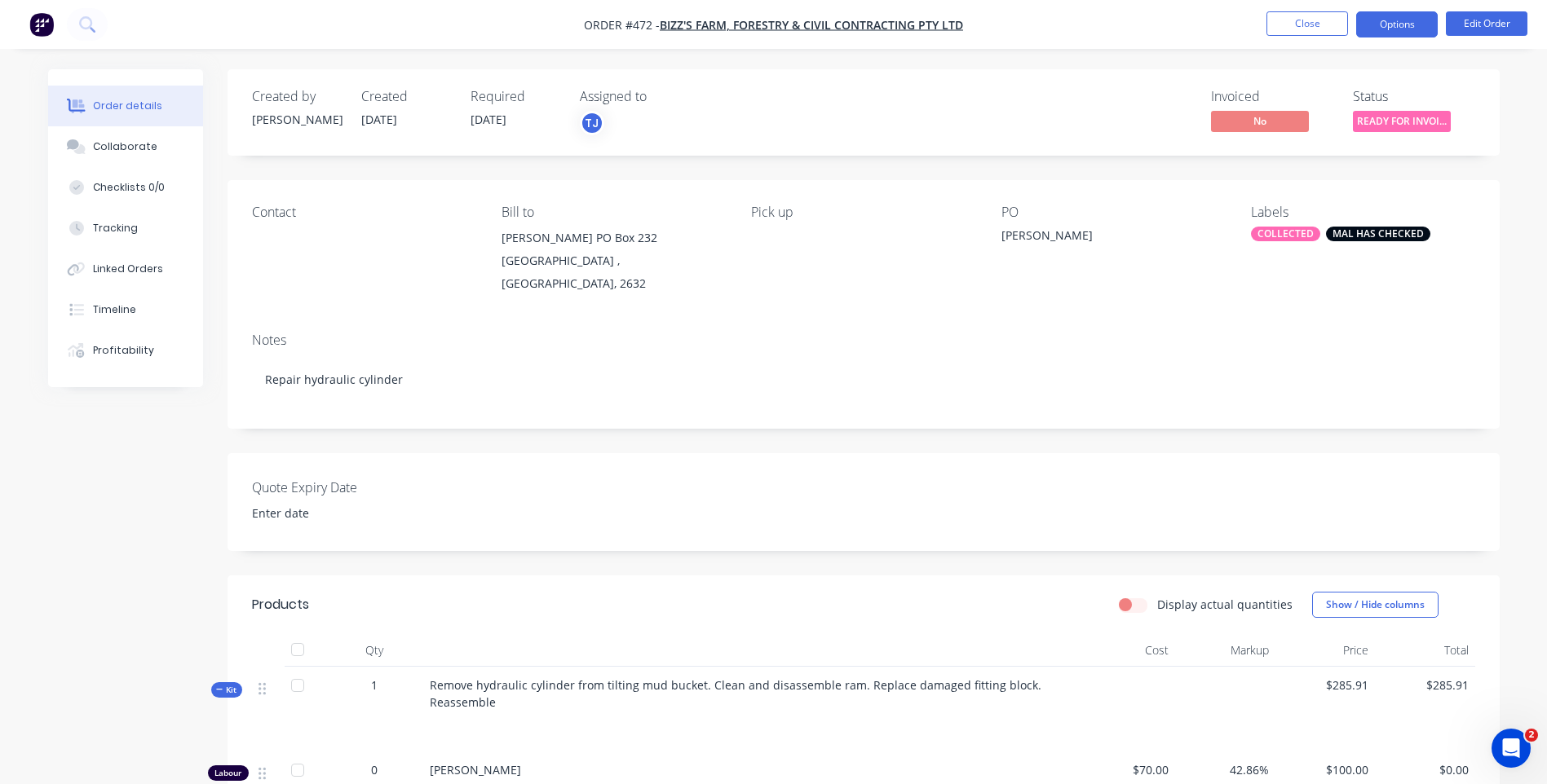
click at [1411, 33] on button "Options" at bounding box center [1397, 25] width 81 height 26
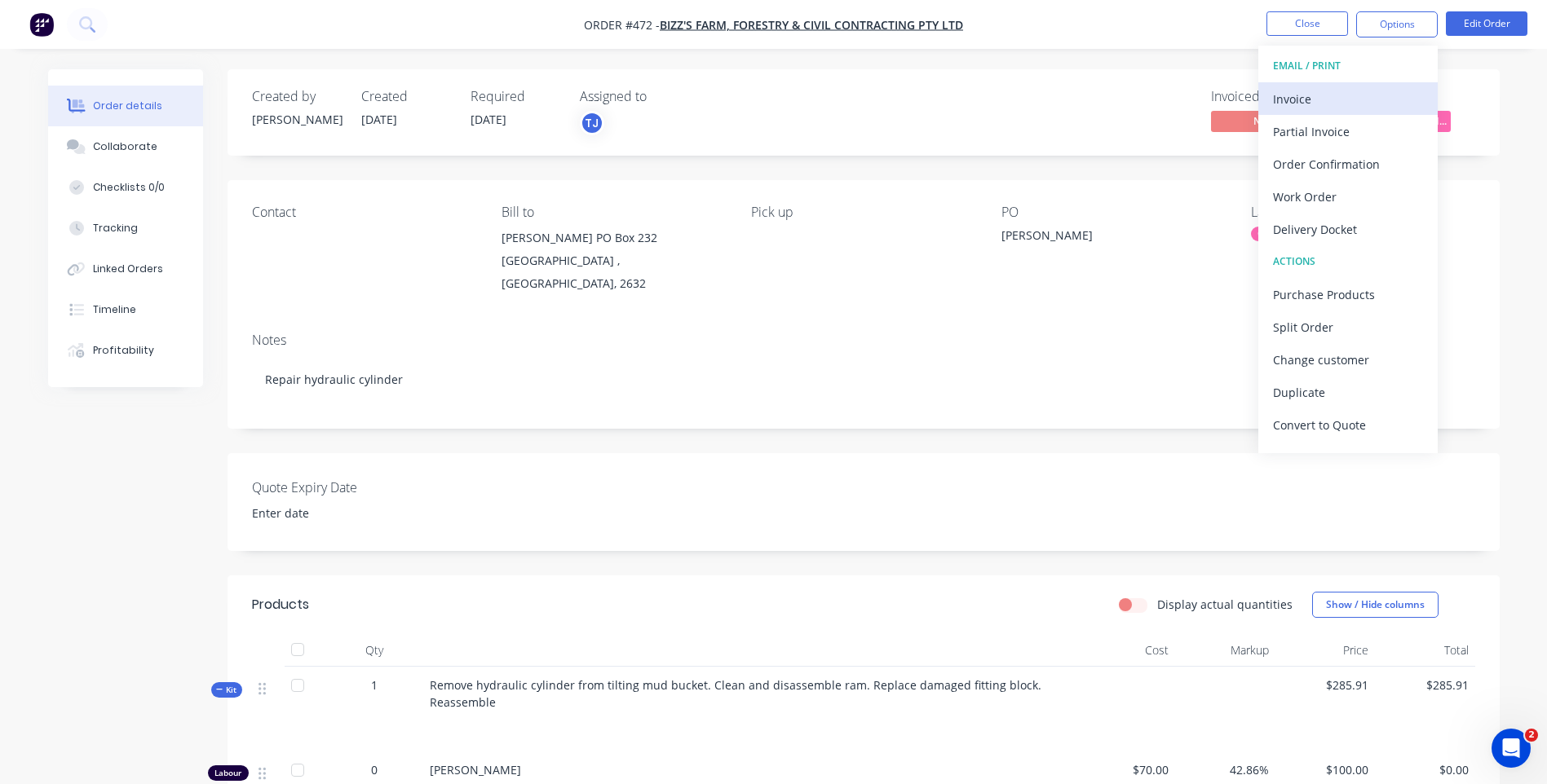
click at [1307, 97] on div "Invoice" at bounding box center [1348, 98] width 150 height 24
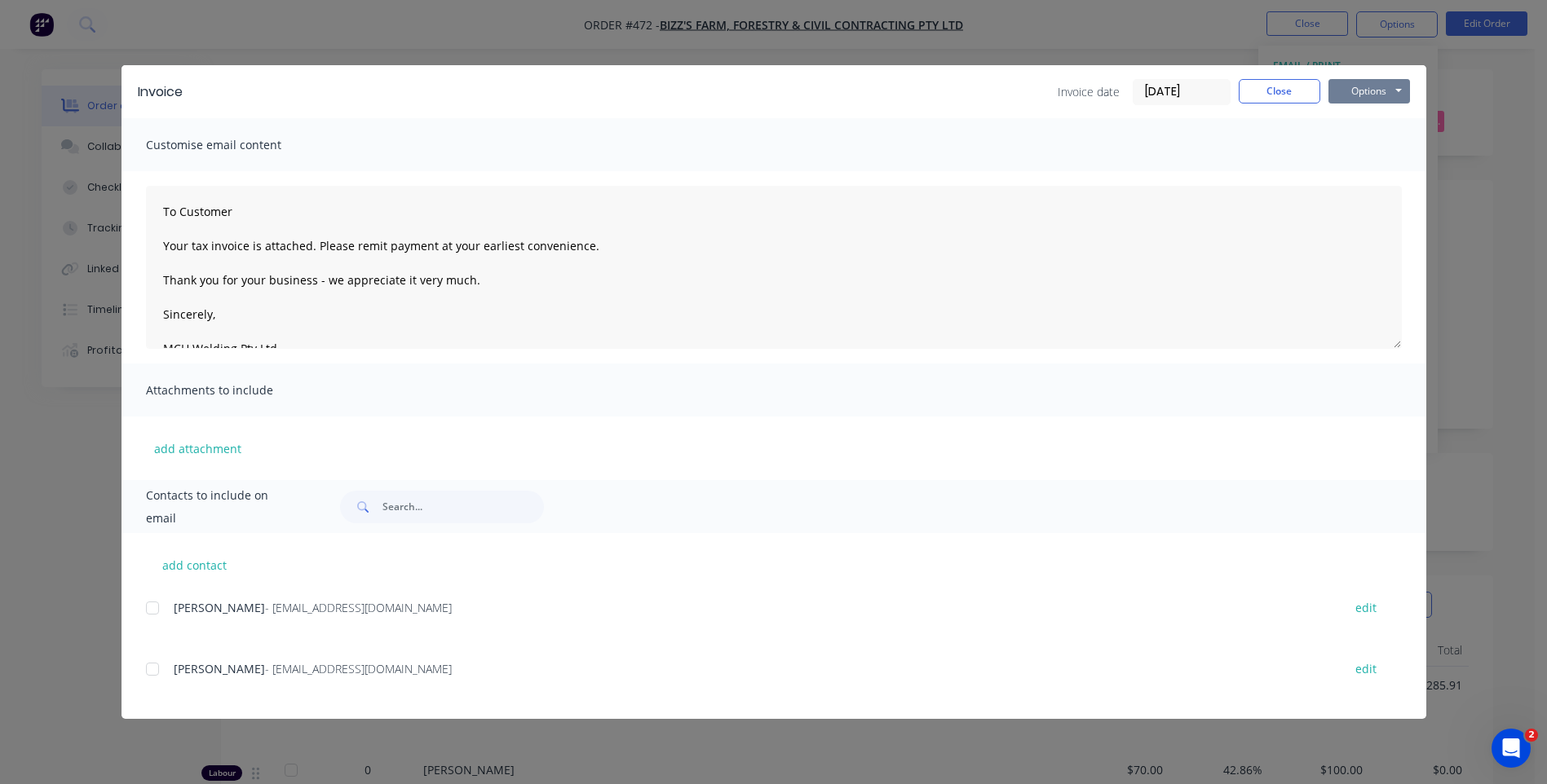
click at [1342, 94] on button "Options" at bounding box center [1369, 92] width 81 height 25
click at [1352, 113] on button "Preview" at bounding box center [1380, 120] width 105 height 27
click at [151, 673] on div at bounding box center [152, 669] width 33 height 33
click at [1357, 92] on button "Options" at bounding box center [1369, 92] width 81 height 25
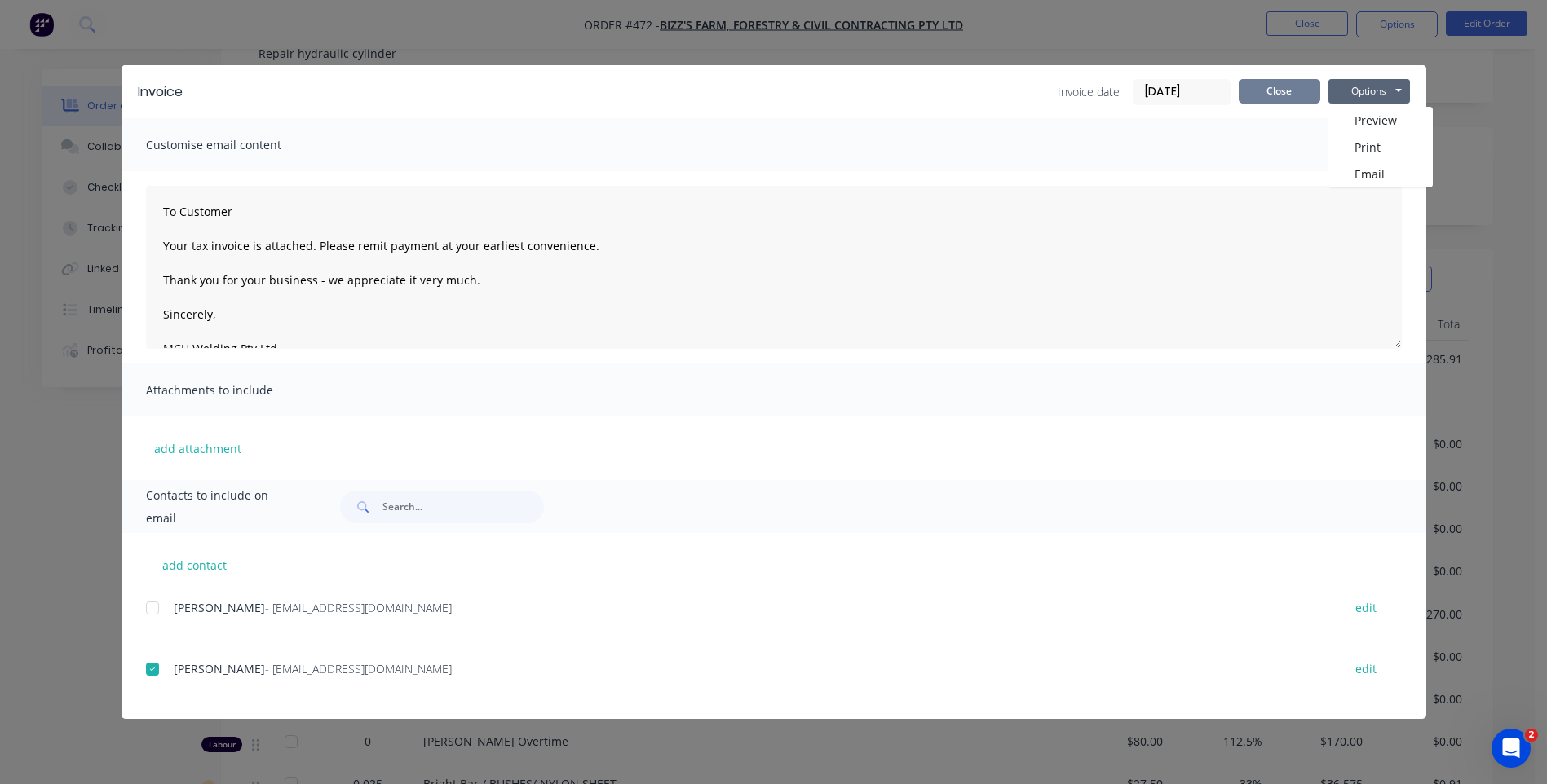
click at [1270, 88] on button "Close" at bounding box center [1279, 92] width 81 height 25
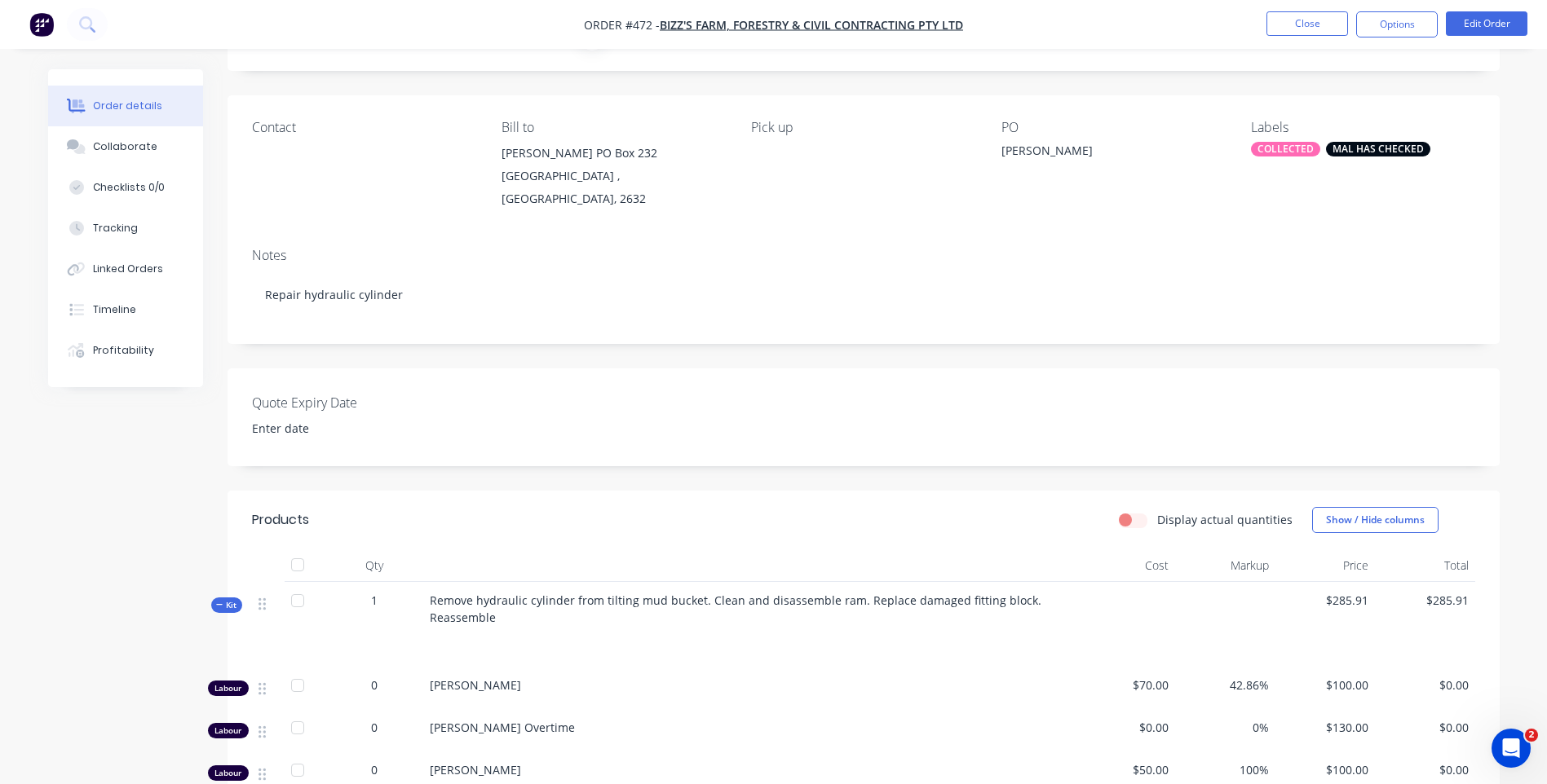
scroll to position [0, 0]
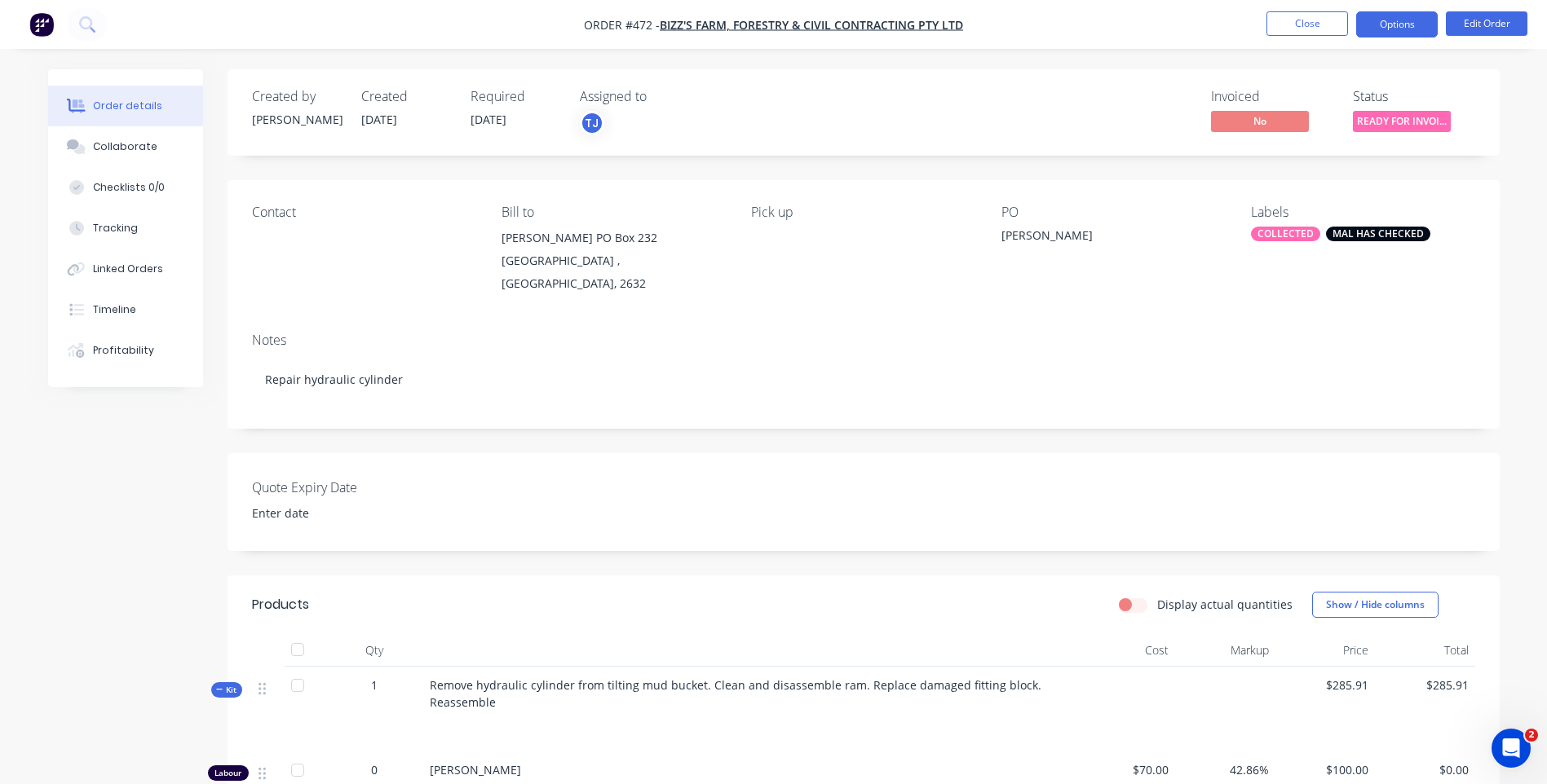
click at [1383, 24] on button "Options" at bounding box center [1397, 25] width 81 height 26
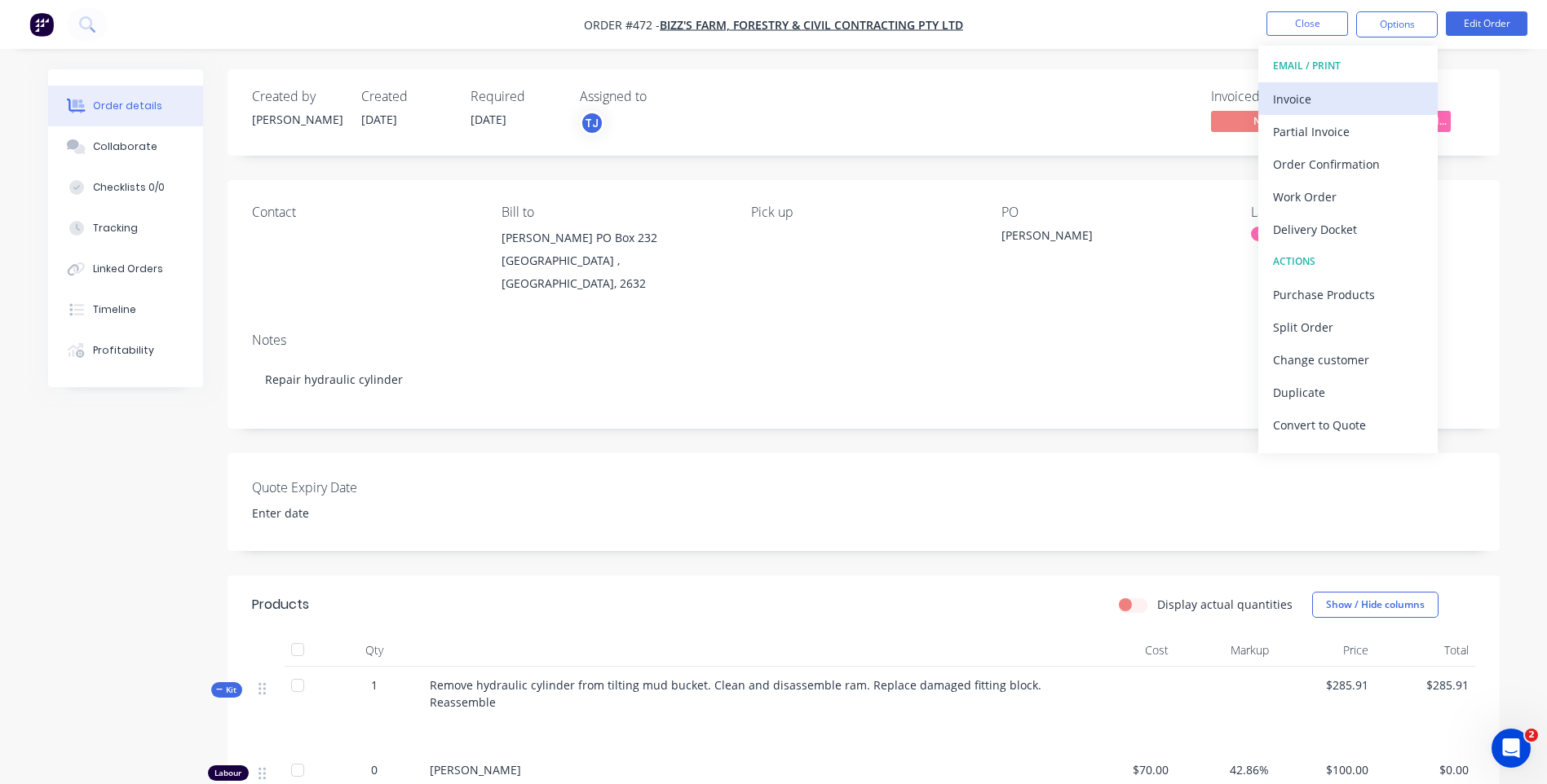
click at [1286, 92] on div "Invoice" at bounding box center [1348, 98] width 150 height 24
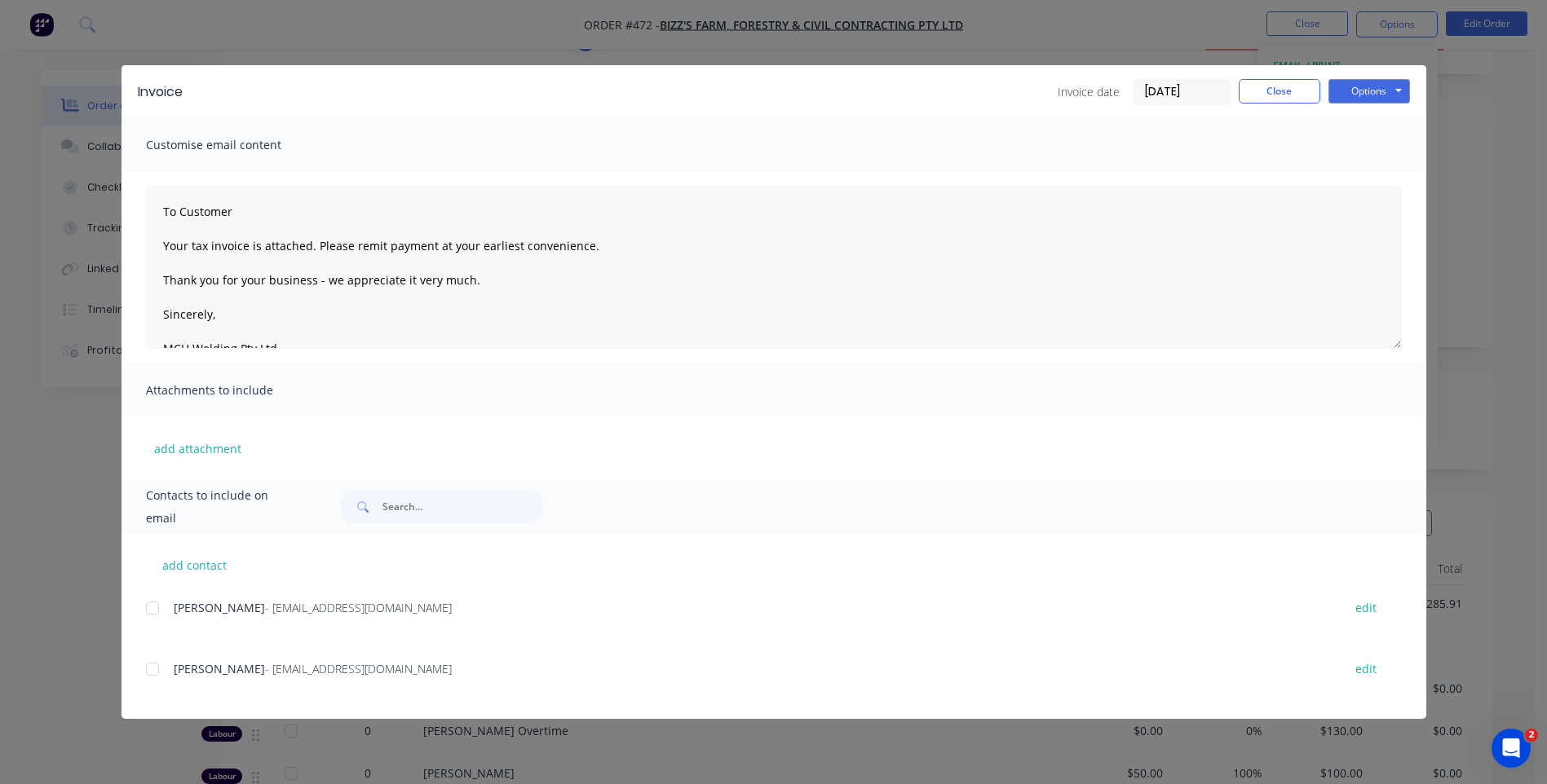
scroll to position [244, 0]
click at [147, 613] on div at bounding box center [152, 608] width 33 height 33
click at [1342, 89] on button "Options" at bounding box center [1369, 92] width 81 height 25
click at [1349, 117] on button "Preview" at bounding box center [1380, 120] width 105 height 27
click at [1351, 87] on button "Options" at bounding box center [1369, 92] width 81 height 25
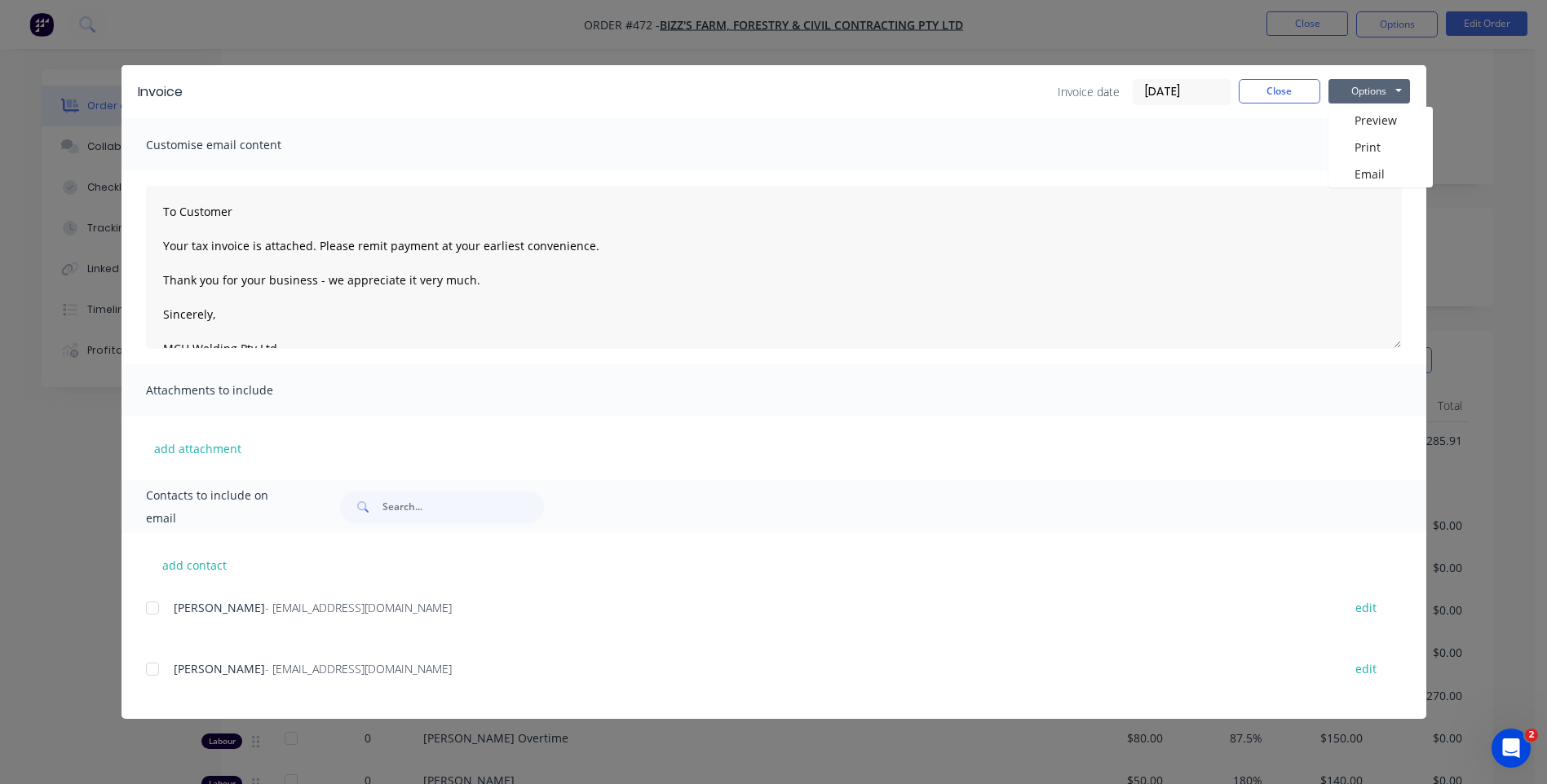
click at [152, 605] on div at bounding box center [152, 608] width 33 height 33
click at [1359, 92] on button "Options" at bounding box center [1369, 92] width 81 height 25
click at [1343, 171] on button "Email" at bounding box center [1380, 174] width 105 height 27
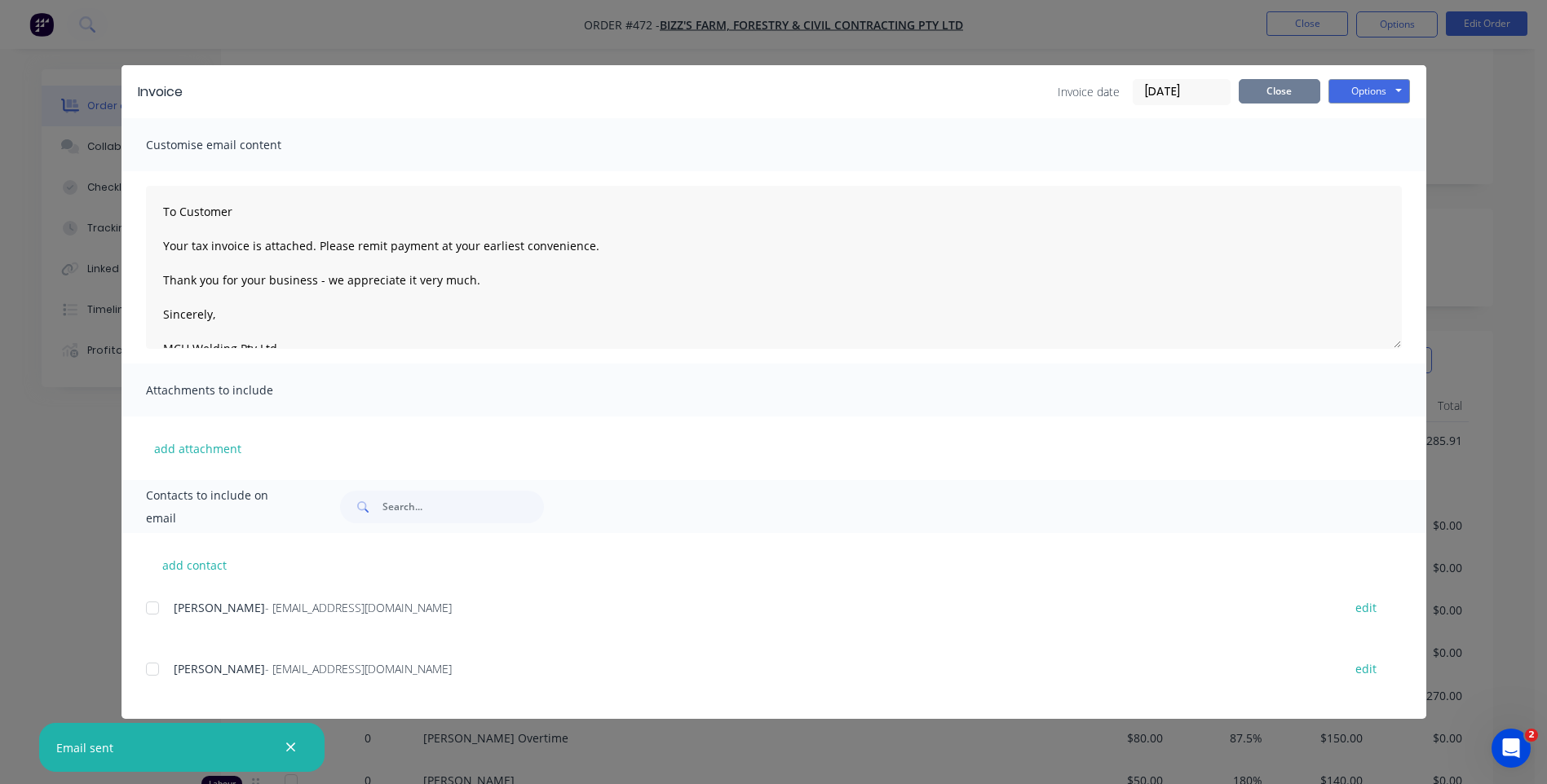
click at [1247, 84] on button "Close" at bounding box center [1279, 92] width 81 height 25
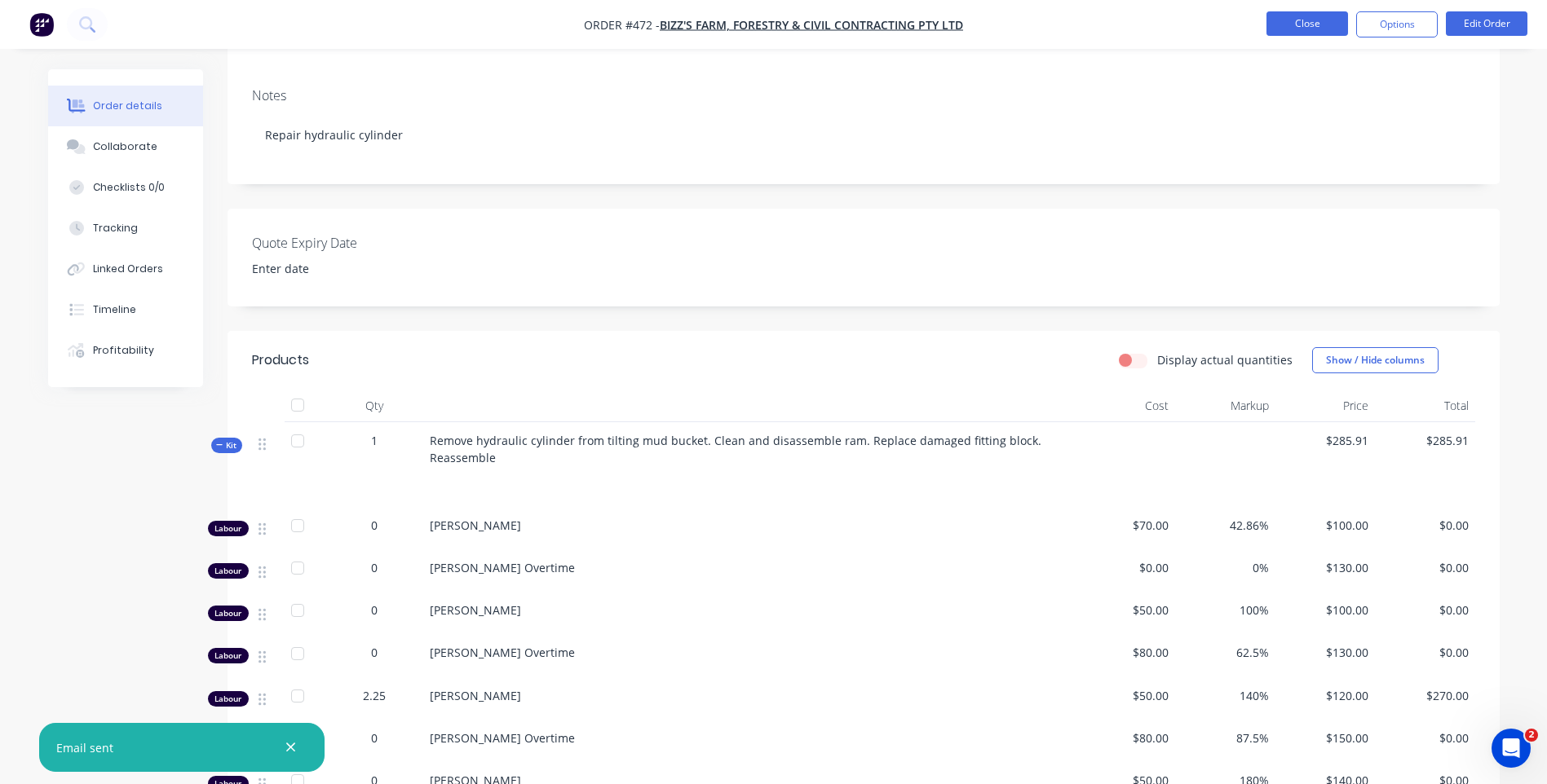
click at [1275, 24] on button "Close" at bounding box center [1307, 24] width 81 height 25
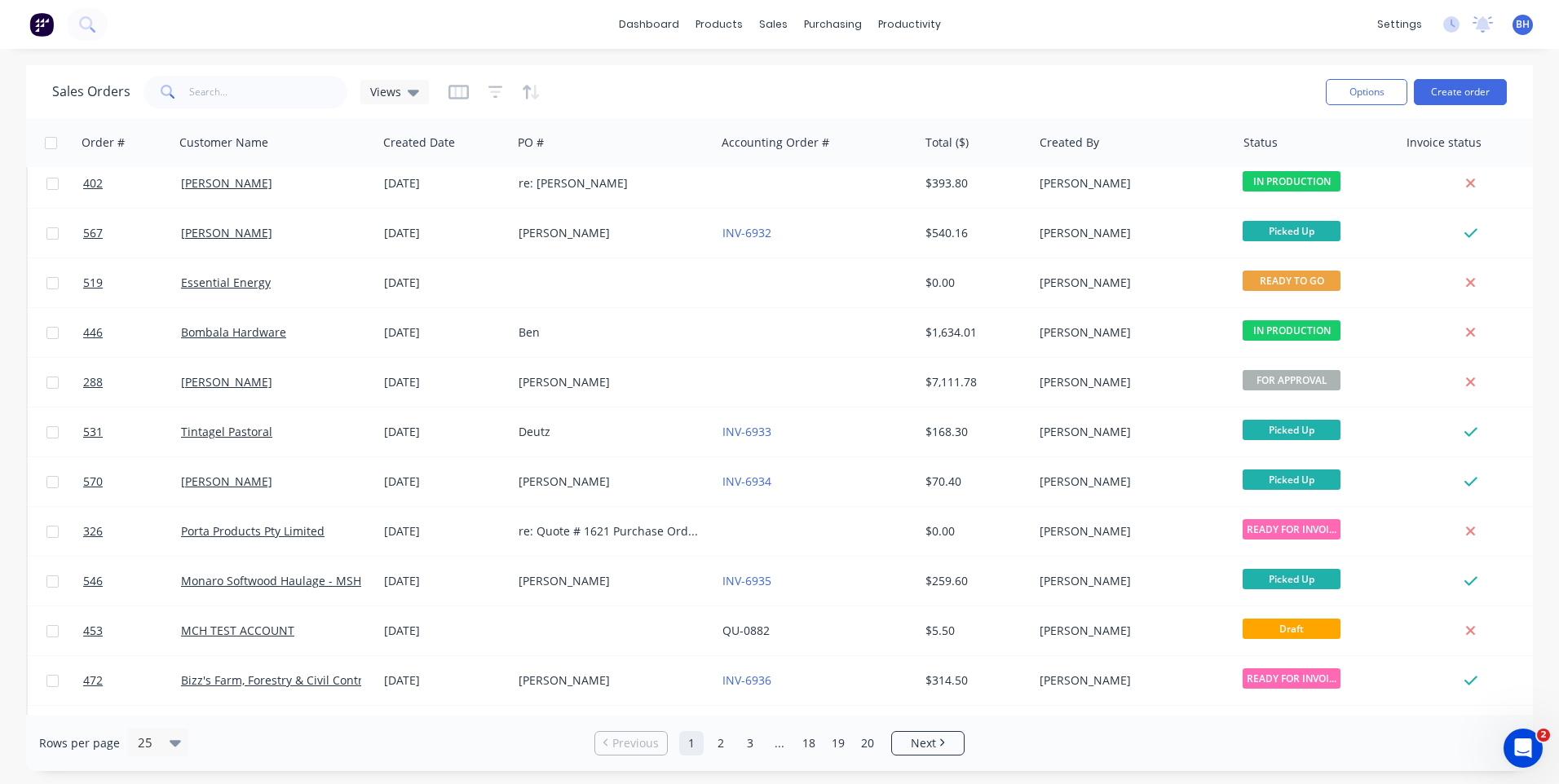
scroll to position [704, 0]
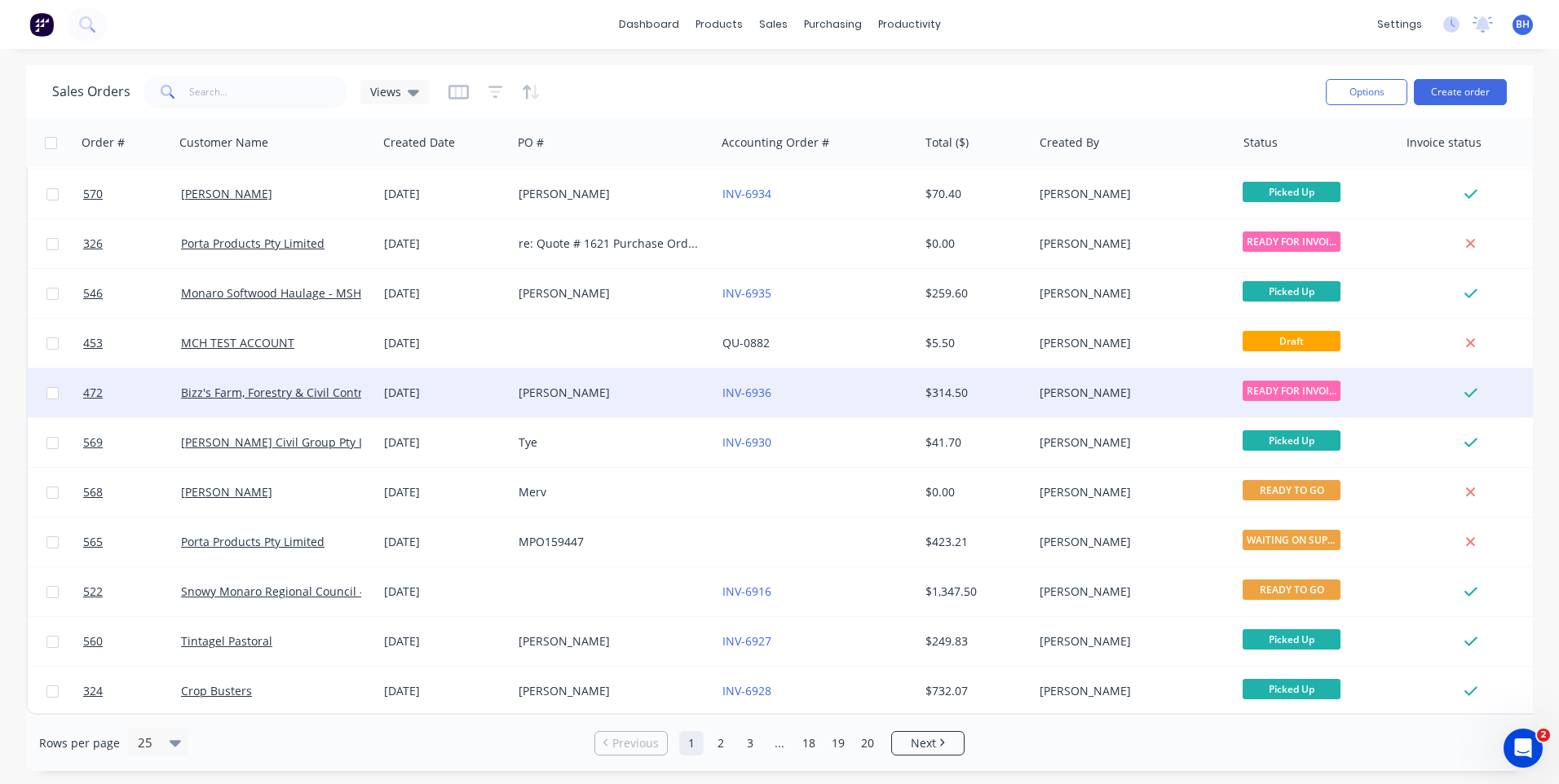
click at [635, 375] on div "[PERSON_NAME]" at bounding box center [613, 392] width 203 height 49
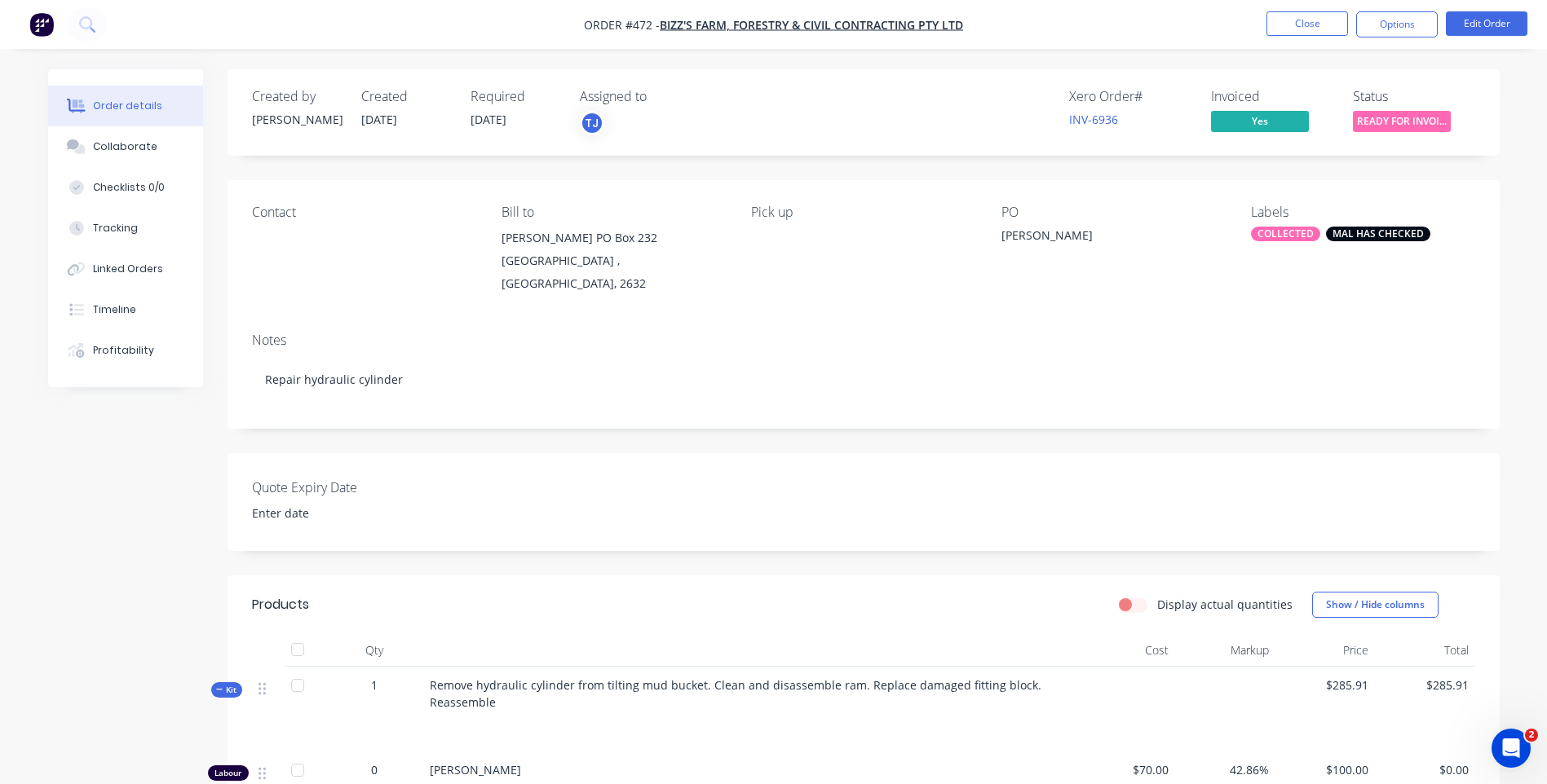
click at [1294, 9] on nav "Order #472 - Bizz's Farm, Forestry & Civil Contracting Pty Ltd Close Options Ed…" at bounding box center [773, 25] width 1547 height 49
click at [1286, 23] on button "Close" at bounding box center [1307, 24] width 81 height 25
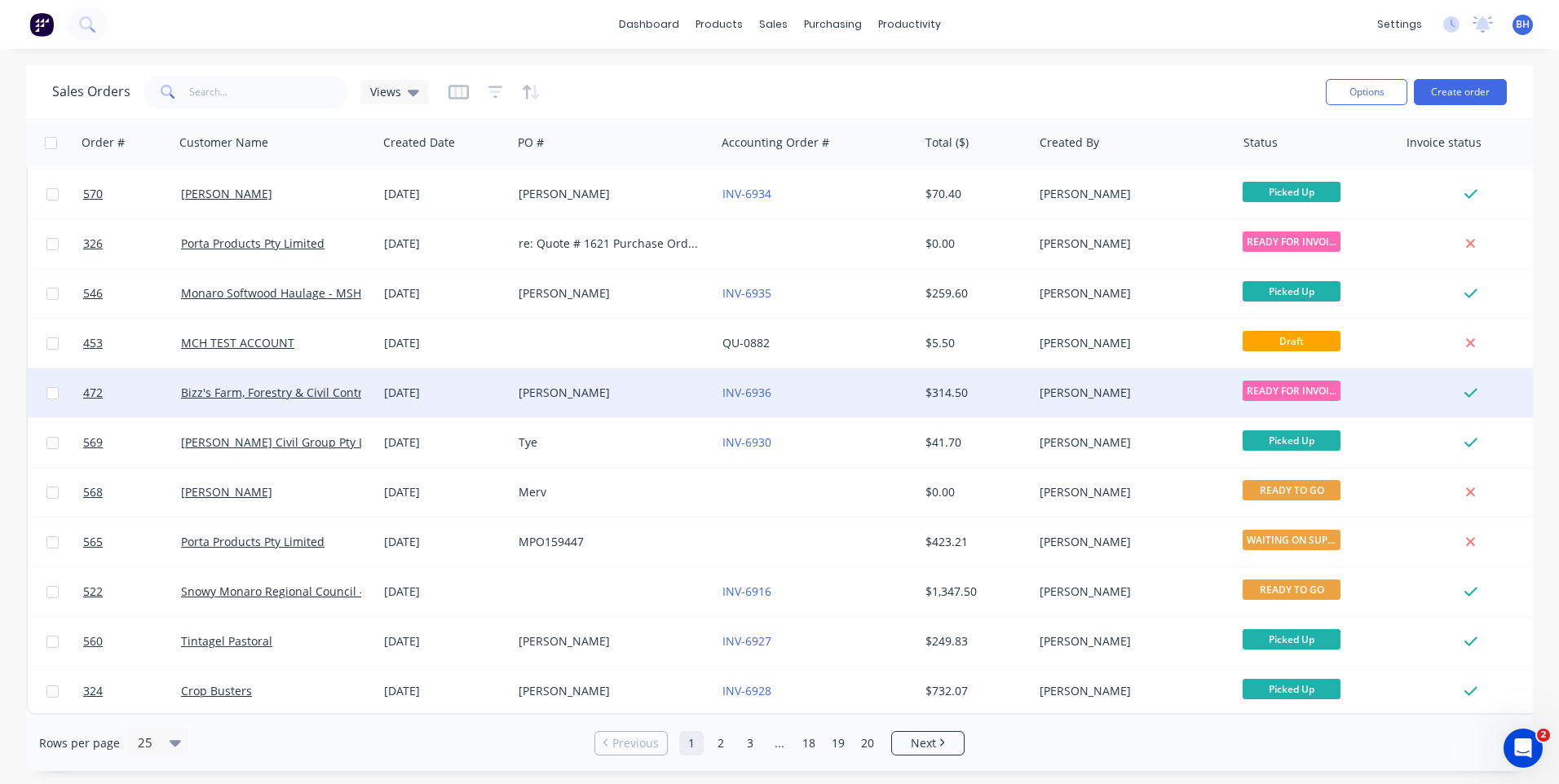
scroll to position [622, 0]
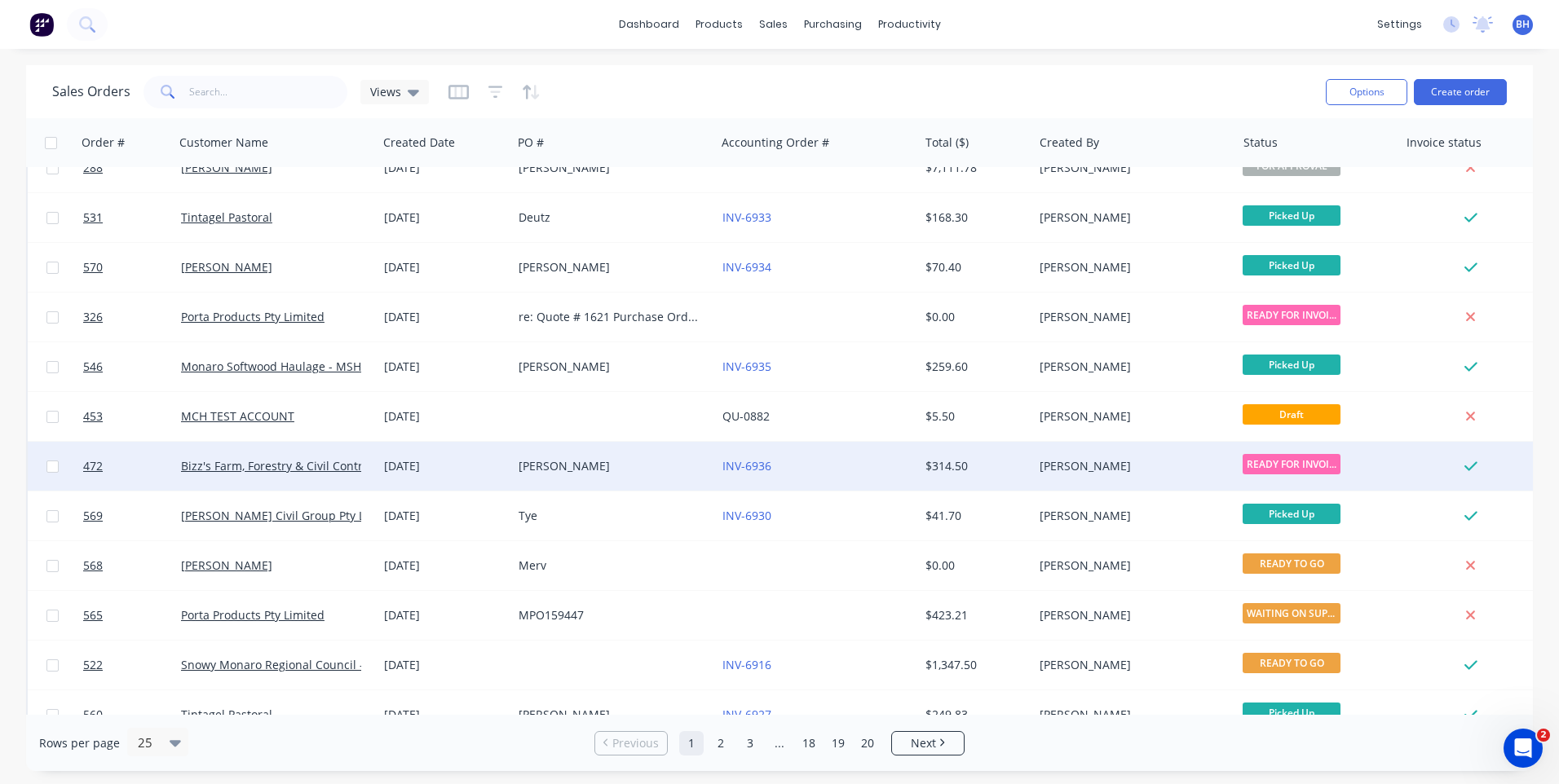
click at [853, 454] on div "INV-6936" at bounding box center [816, 466] width 203 height 49
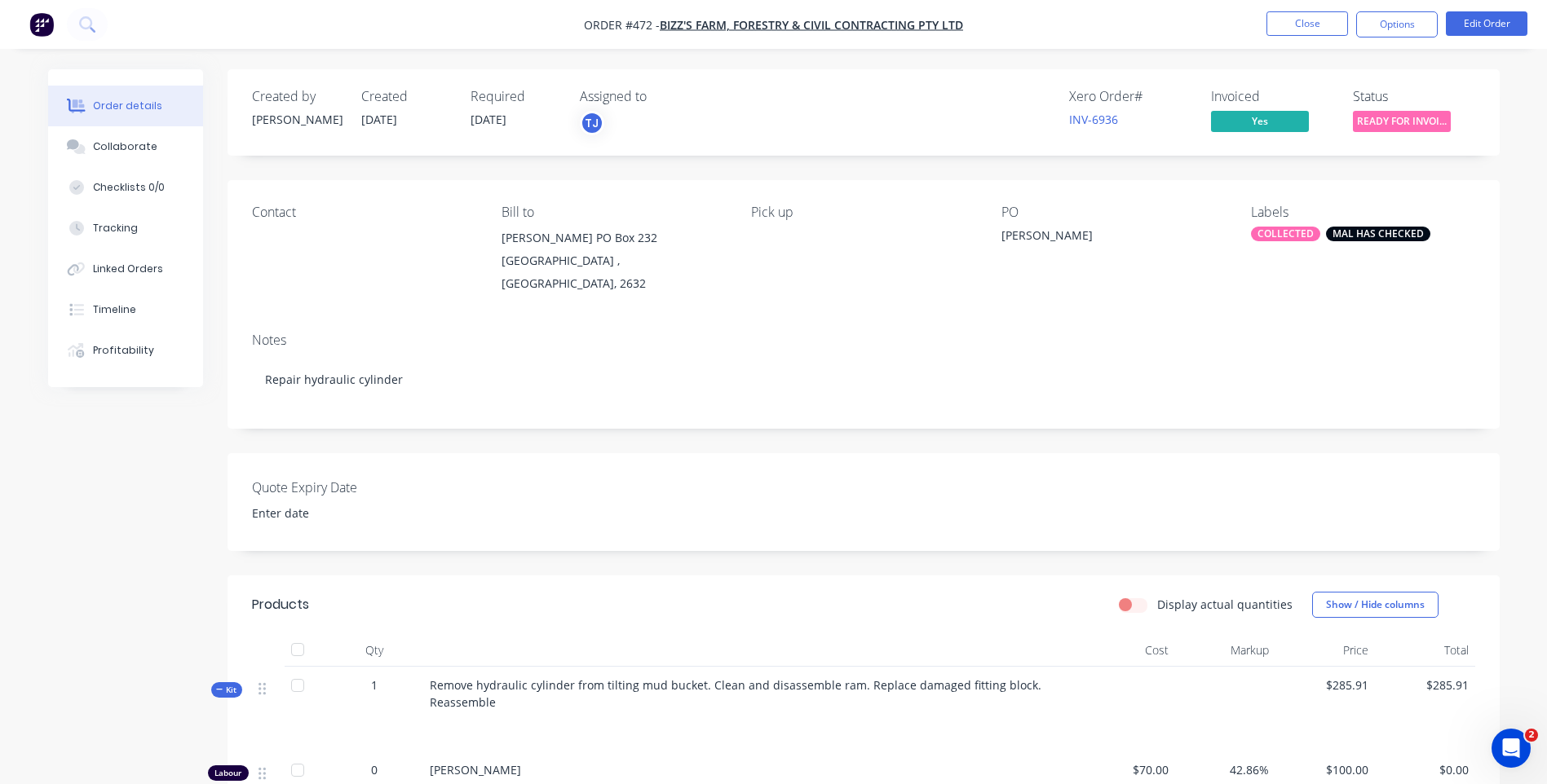
click at [1374, 118] on span "READY FOR INVOI..." at bounding box center [1402, 121] width 98 height 21
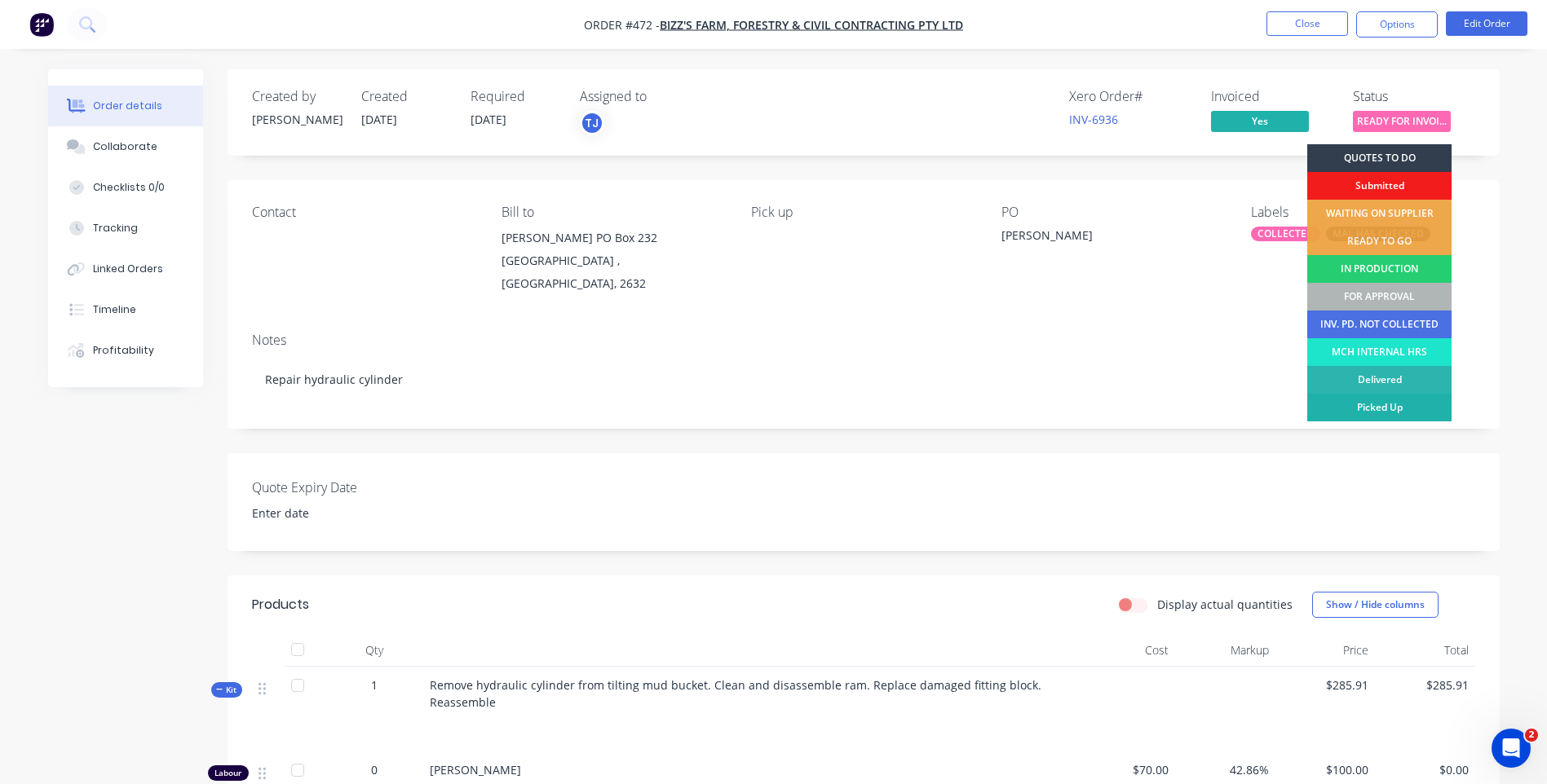
click at [1363, 407] on div "Picked Up" at bounding box center [1379, 407] width 144 height 27
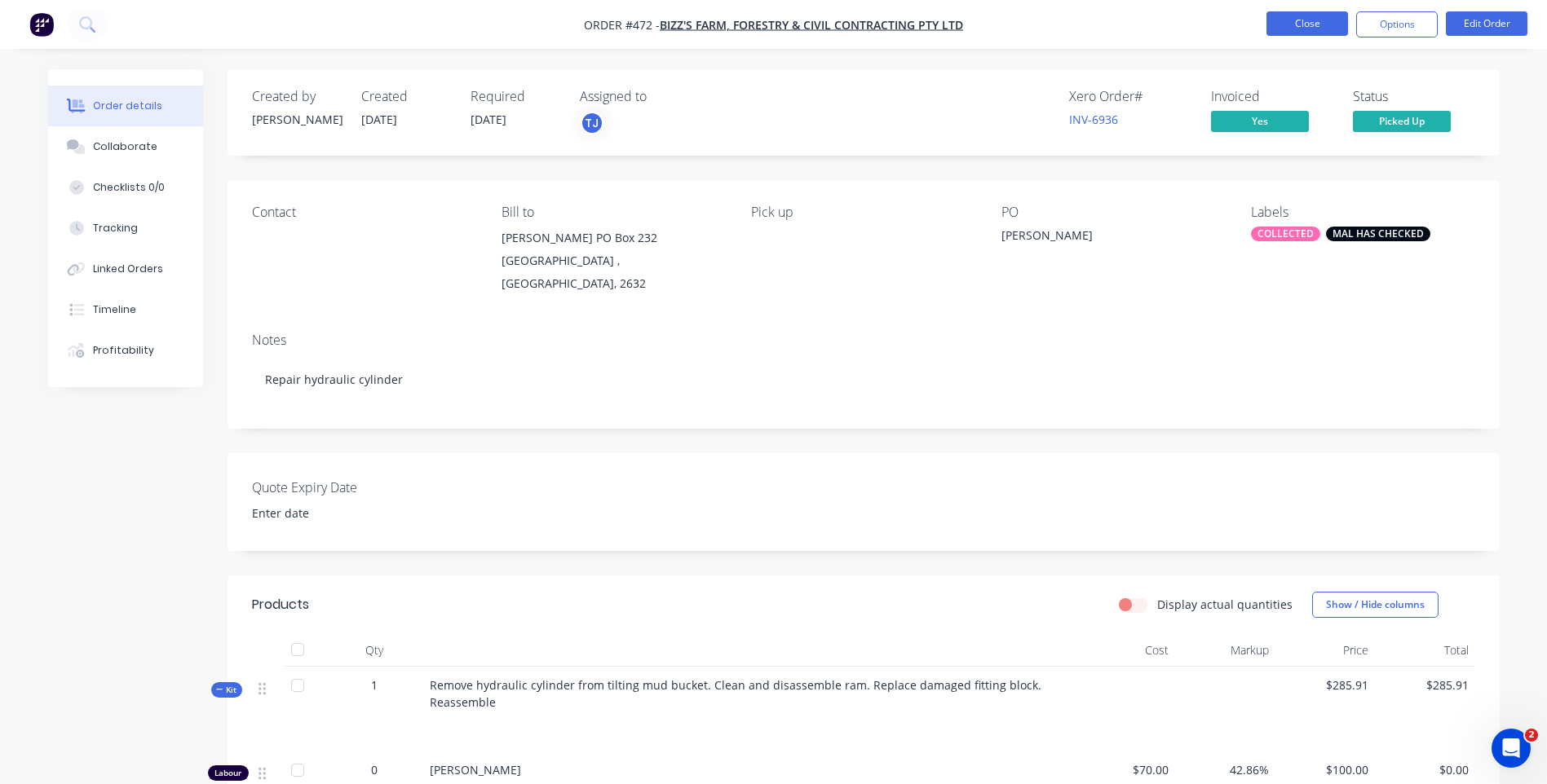
click at [1303, 19] on button "Close" at bounding box center [1307, 24] width 81 height 25
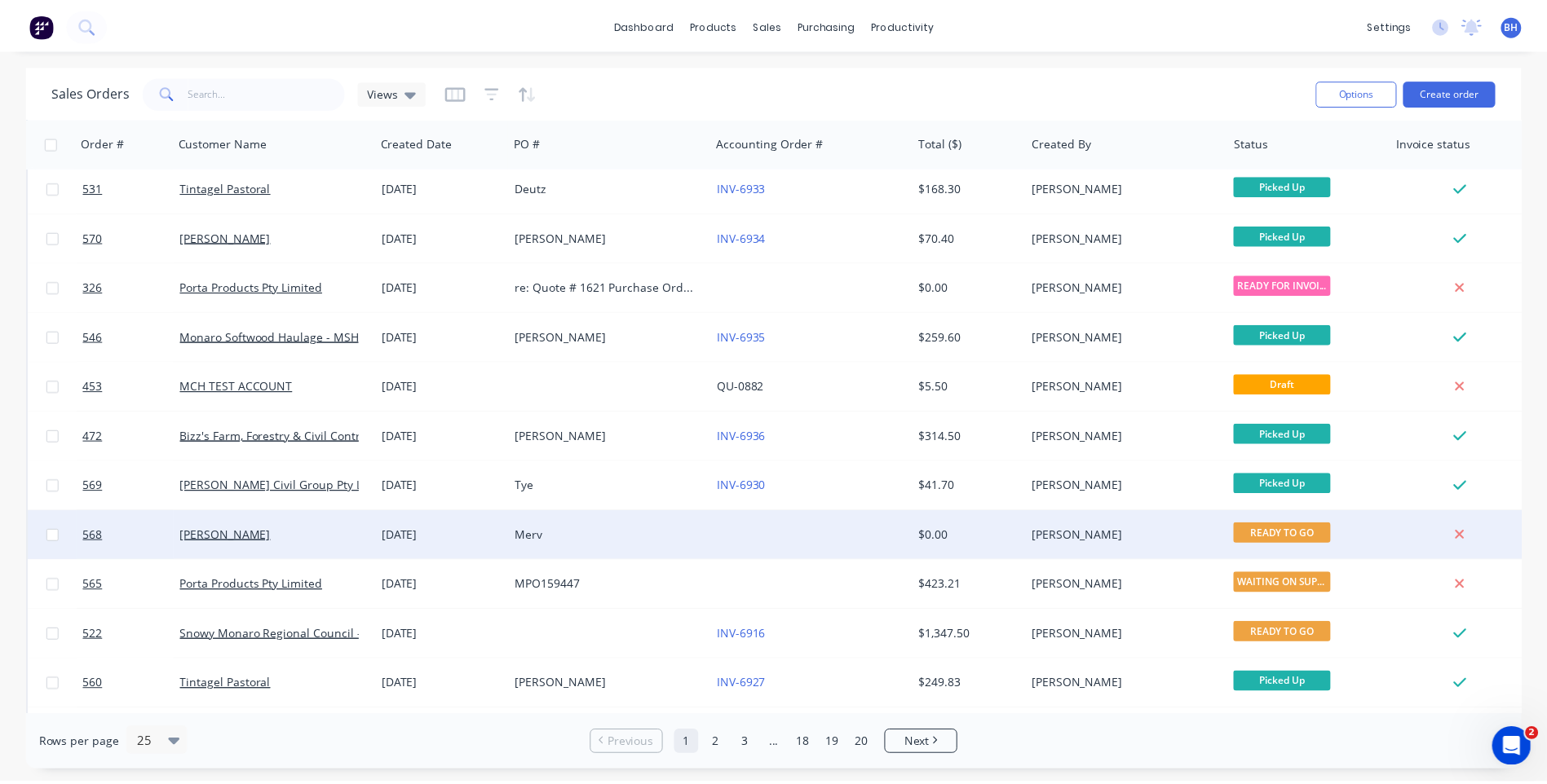
scroll to position [704, 0]
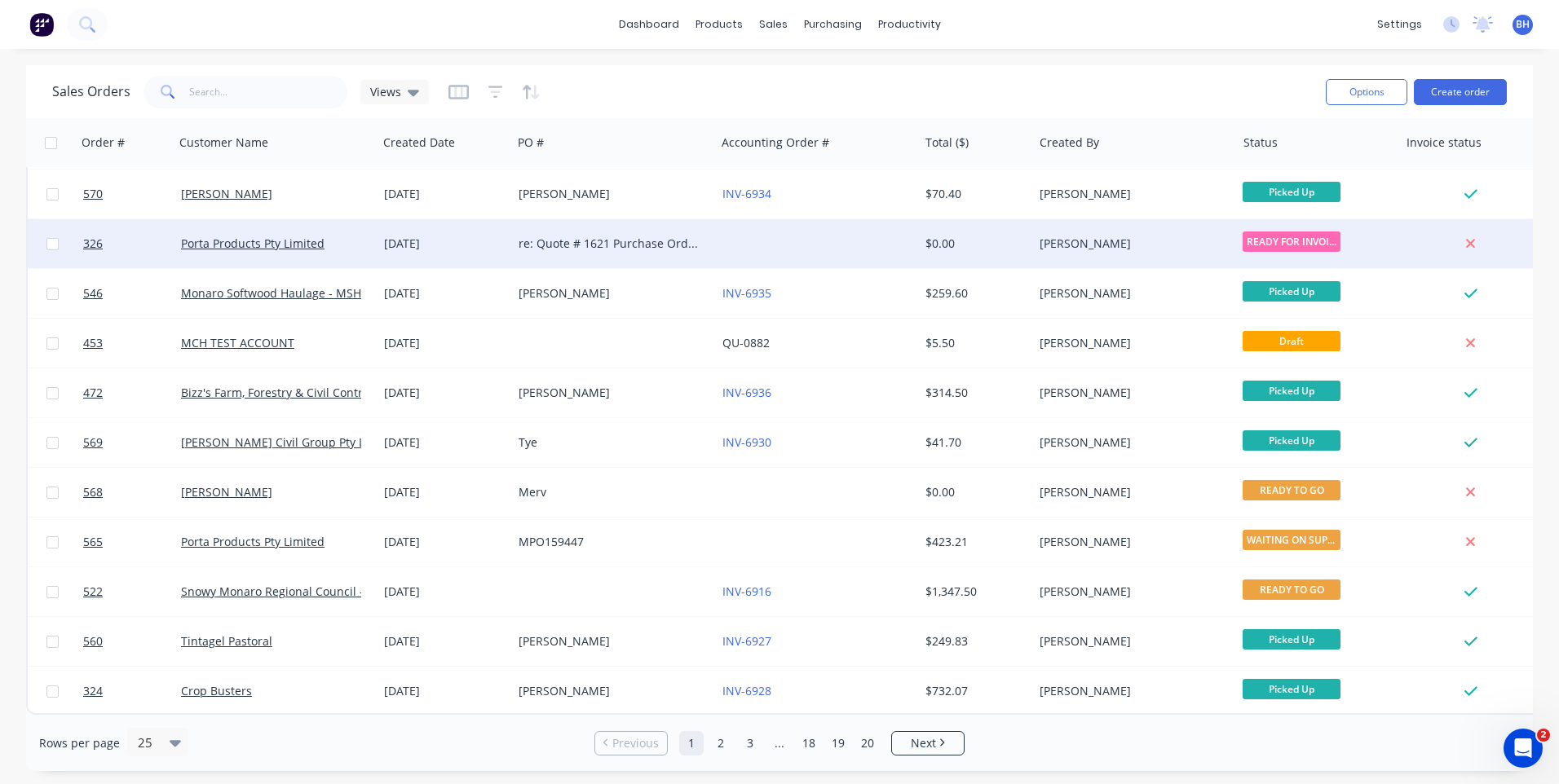
click at [770, 225] on div at bounding box center [816, 243] width 203 height 49
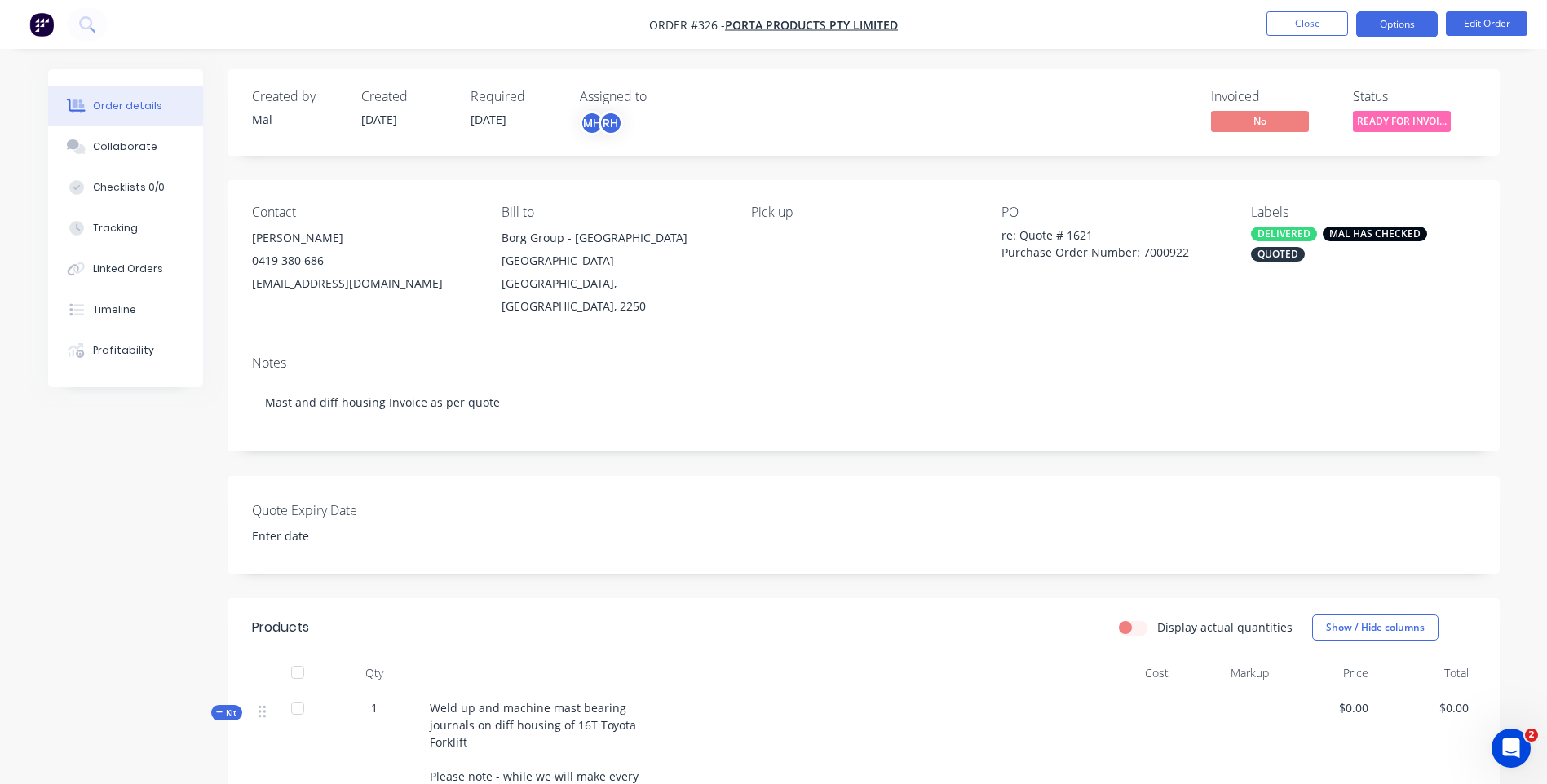
click at [1405, 27] on button "Options" at bounding box center [1397, 25] width 81 height 26
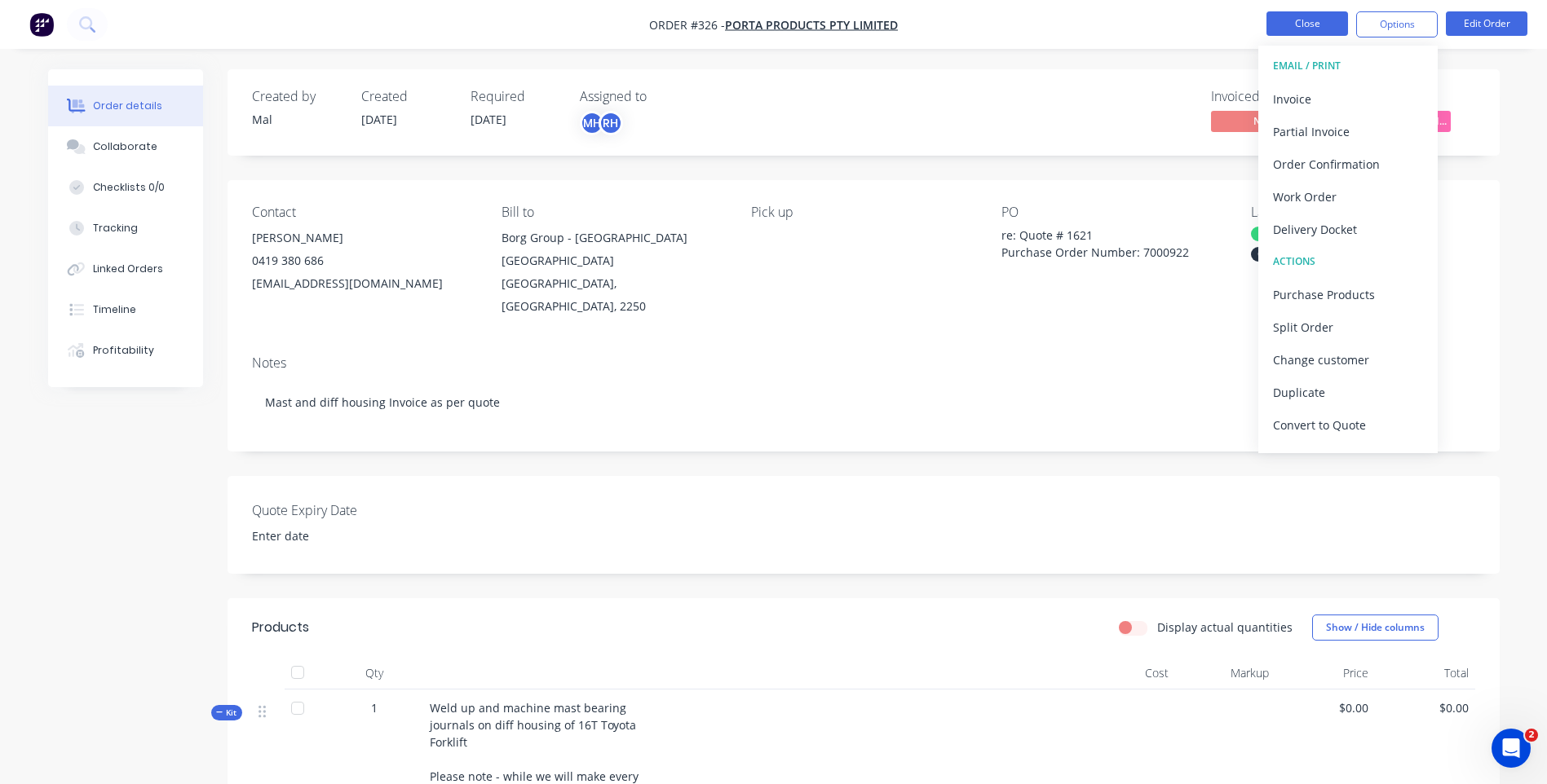
click at [1297, 19] on button "Close" at bounding box center [1307, 24] width 81 height 25
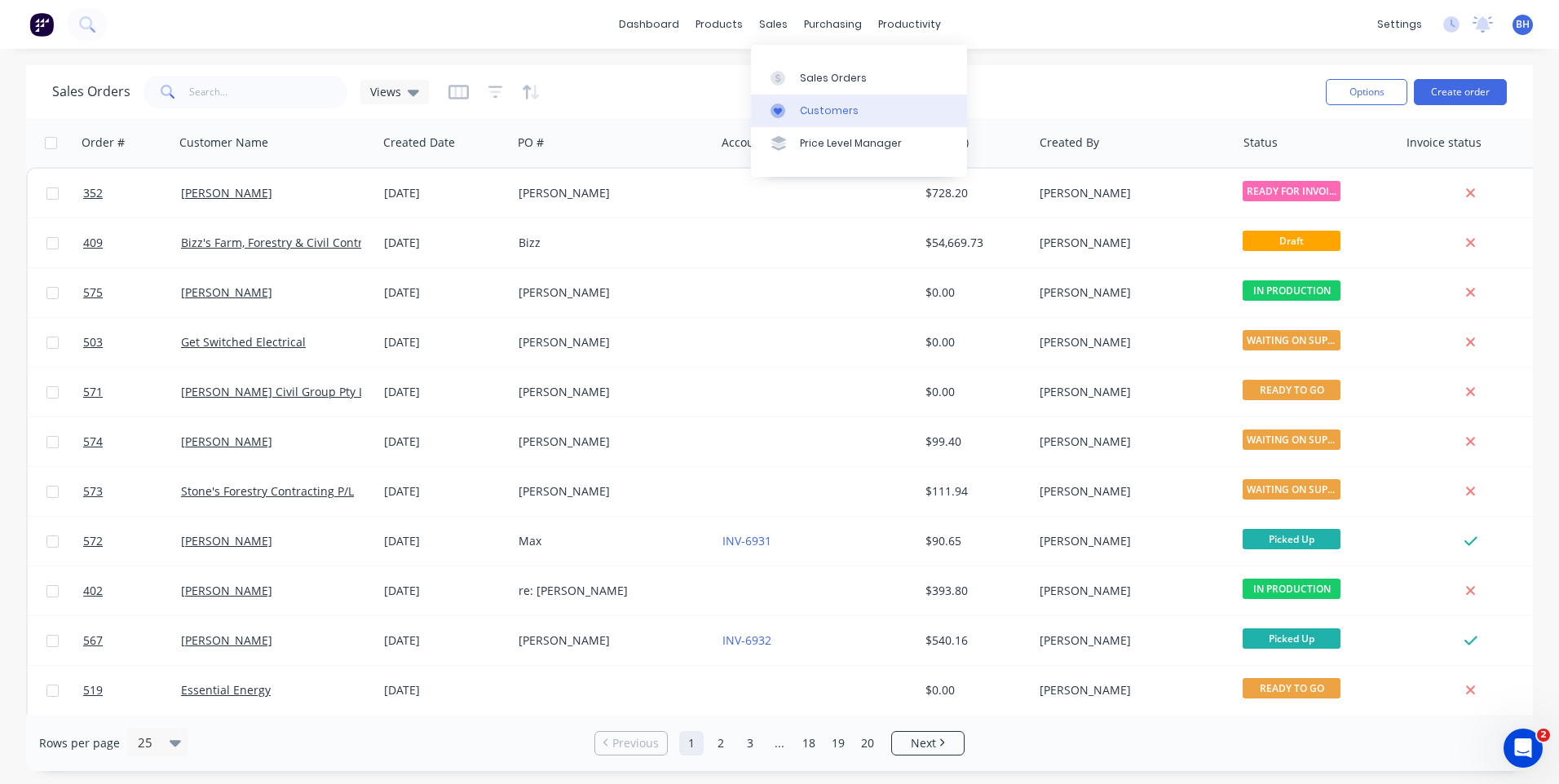
click at [816, 109] on div "Customers" at bounding box center [829, 111] width 59 height 15
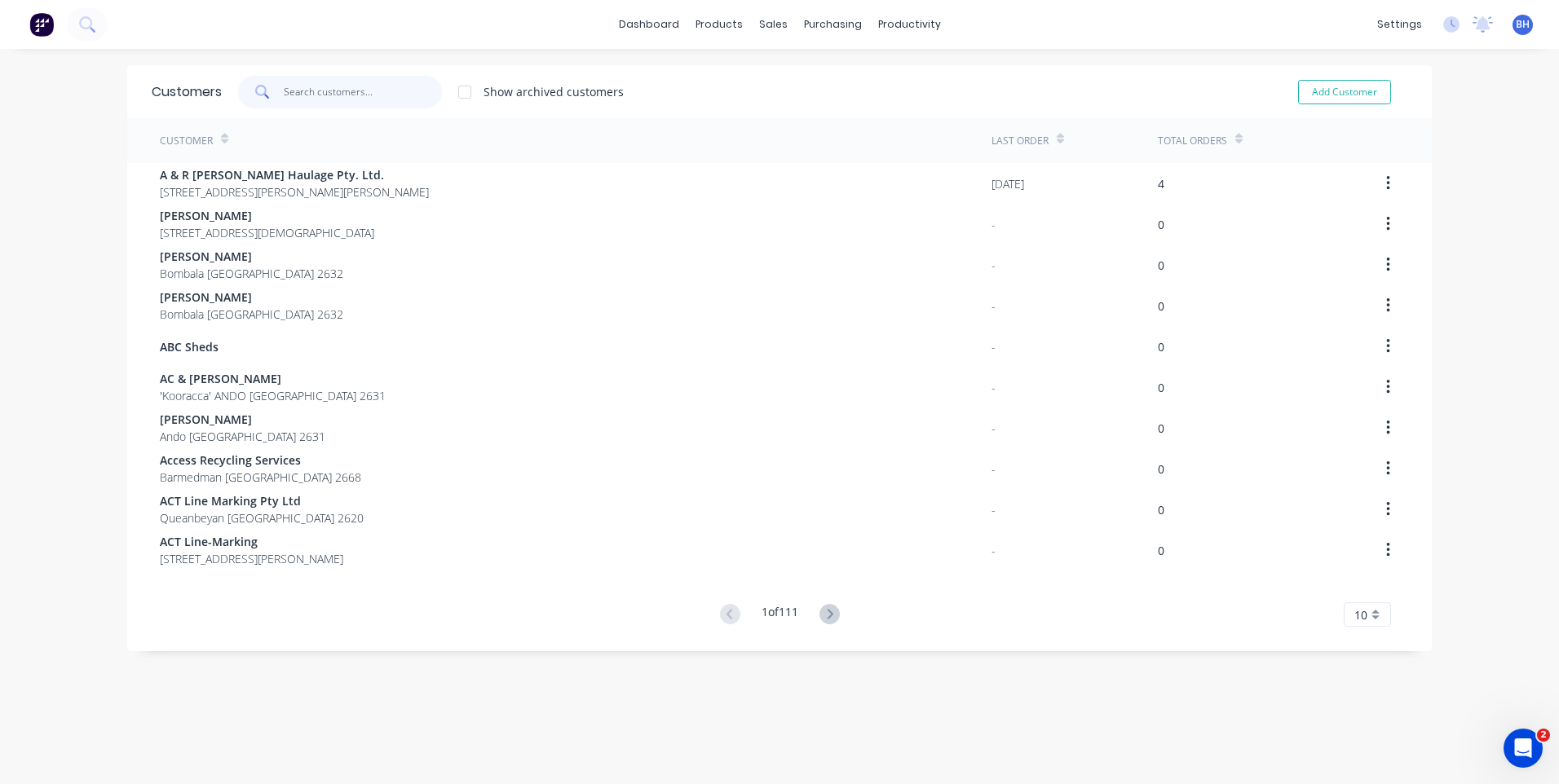
click at [345, 91] on input "text" at bounding box center [363, 92] width 159 height 33
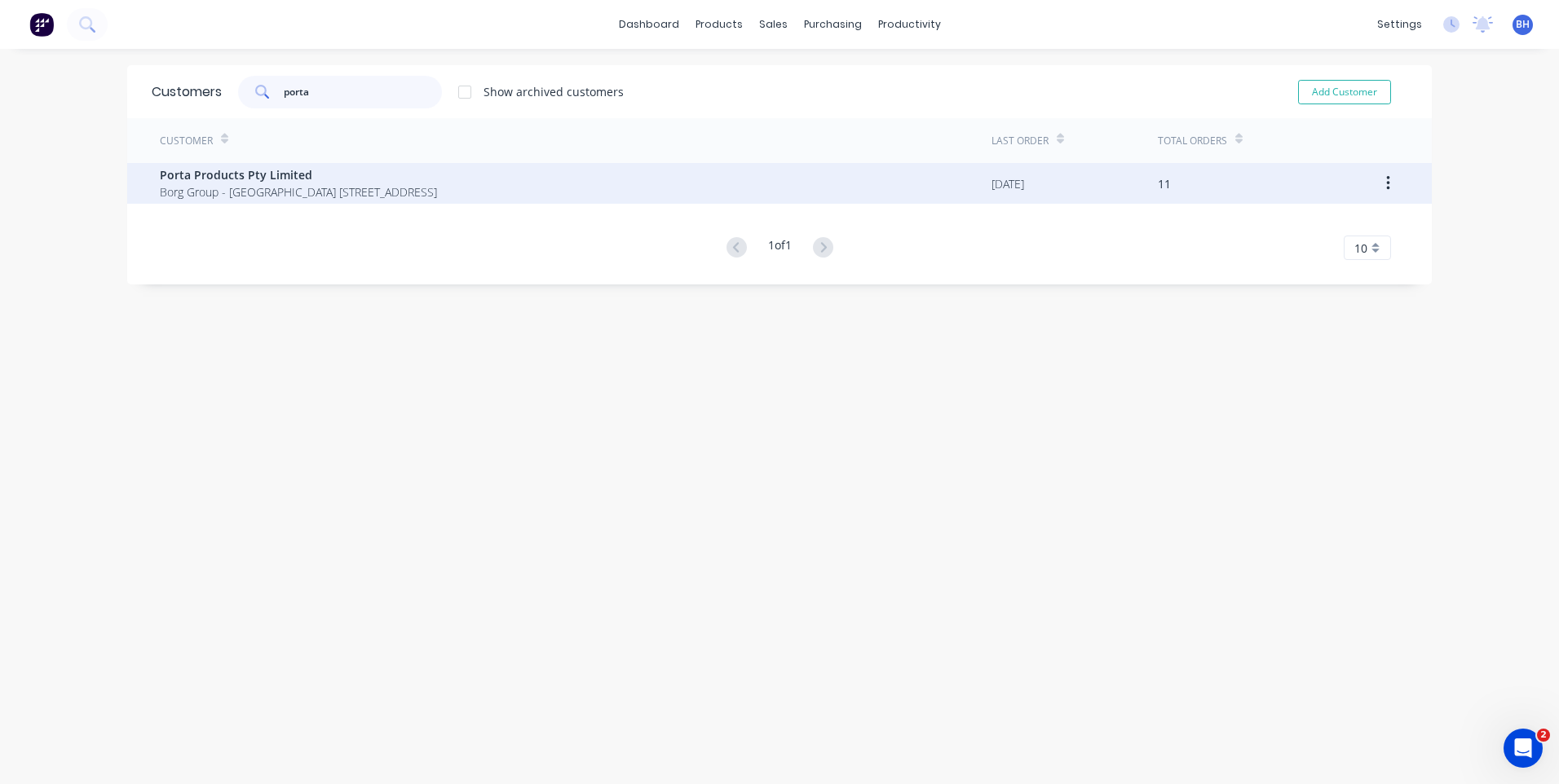
type input "porta"
click at [344, 192] on span "Borg Group - [GEOGRAPHIC_DATA] [STREET_ADDRESS]" at bounding box center [298, 192] width 277 height 17
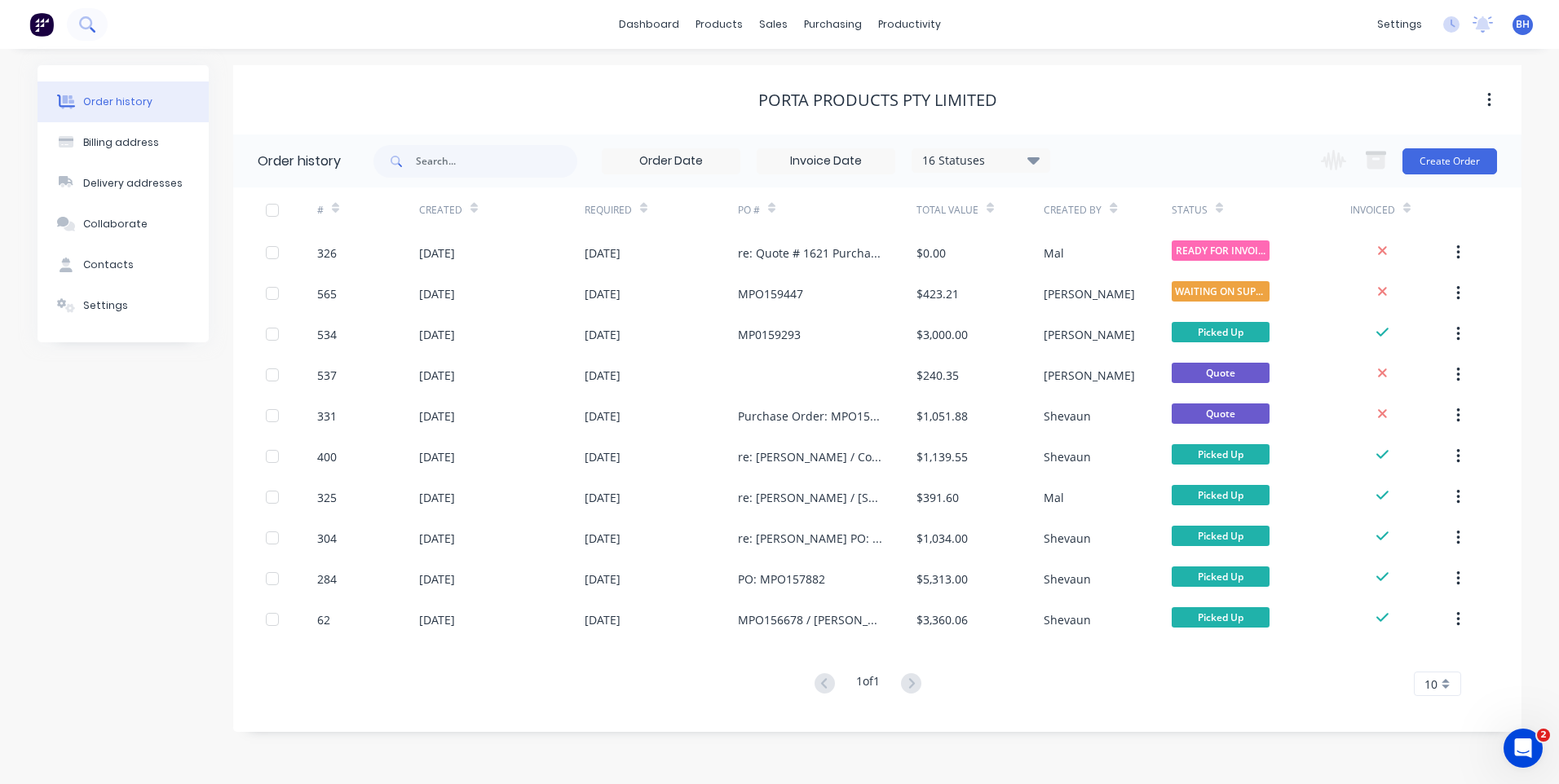
click at [83, 20] on icon at bounding box center [87, 24] width 15 height 15
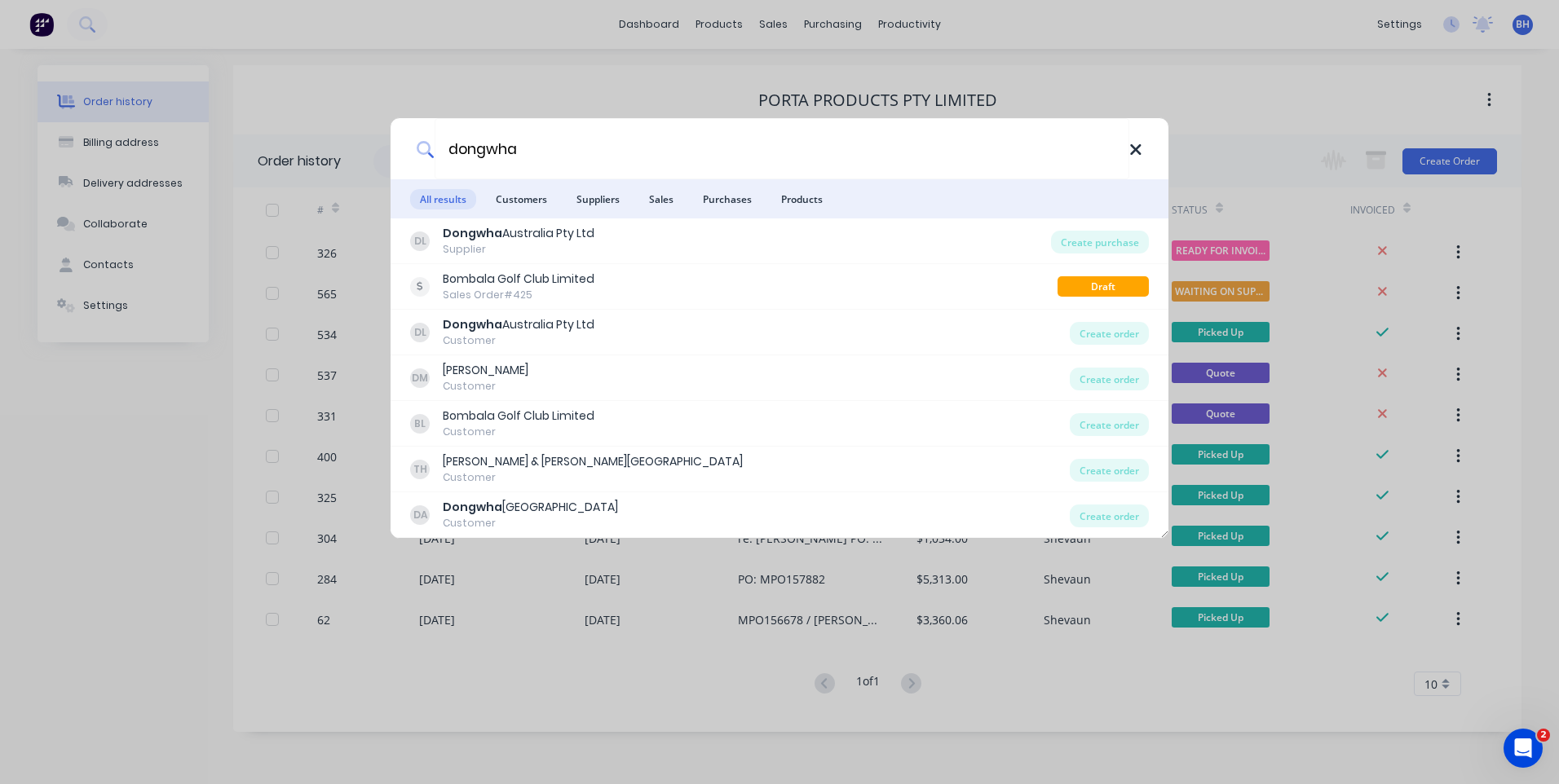
type input "dongwha"
click at [1131, 147] on icon at bounding box center [1135, 149] width 13 height 18
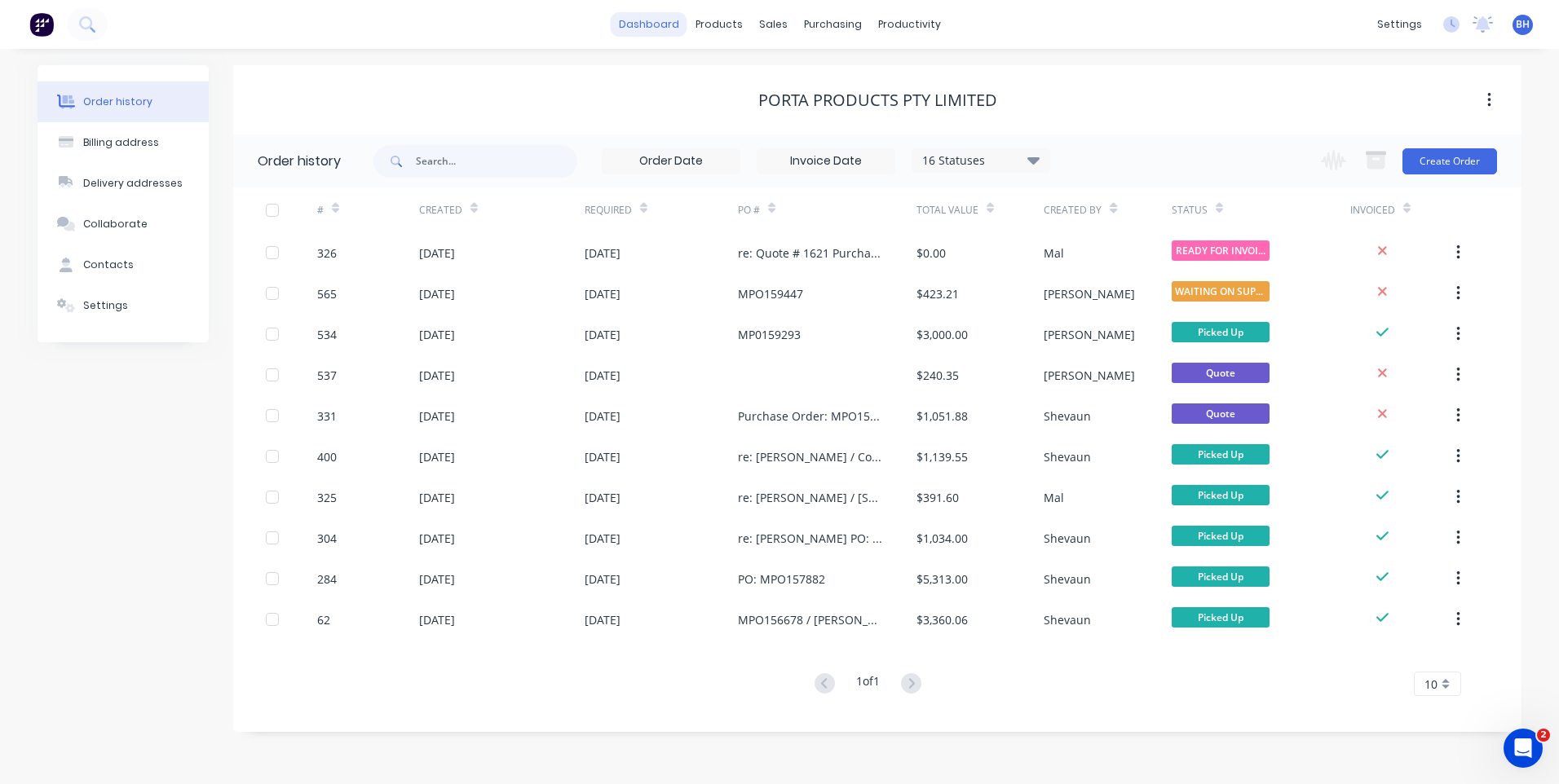
click at [644, 23] on link "dashboard" at bounding box center [648, 25] width 76 height 25
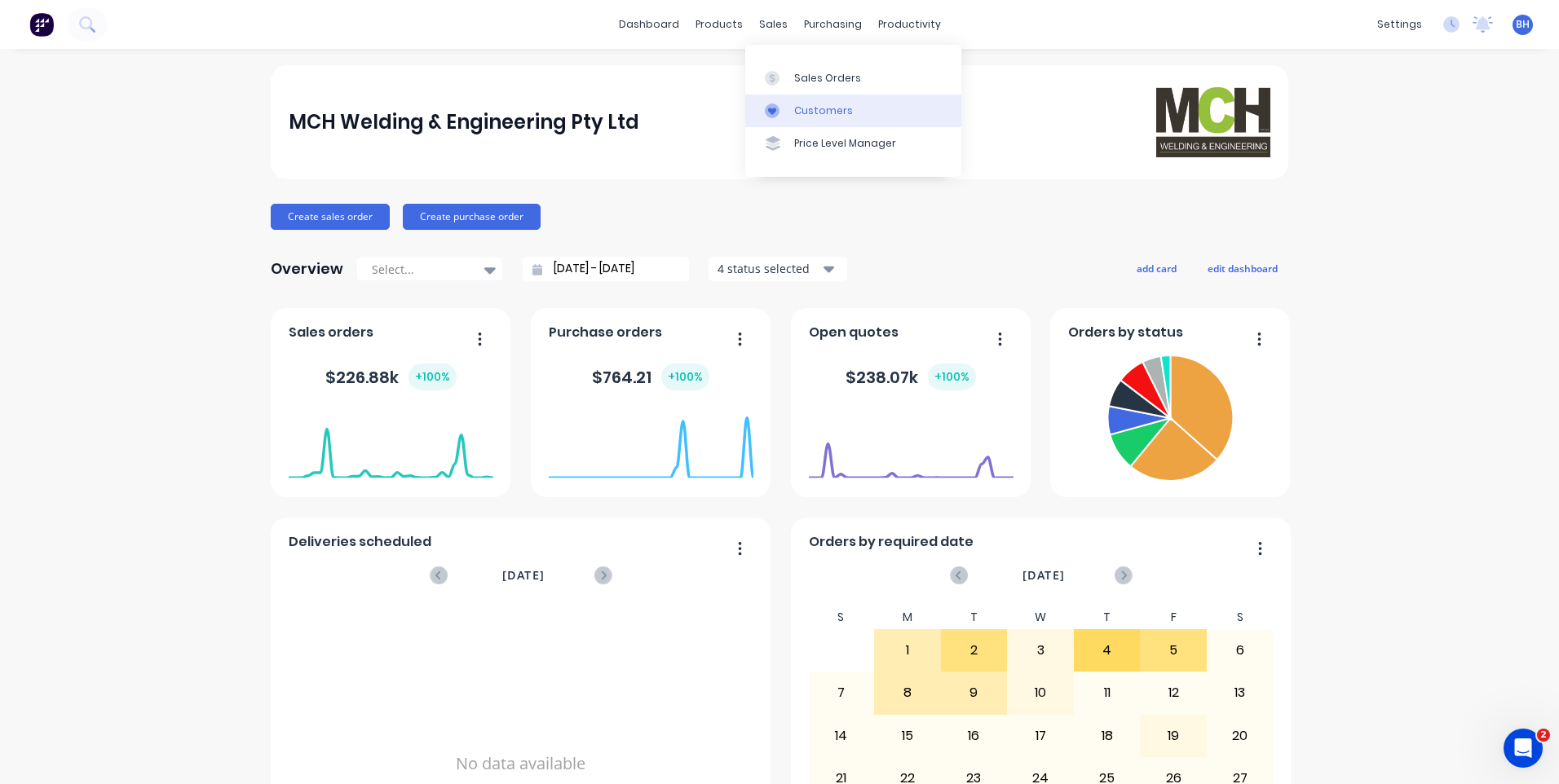
click at [804, 108] on div "Customers" at bounding box center [823, 111] width 59 height 15
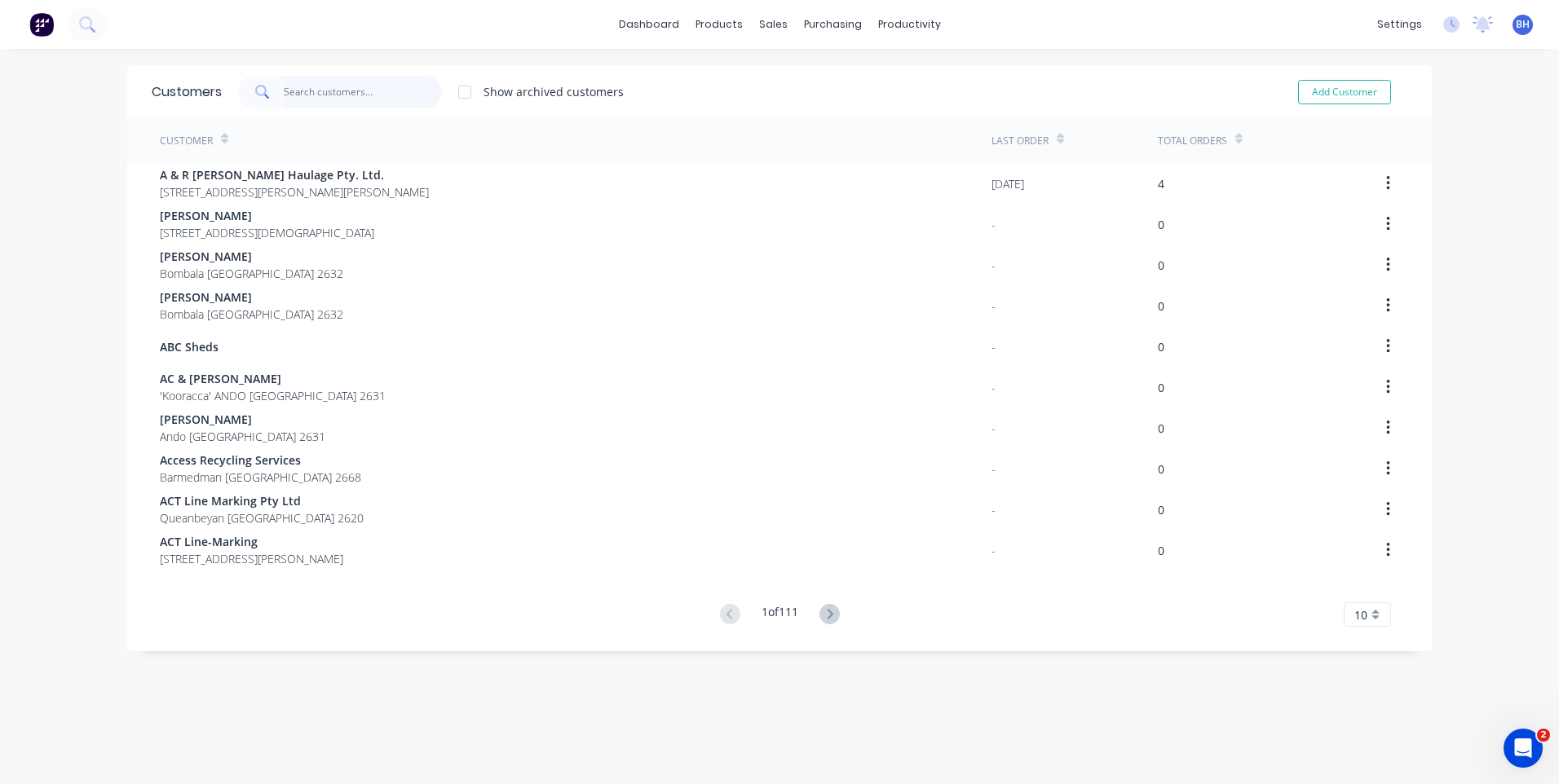
click at [284, 92] on input "text" at bounding box center [363, 92] width 159 height 33
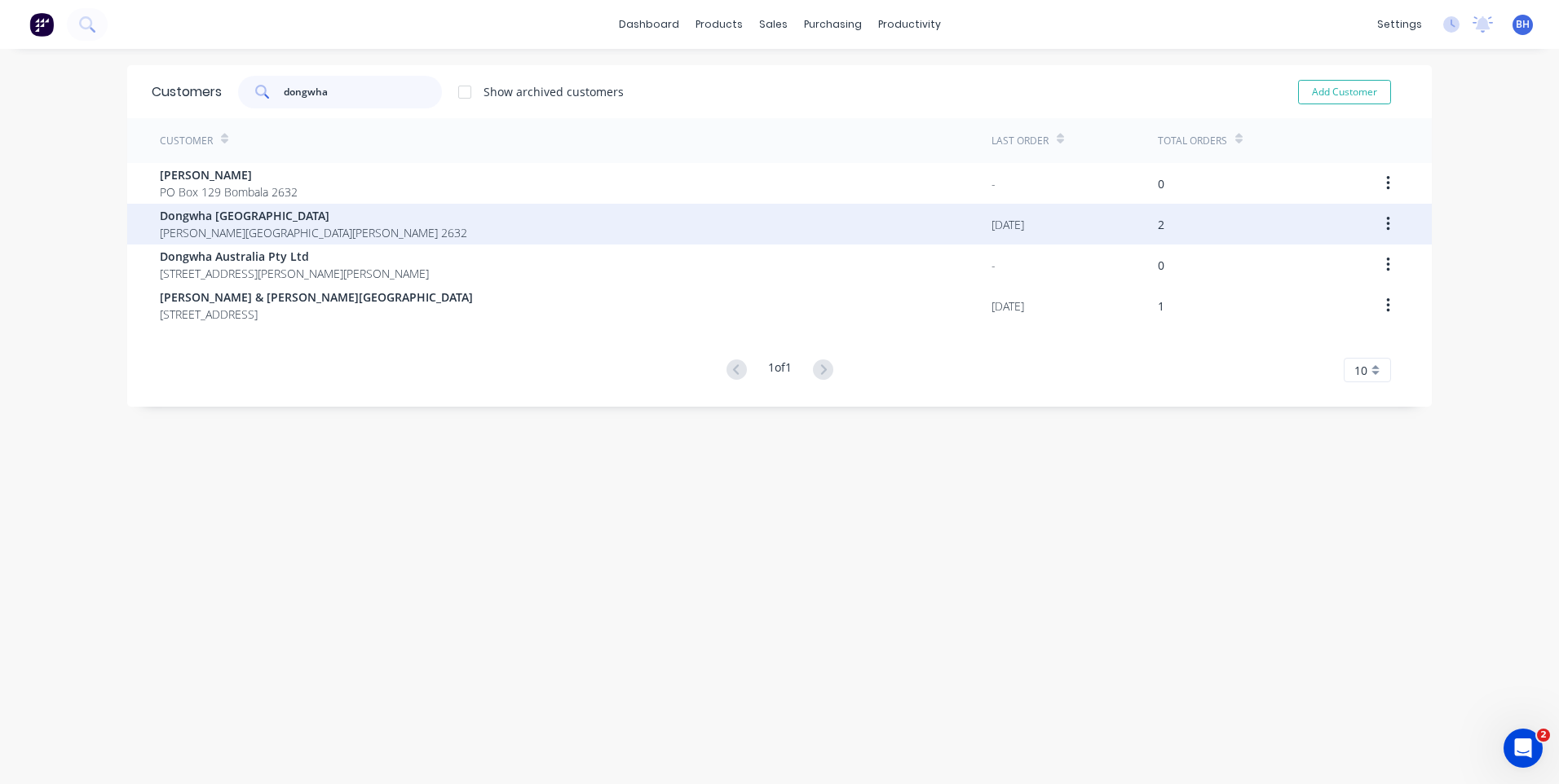
type input "dongwha"
click at [324, 230] on span "[PERSON_NAME][GEOGRAPHIC_DATA][PERSON_NAME] 2632" at bounding box center [313, 233] width 308 height 17
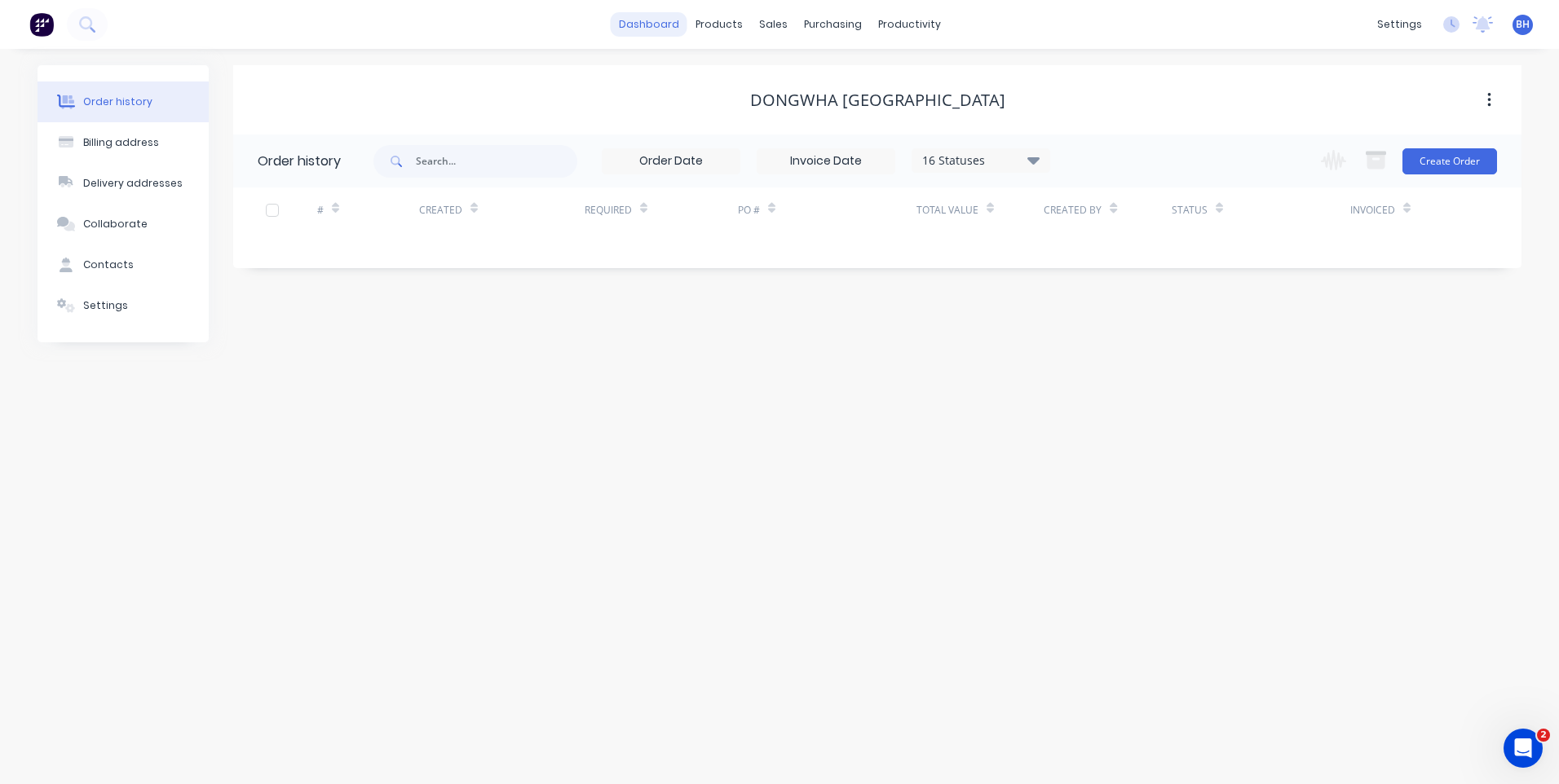
click at [653, 16] on link "dashboard" at bounding box center [648, 25] width 76 height 25
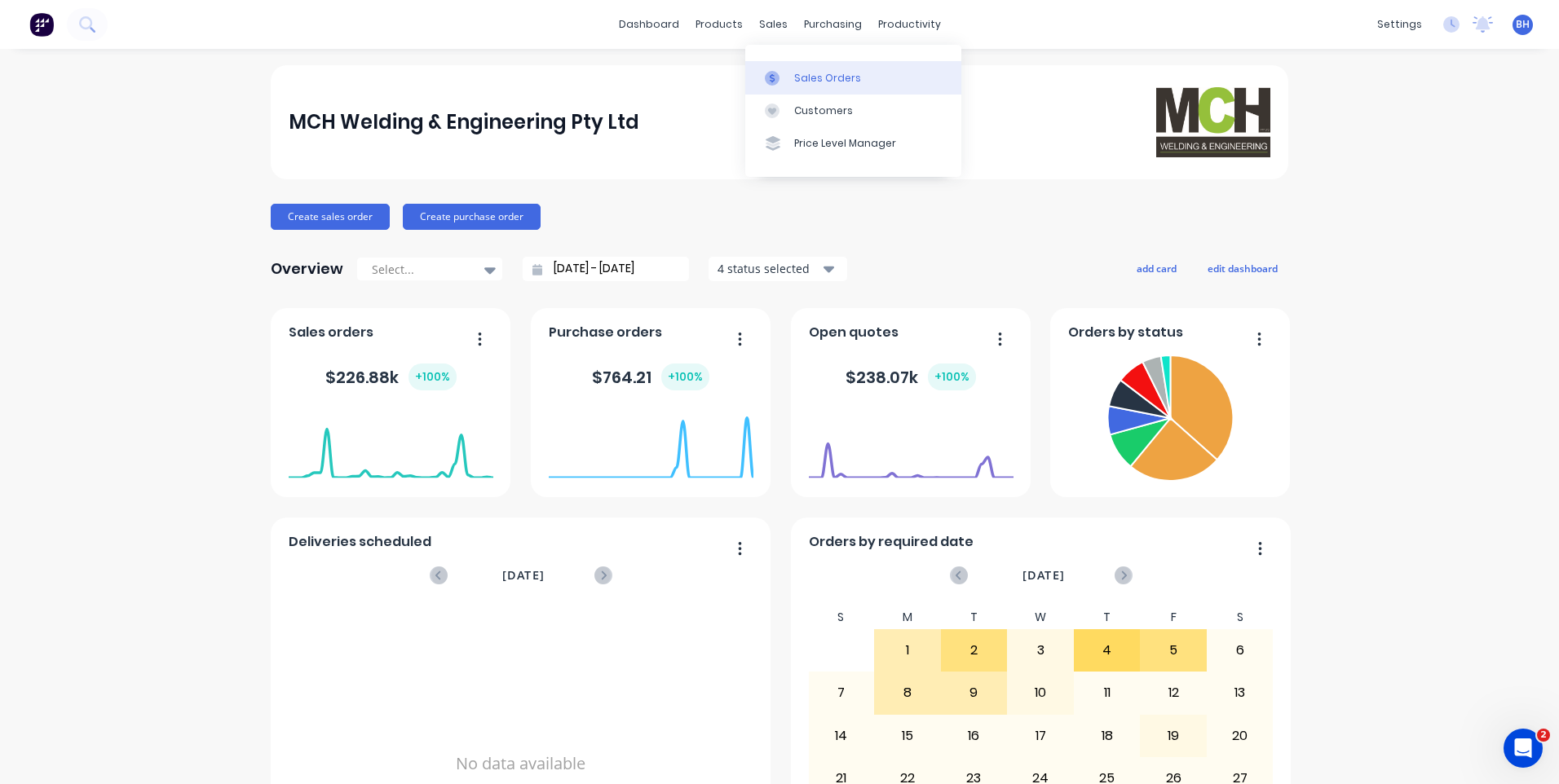
click at [823, 78] on div "Sales Orders" at bounding box center [827, 78] width 67 height 15
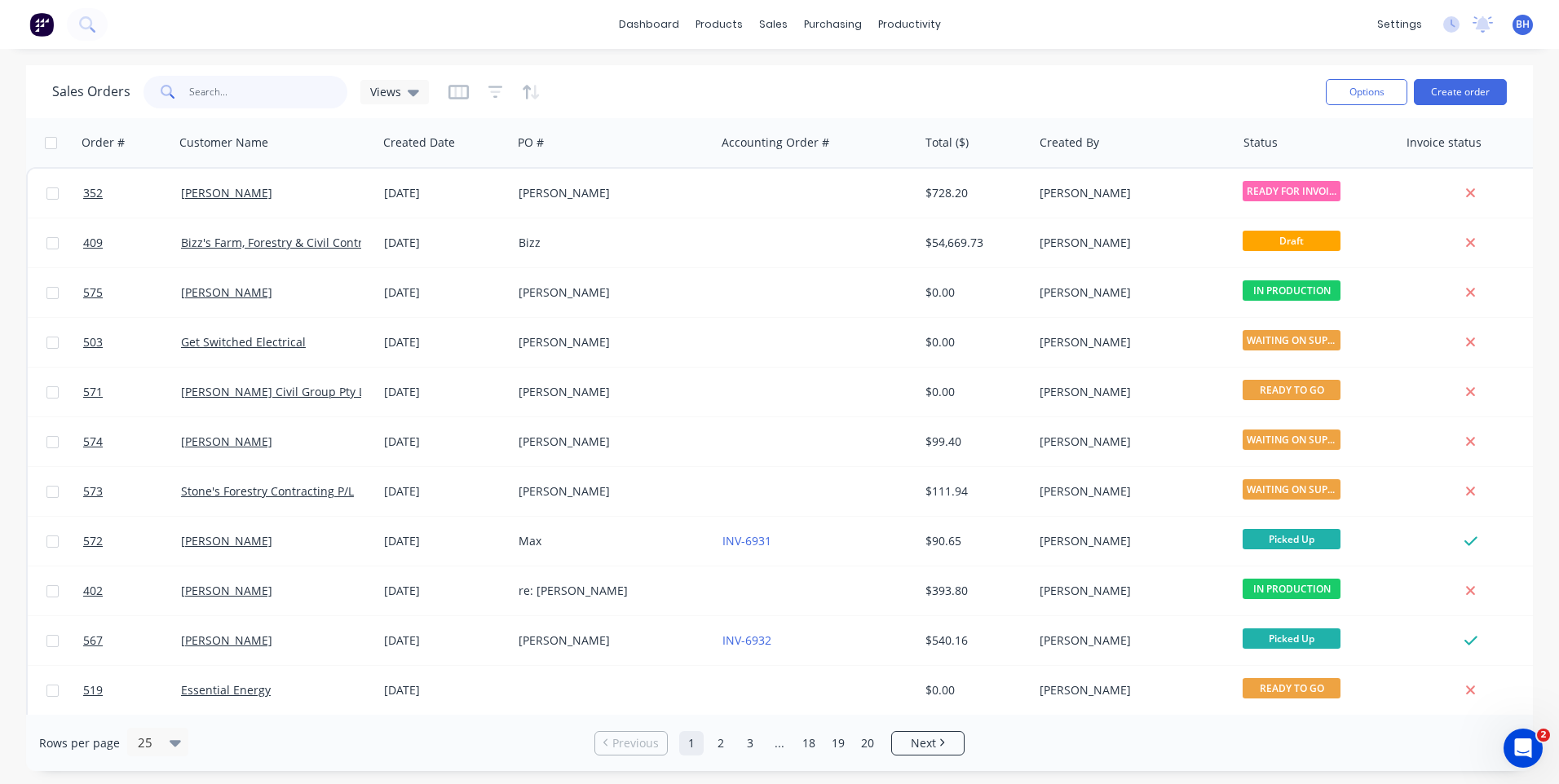
click at [224, 87] on input "text" at bounding box center [268, 92] width 159 height 33
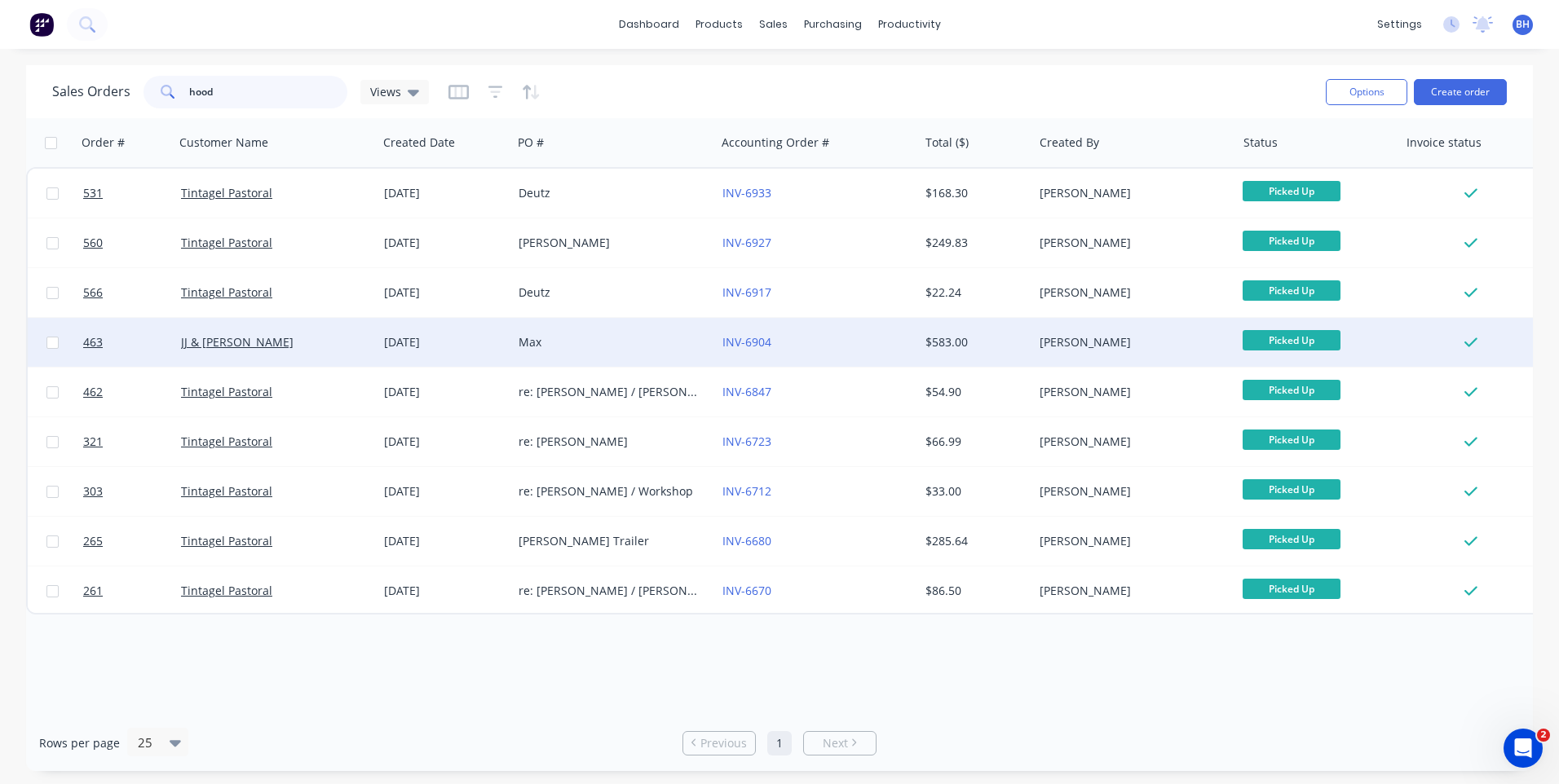
type input "hood"
click at [860, 341] on div "INV-6904" at bounding box center [813, 342] width 181 height 16
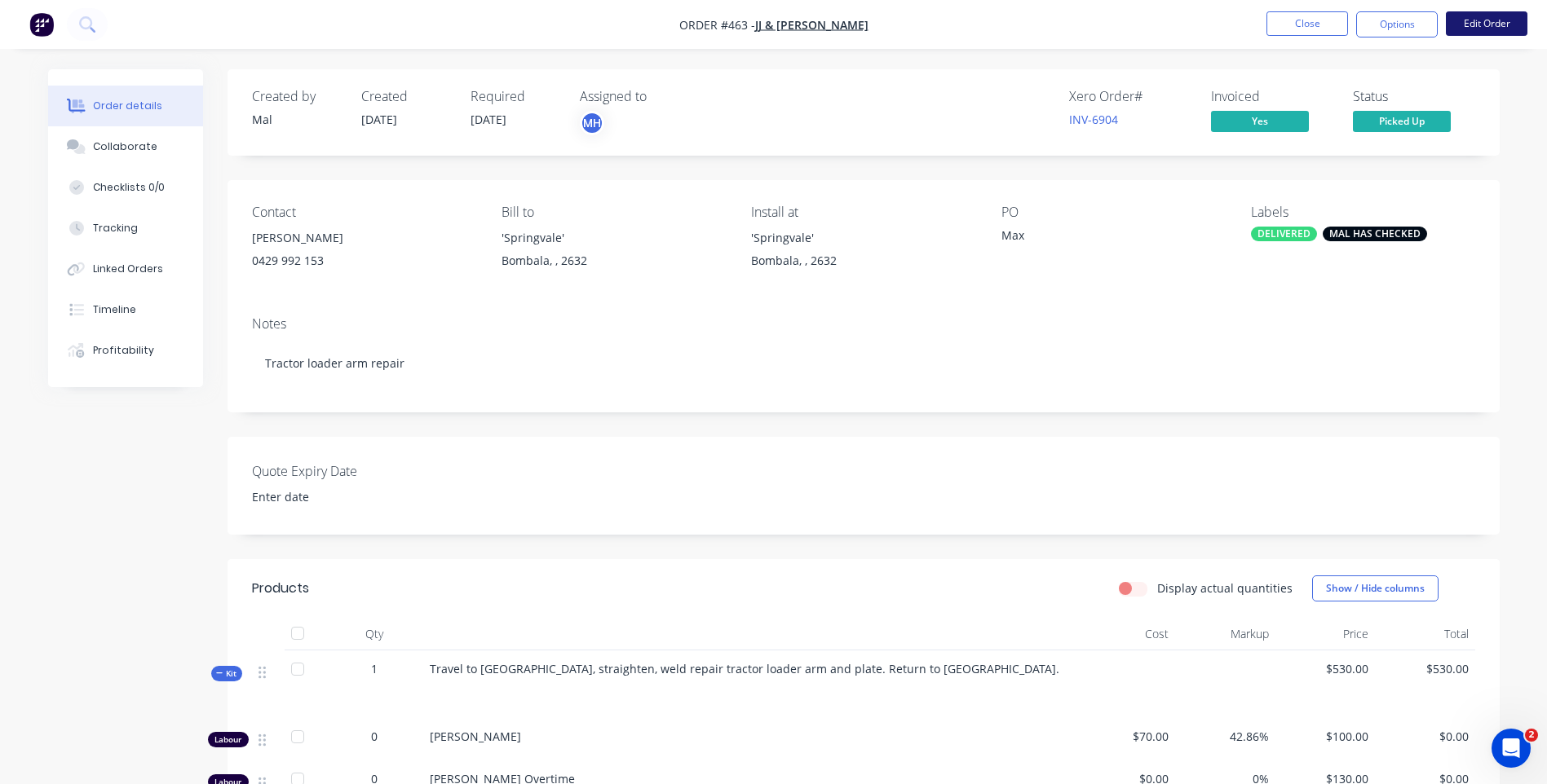
click at [1476, 18] on button "Edit Order" at bounding box center [1487, 24] width 81 height 25
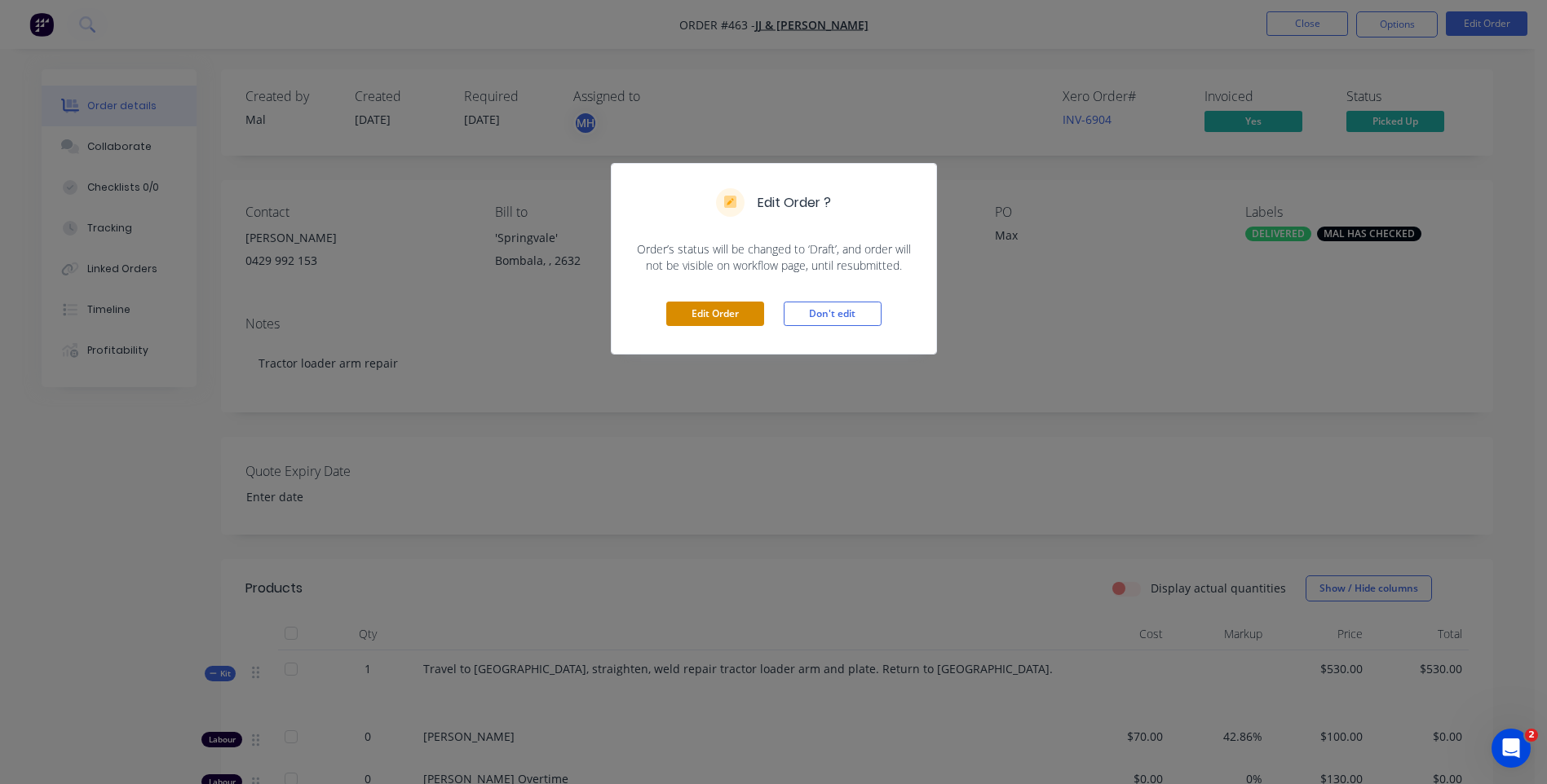
click at [735, 309] on button "Edit Order" at bounding box center [715, 314] width 98 height 25
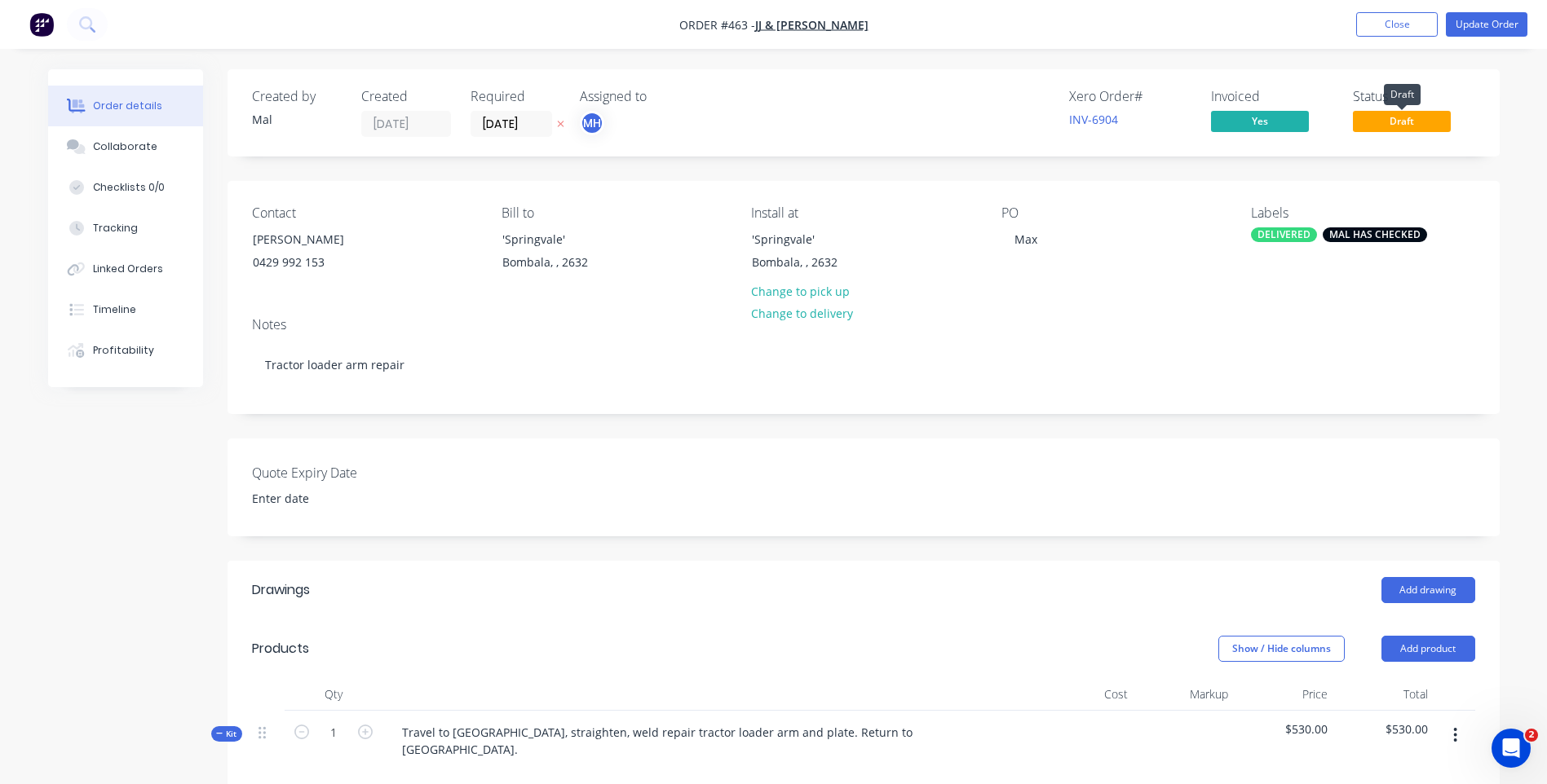
click at [1400, 122] on span "Draft" at bounding box center [1402, 121] width 98 height 21
click at [1387, 22] on button "Close" at bounding box center [1397, 25] width 81 height 25
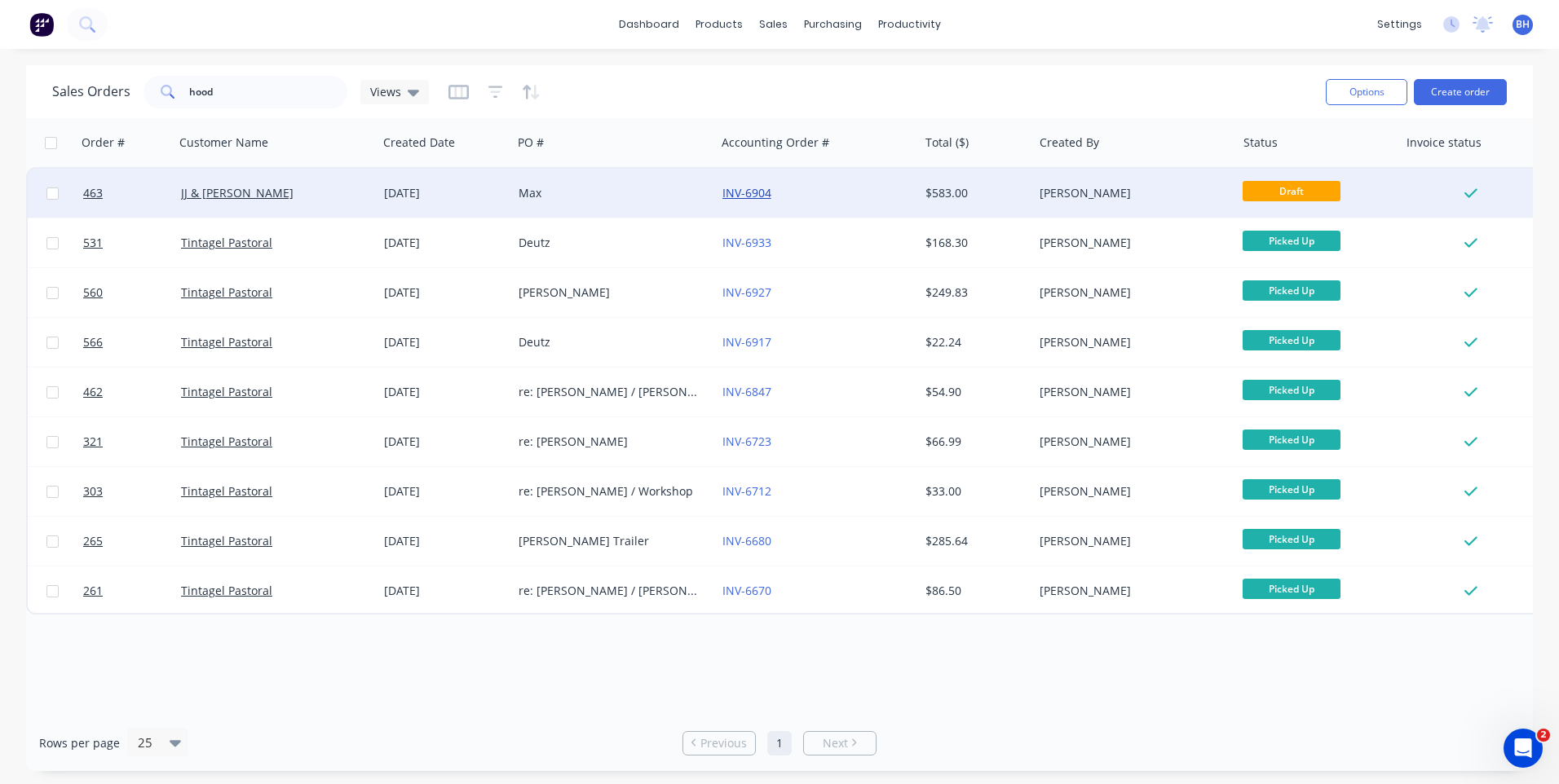
click at [757, 188] on link "INV-6904" at bounding box center [746, 192] width 49 height 15
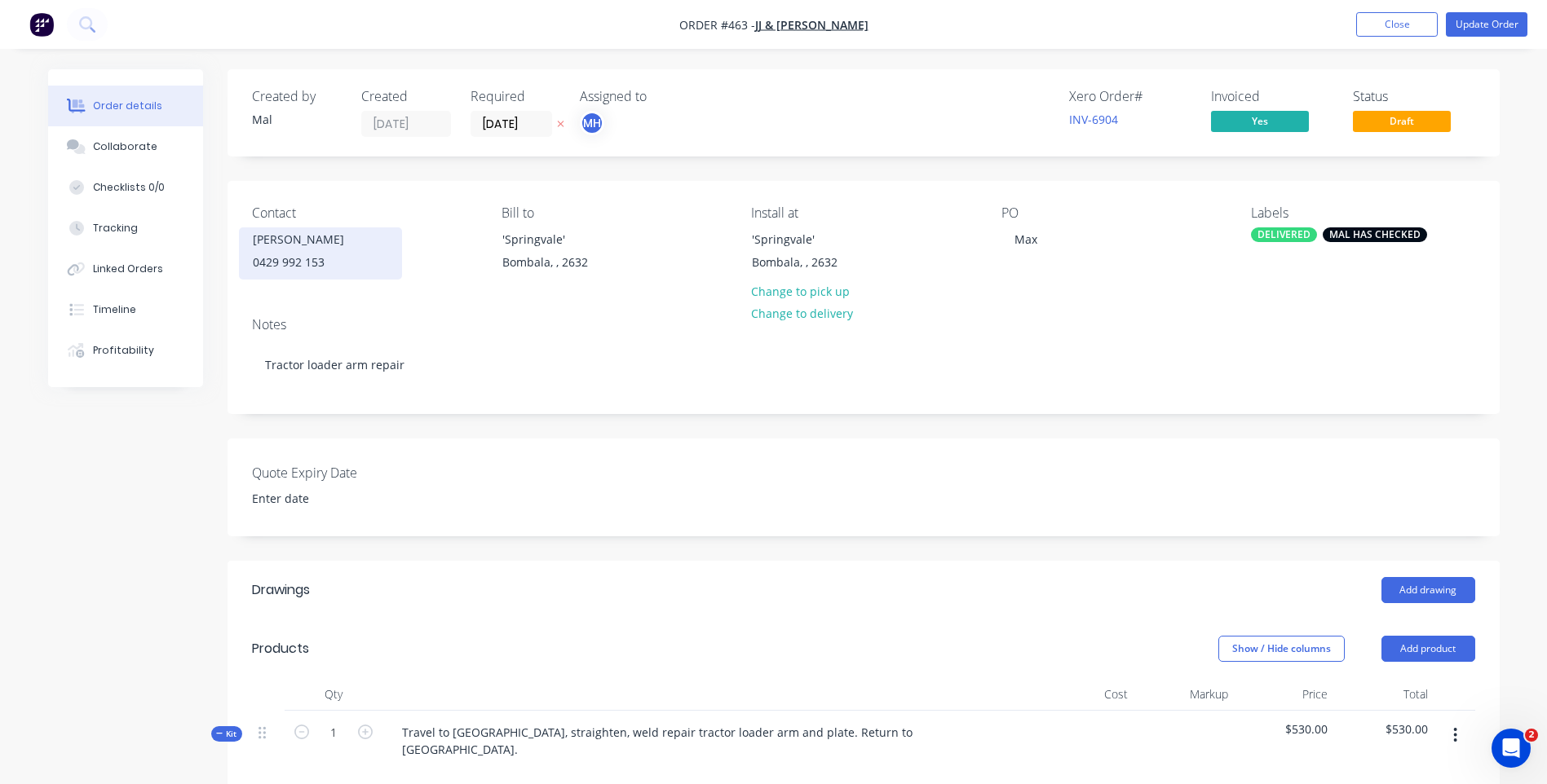
click at [321, 245] on div "[PERSON_NAME]" at bounding box center [320, 240] width 135 height 23
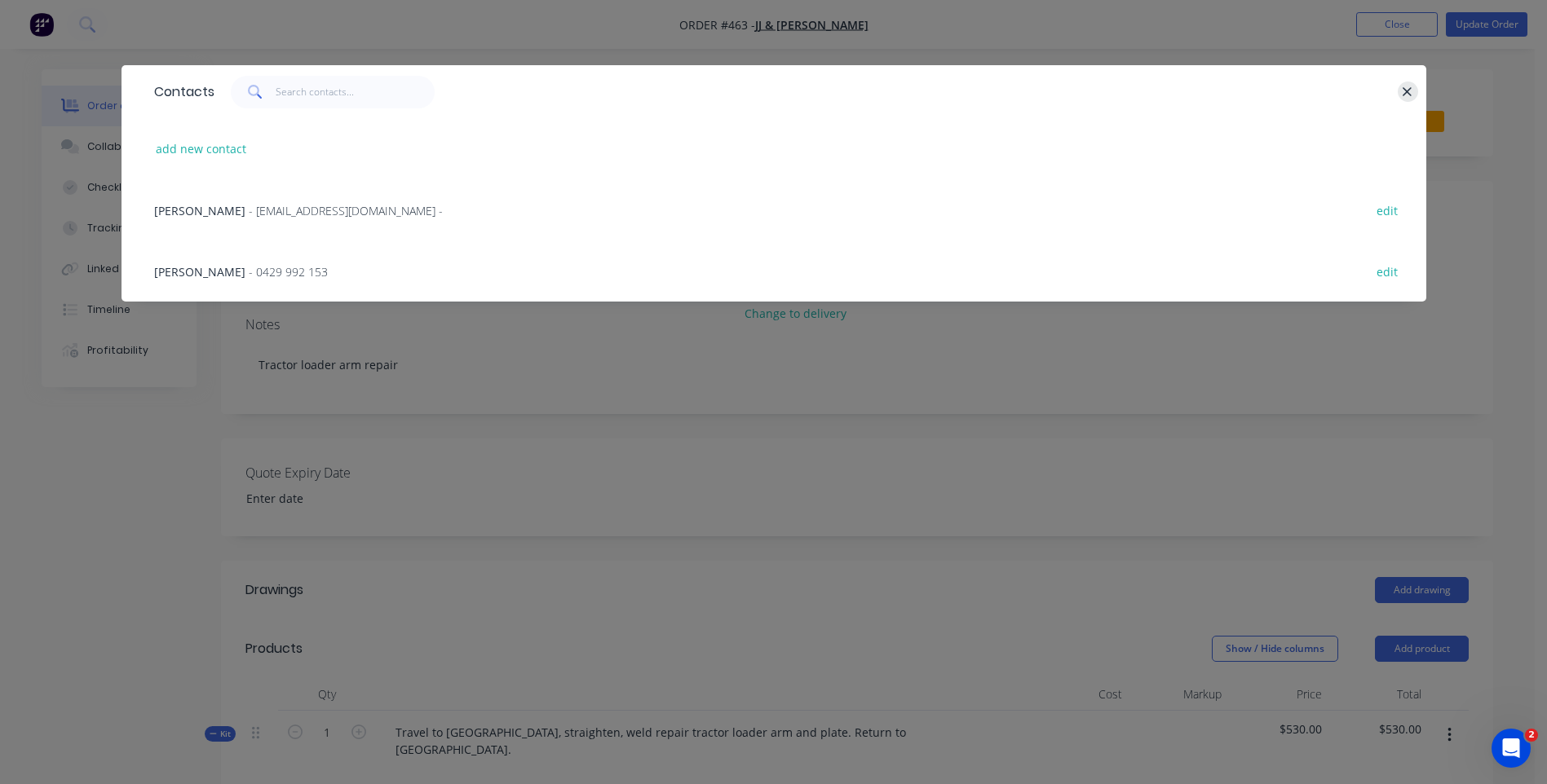
click at [1401, 83] on button "button" at bounding box center [1408, 92] width 21 height 21
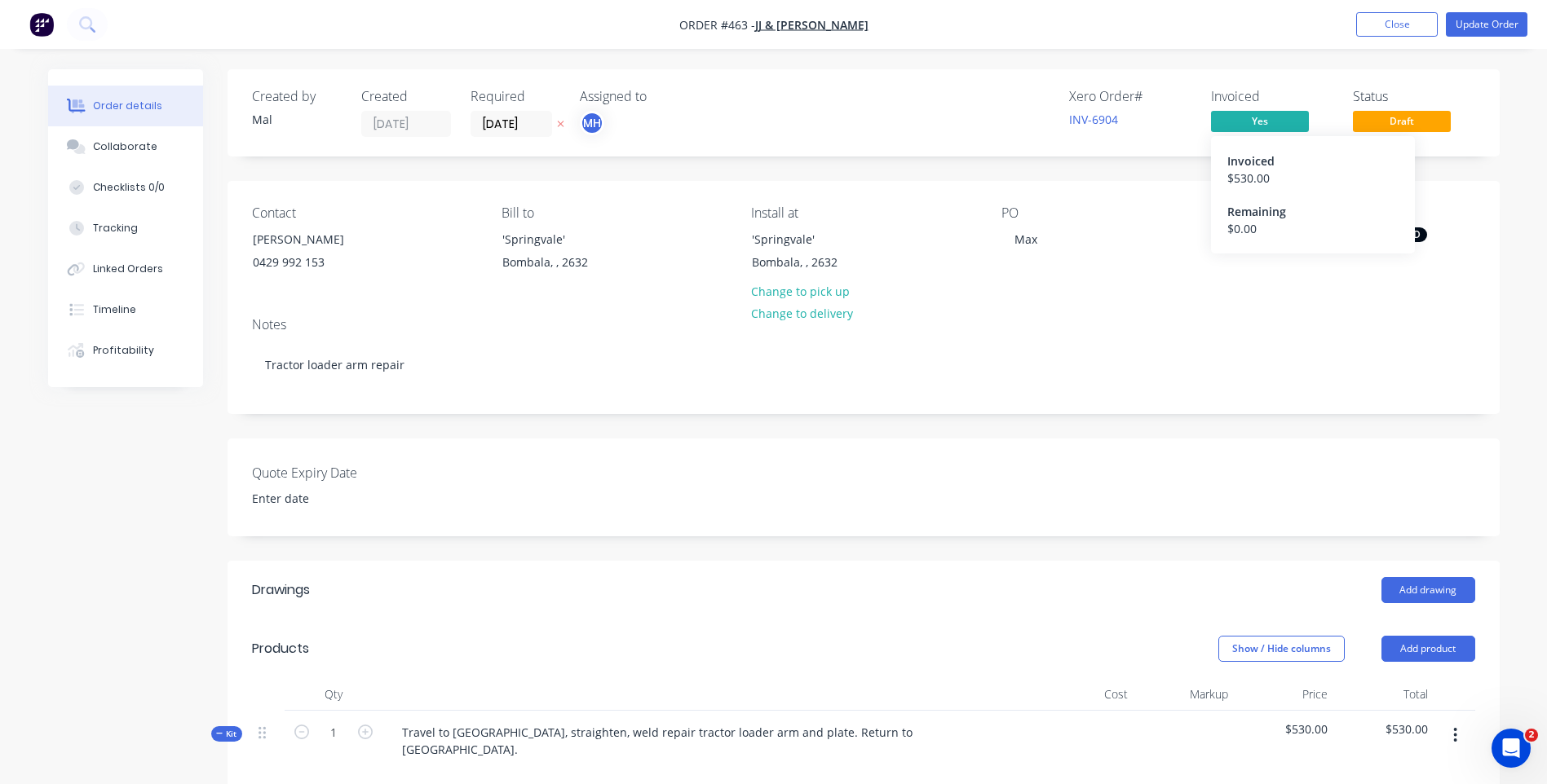
click at [1247, 168] on div "Invoiced" at bounding box center [1312, 161] width 171 height 17
click at [152, 102] on div "Order details" at bounding box center [126, 107] width 69 height 15
click at [829, 21] on span "JJ & [PERSON_NAME]" at bounding box center [812, 25] width 113 height 15
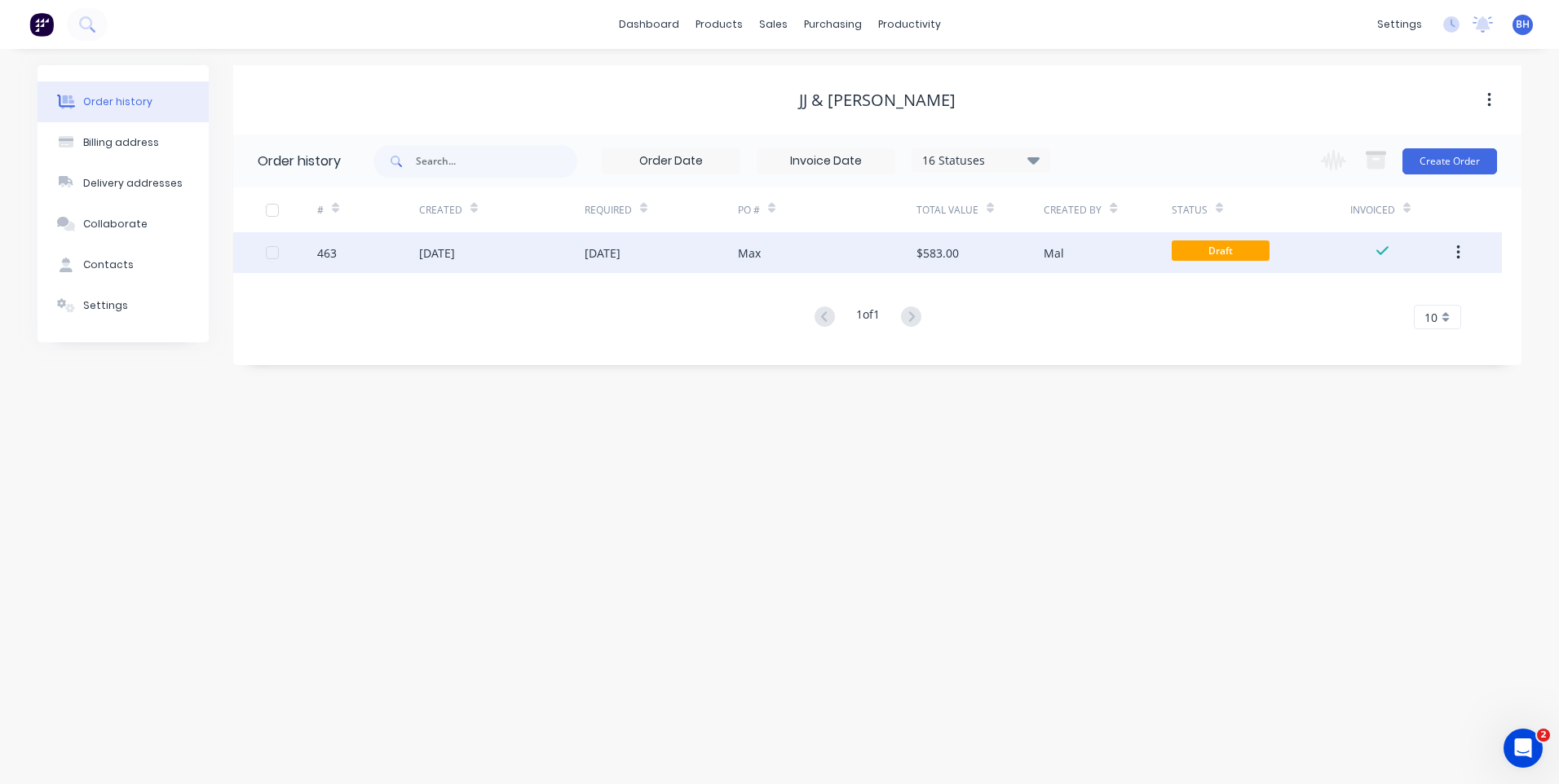
click at [1454, 248] on button "button" at bounding box center [1458, 252] width 39 height 29
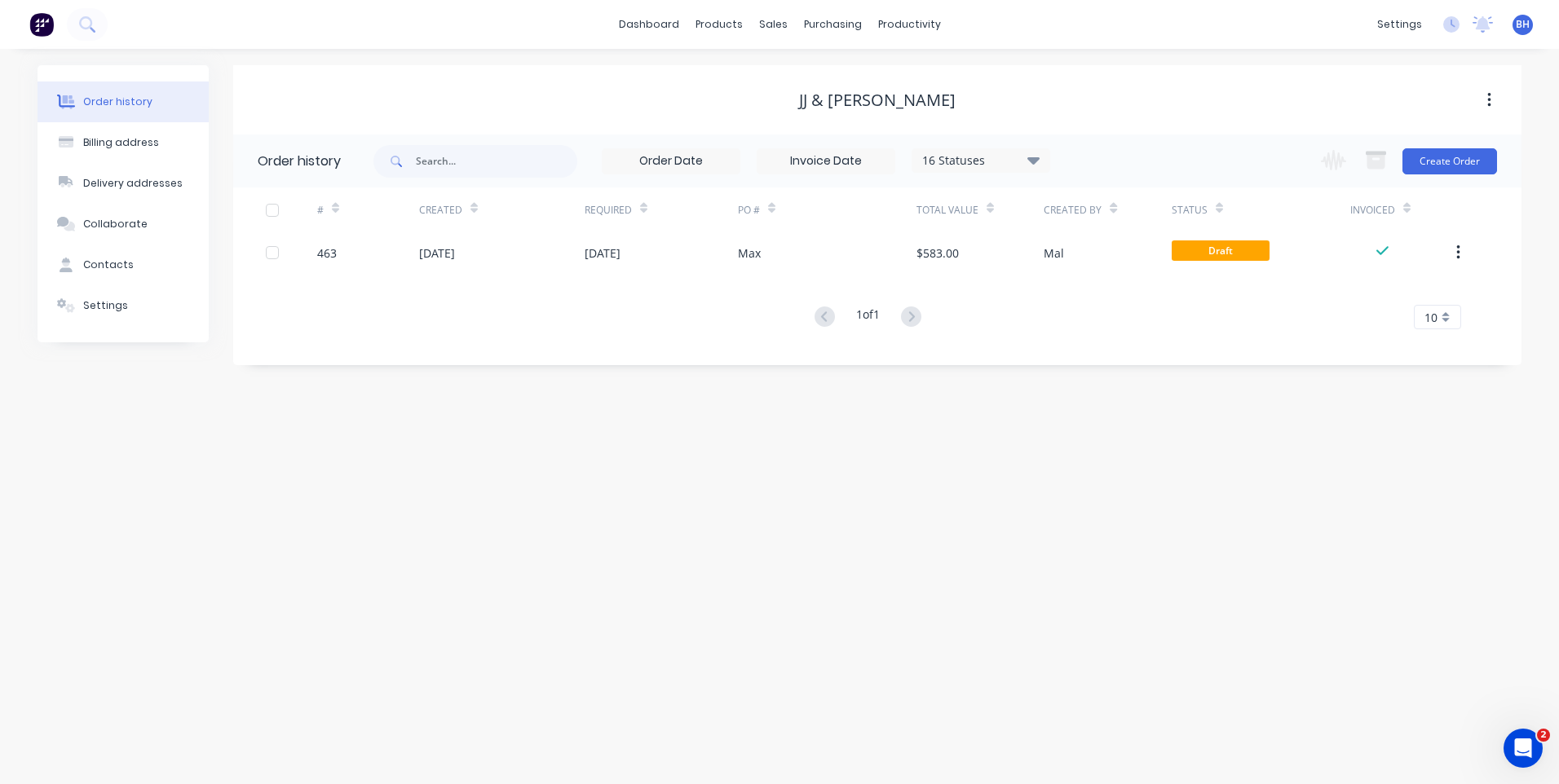
click at [1528, 204] on div "Order history Billing address Delivery addresses Collaborate Contacts Settings …" at bounding box center [780, 416] width 1559 height 735
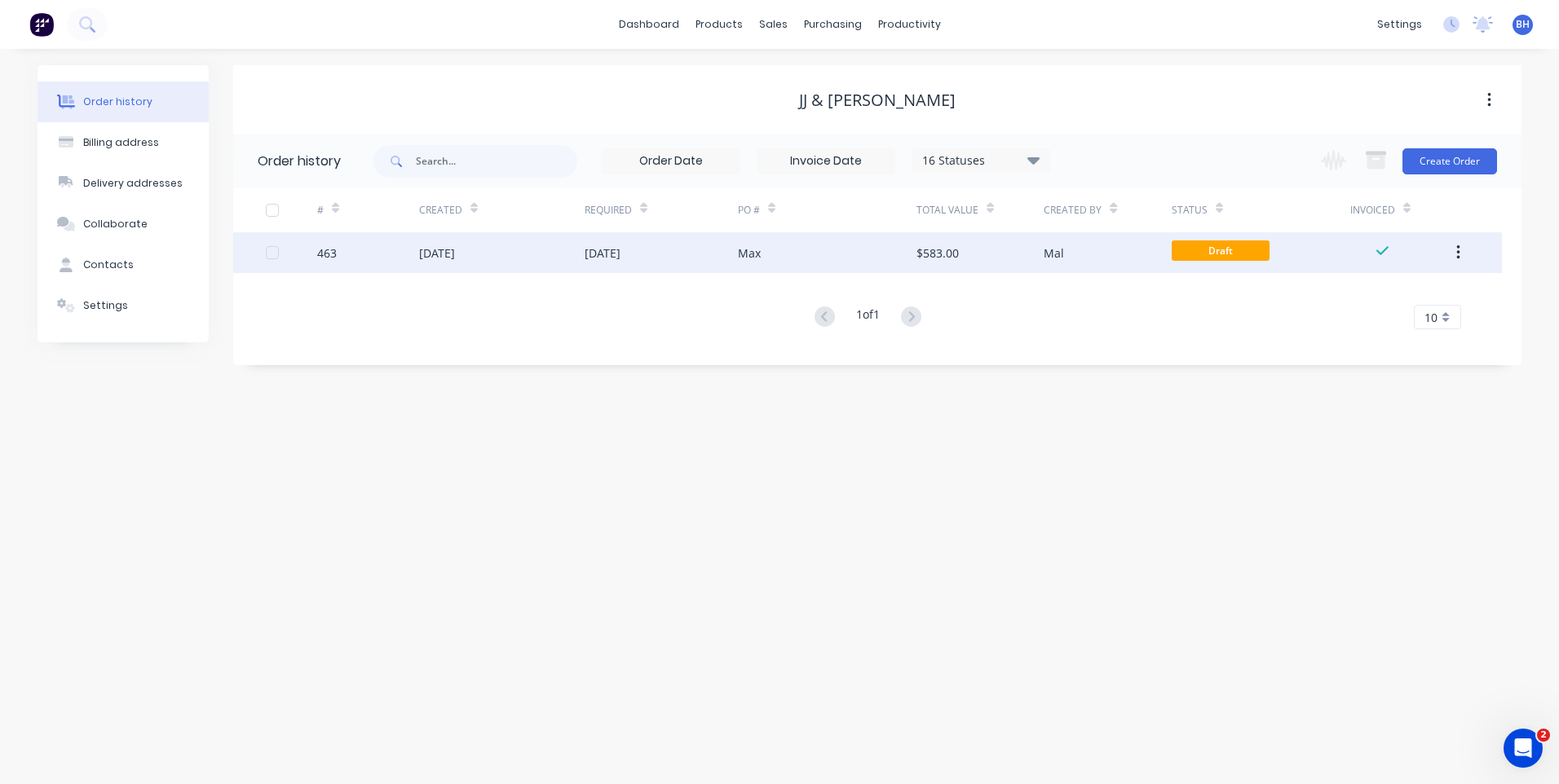
click at [271, 254] on div at bounding box center [272, 253] width 33 height 33
click at [1490, 94] on icon "button" at bounding box center [1488, 100] width 3 height 15
click at [1267, 86] on div "JJ & [PERSON_NAME] Archive" at bounding box center [877, 100] width 1288 height 29
click at [1213, 247] on span "Draft" at bounding box center [1220, 251] width 98 height 21
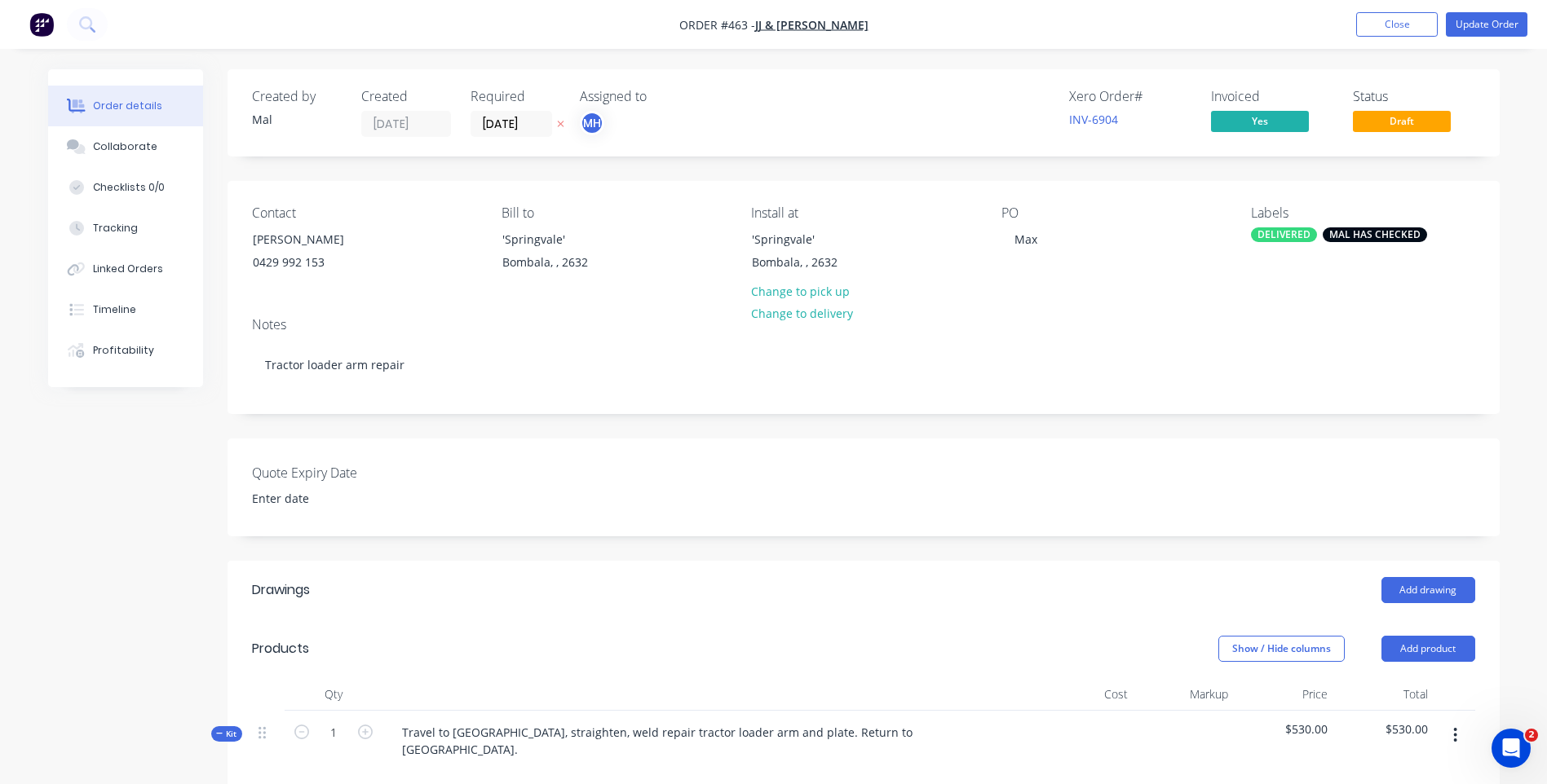
click at [145, 103] on div "Order details" at bounding box center [126, 107] width 69 height 15
click at [533, 245] on div "'Springvale'" at bounding box center [569, 240] width 135 height 23
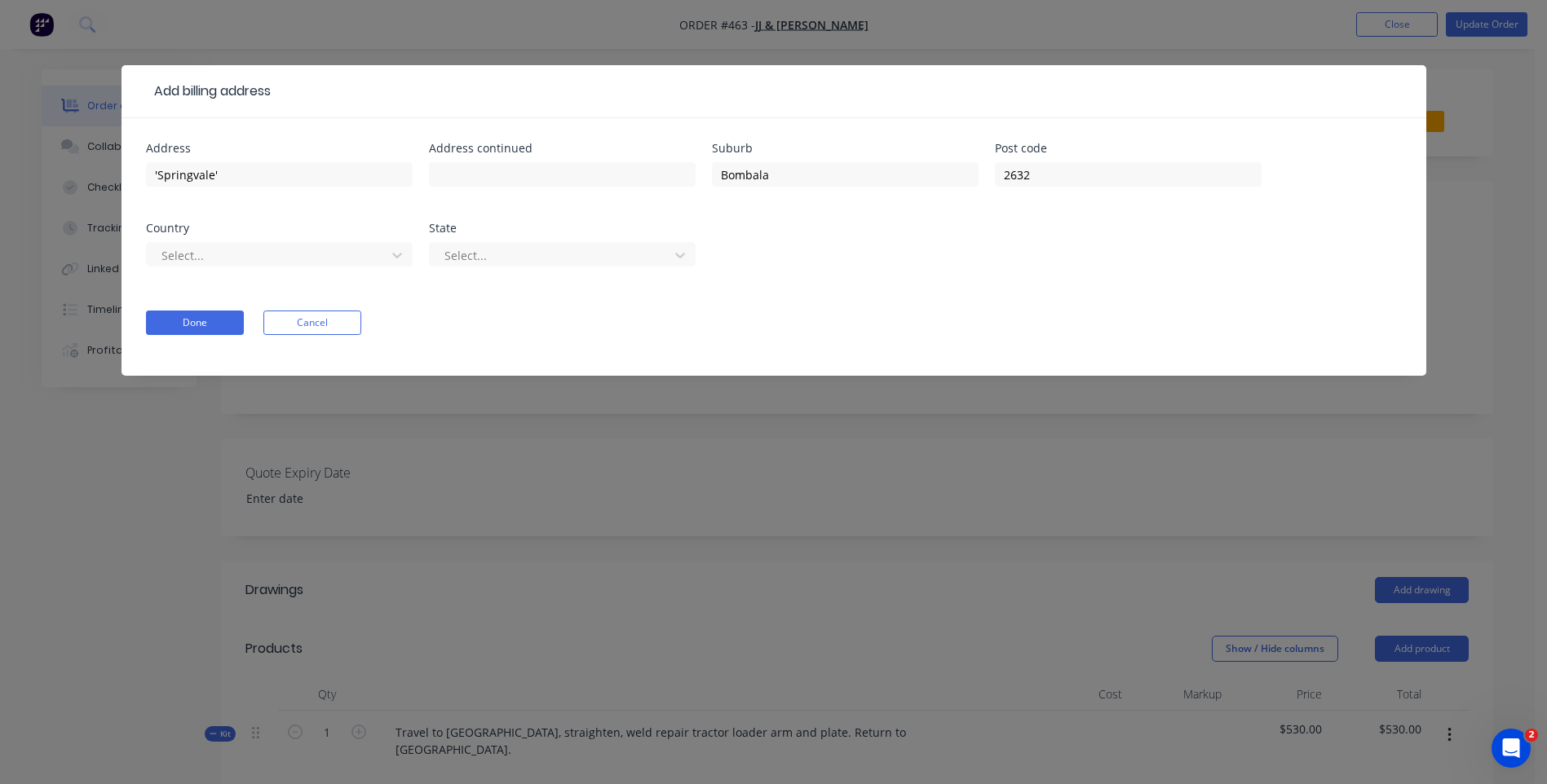
click at [292, 317] on button "Cancel" at bounding box center [312, 323] width 98 height 25
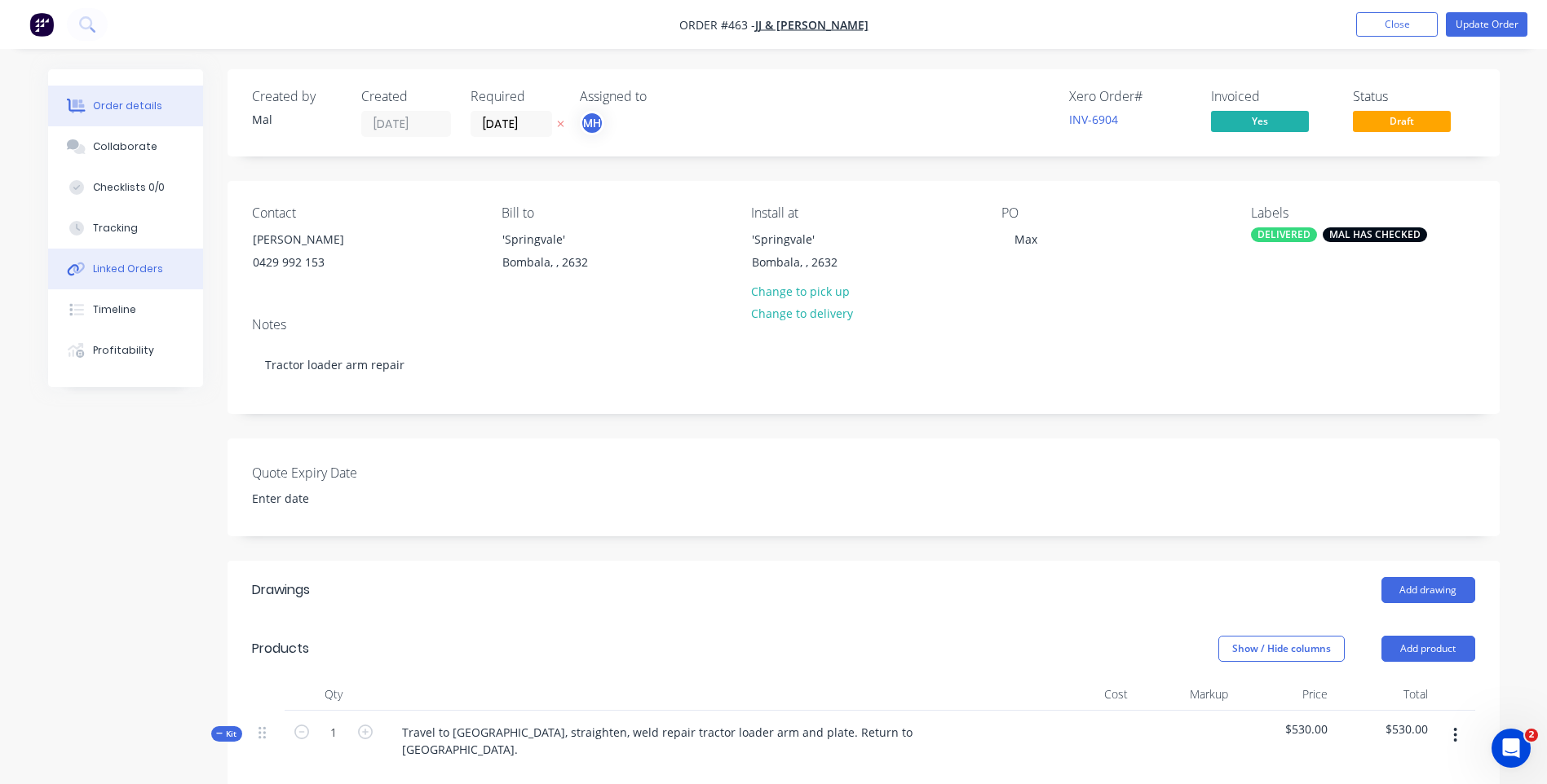
click at [108, 265] on div "Linked Orders" at bounding box center [127, 269] width 70 height 15
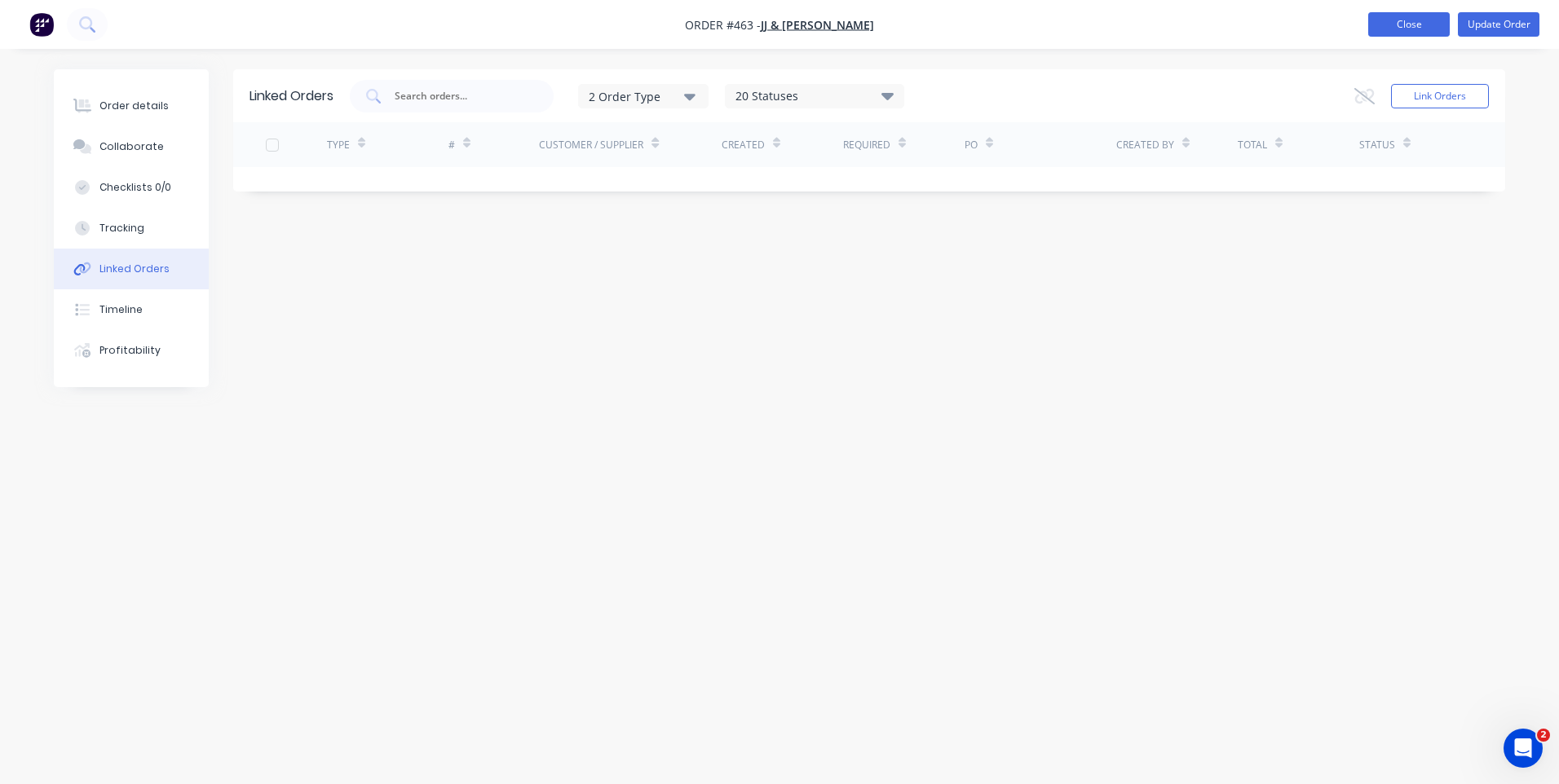
click at [1422, 18] on button "Close" at bounding box center [1409, 25] width 81 height 25
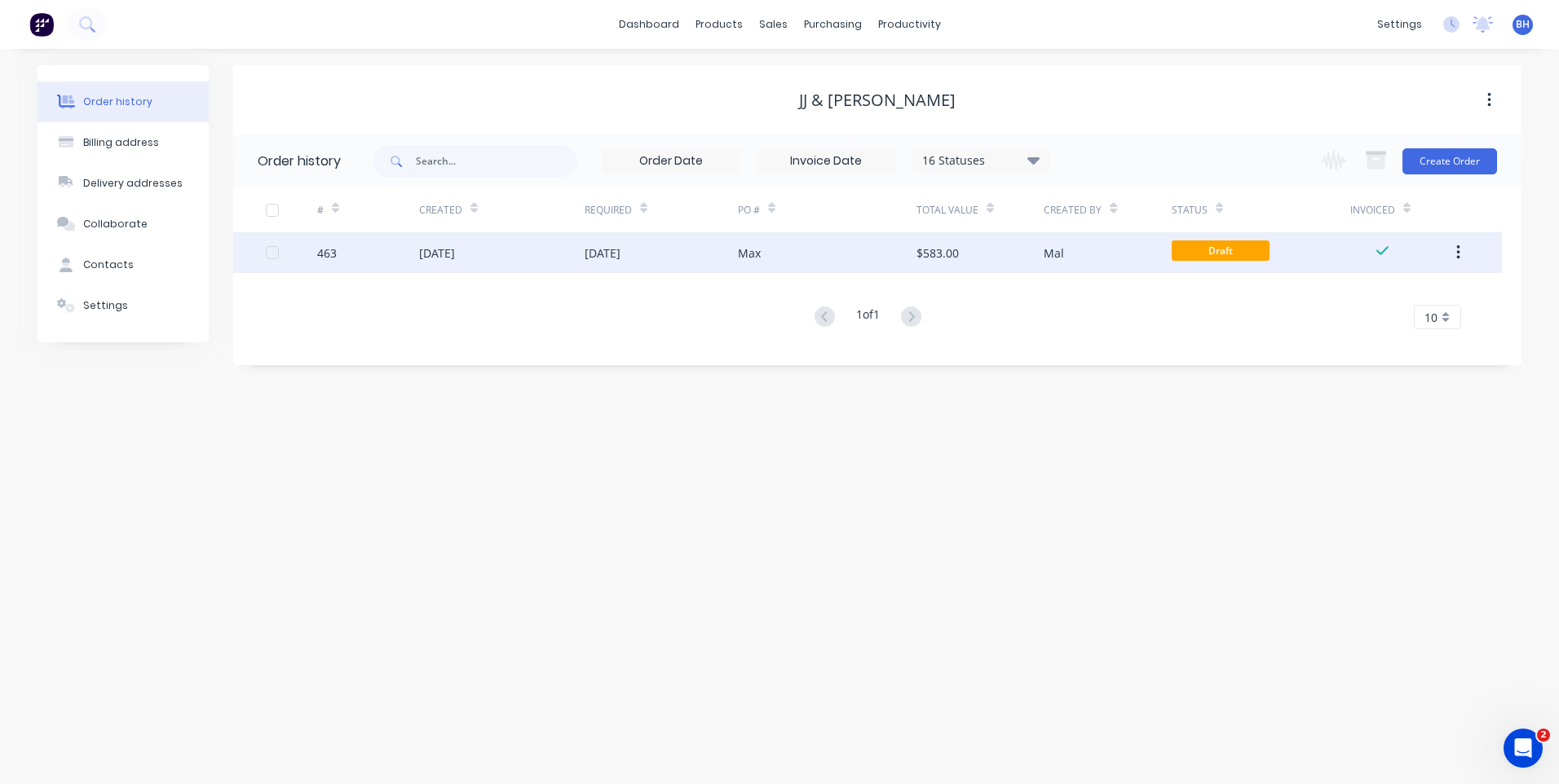
click at [1458, 245] on icon "button" at bounding box center [1458, 252] width 4 height 18
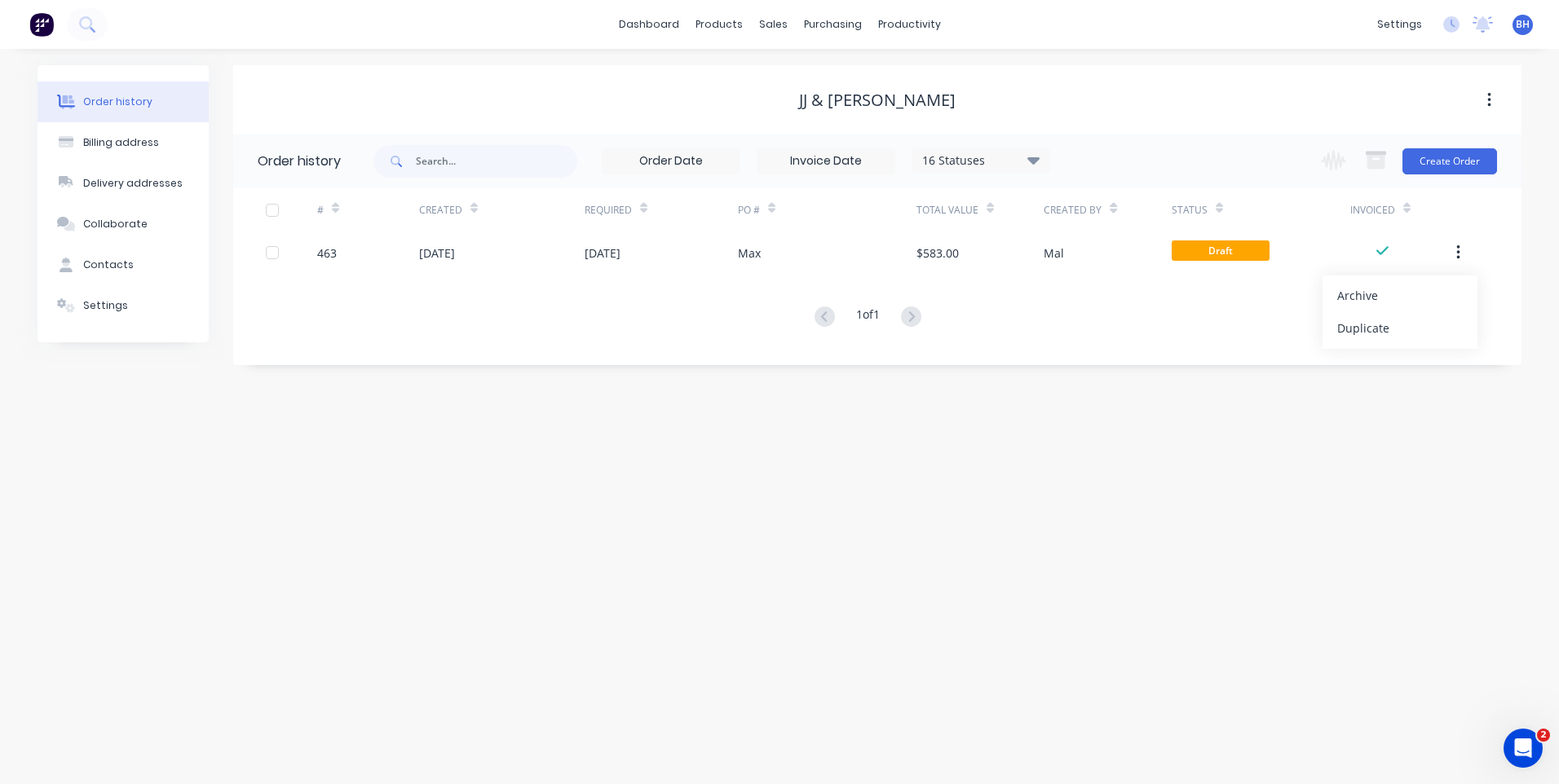
click at [1452, 530] on div "Order history Billing address Delivery addresses Collaborate Contacts Settings …" at bounding box center [780, 416] width 1559 height 735
click at [99, 302] on div "Settings" at bounding box center [106, 306] width 45 height 15
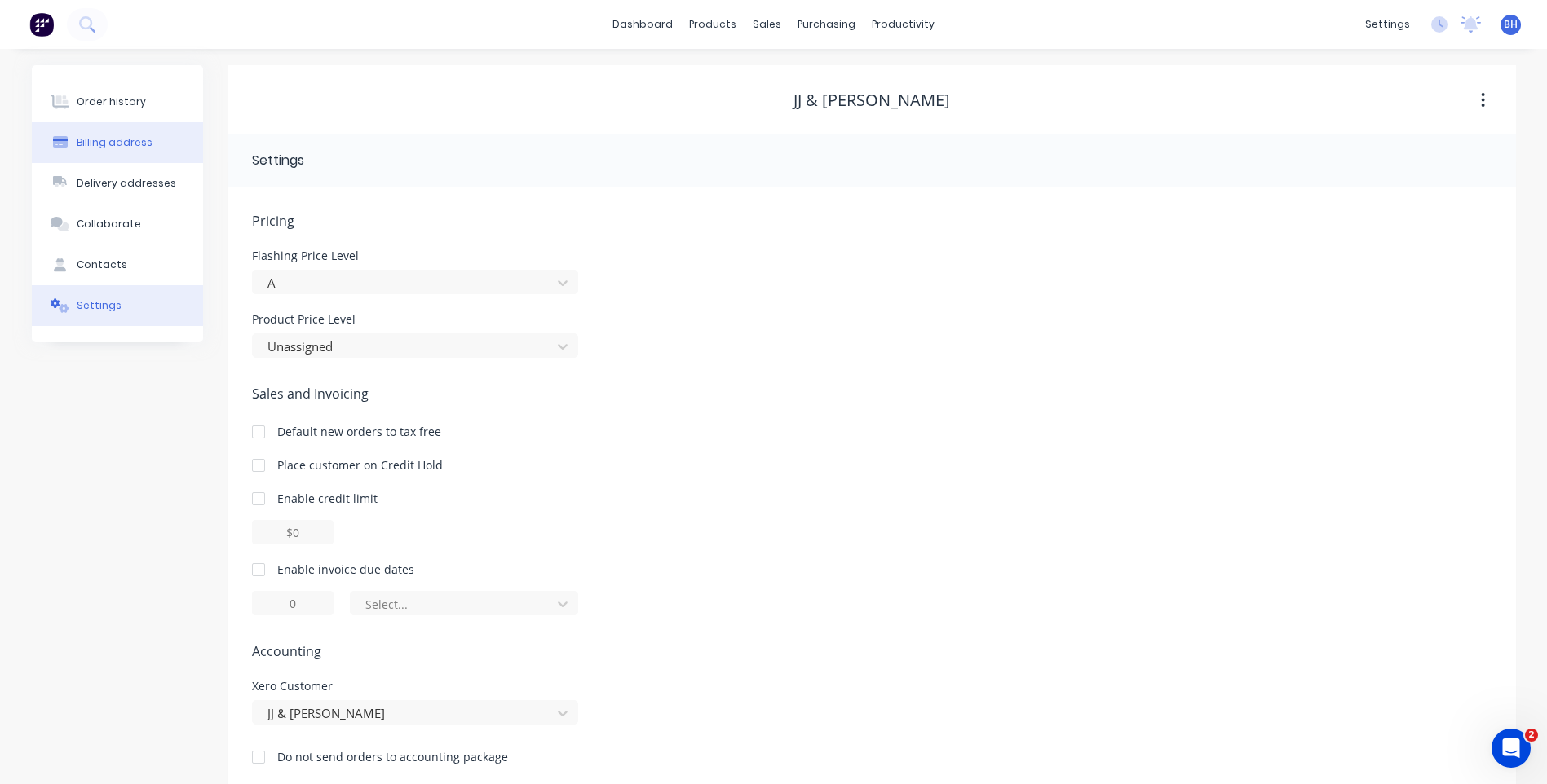
click at [107, 141] on div "Billing address" at bounding box center [114, 142] width 76 height 15
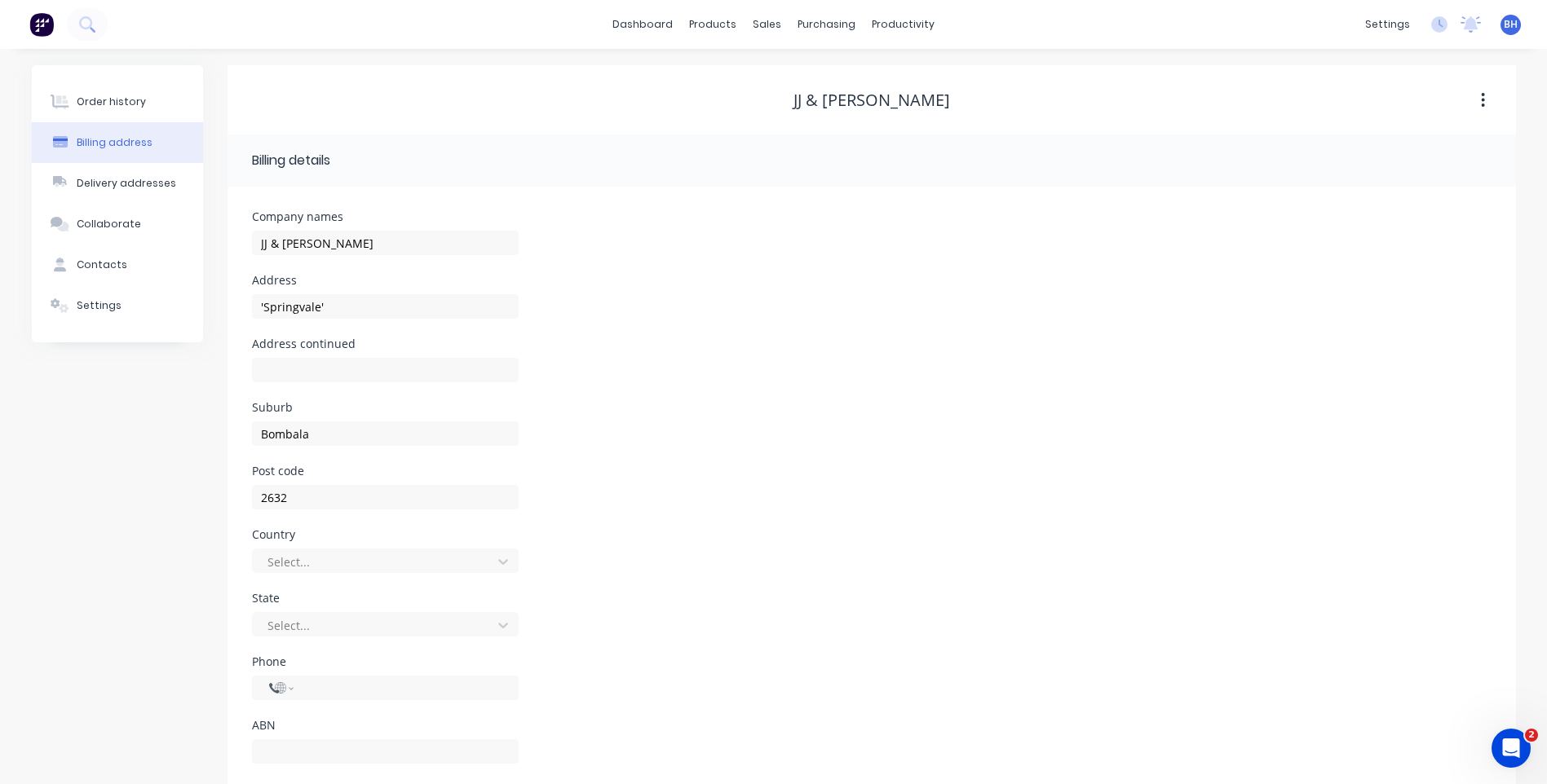
select select "AU"
click at [99, 92] on button "Order history" at bounding box center [117, 101] width 171 height 41
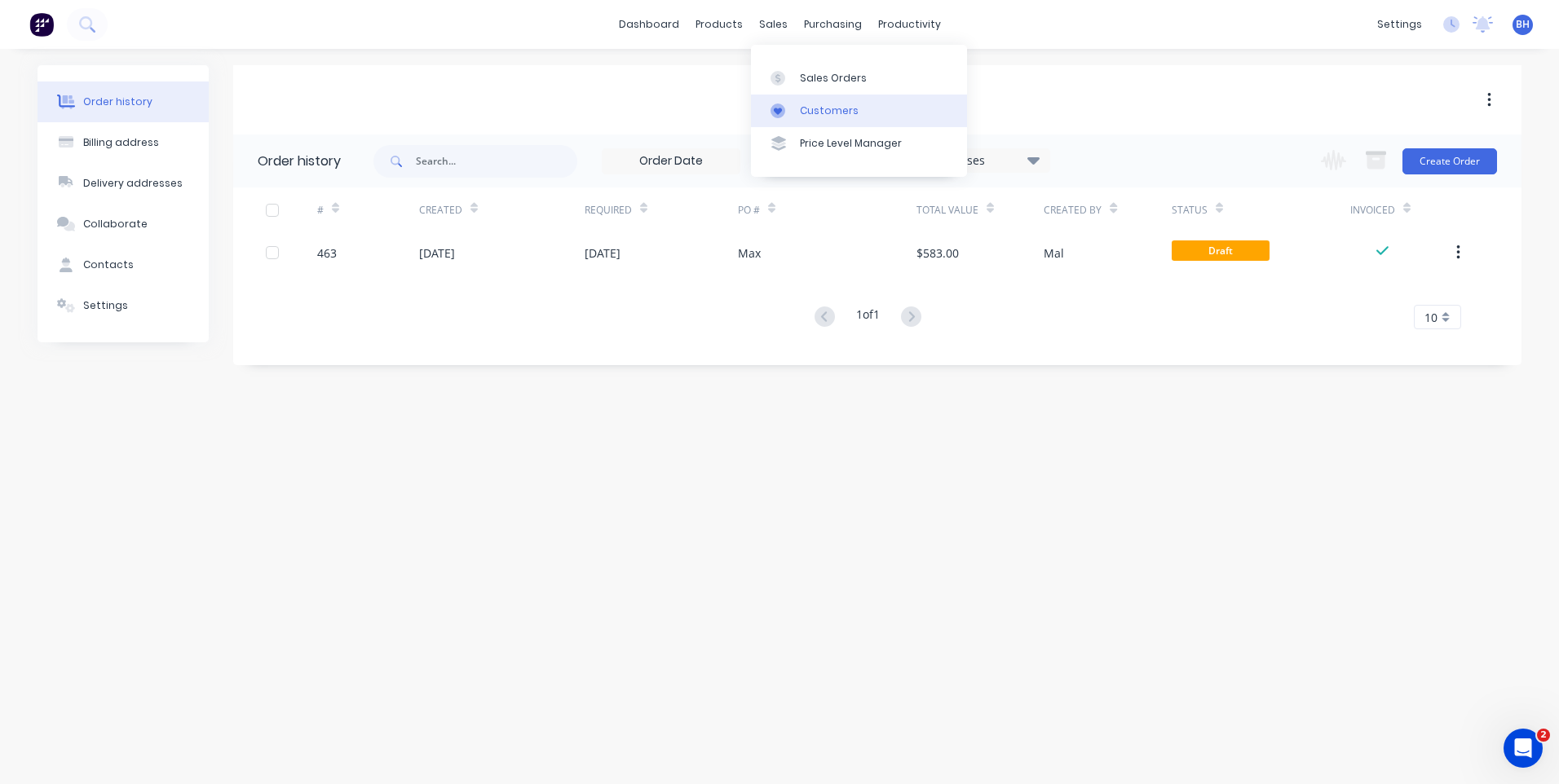
click at [818, 105] on div "Customers" at bounding box center [829, 111] width 59 height 15
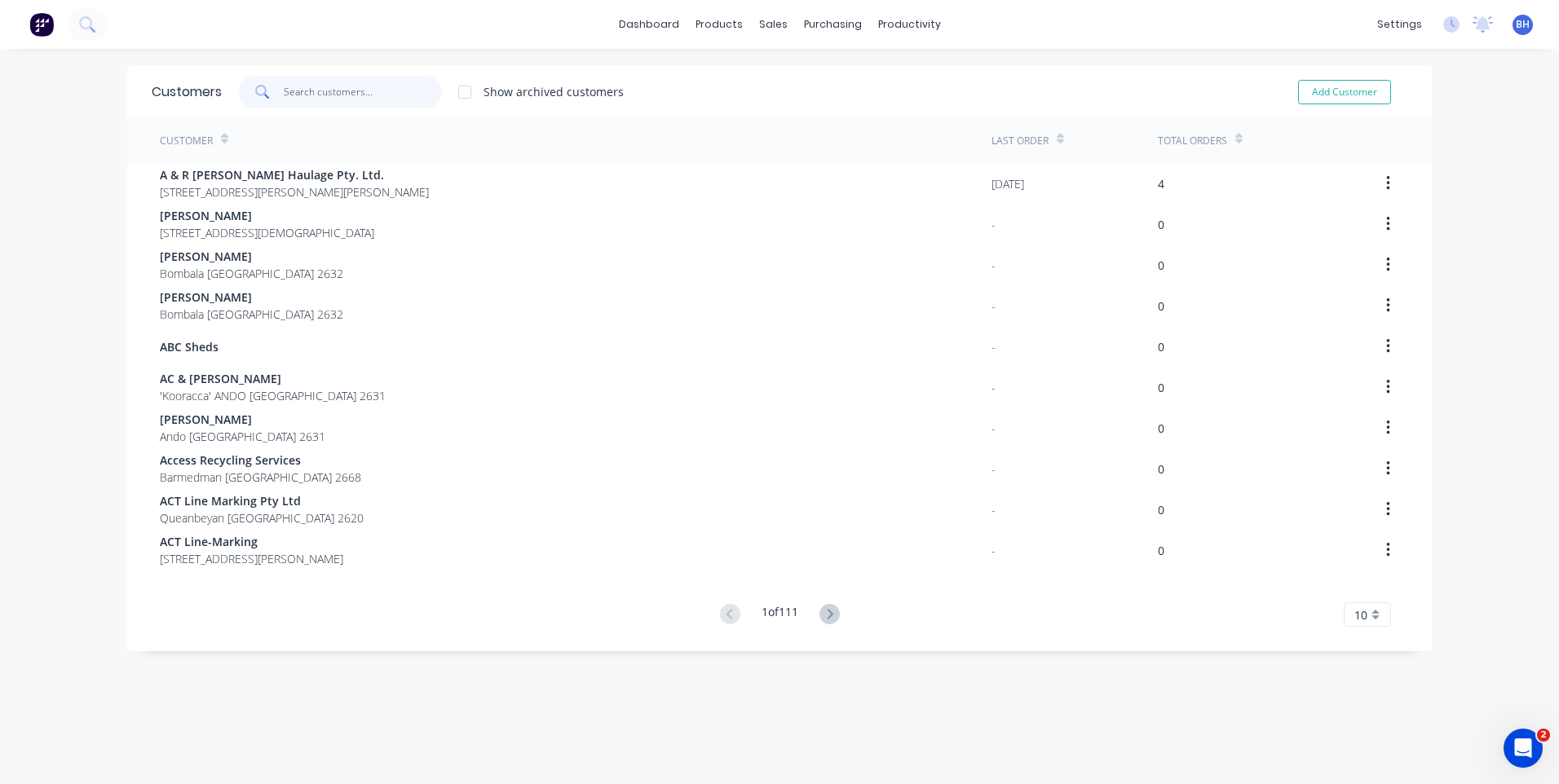
click at [352, 96] on input "text" at bounding box center [363, 92] width 159 height 33
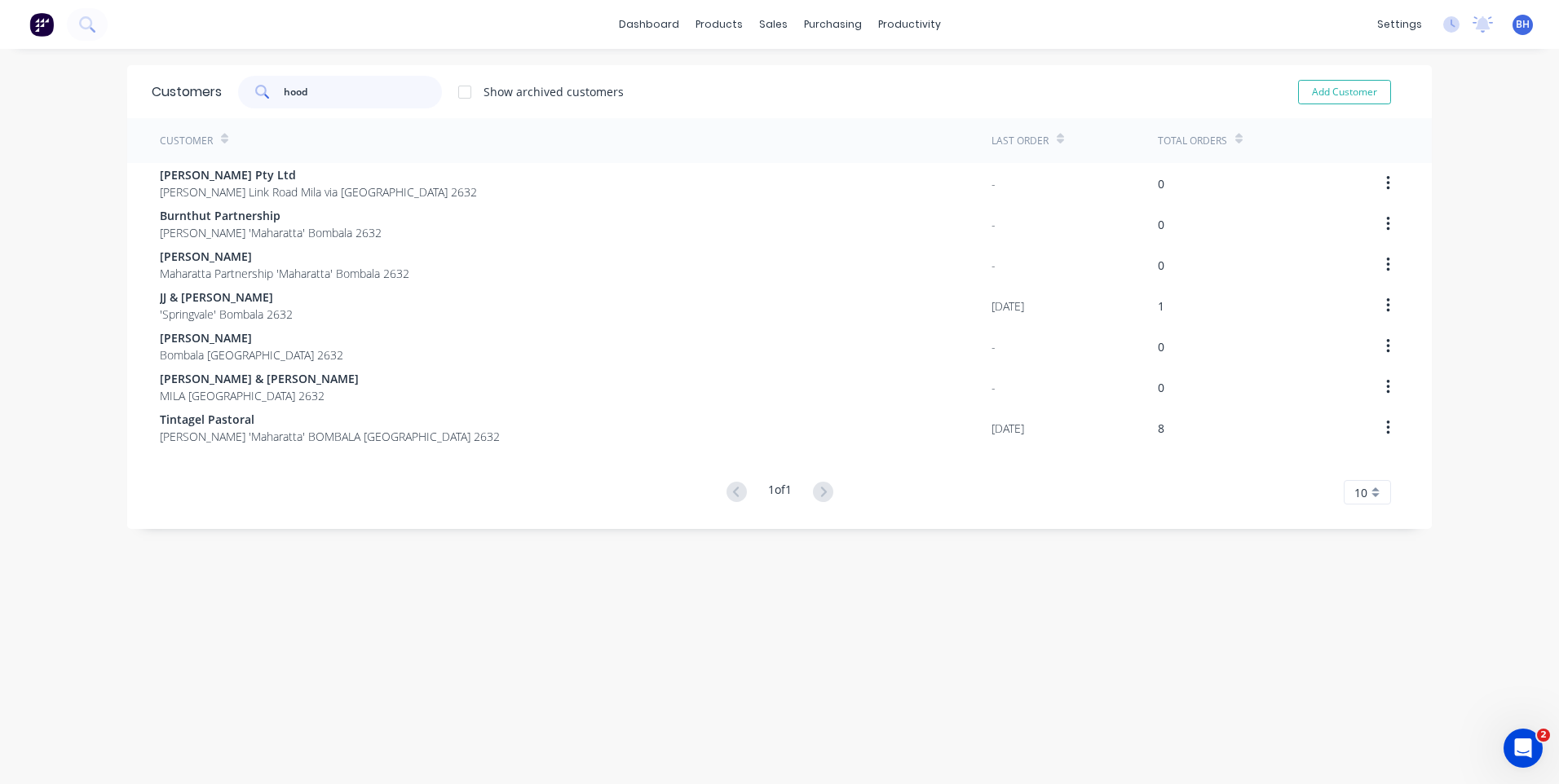
type input "hood"
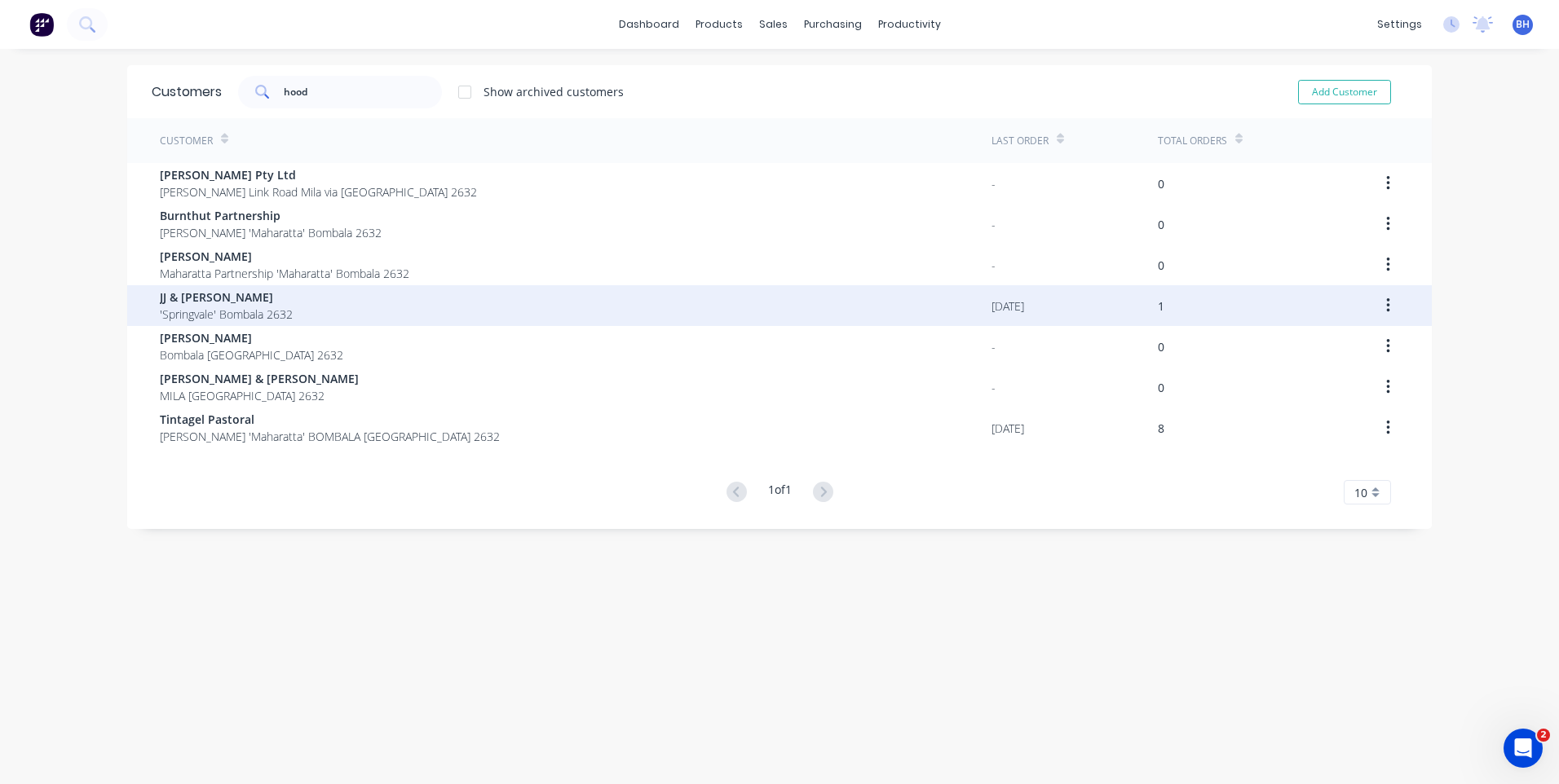
click at [1386, 296] on icon "button" at bounding box center [1388, 305] width 4 height 18
click at [646, 307] on div "JJ & [PERSON_NAME] 'Springvale' Bombala 2632" at bounding box center [575, 305] width 831 height 41
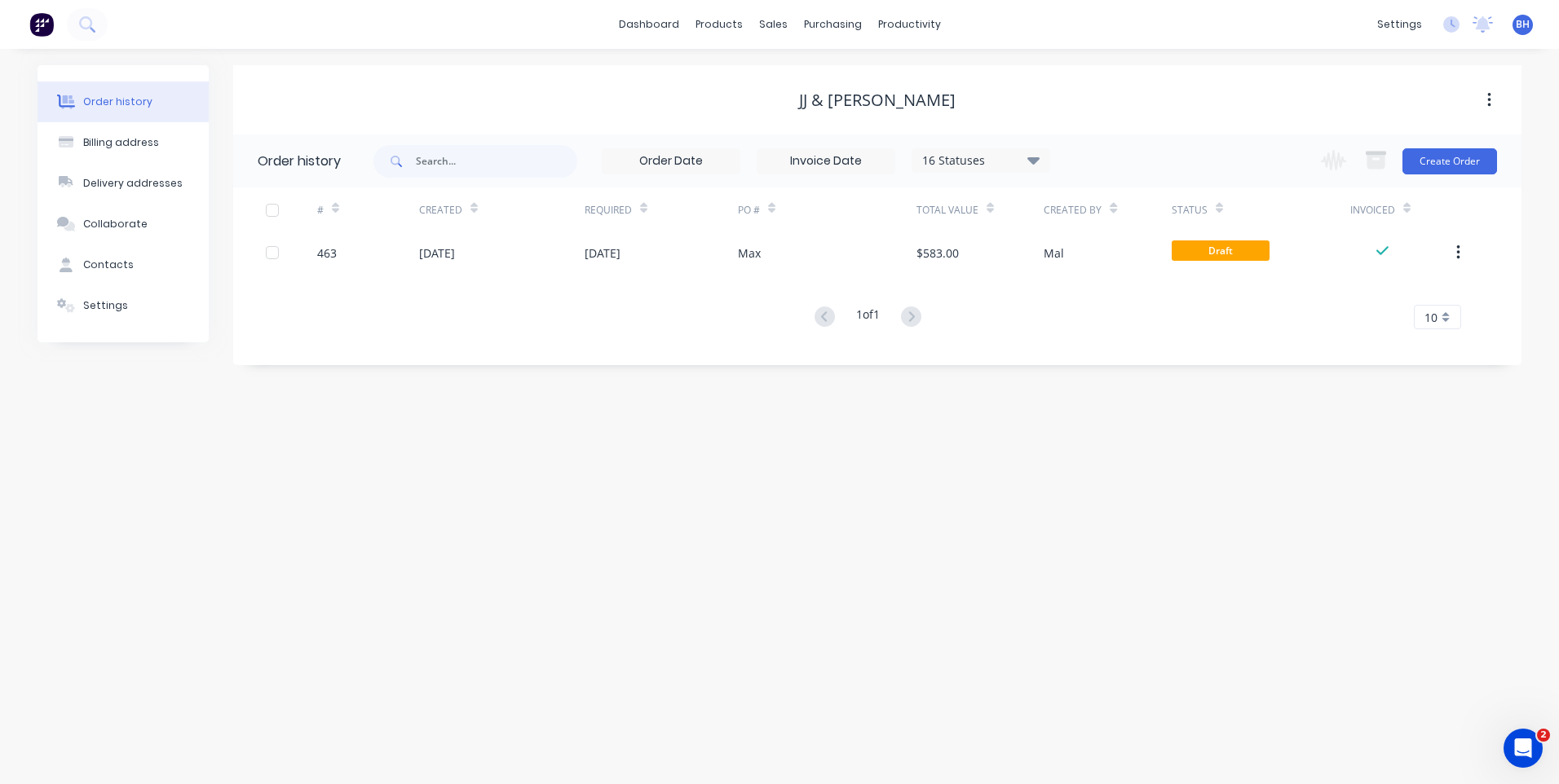
click at [1035, 158] on icon at bounding box center [1032, 160] width 12 height 8
click at [1001, 86] on div "JJ & [PERSON_NAME]" at bounding box center [877, 100] width 1288 height 29
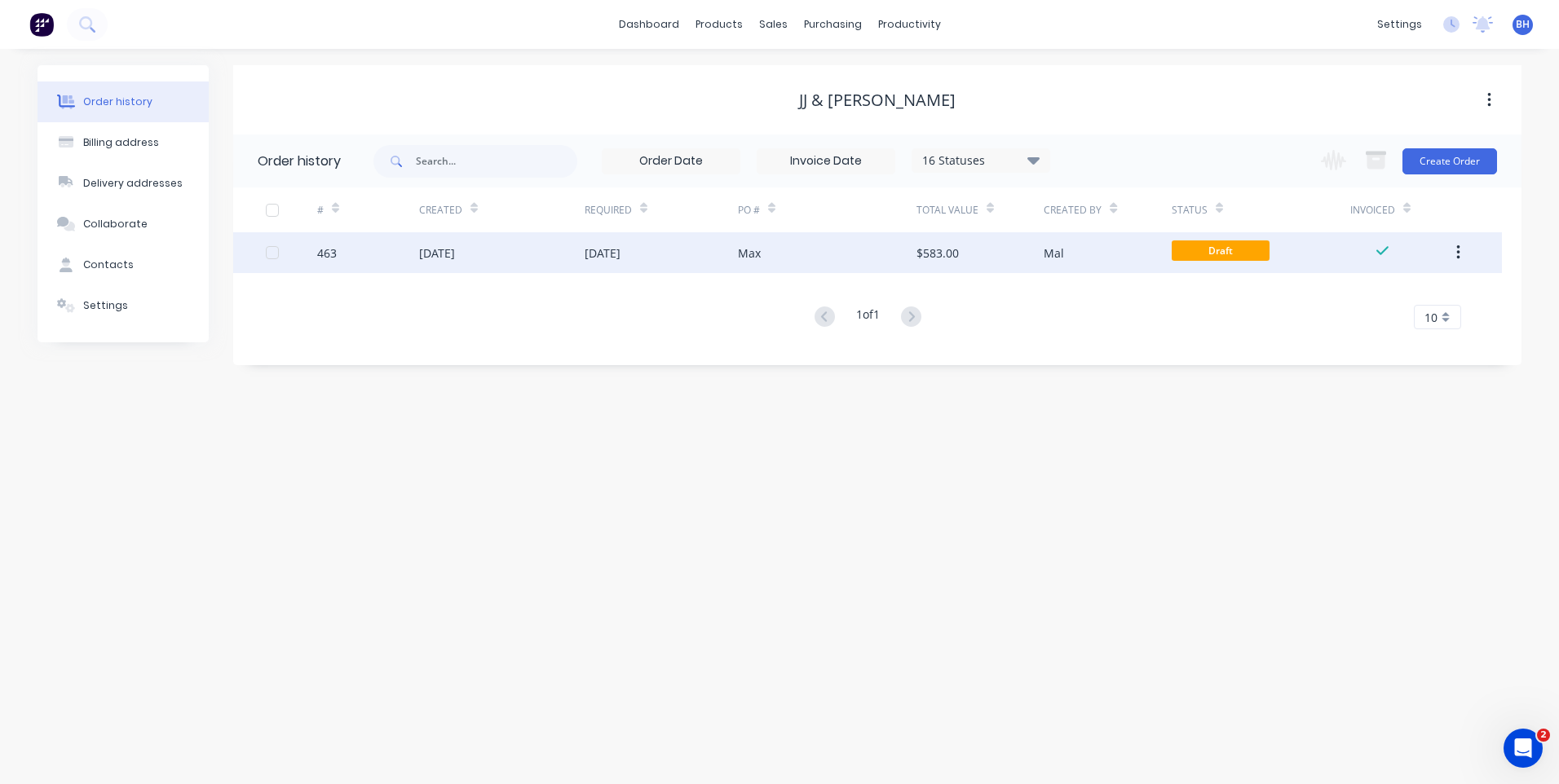
click at [272, 255] on div at bounding box center [272, 253] width 33 height 33
click at [1138, 254] on div "Mal" at bounding box center [1107, 252] width 127 height 41
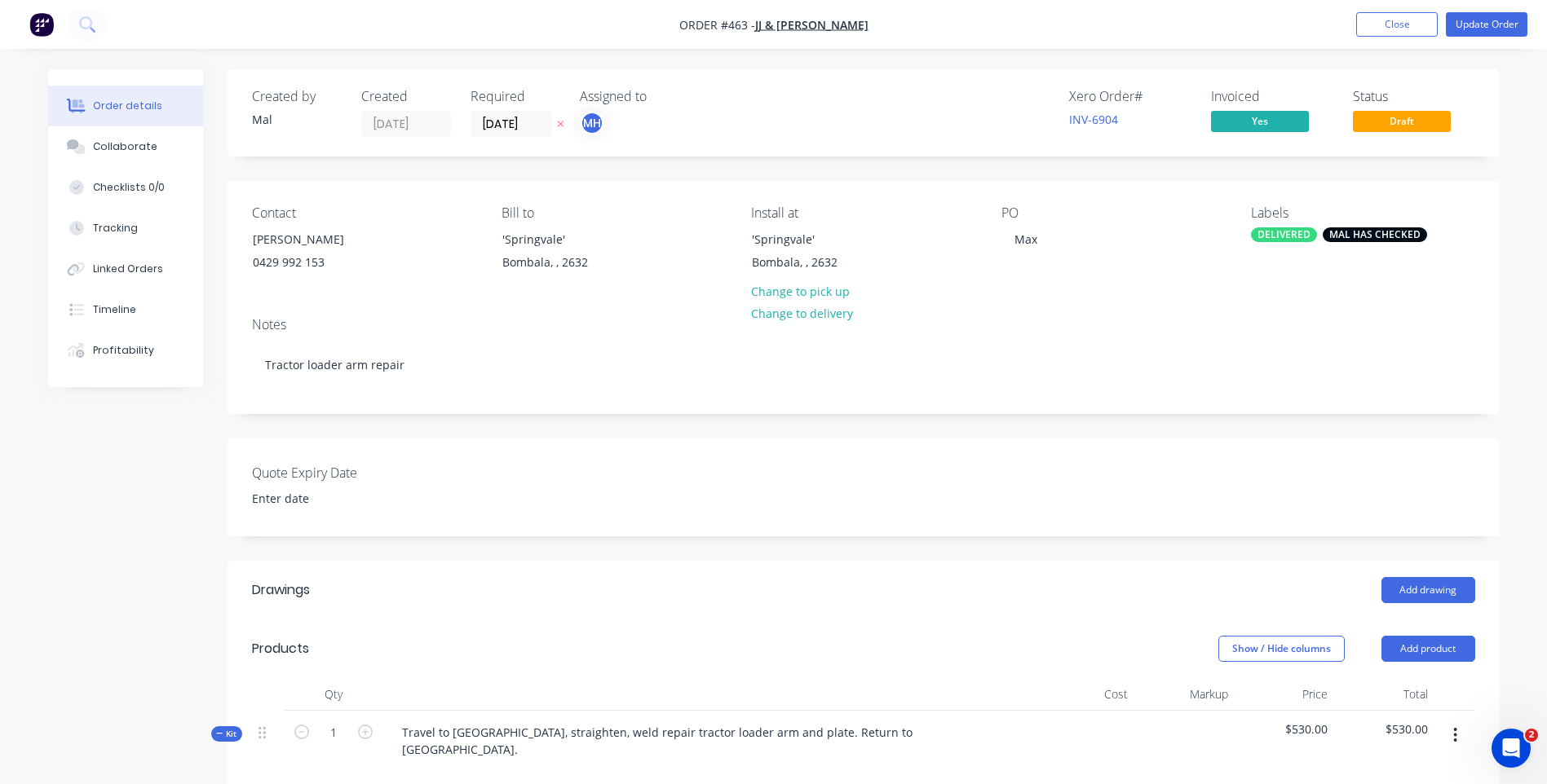
click at [535, 213] on div "Bill to" at bounding box center [613, 213] width 224 height 15
click at [524, 213] on div "Bill to" at bounding box center [613, 213] width 224 height 15
click at [1376, 21] on button "Close" at bounding box center [1397, 25] width 81 height 25
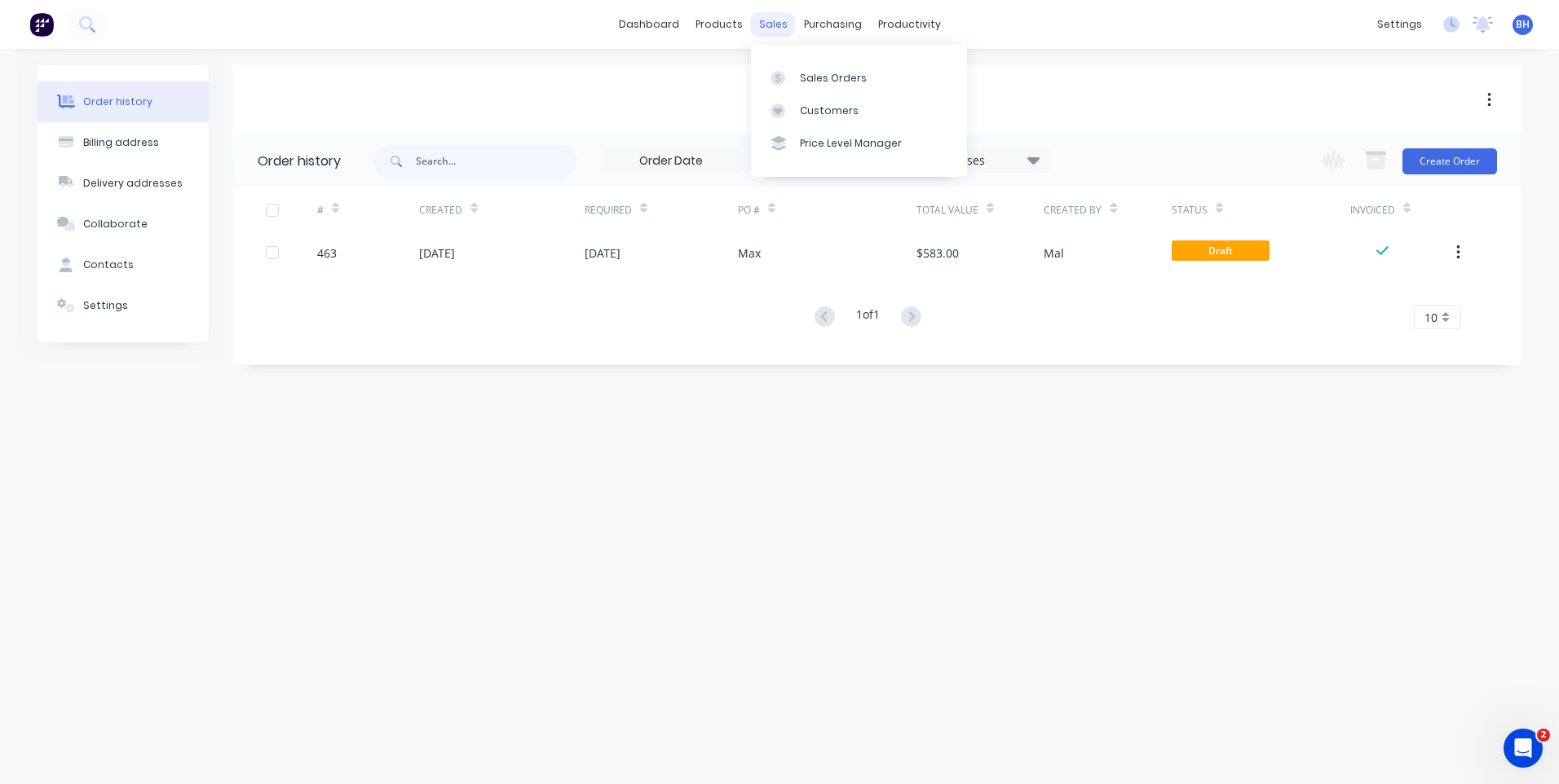
click at [770, 22] on div "sales" at bounding box center [774, 25] width 45 height 25
click at [807, 75] on div "Sales Orders" at bounding box center [832, 78] width 67 height 15
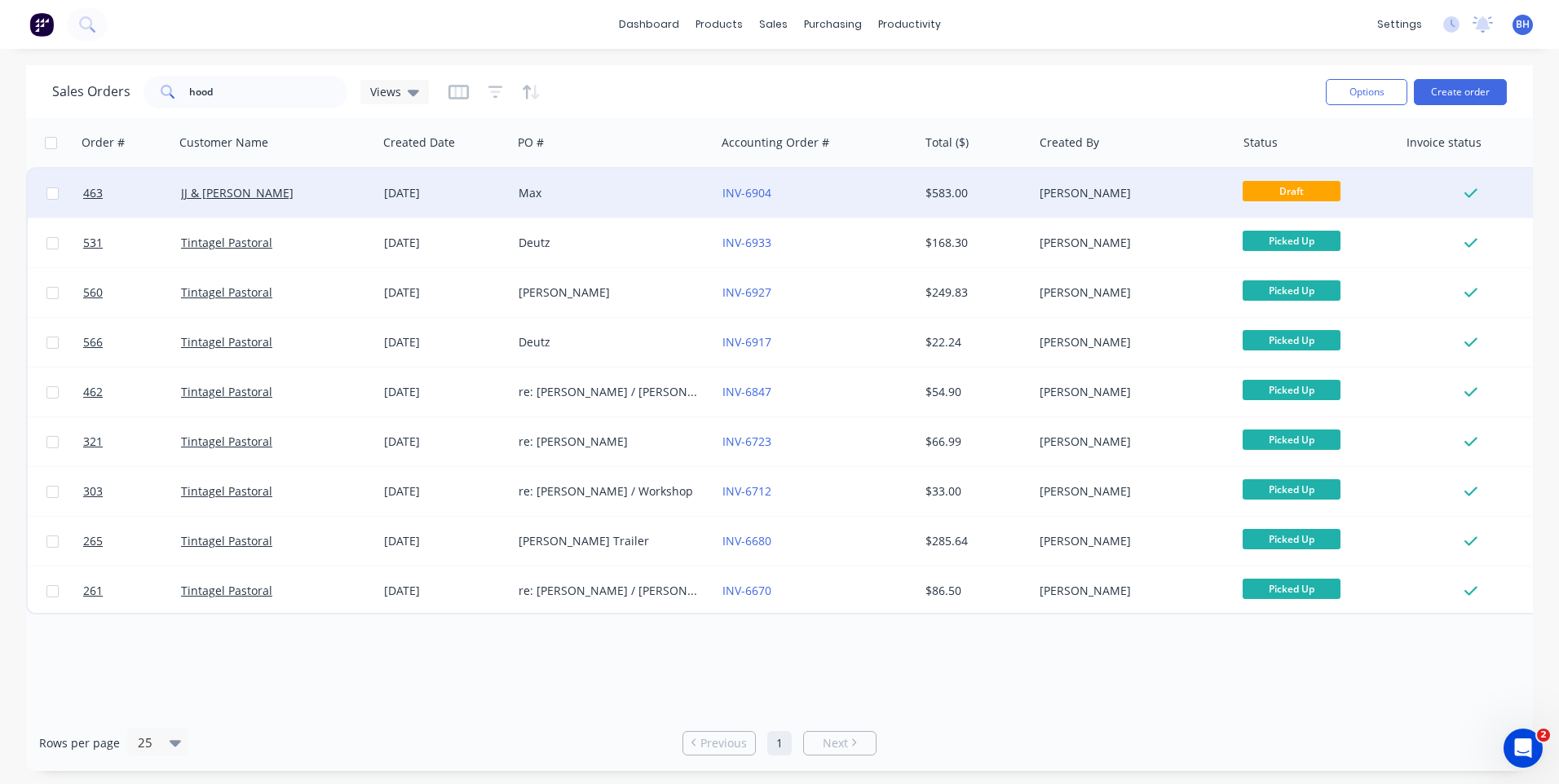
click at [52, 194] on input "checkbox" at bounding box center [52, 193] width 12 height 12
checkbox input "true"
click at [1354, 96] on button "Options" at bounding box center [1366, 92] width 81 height 26
click at [1316, 132] on div "Change Status" at bounding box center [1317, 133] width 150 height 24
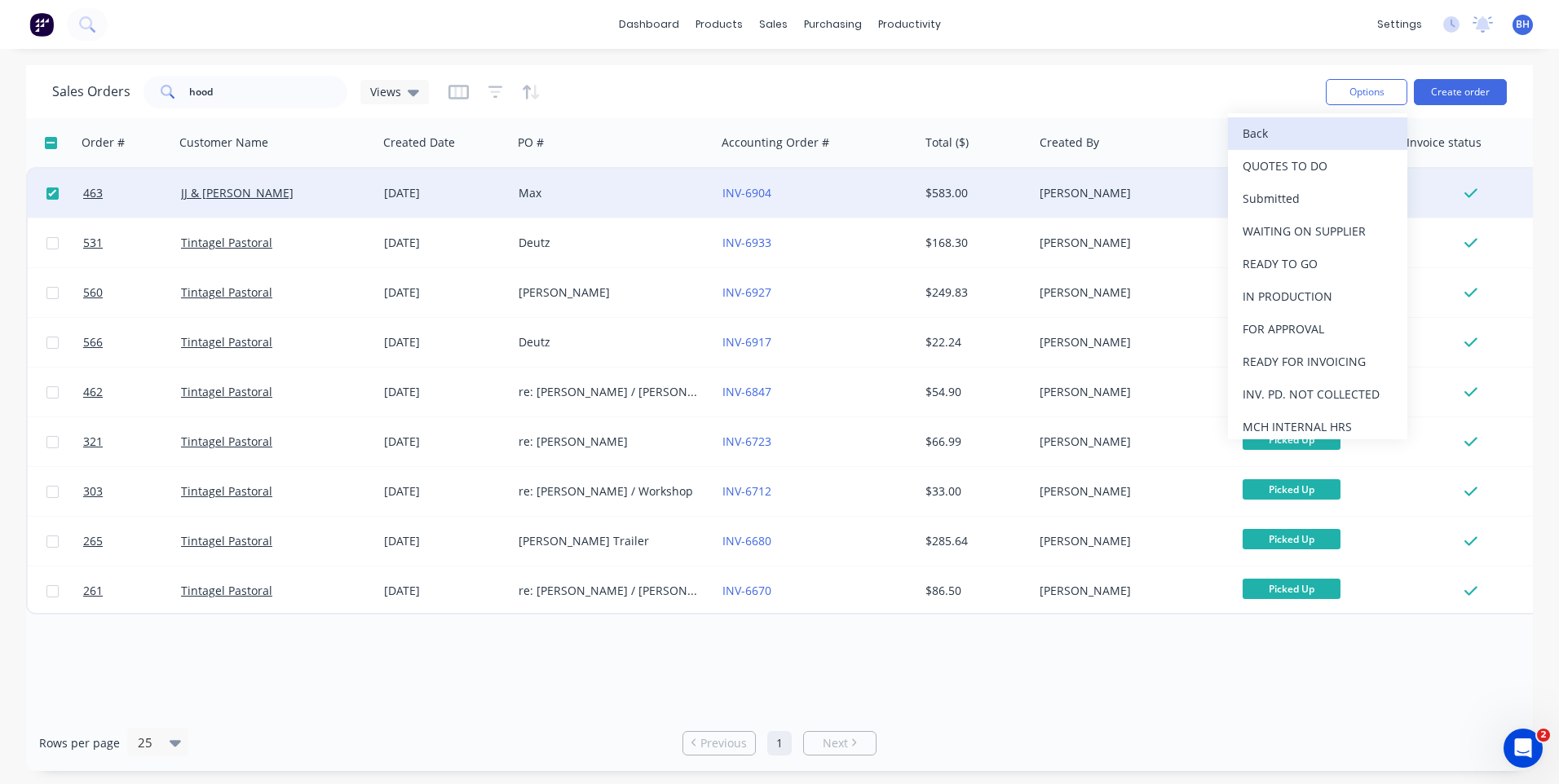
click at [1255, 128] on div "Back" at bounding box center [1317, 133] width 150 height 24
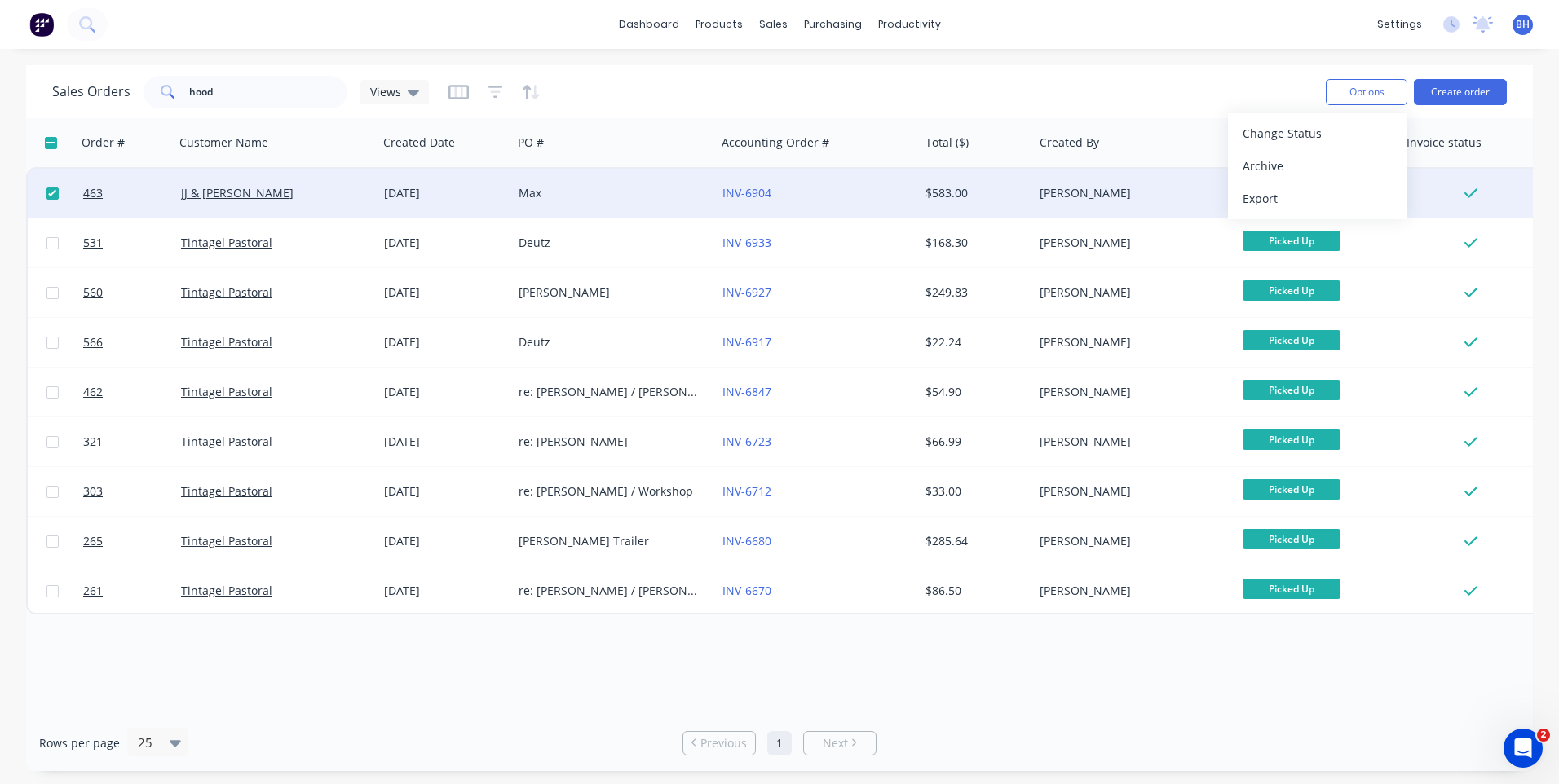
click at [1155, 69] on div "Sales Orders hood Views Options Change Status Archive Export Create order" at bounding box center [780, 92] width 1506 height 53
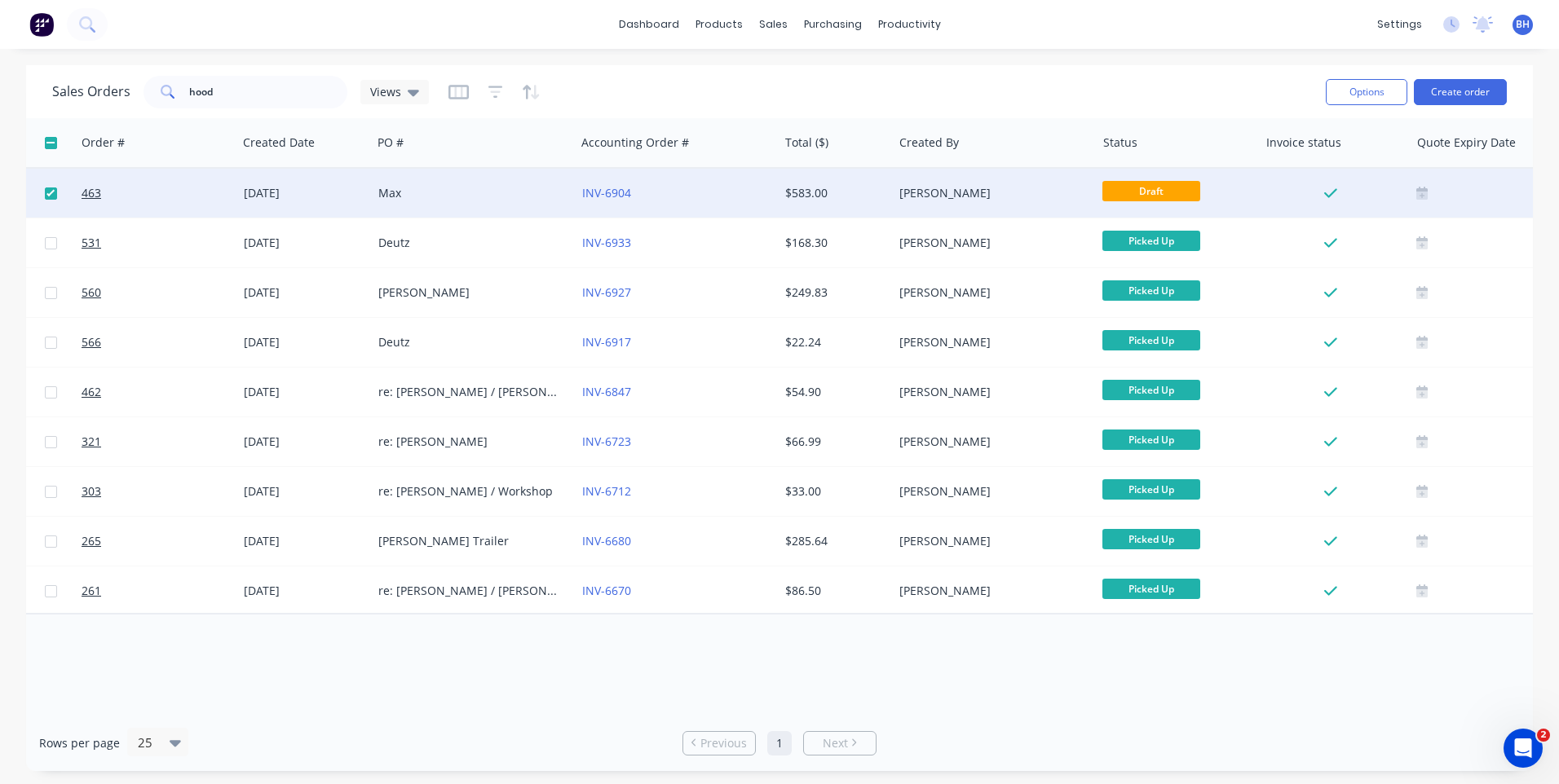
scroll to position [0, 210]
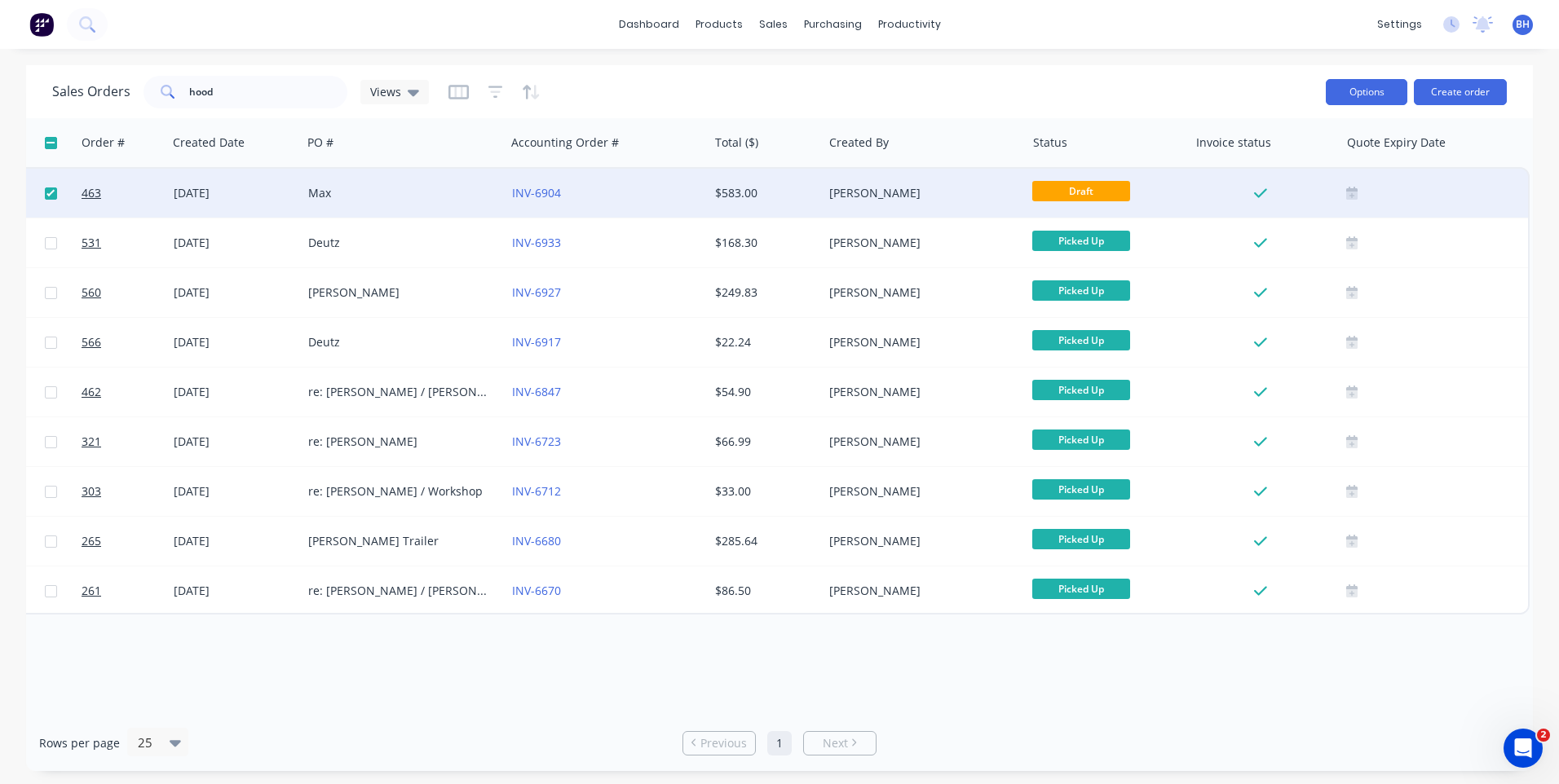
click at [1339, 82] on button "Options" at bounding box center [1366, 92] width 81 height 26
click at [1212, 60] on div "dashboard products sales purchasing productivity dashboard products Product Cat…" at bounding box center [780, 392] width 1559 height 784
click at [1518, 28] on span "BH" at bounding box center [1522, 25] width 14 height 15
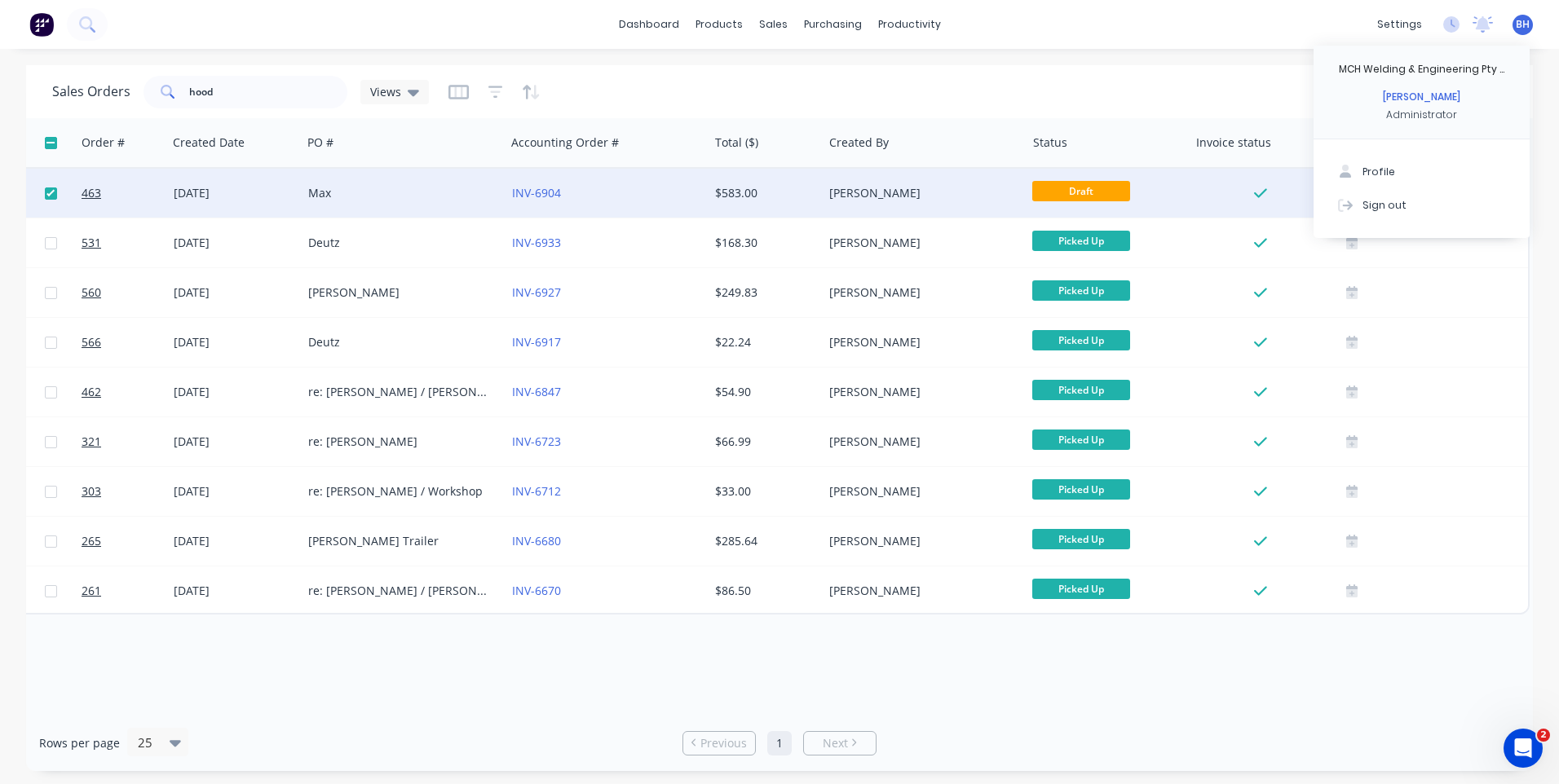
click at [1022, 91] on div "Sales Orders hood Views" at bounding box center [682, 92] width 1261 height 40
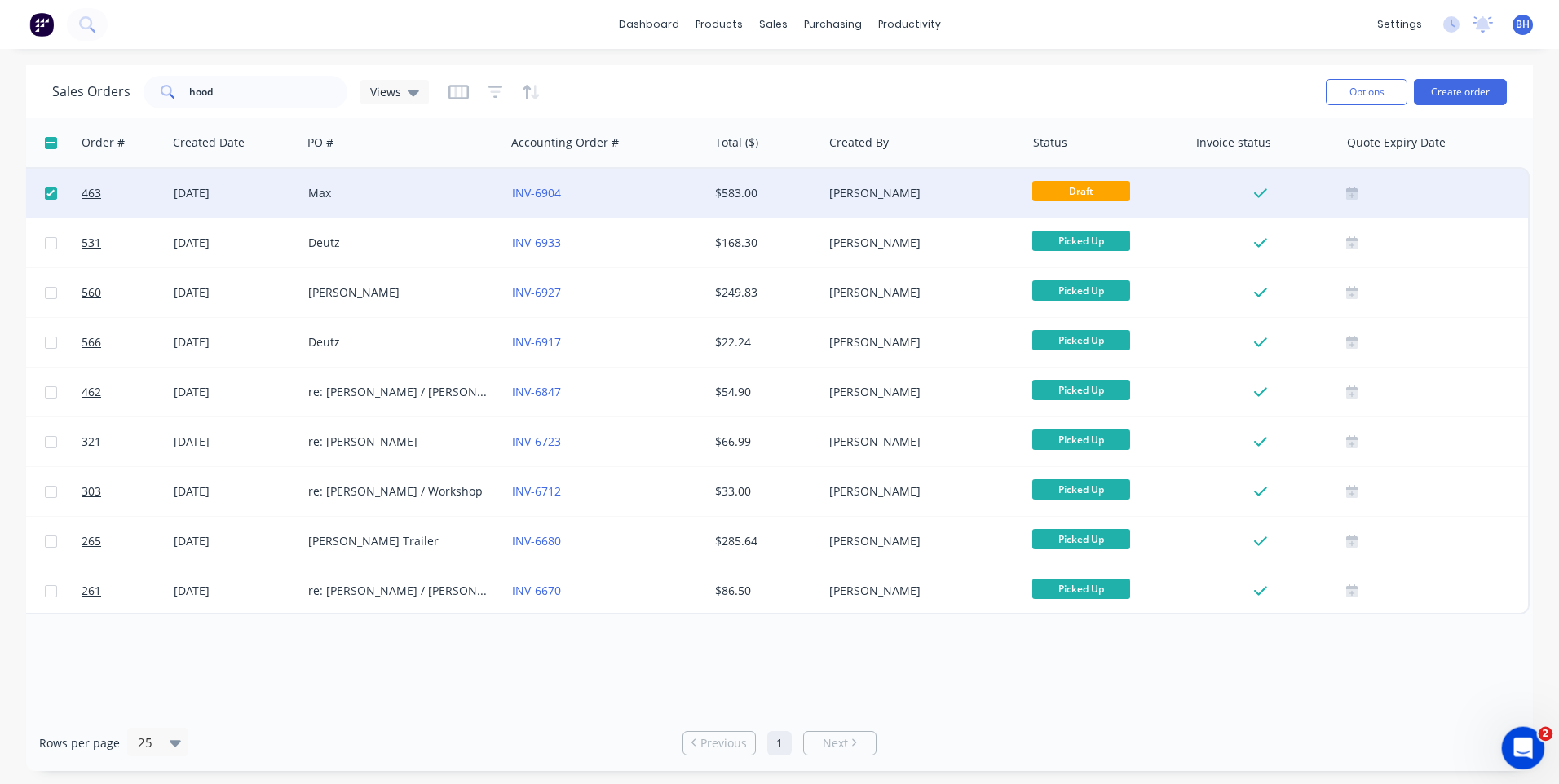
click at [1517, 749] on icon "Open Intercom Messenger" at bounding box center [1520, 746] width 27 height 27
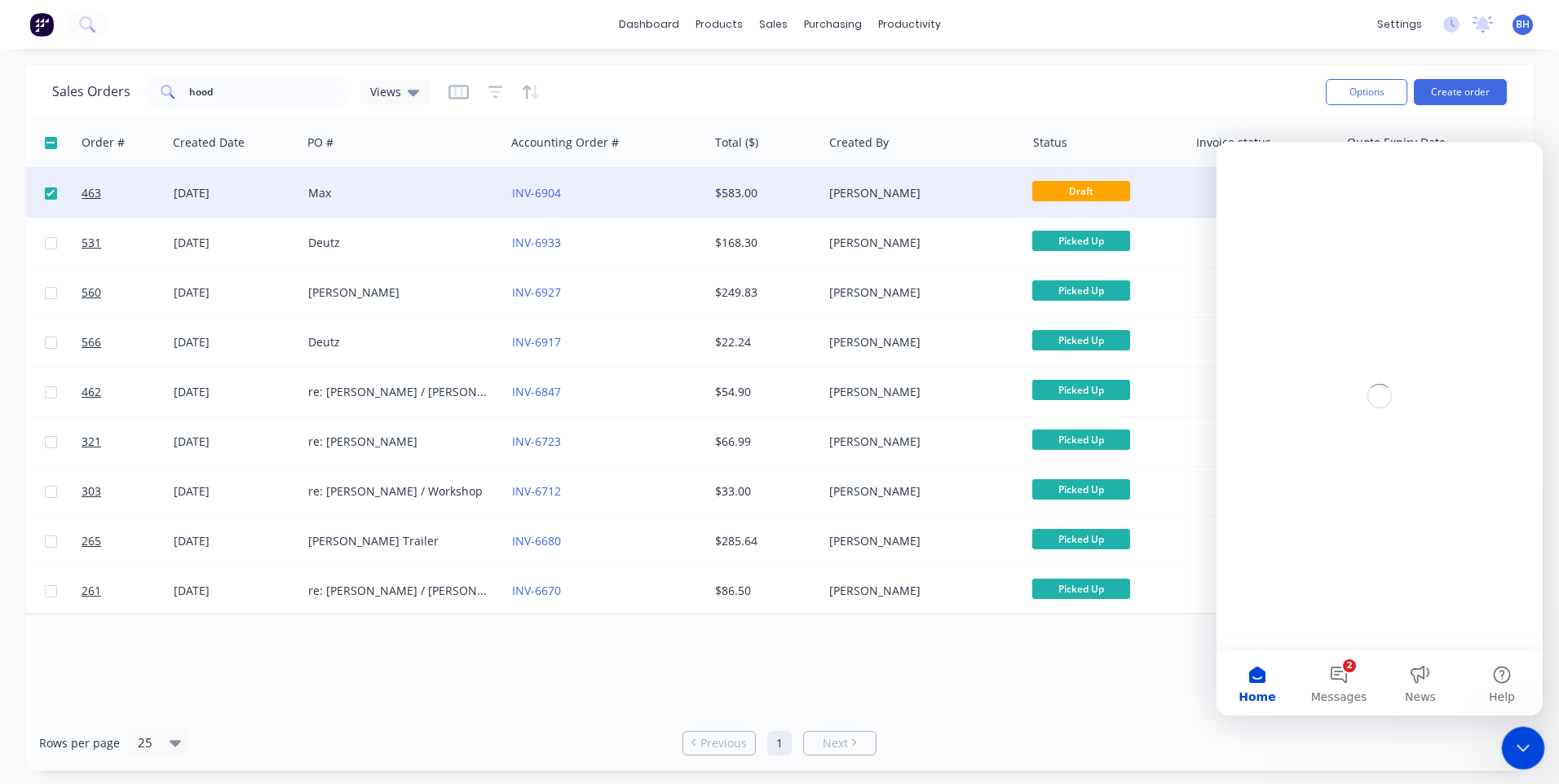
scroll to position [0, 0]
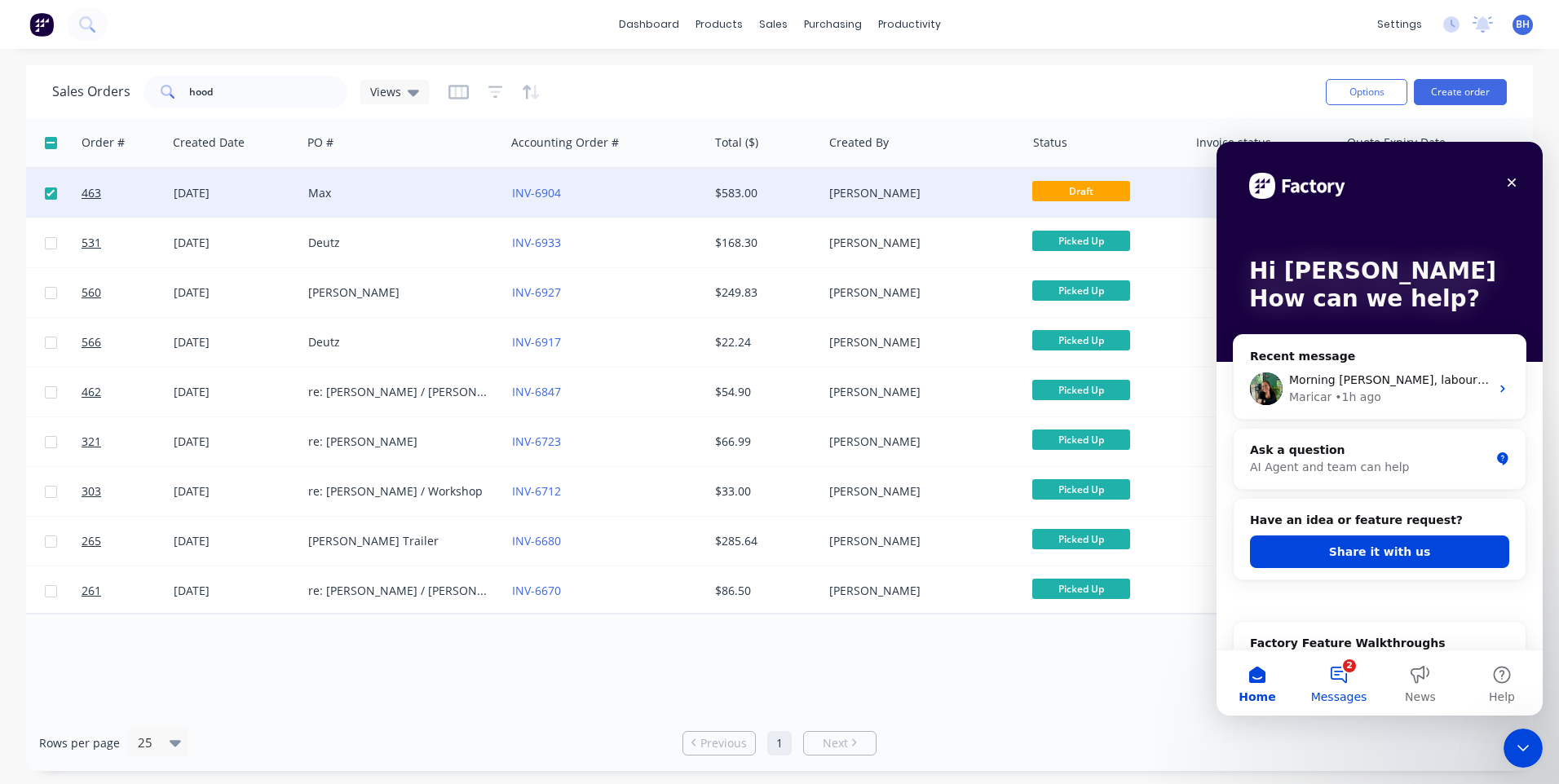
click at [1339, 677] on button "2 Messages" at bounding box center [1338, 682] width 81 height 65
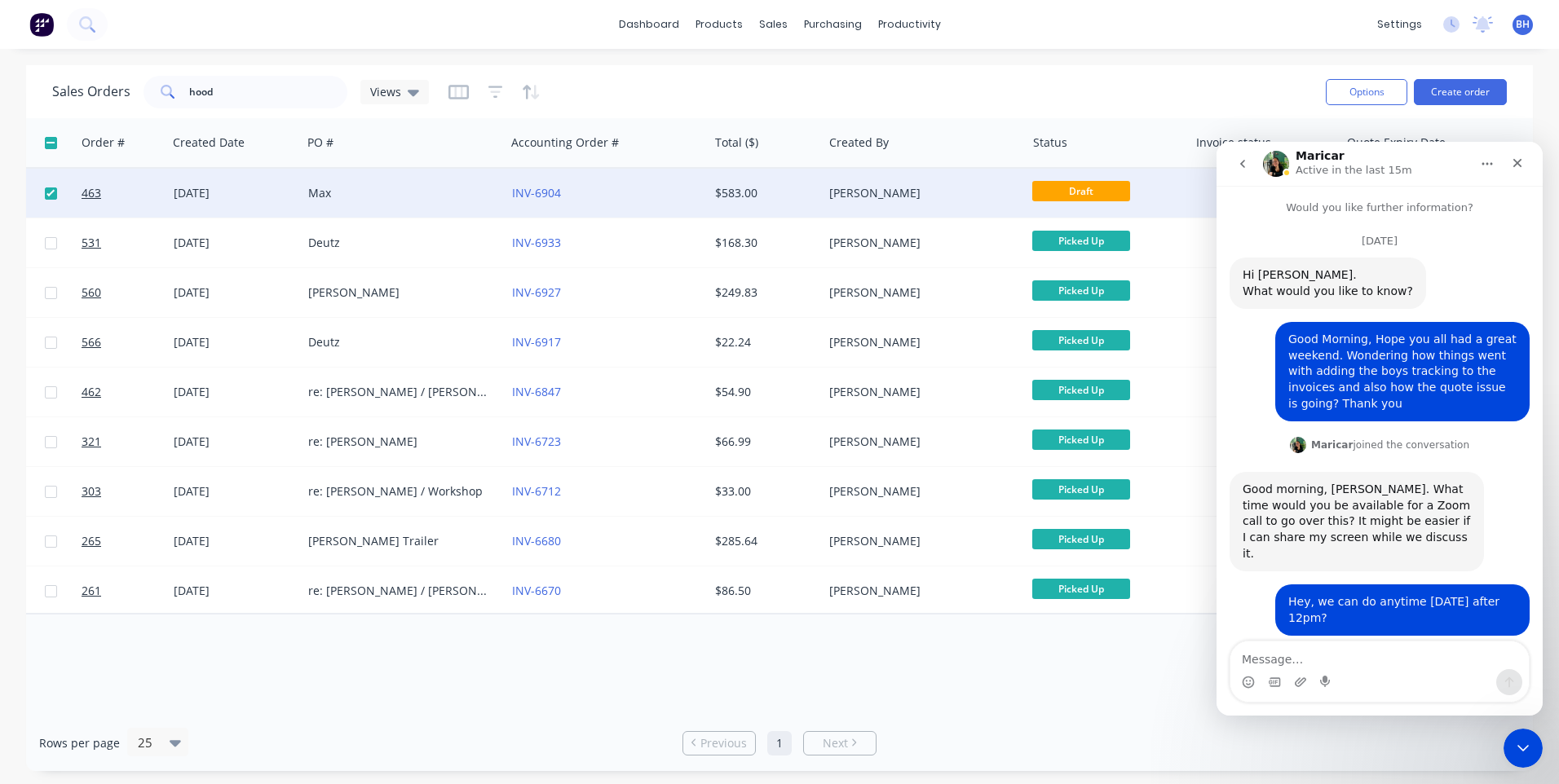
scroll to position [366, 0]
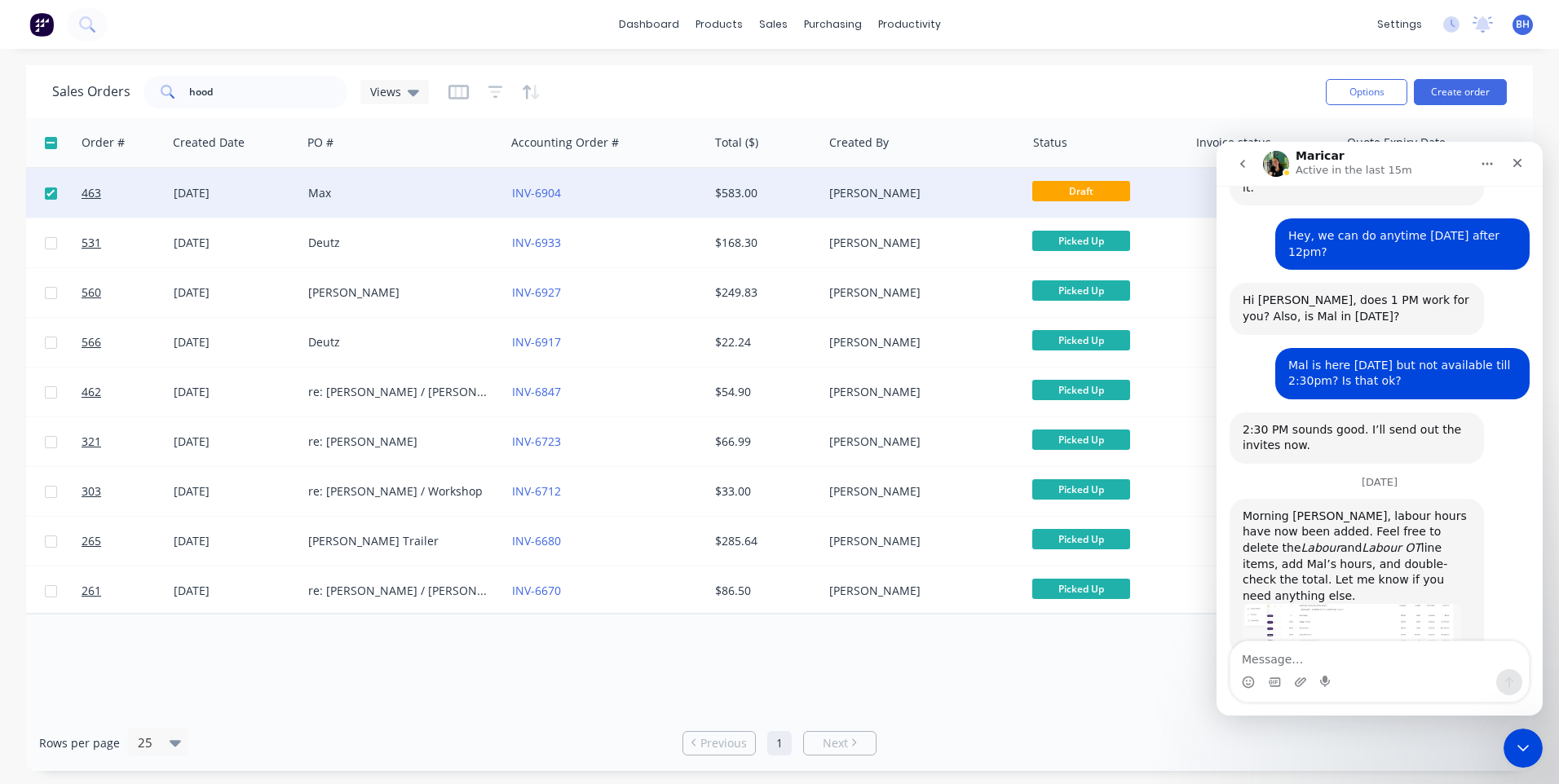
drag, startPoint x: 1536, startPoint y: 392, endPoint x: 2773, endPoint y: 525, distance: 1244.1
click at [1260, 654] on textarea "Message…" at bounding box center [1380, 655] width 298 height 27
type textarea "Thank you [PERSON_NAME]."
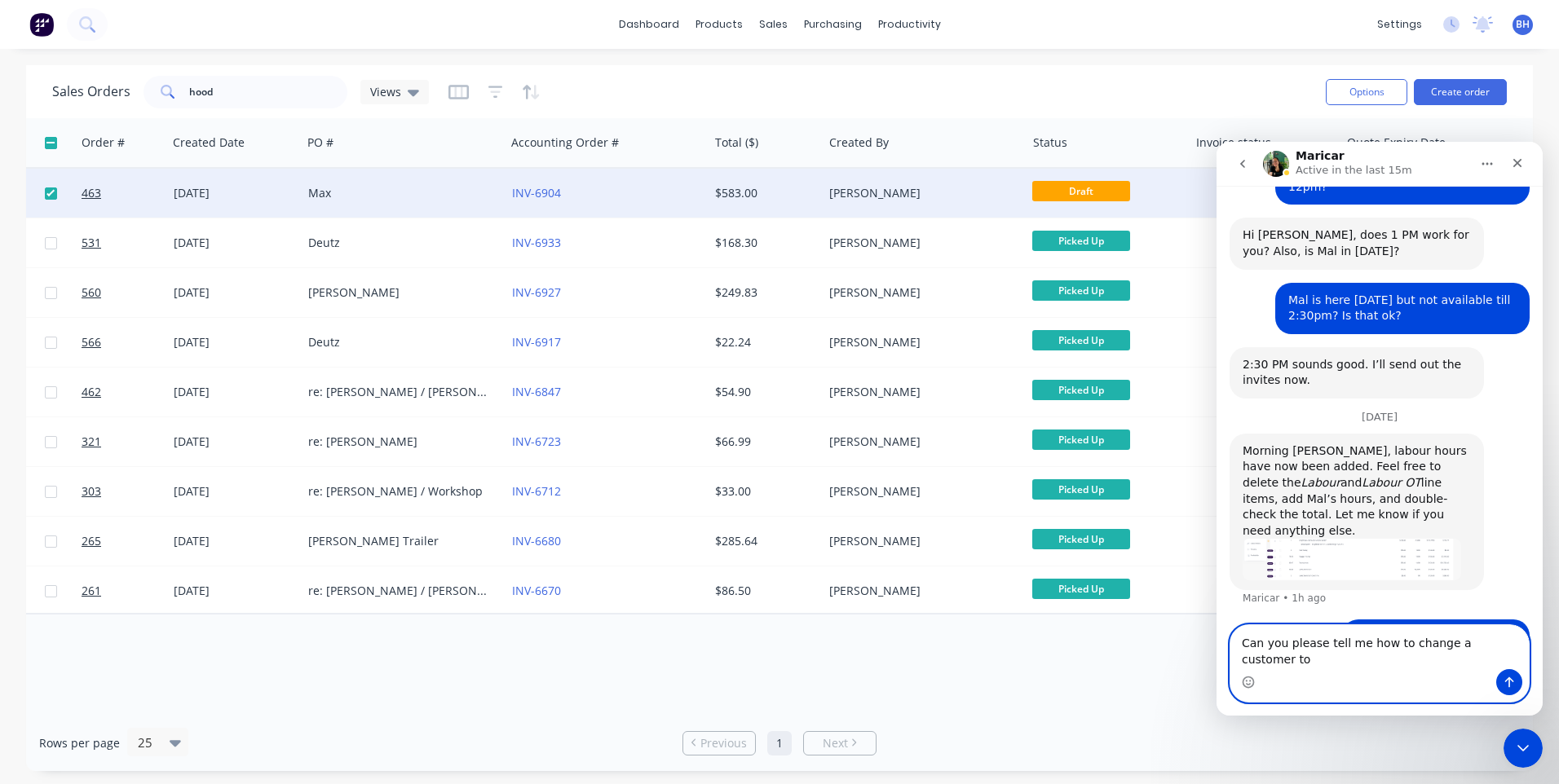
scroll to position [415, 0]
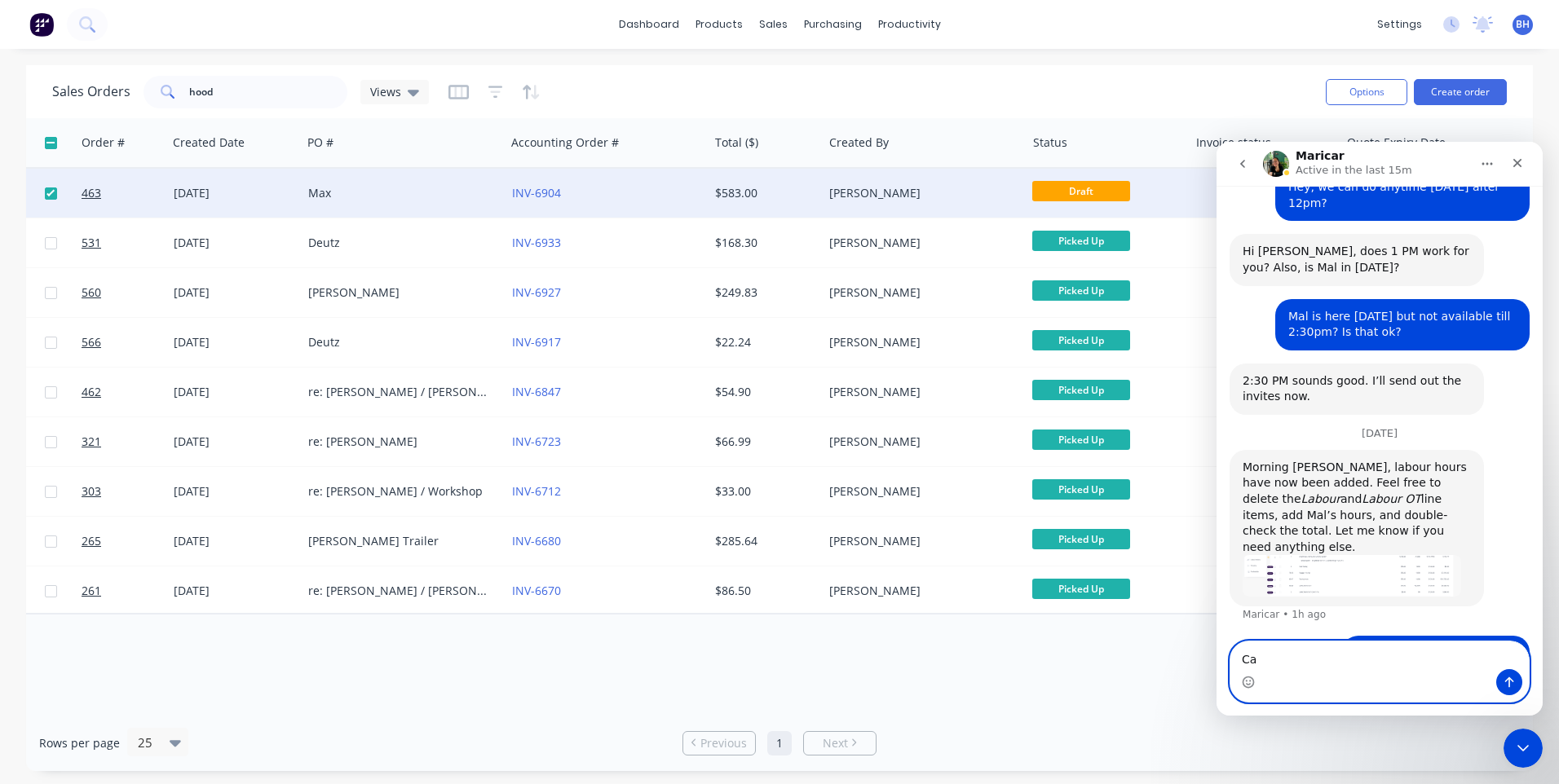
type textarea "C"
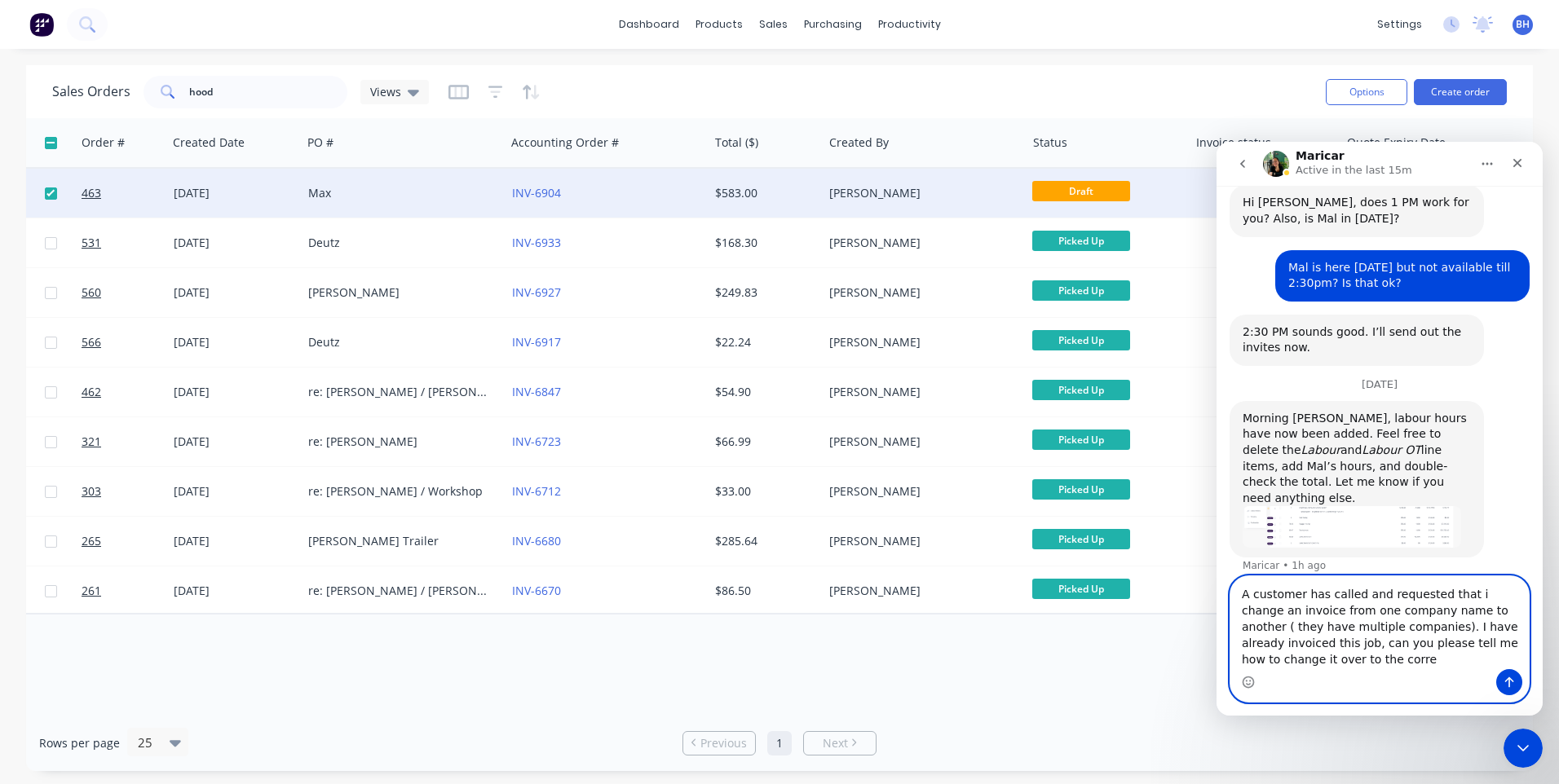
scroll to position [480, 0]
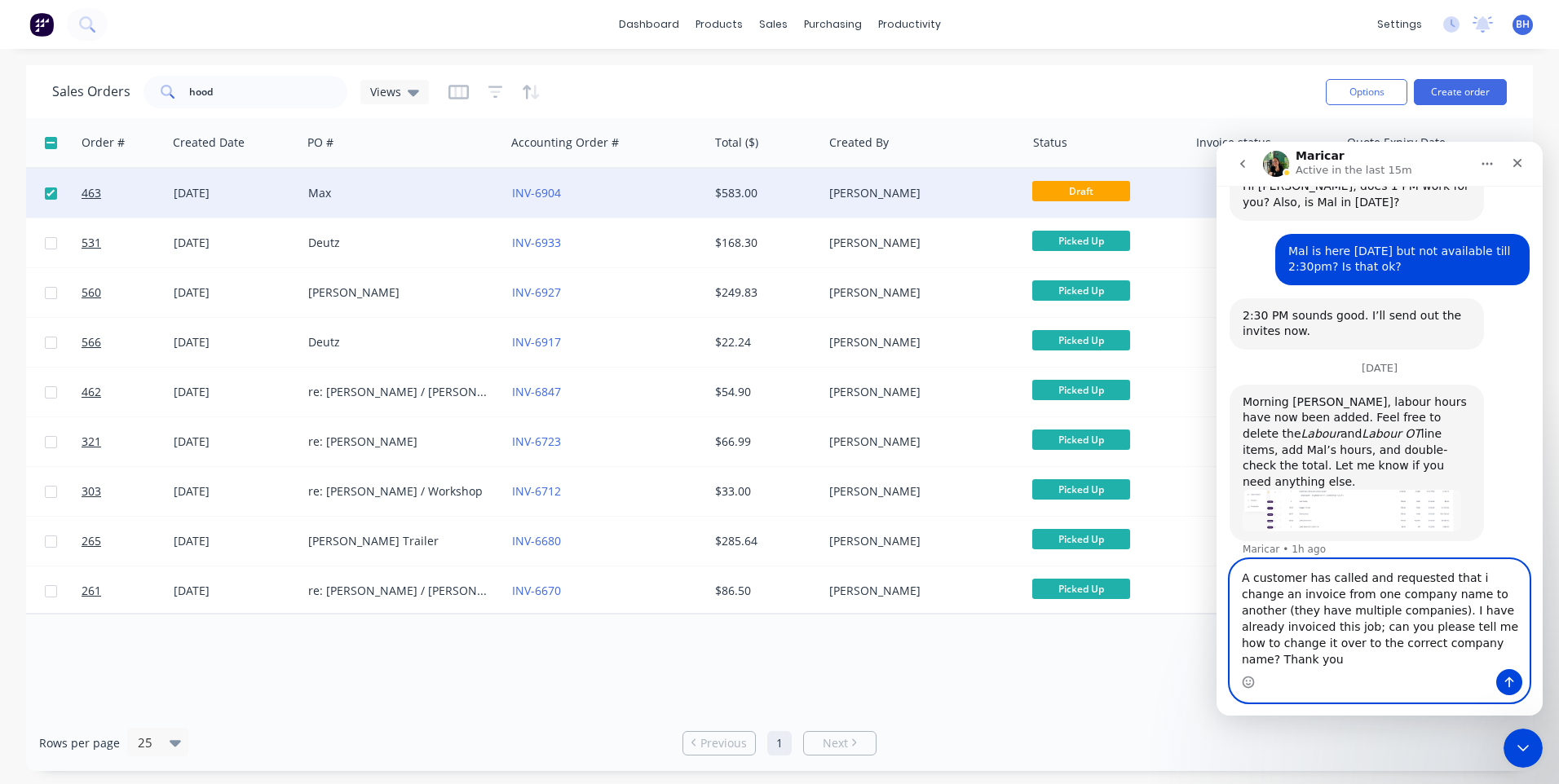
type textarea "A customer has called and requested that i change an invoice from one company n…"
click at [1505, 680] on icon "Send a message…" at bounding box center [1509, 682] width 13 height 13
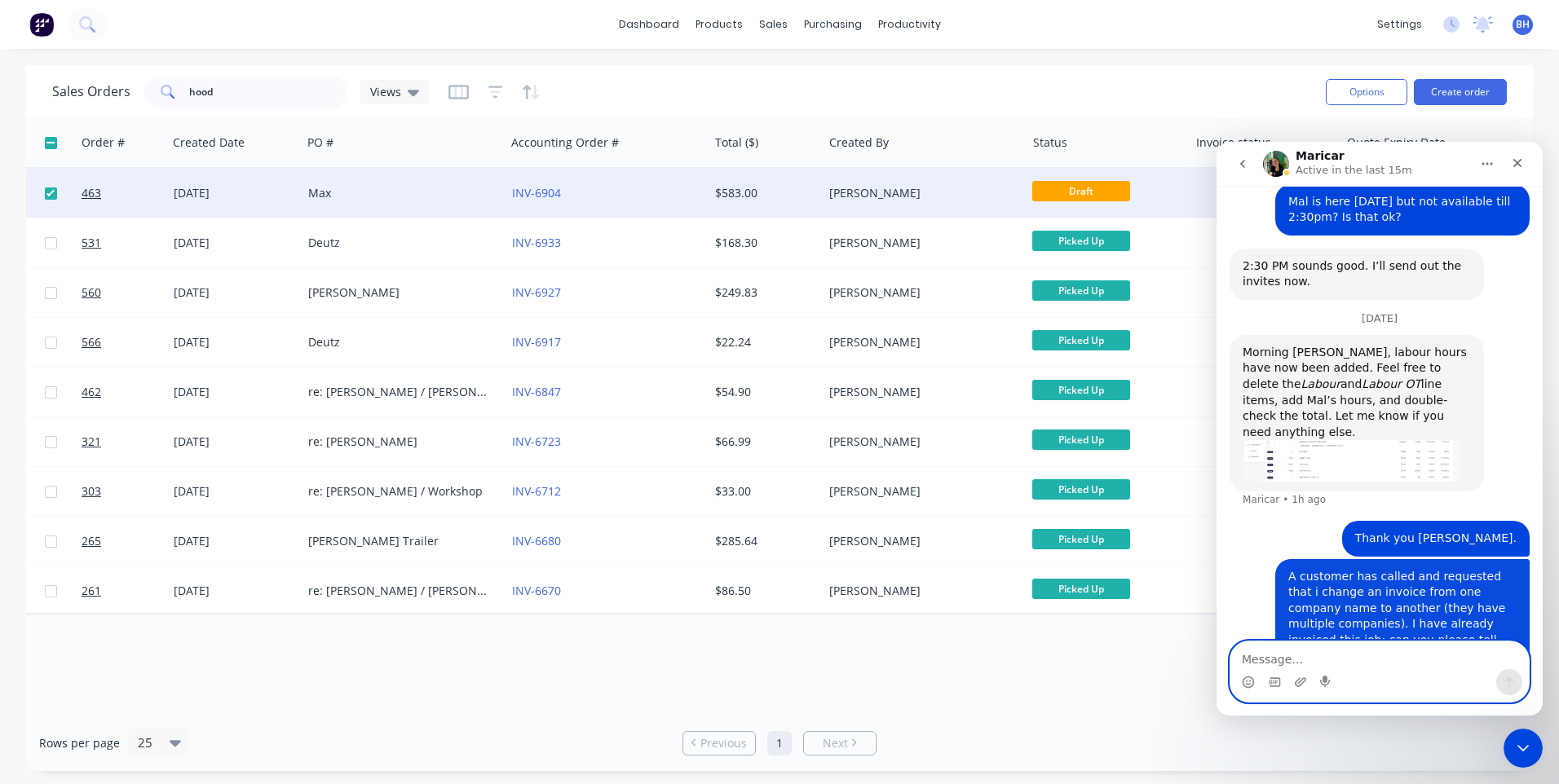
scroll to position [531, 0]
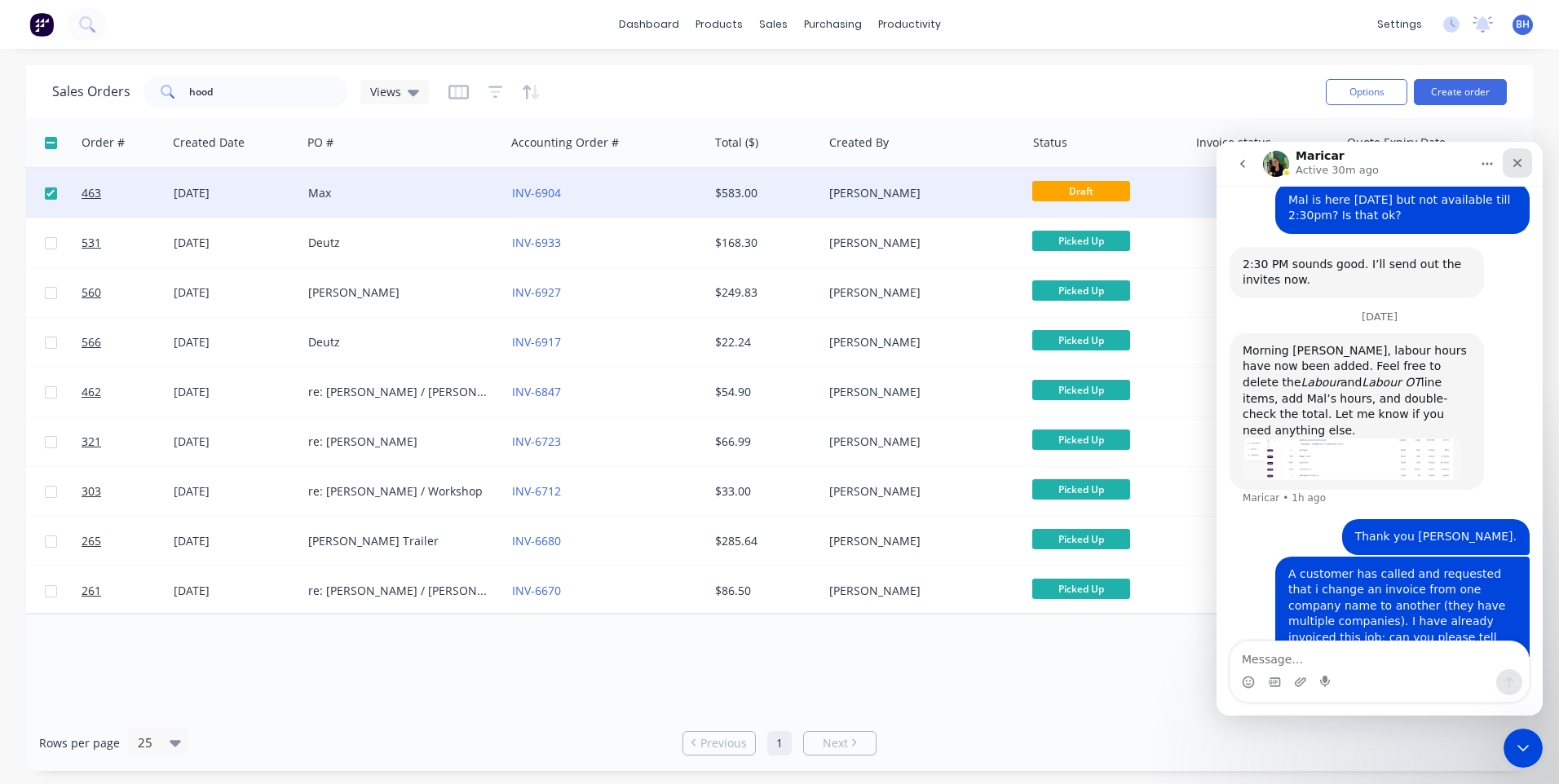
click at [1514, 157] on icon "Close" at bounding box center [1517, 163] width 13 height 13
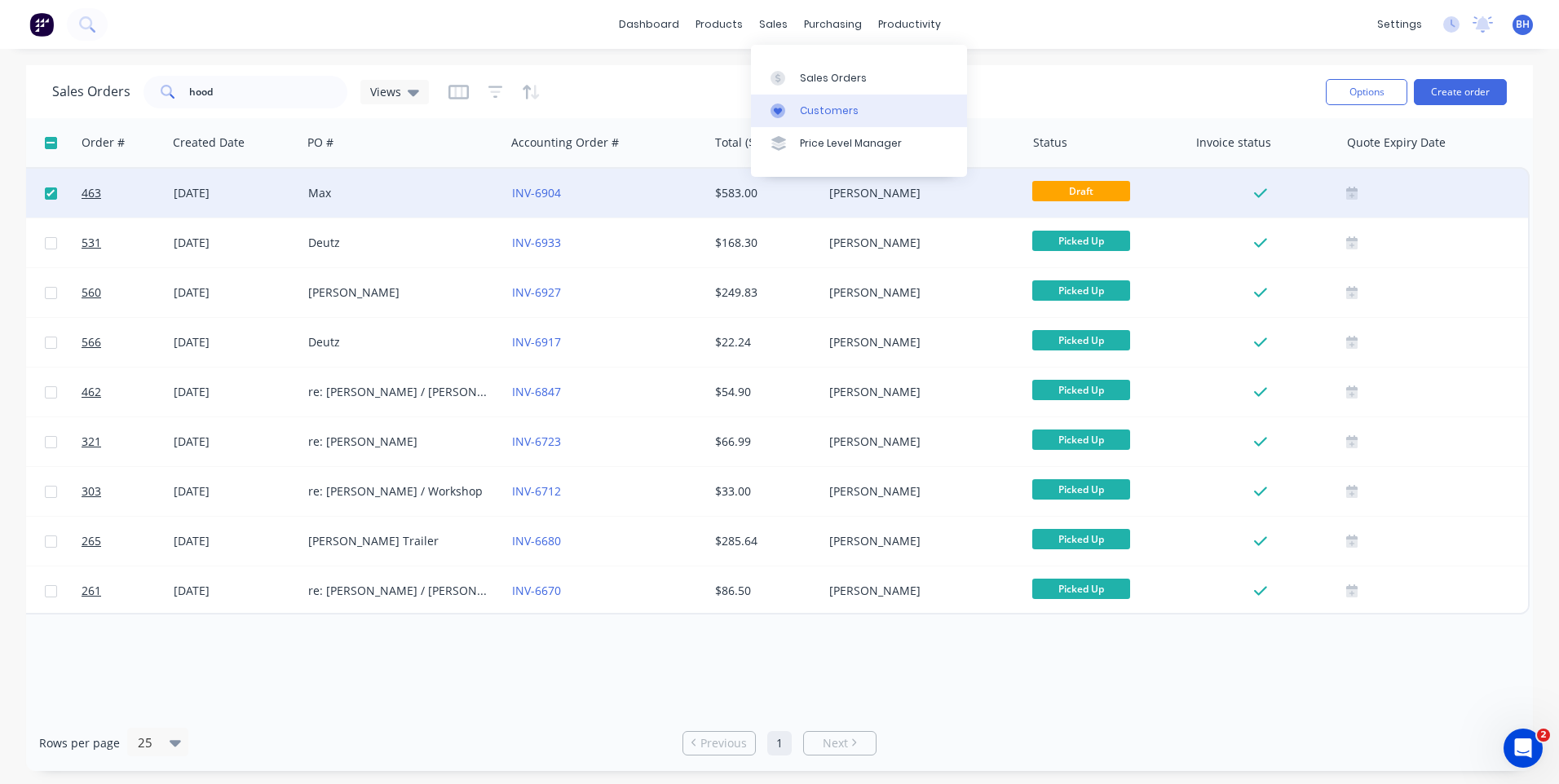
click at [806, 109] on div "Customers" at bounding box center [829, 111] width 59 height 15
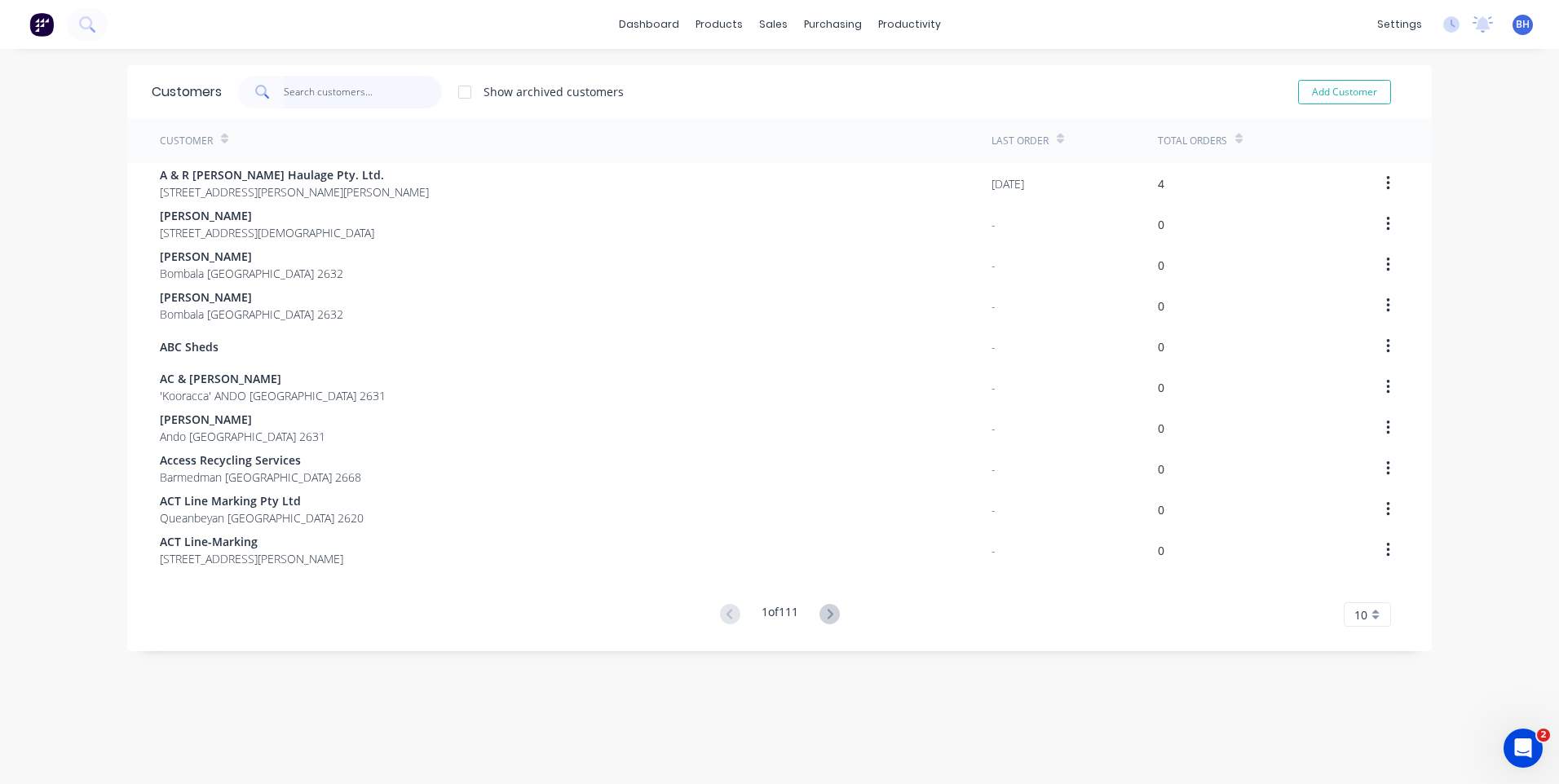
click at [422, 95] on input "text" at bounding box center [363, 92] width 159 height 33
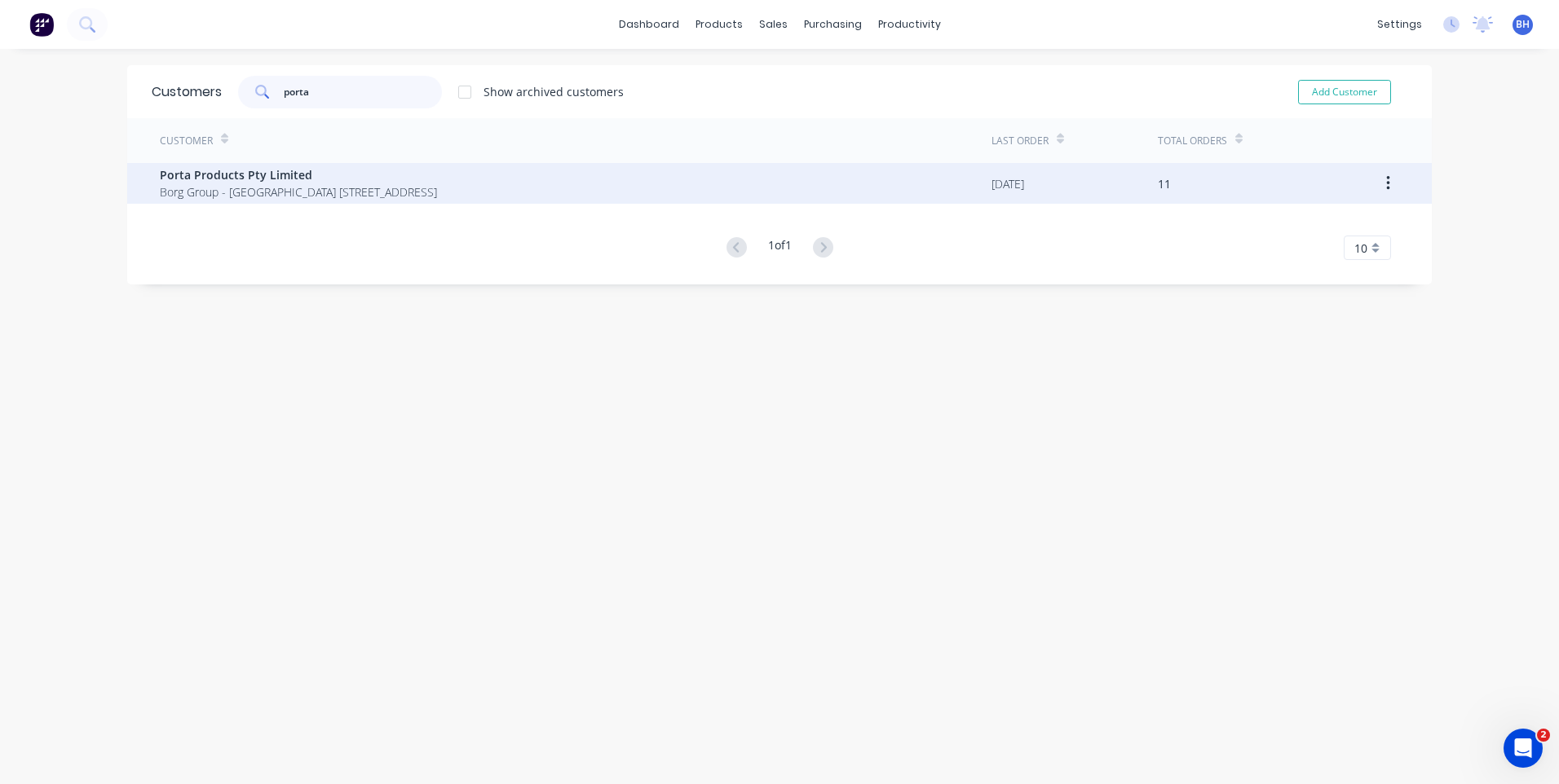
type input "porta"
click at [419, 179] on span "Porta Products Pty Limited" at bounding box center [298, 175] width 277 height 17
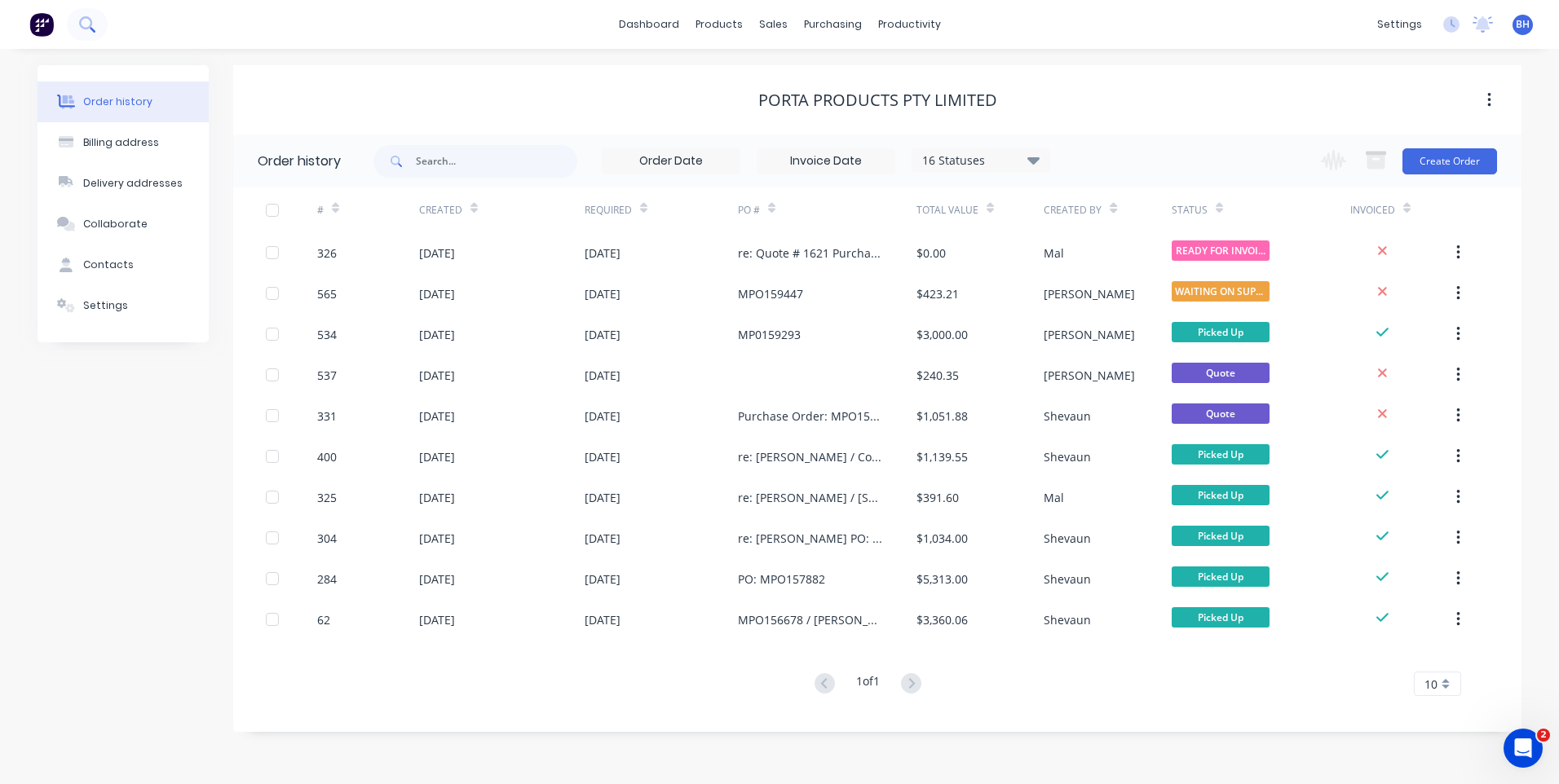
click at [87, 25] on icon at bounding box center [87, 24] width 15 height 15
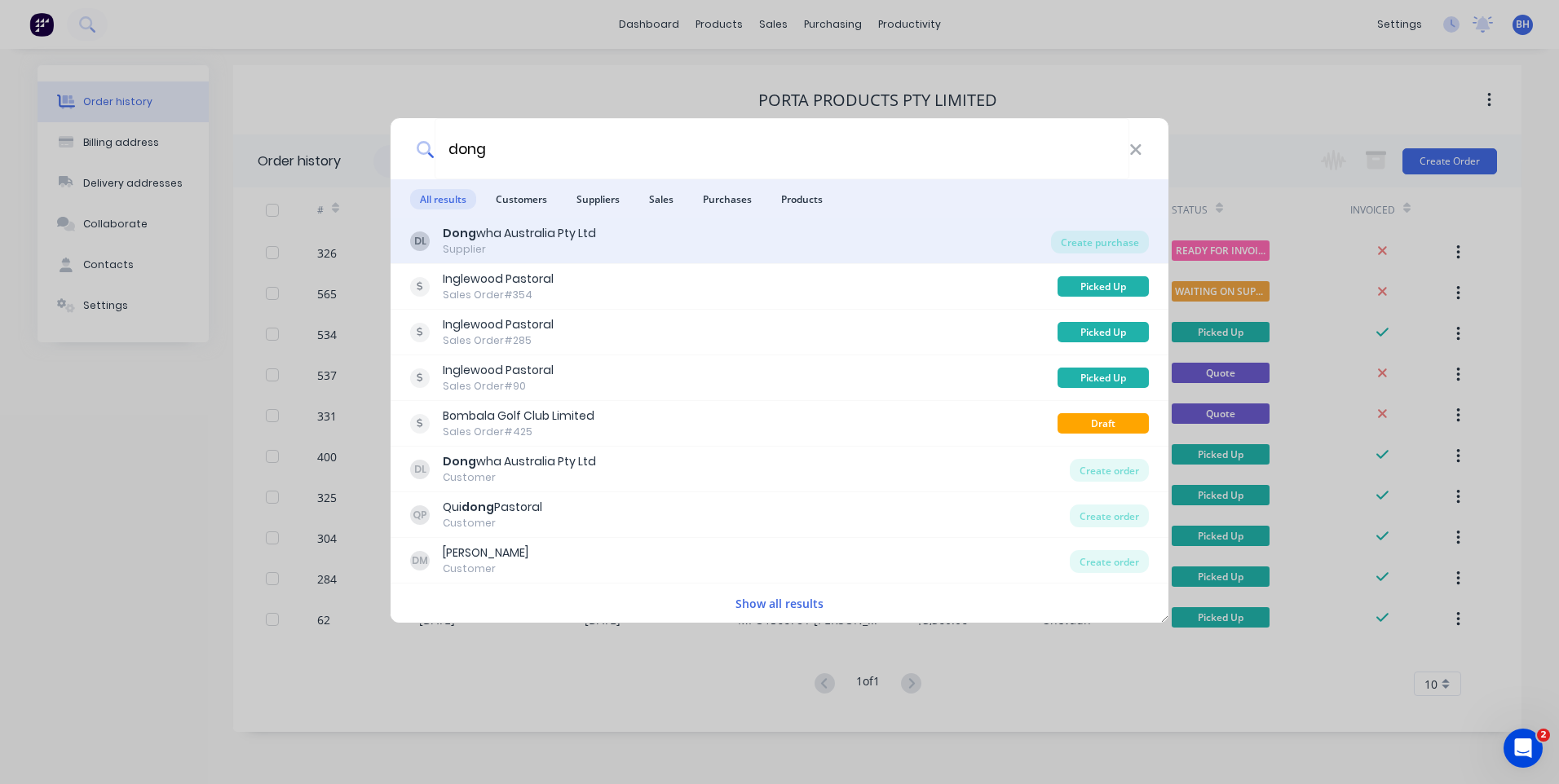
type input "dong"
click at [511, 232] on div "Dong wha Australia Pty Ltd" at bounding box center [519, 233] width 153 height 17
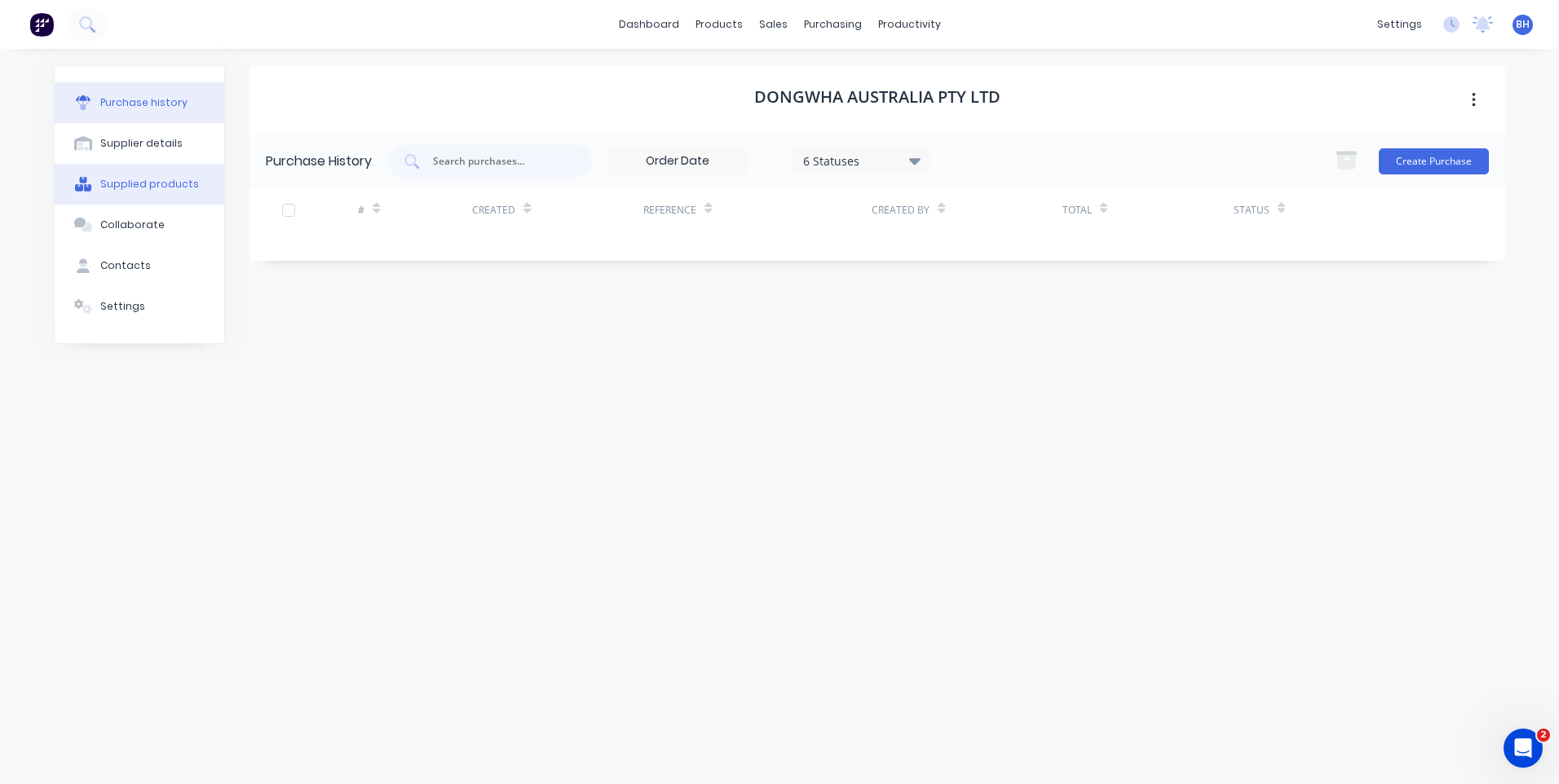
click at [171, 177] on div "Supplied products" at bounding box center [149, 184] width 99 height 15
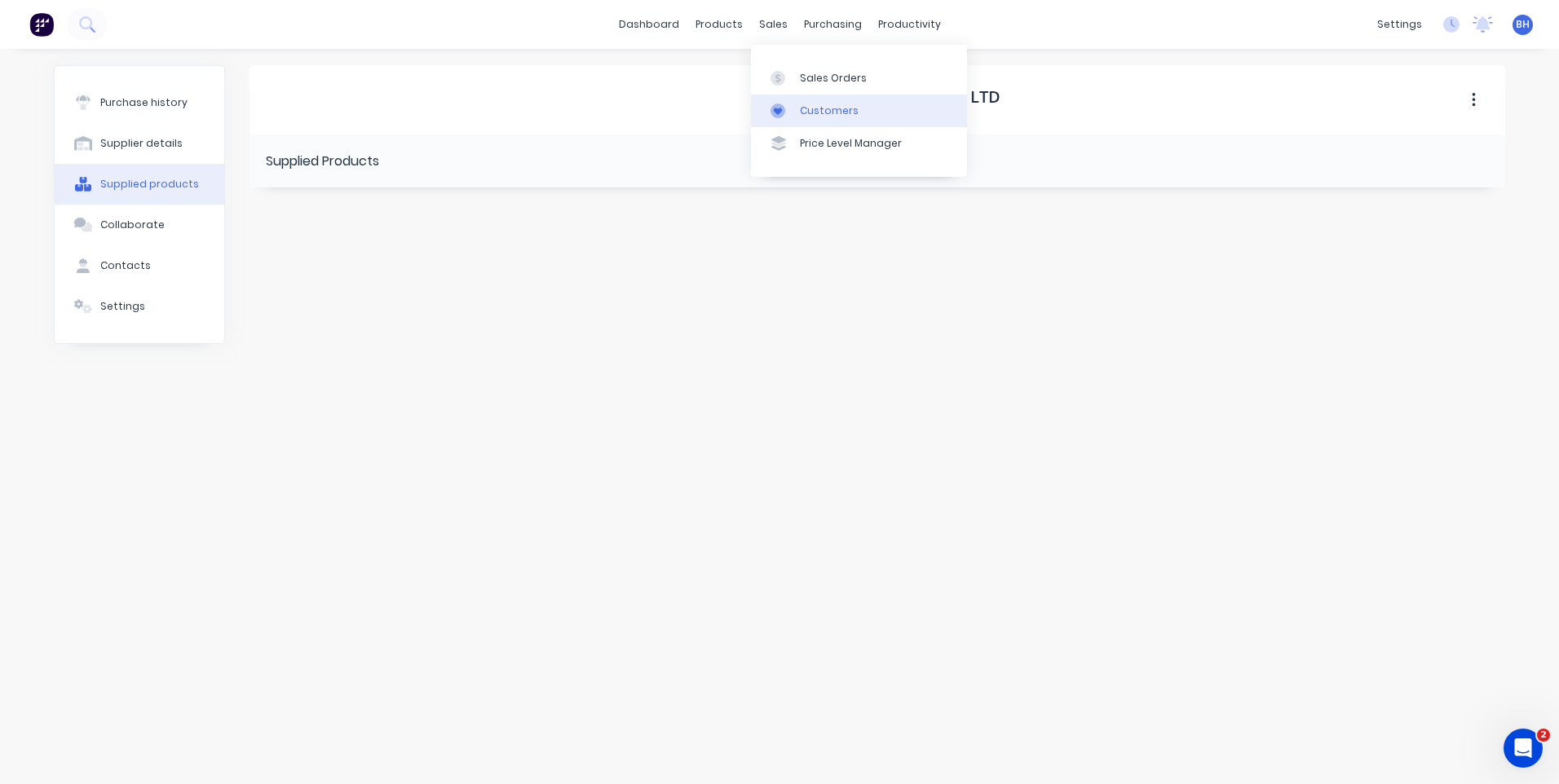
click at [826, 104] on div "Customers" at bounding box center [829, 111] width 59 height 15
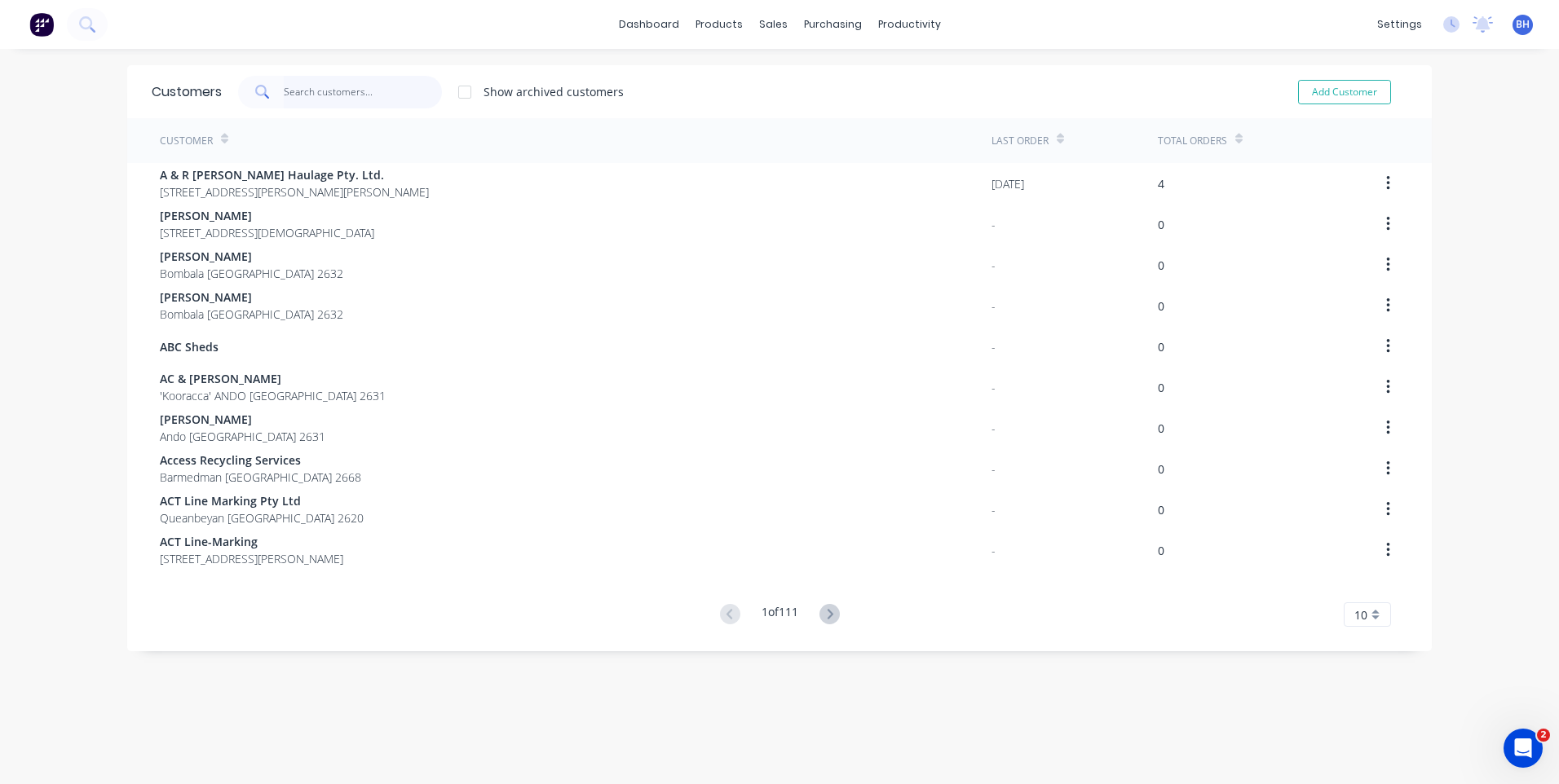
click at [411, 87] on input "text" at bounding box center [363, 92] width 159 height 33
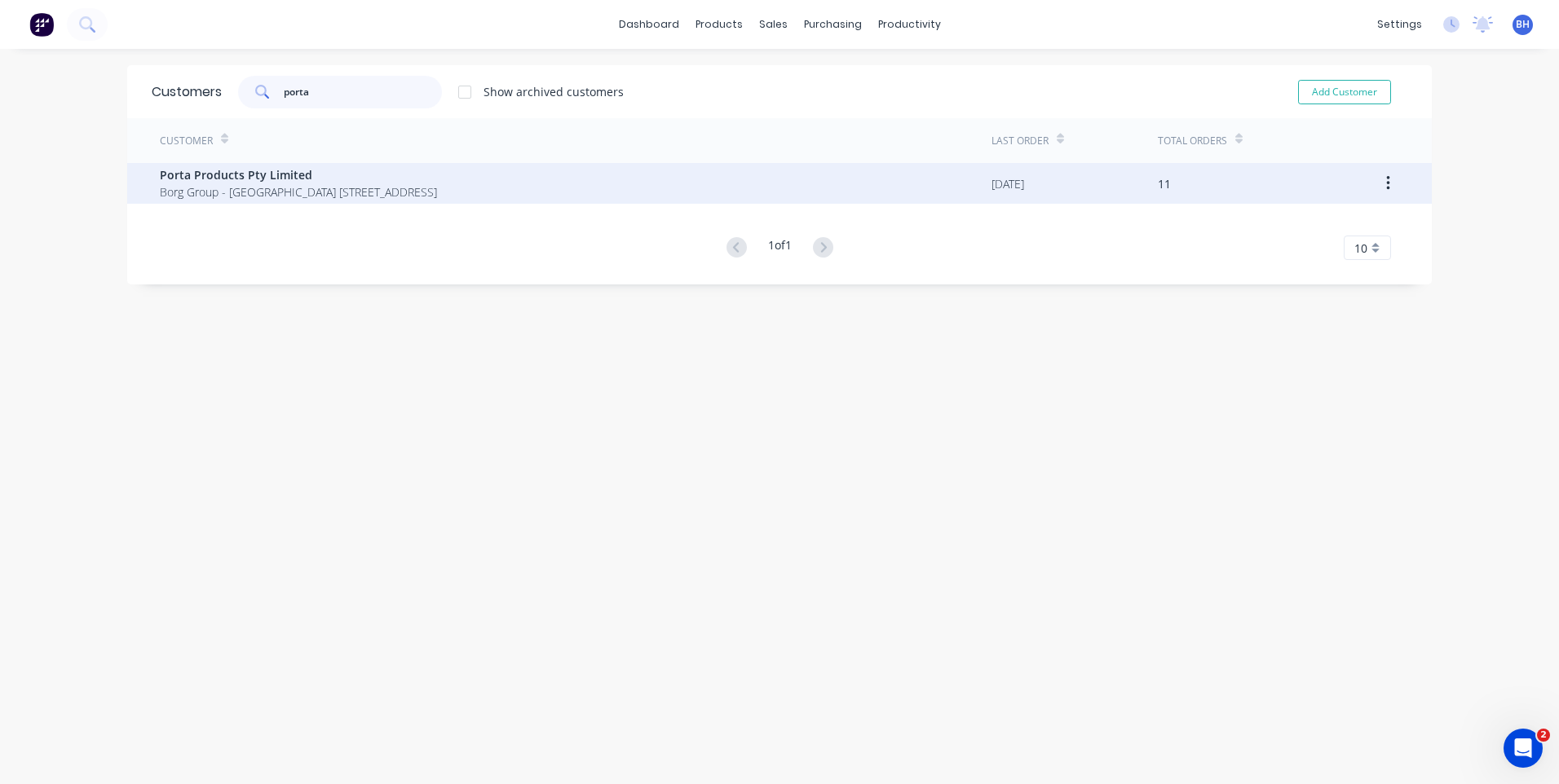
type input "porta"
click at [293, 175] on span "Porta Products Pty Limited" at bounding box center [298, 175] width 277 height 17
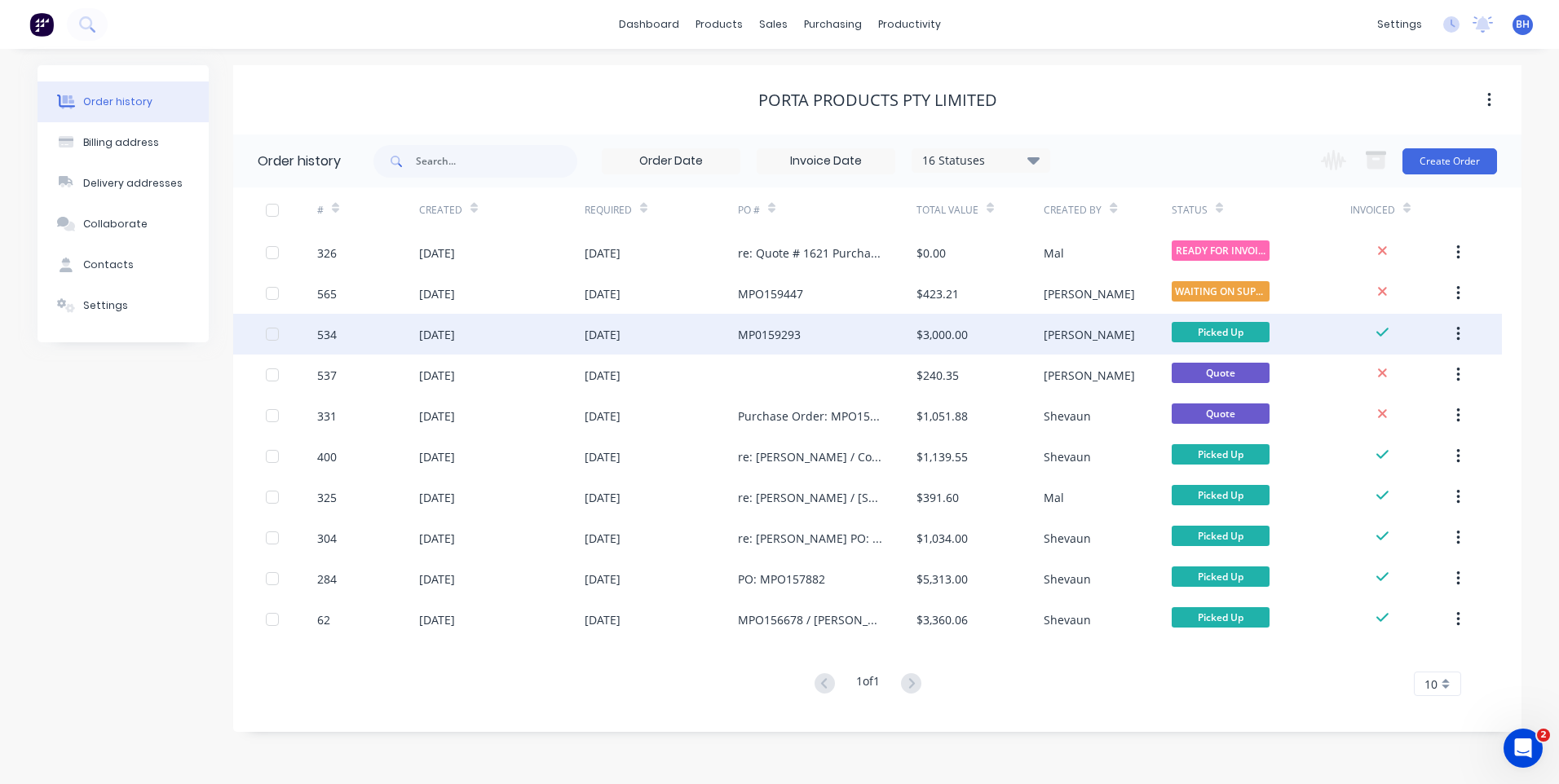
click at [272, 332] on div at bounding box center [272, 334] width 33 height 33
click at [273, 331] on div at bounding box center [272, 334] width 33 height 33
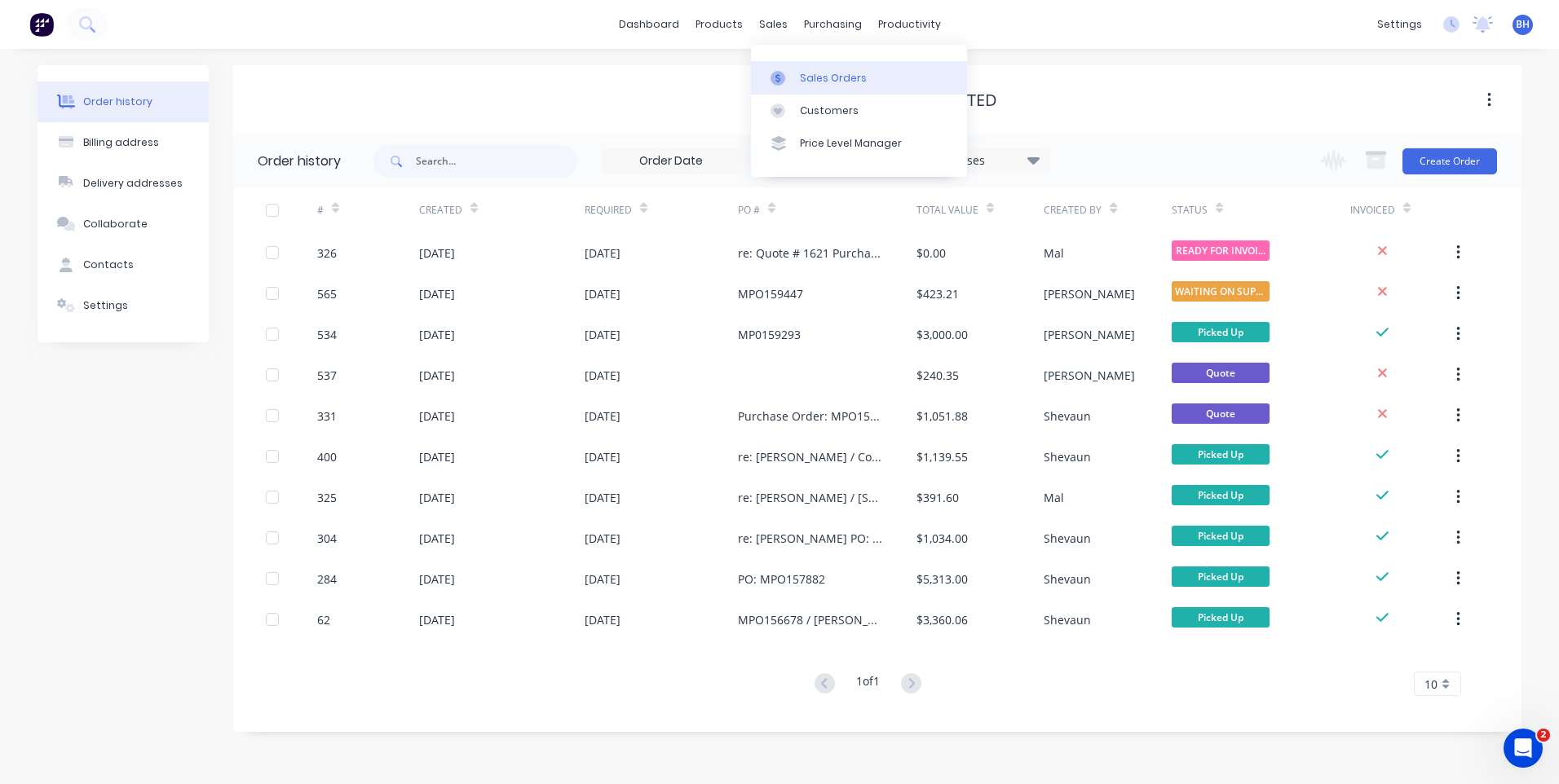
click at [822, 75] on div "Sales Orders" at bounding box center [832, 78] width 67 height 15
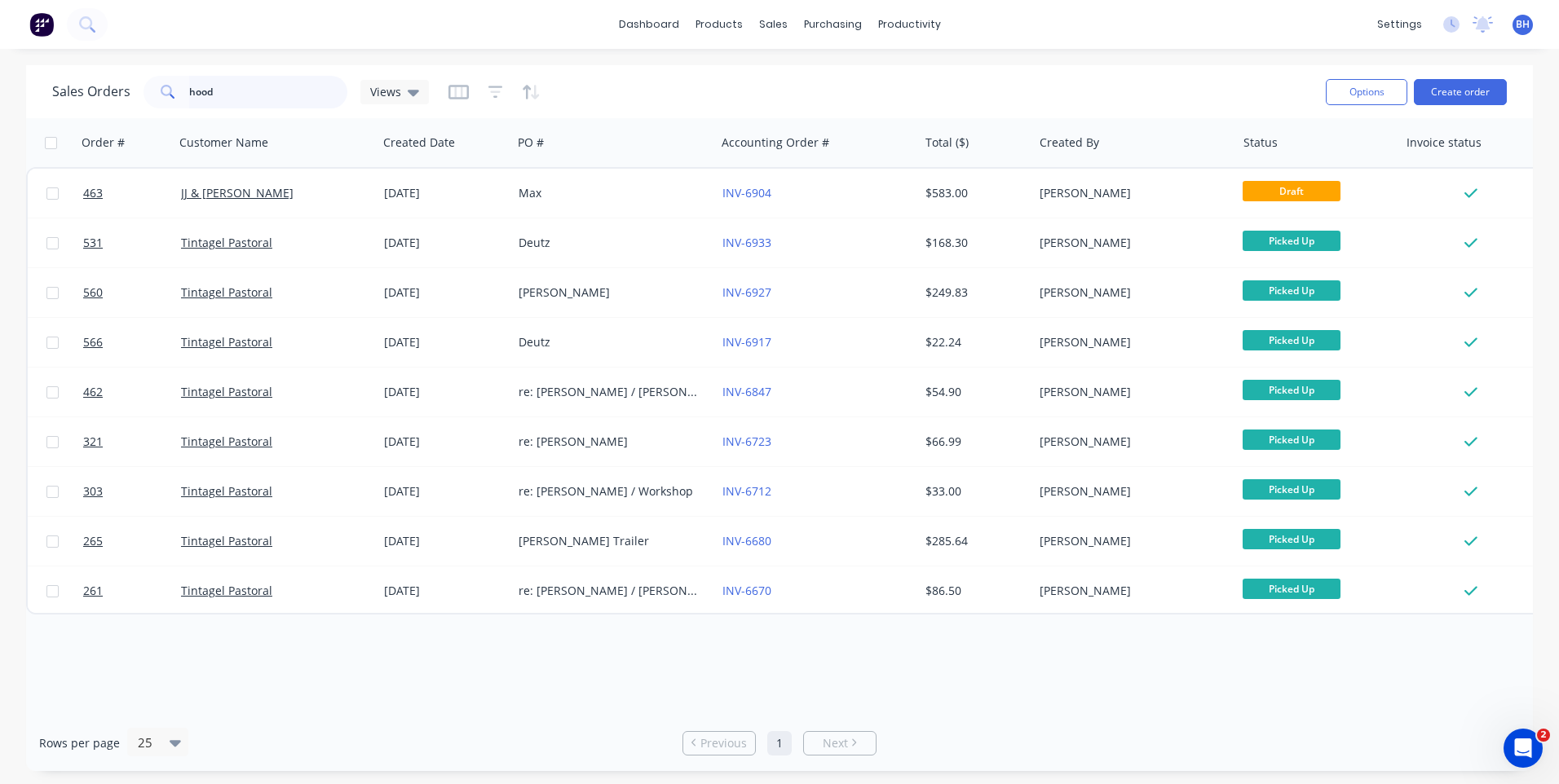
click at [245, 88] on input "hood" at bounding box center [268, 92] width 159 height 33
type input "h"
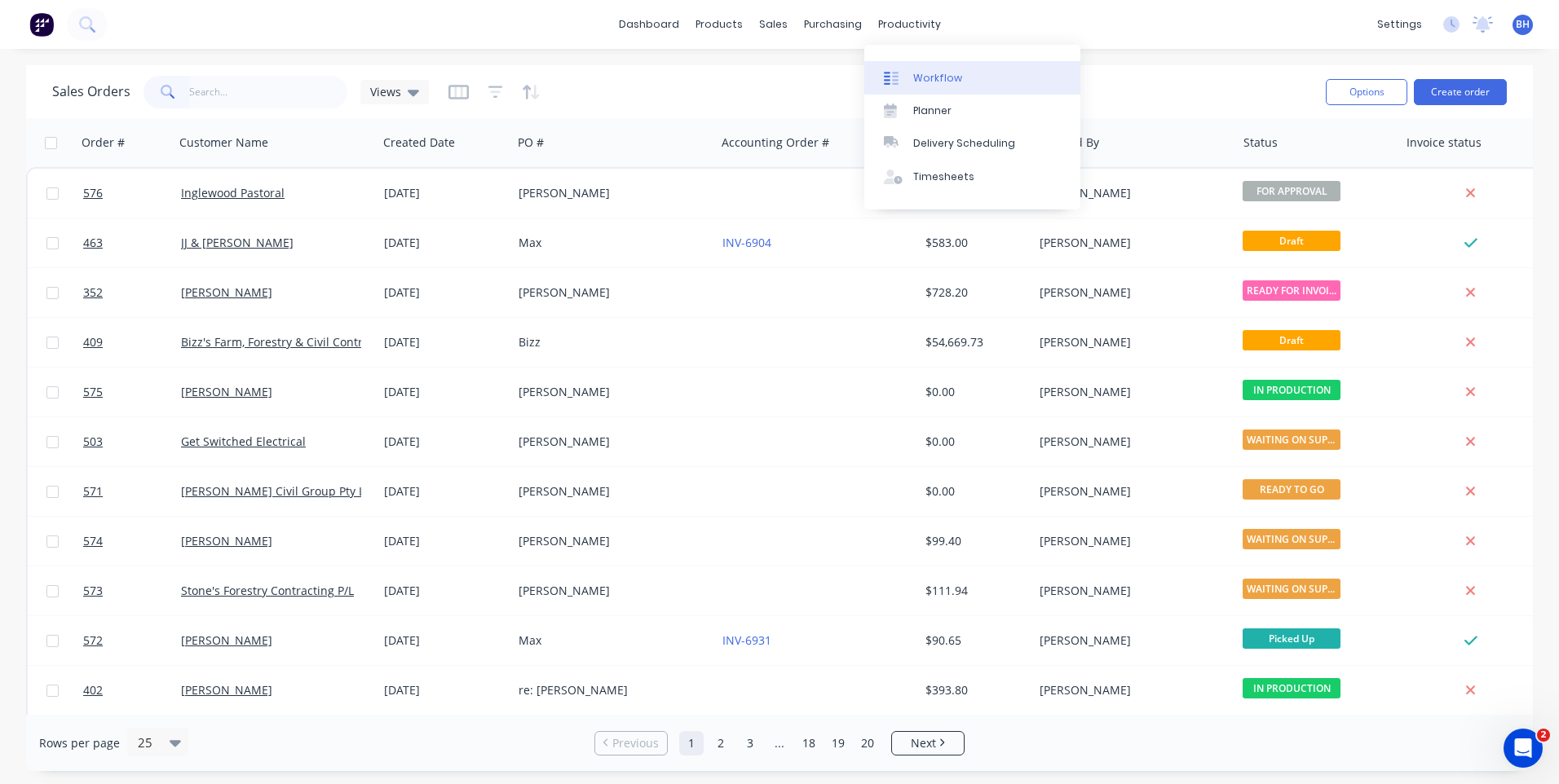
click at [928, 75] on div "Workflow" at bounding box center [938, 78] width 49 height 15
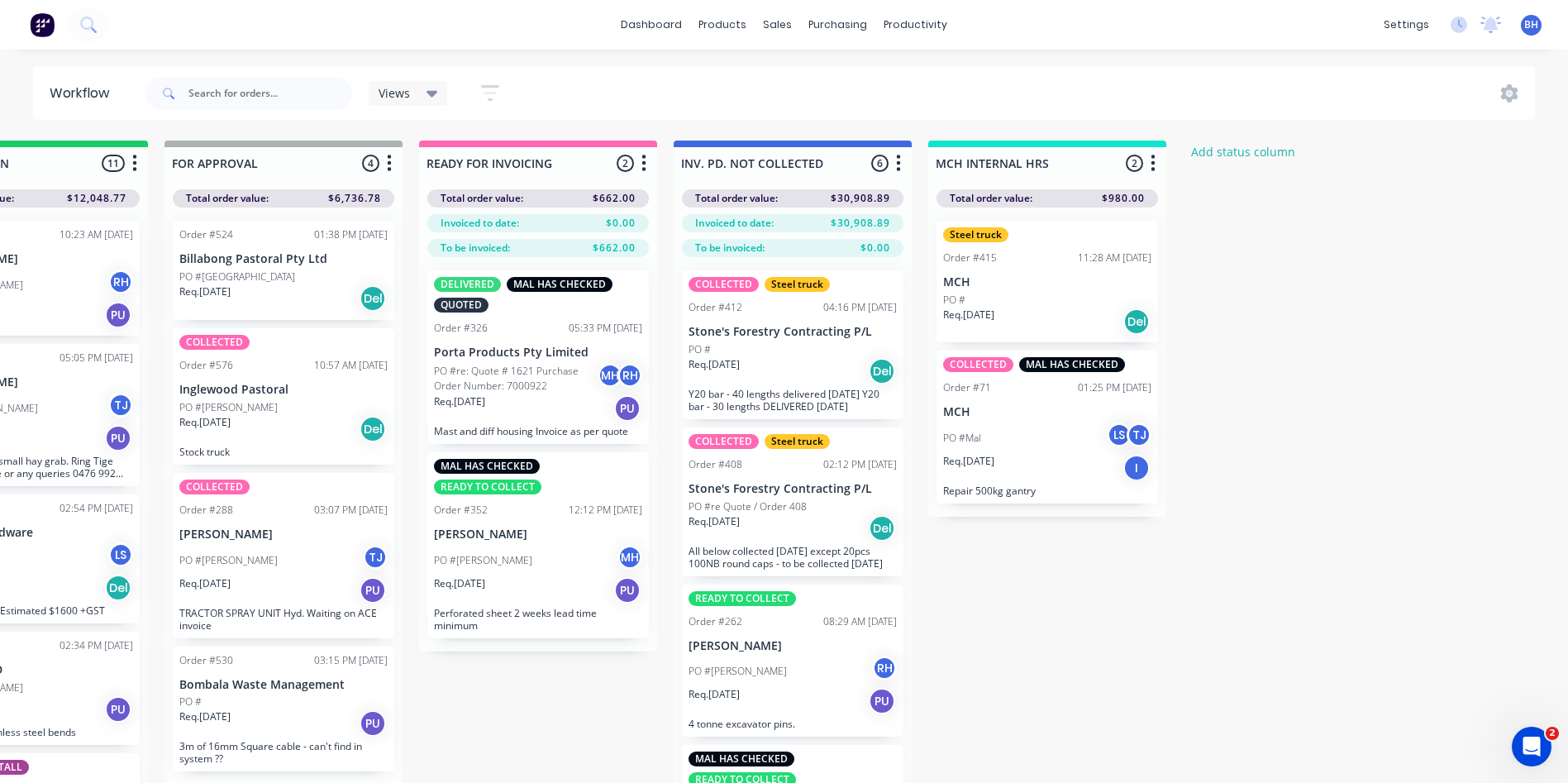
scroll to position [0, 1160]
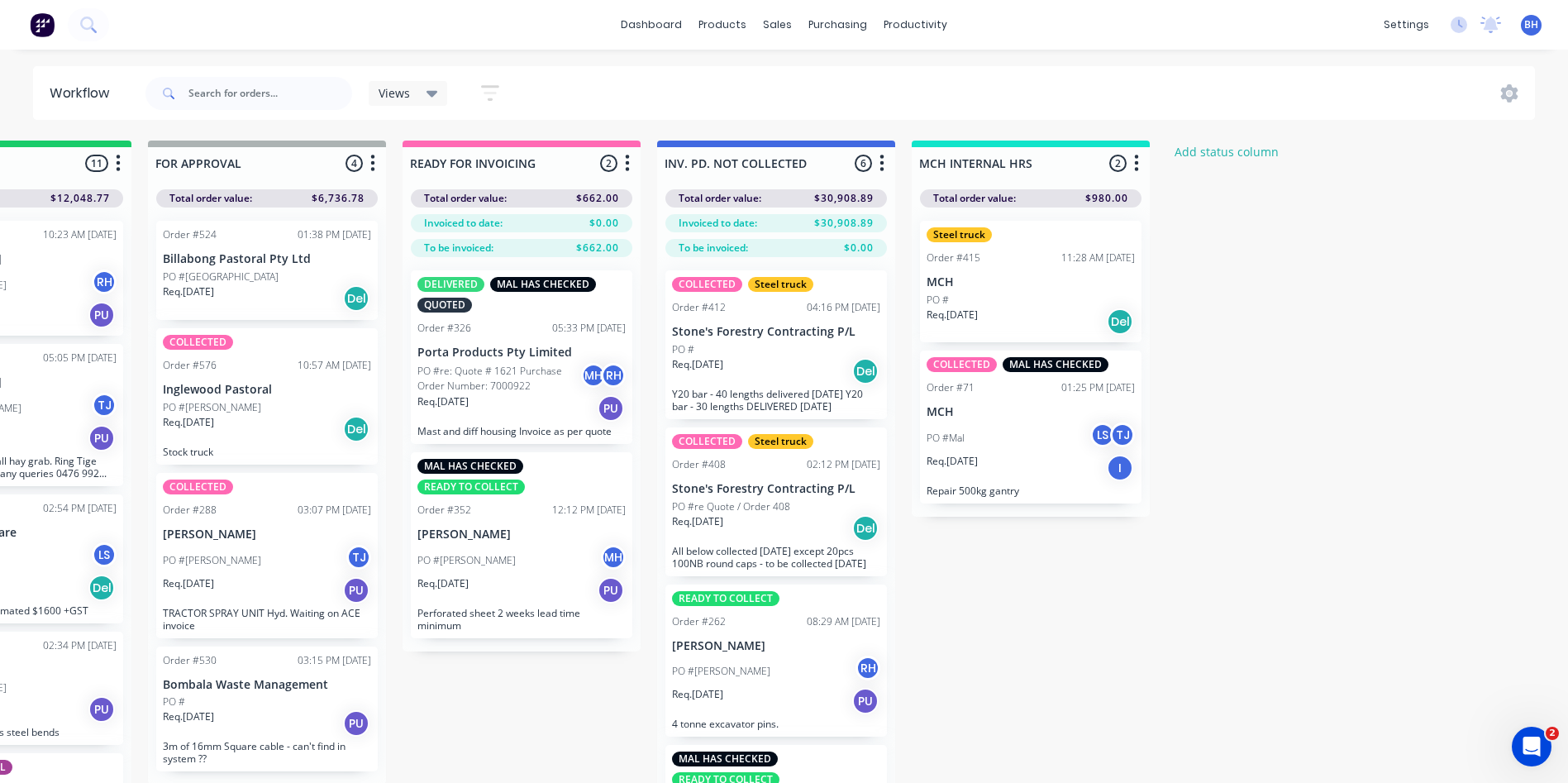
click at [549, 407] on div "Req. [DATE] PU" at bounding box center [521, 408] width 209 height 28
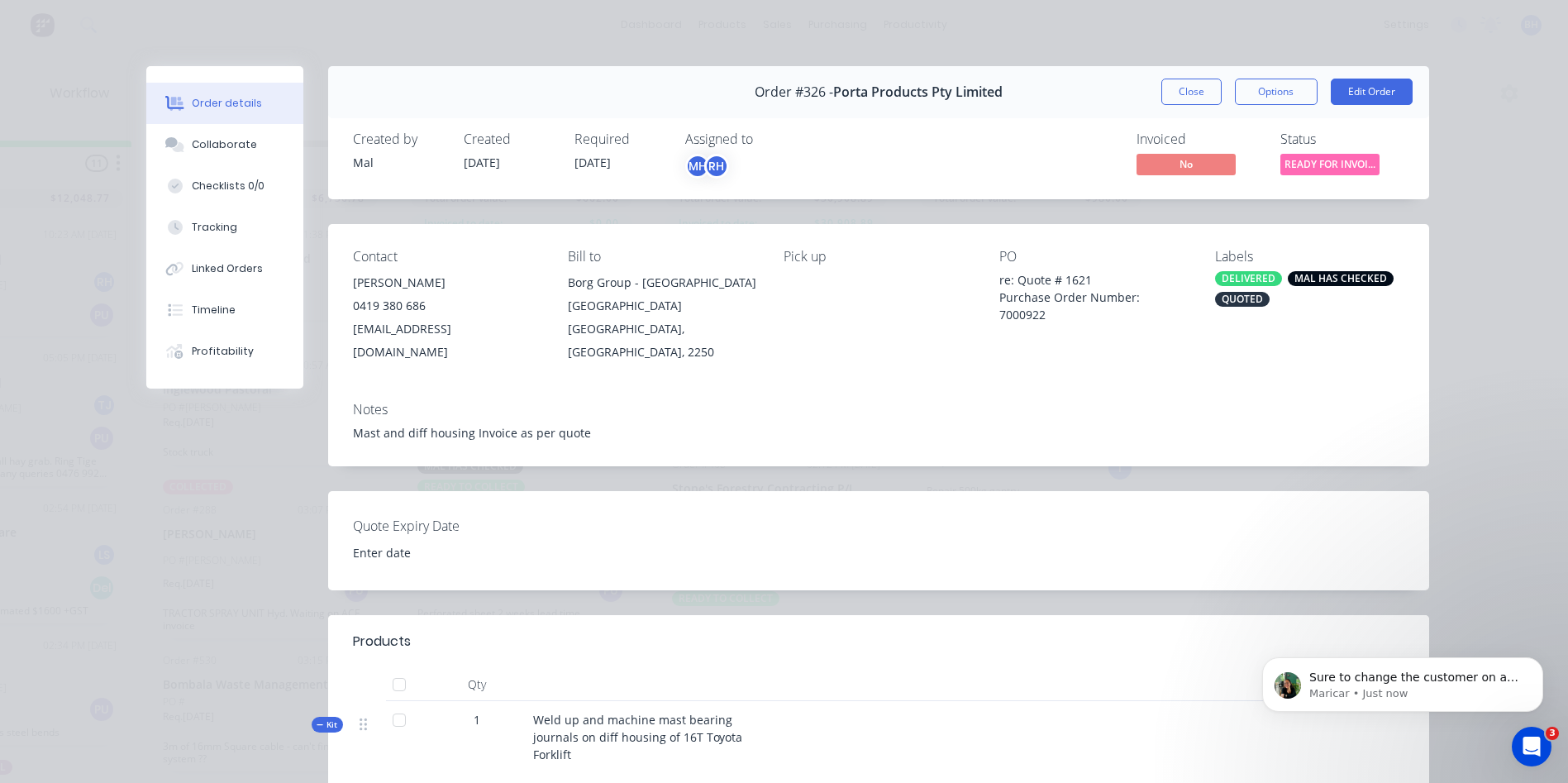
scroll to position [0, 0]
